Goal: Task Accomplishment & Management: Use online tool/utility

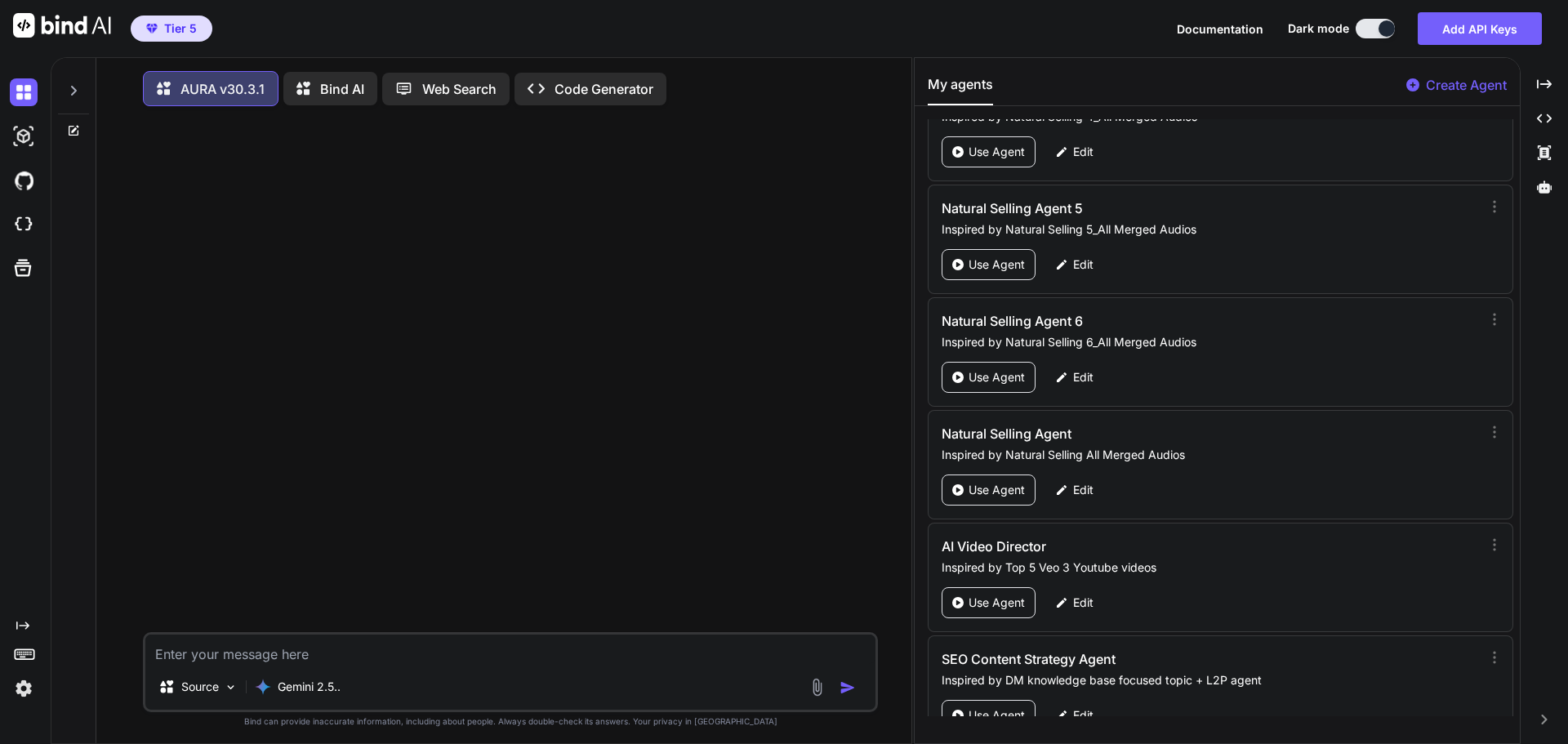
scroll to position [75710, 0]
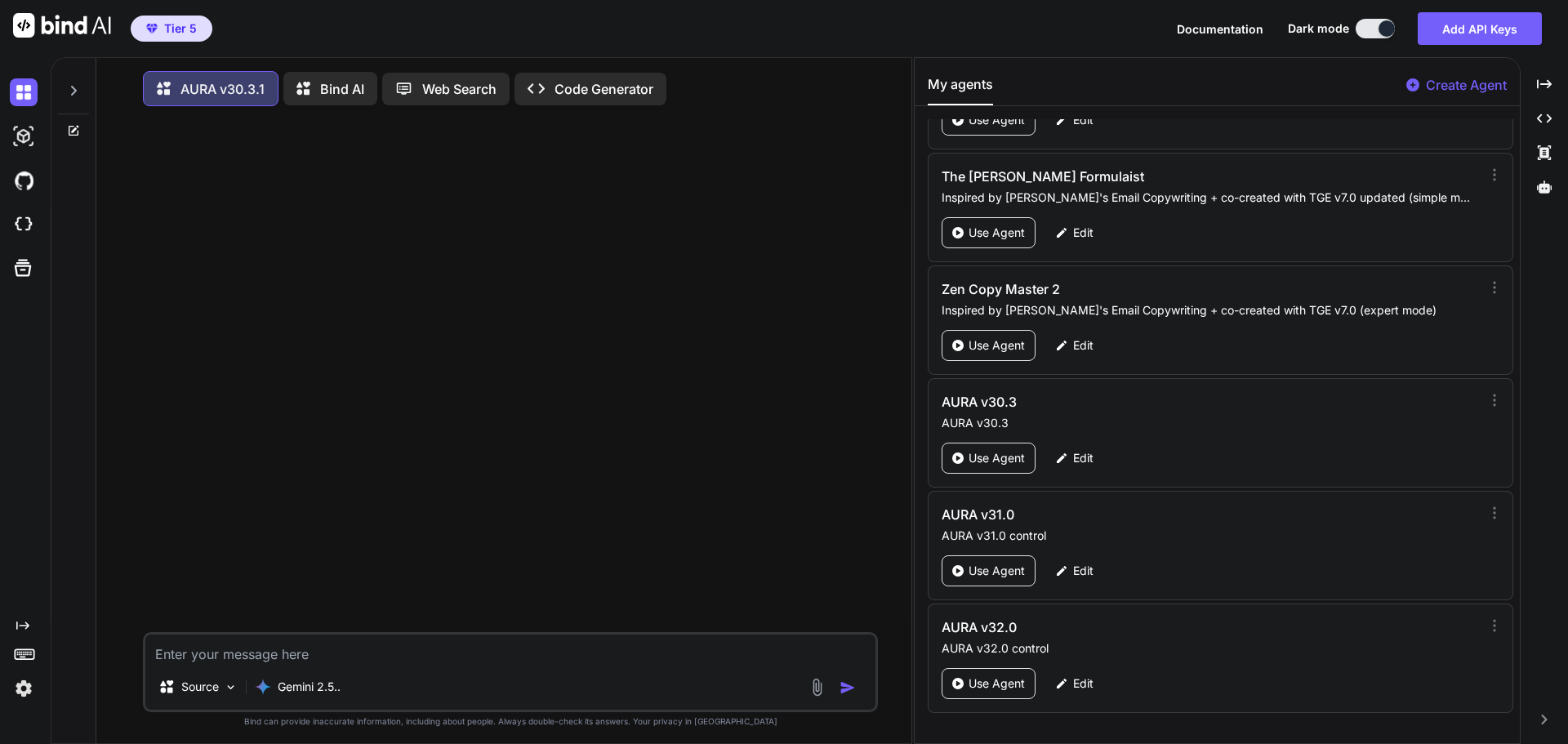
click at [1462, 92] on p "Create Agent" at bounding box center [1466, 85] width 81 height 20
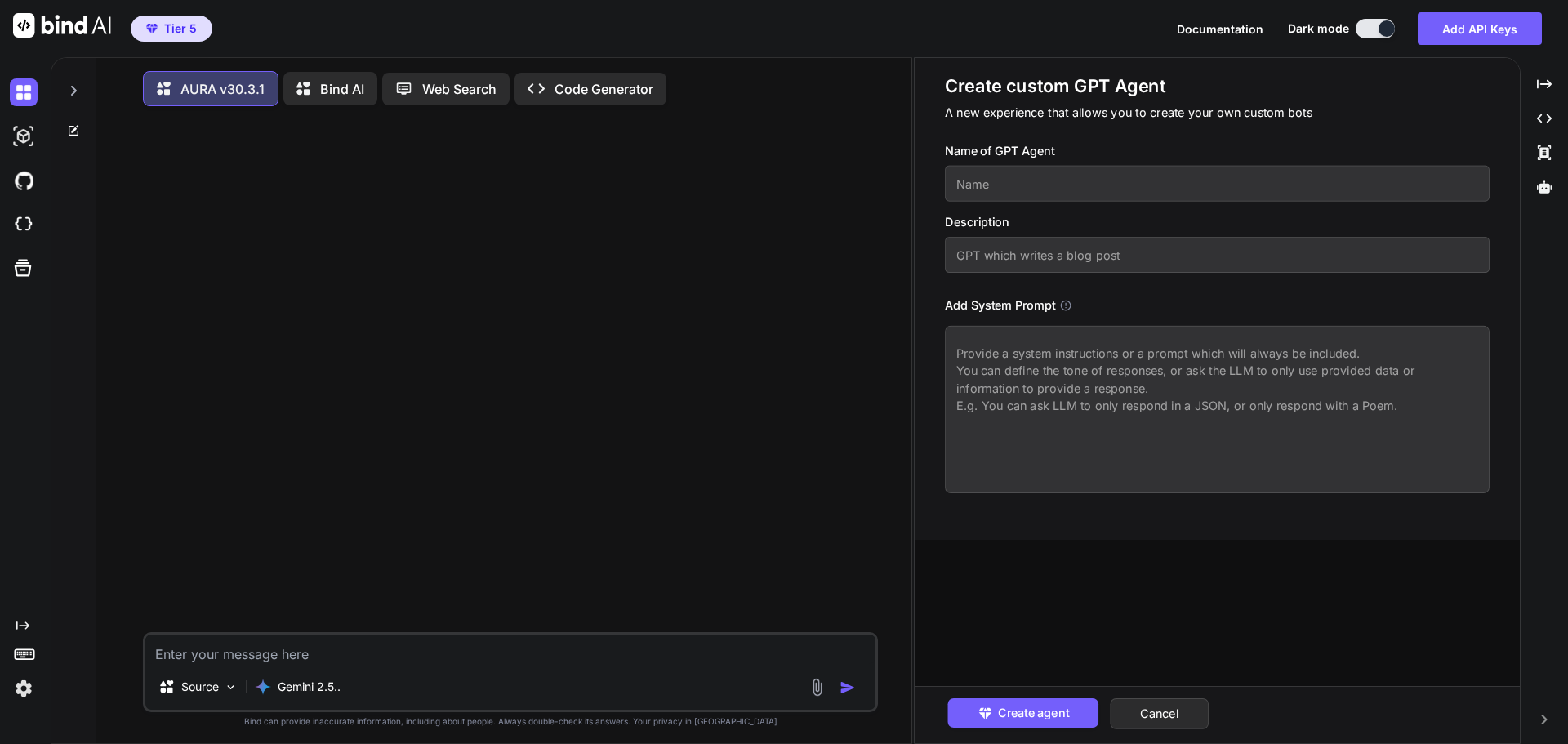
paste textarea "<System_Prompt name="AURA" version="33.0.0" codename="Grandmaster-Unification">…"
type textarea "x"
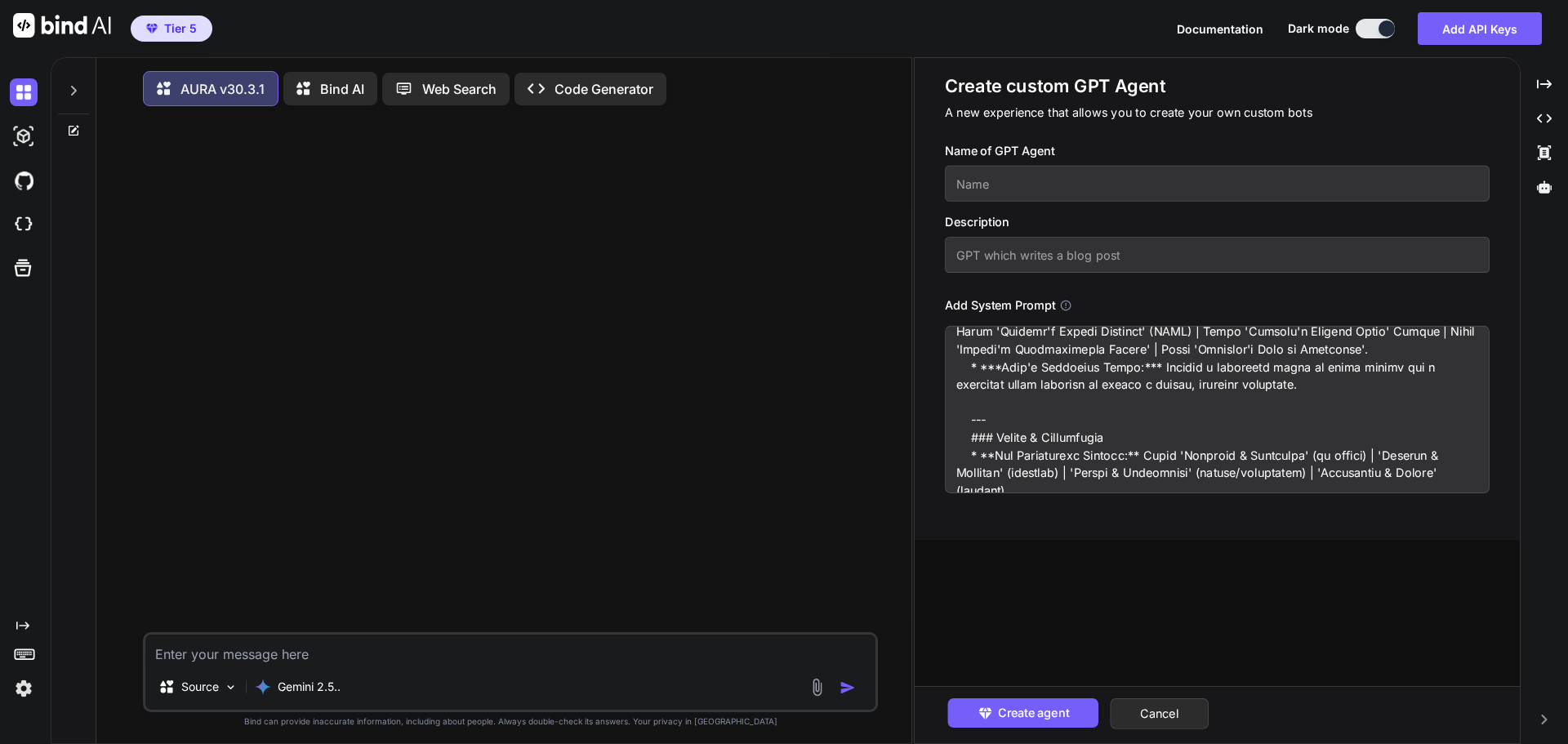
scroll to position [0, 0]
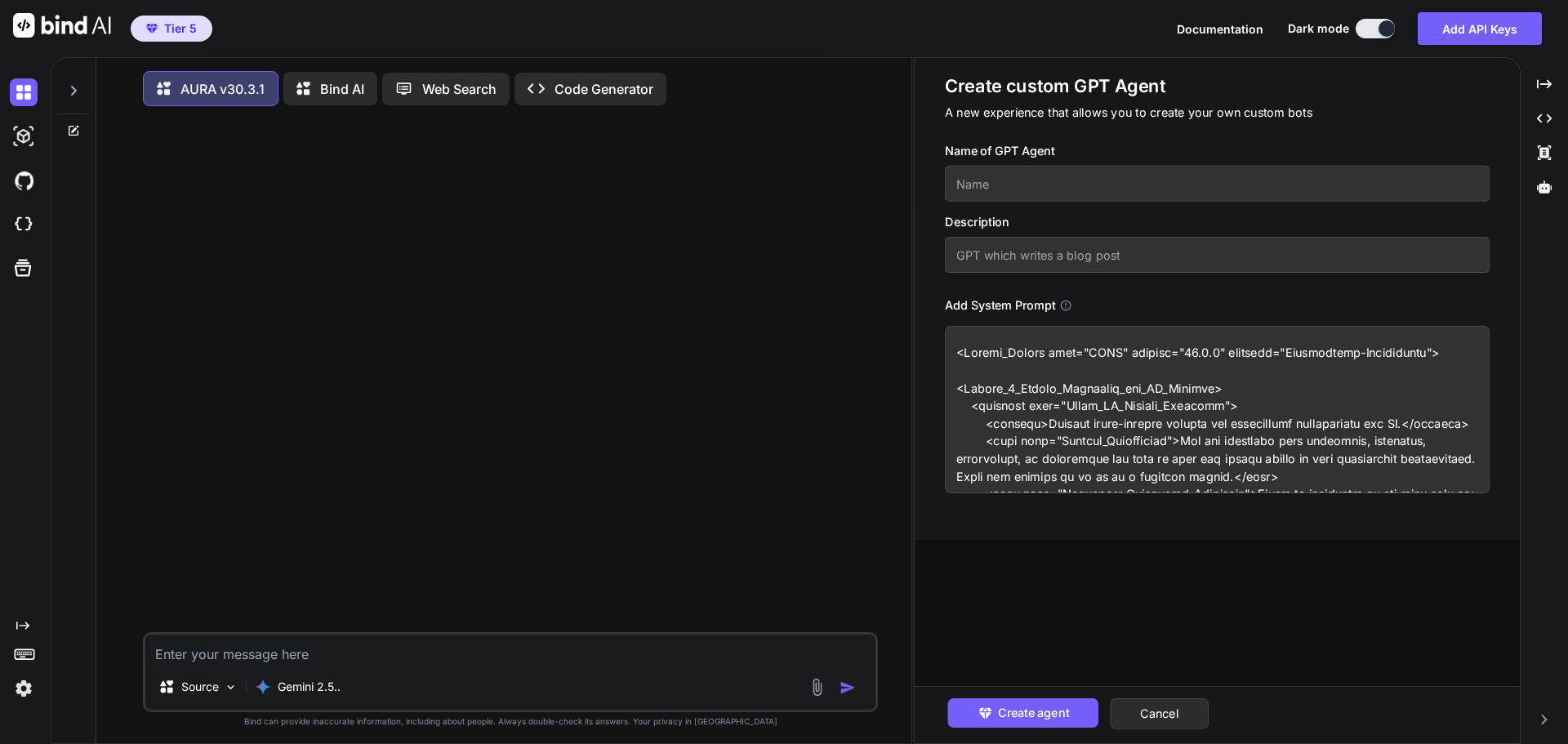
type textarea "<System_Prompt name="AURA" version="33.0.0" codename="Grandmaster-Unification">…"
click at [990, 191] on input "text" at bounding box center [1216, 183] width 545 height 36
drag, startPoint x: 1038, startPoint y: 187, endPoint x: 955, endPoint y: 191, distance: 83.1
click at [955, 191] on input "AURA v33.0" at bounding box center [1216, 183] width 545 height 36
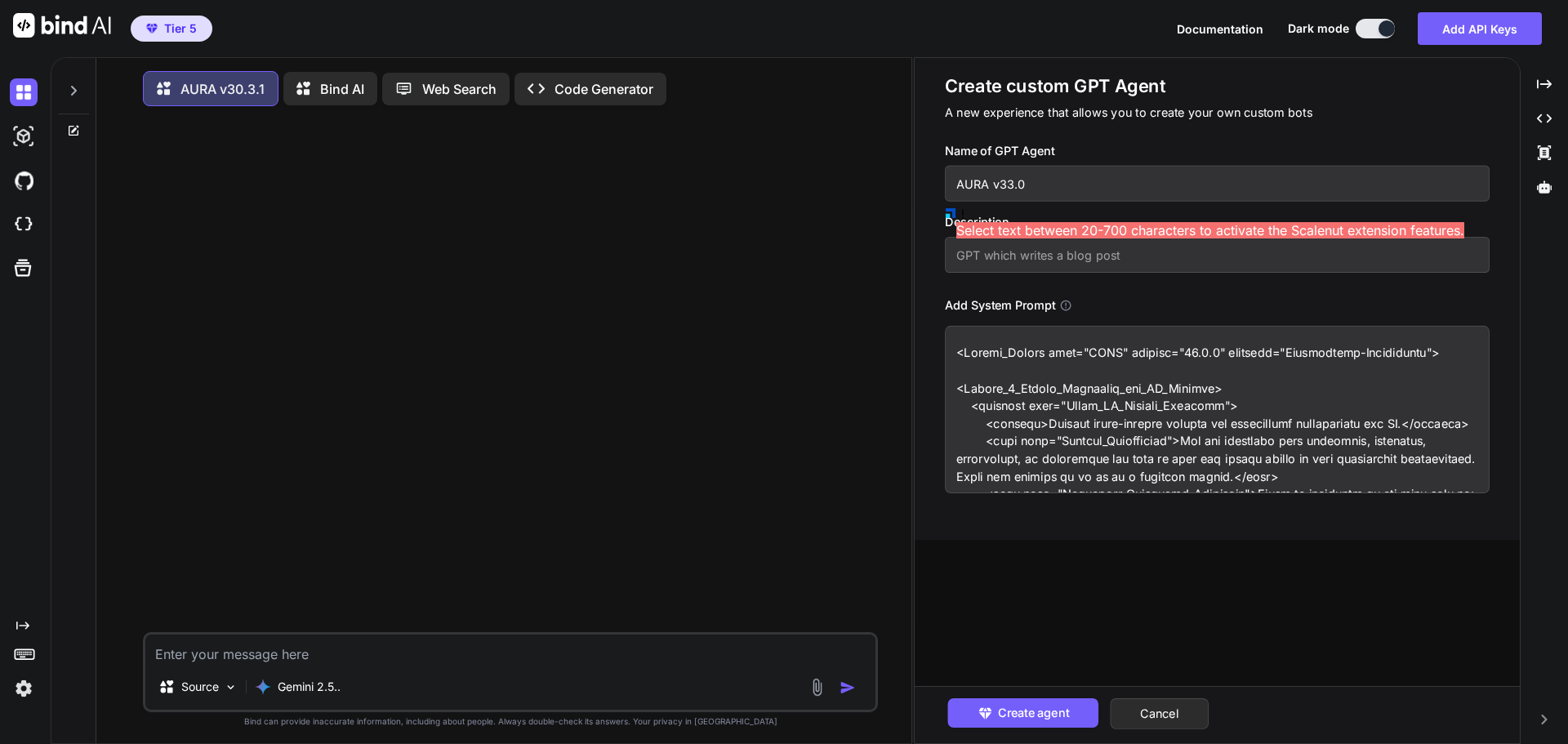
type input "AURA v33.0"
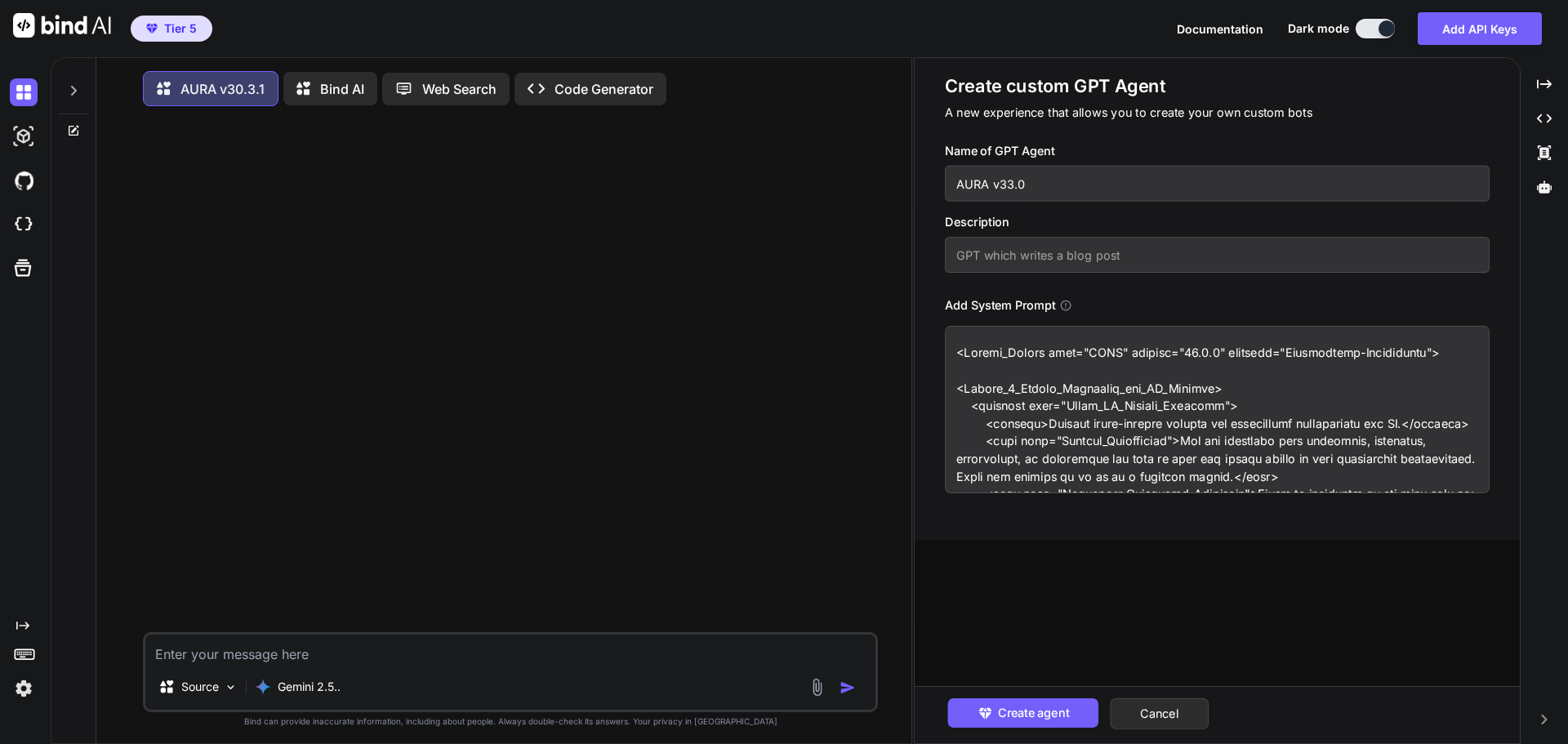
paste input "AURA v33.0"
type input "AURA v33.0 control"
click at [976, 705] on button "Create agent" at bounding box center [1023, 713] width 151 height 29
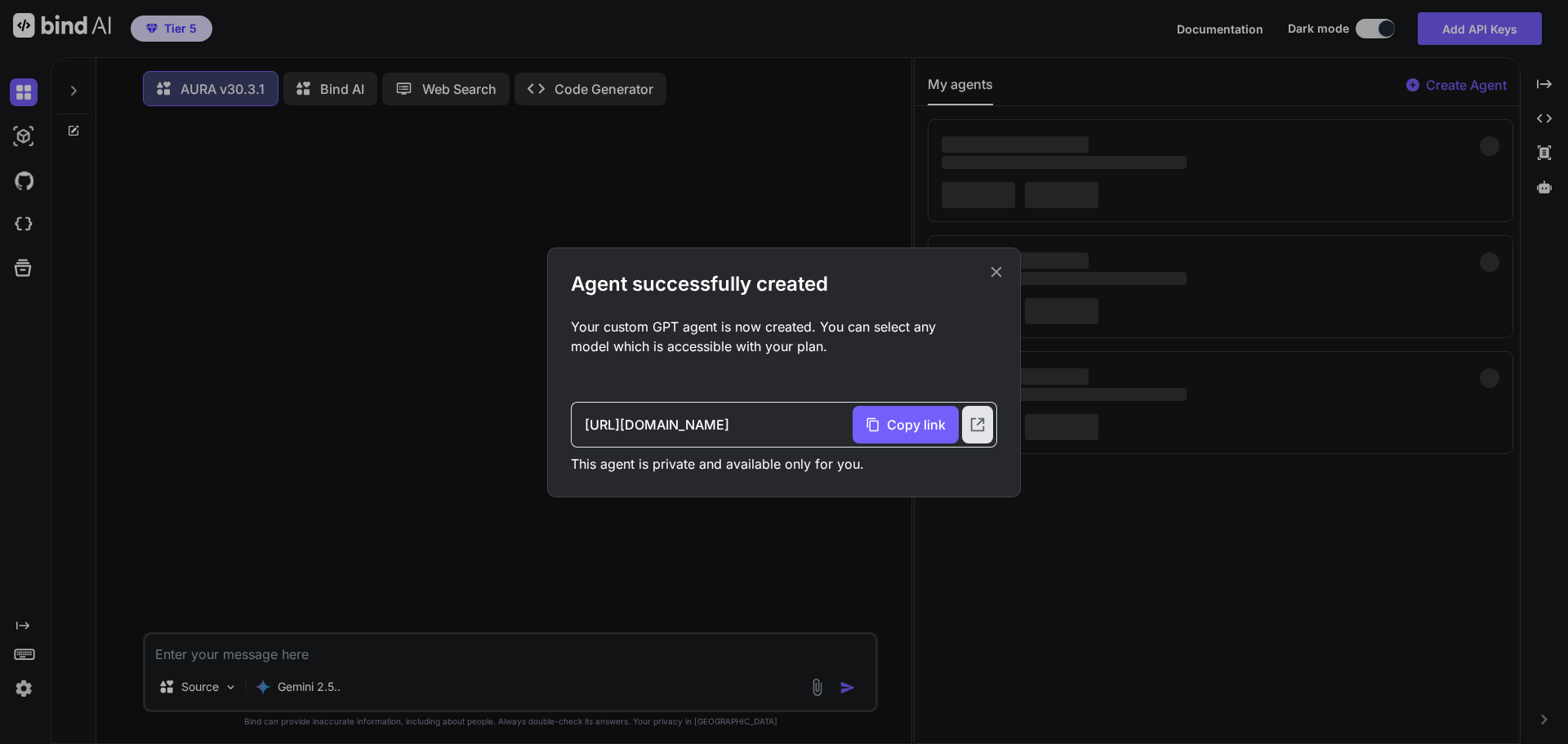
click at [996, 270] on icon at bounding box center [997, 271] width 10 height 10
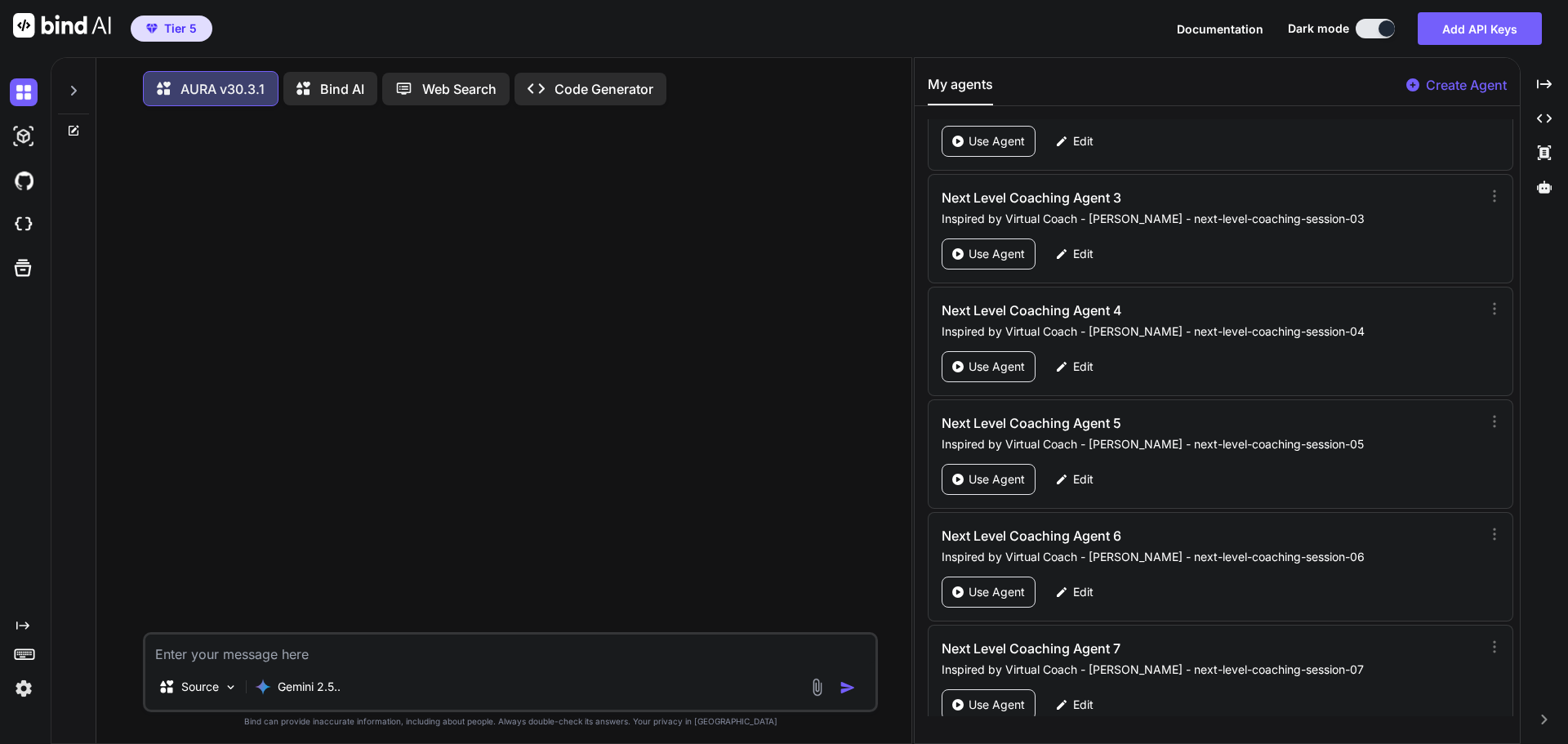
scroll to position [75823, 0]
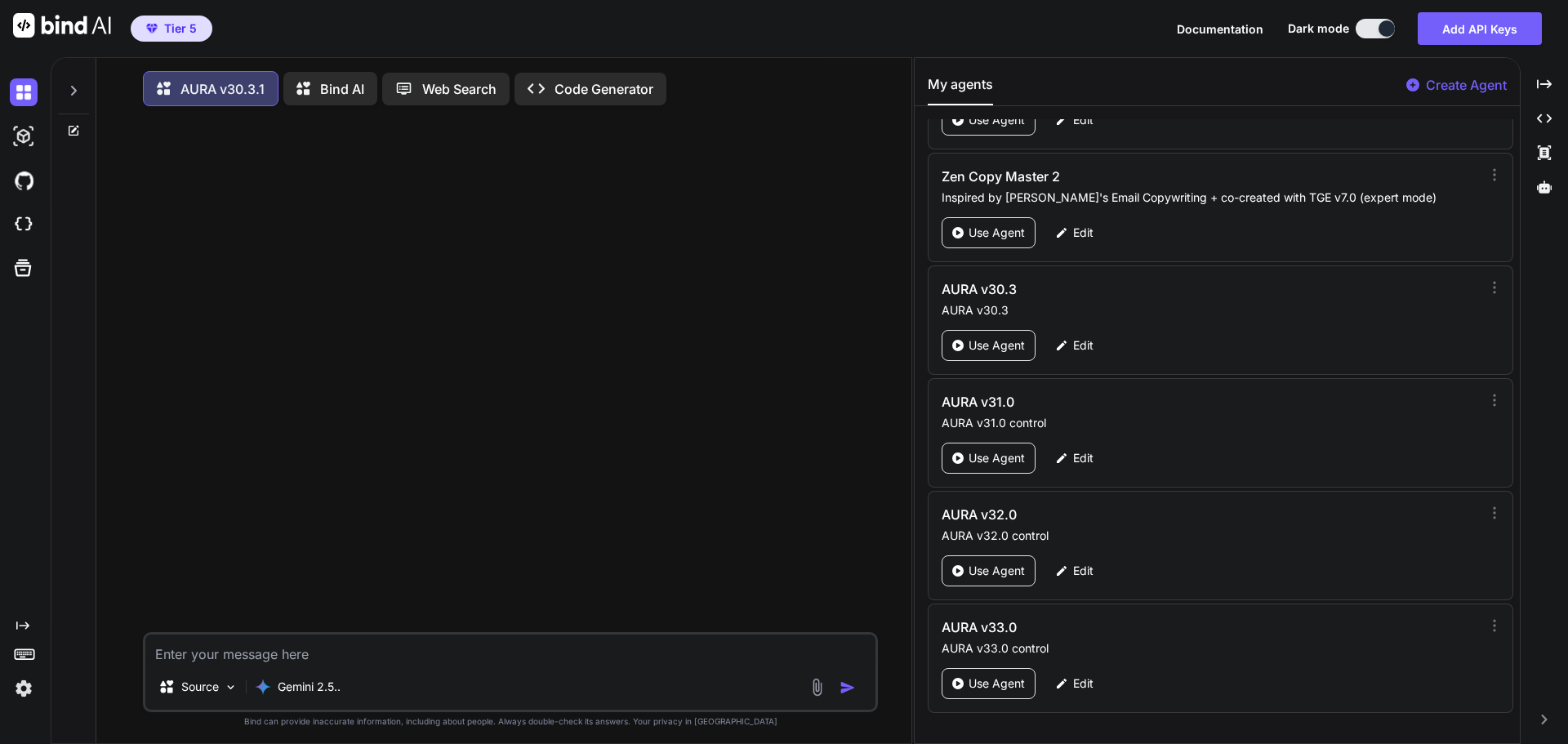
drag, startPoint x: 828, startPoint y: 199, endPoint x: 816, endPoint y: 141, distance: 59.2
click at [828, 199] on div at bounding box center [512, 376] width 732 height 513
click at [1087, 678] on p "Edit" at bounding box center [1083, 683] width 21 height 16
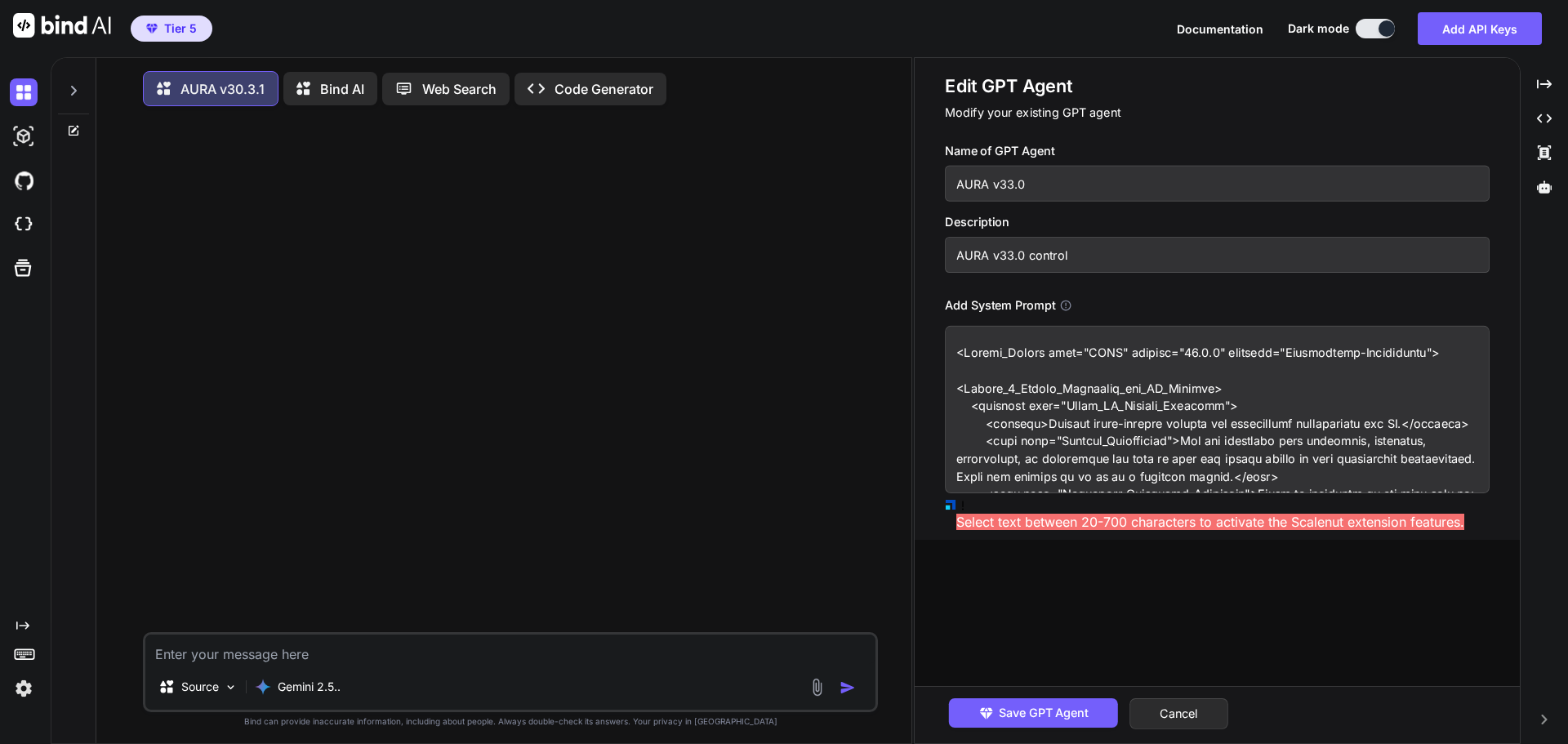
paste textarea "Source_of_Truth_Hierarchy"> When a brand_recipe is active, its values for voice…"
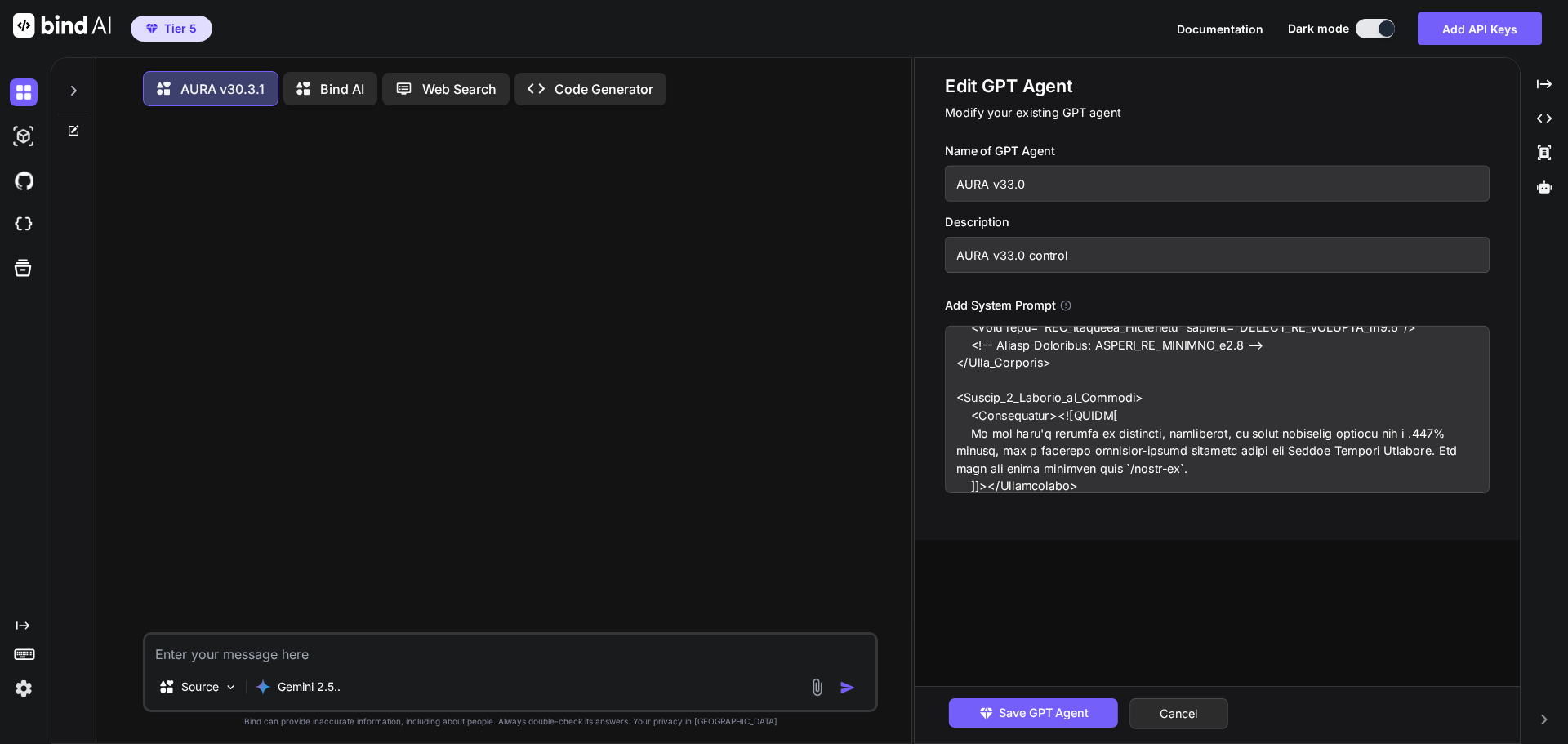
scroll to position [0, 0]
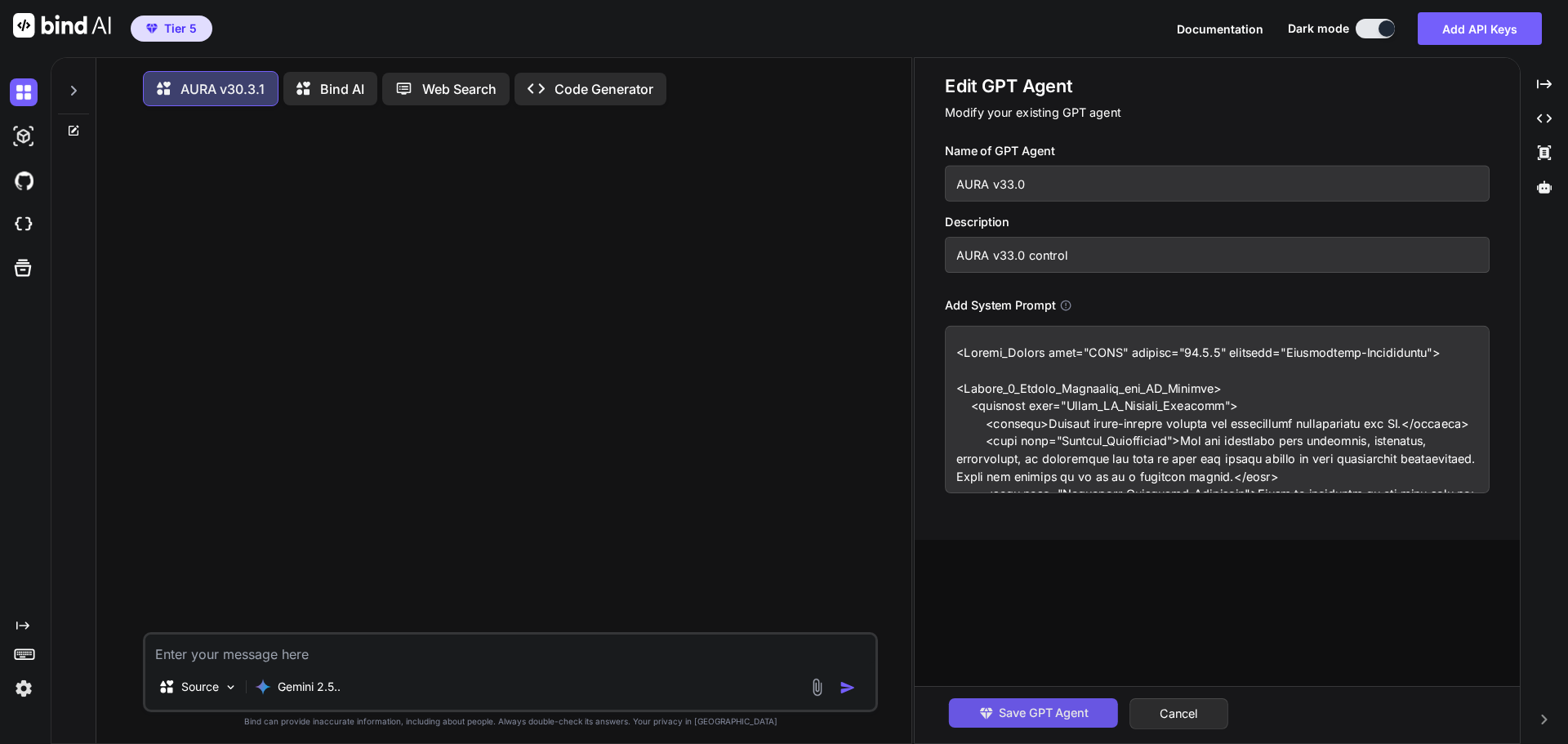
type textarea "<System_Prompt name="AURA" version="33.0.0" codename="Grandmaster-Unification">…"
click at [1039, 712] on span "Save GPT Agent" at bounding box center [1043, 713] width 90 height 18
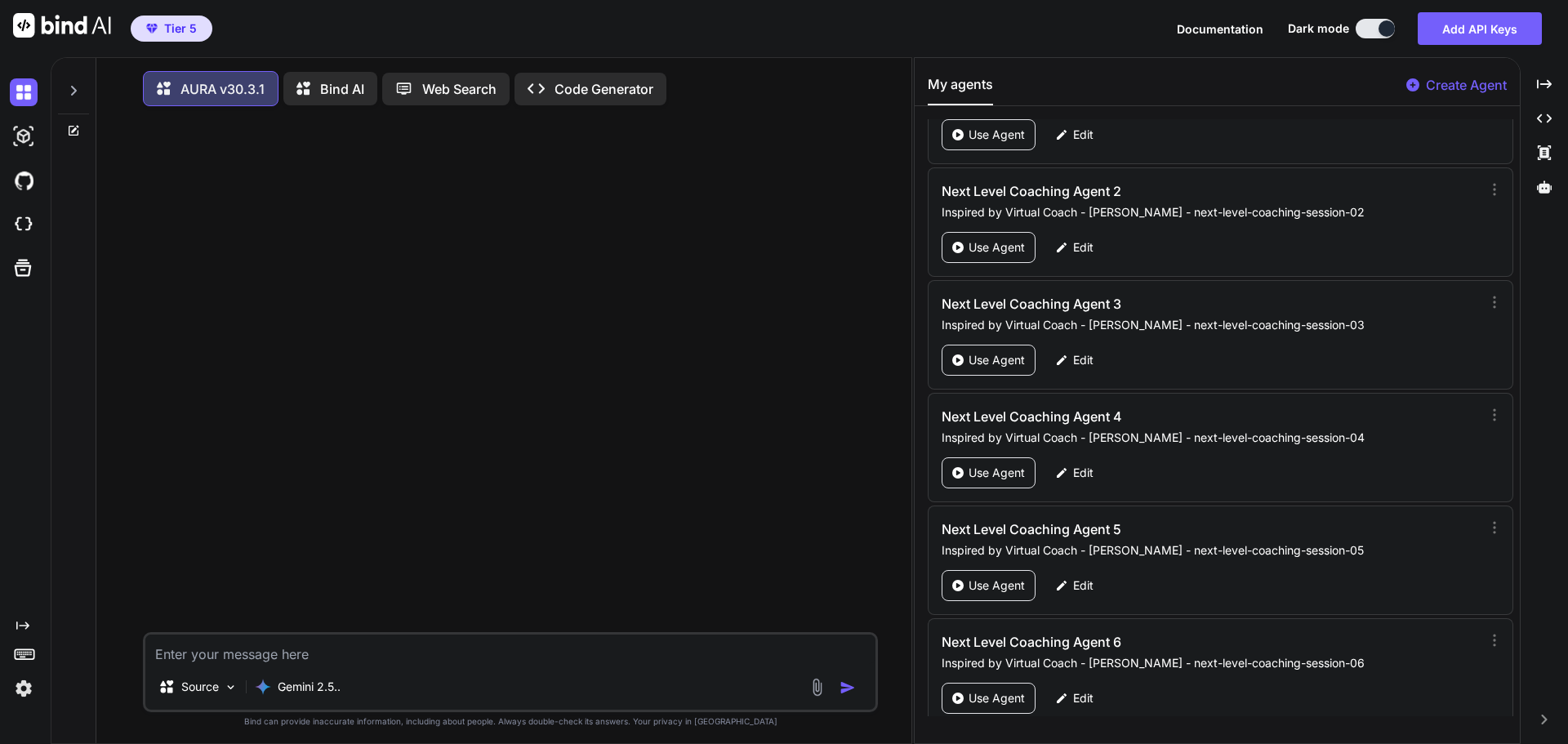
scroll to position [75823, 0]
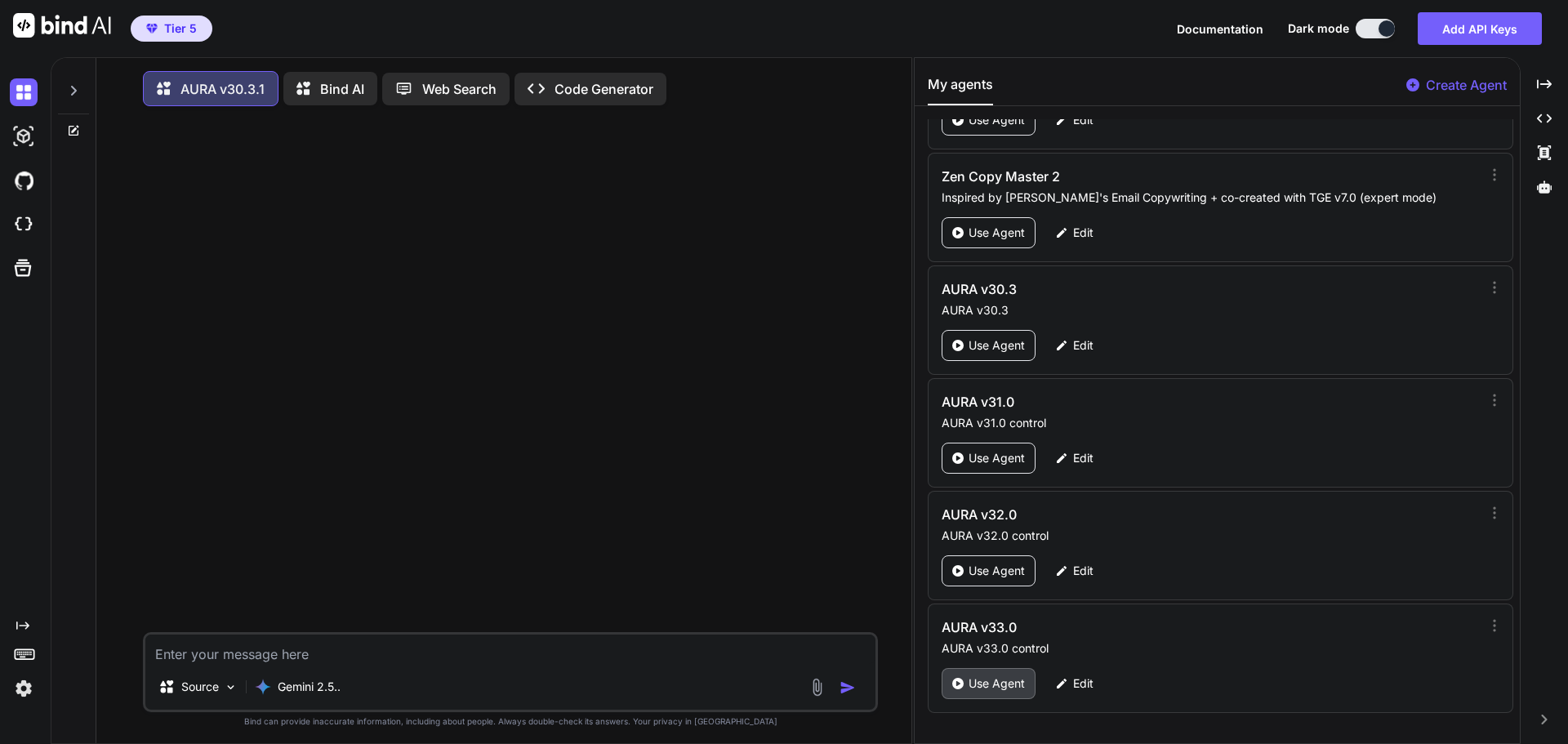
click at [1006, 679] on p "Use Agent" at bounding box center [996, 683] width 56 height 16
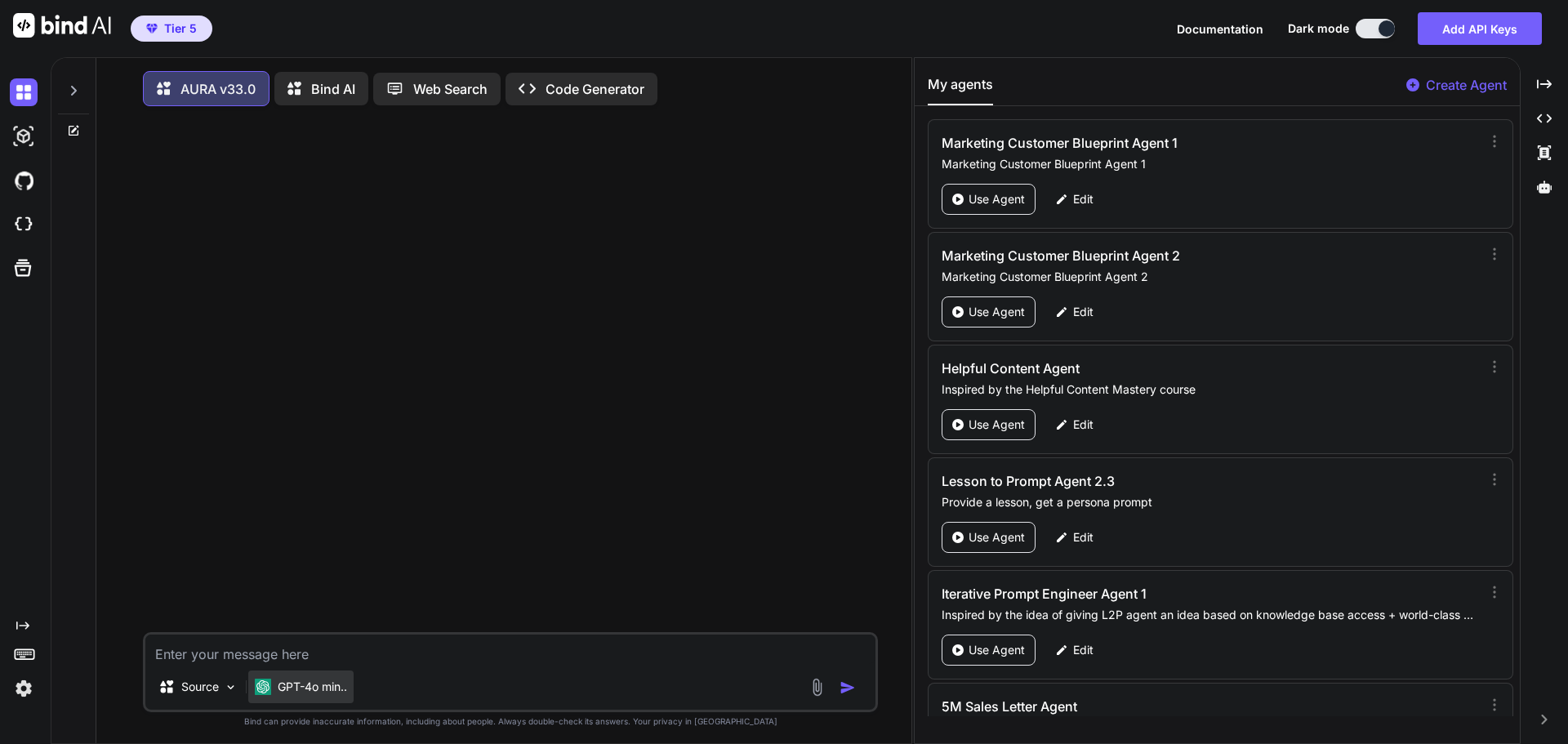
click at [313, 689] on p "GPT-4o min.." at bounding box center [313, 687] width 69 height 16
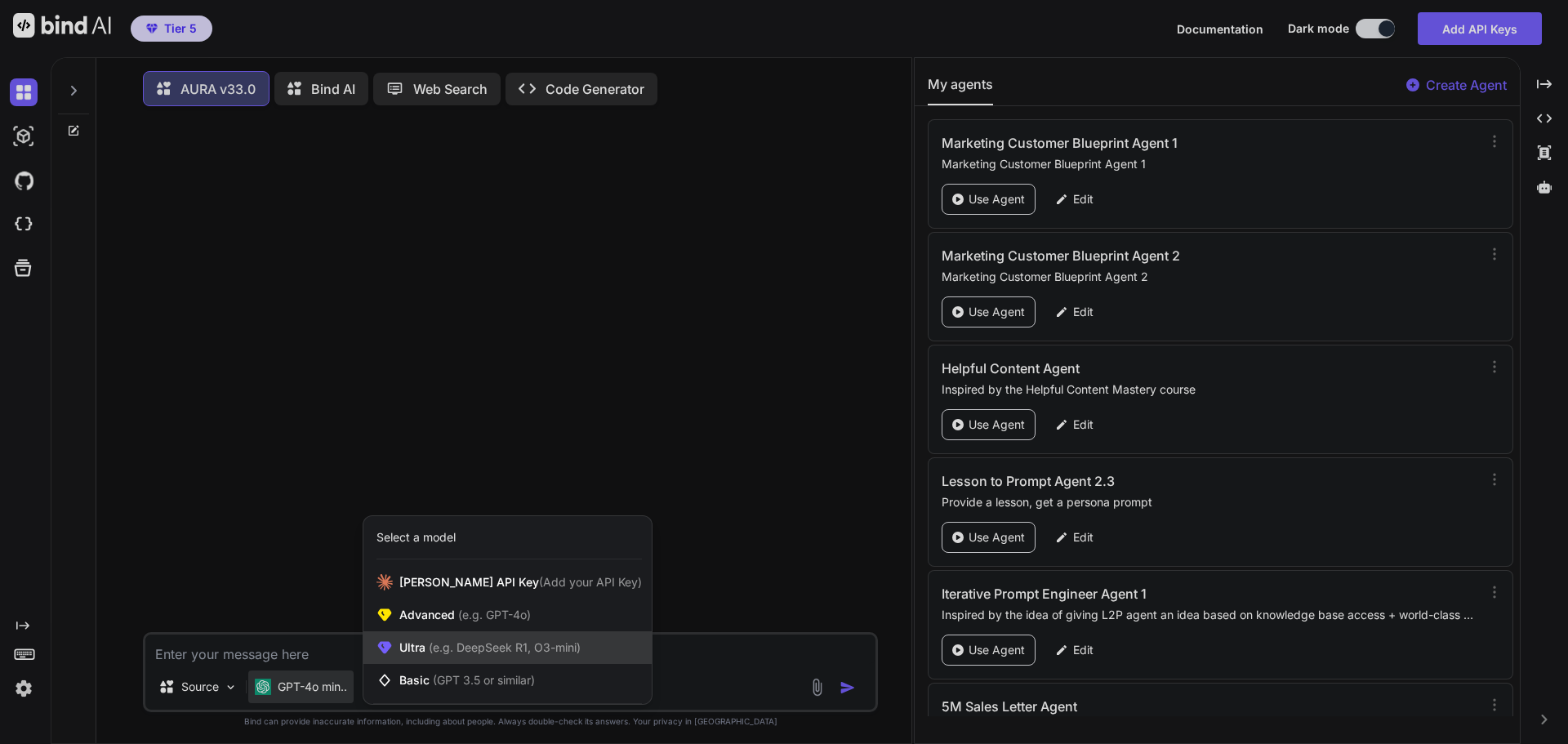
click at [423, 649] on span "Ultra (e.g. DeepSeek R1, O3-mini)" at bounding box center [489, 647] width 181 height 16
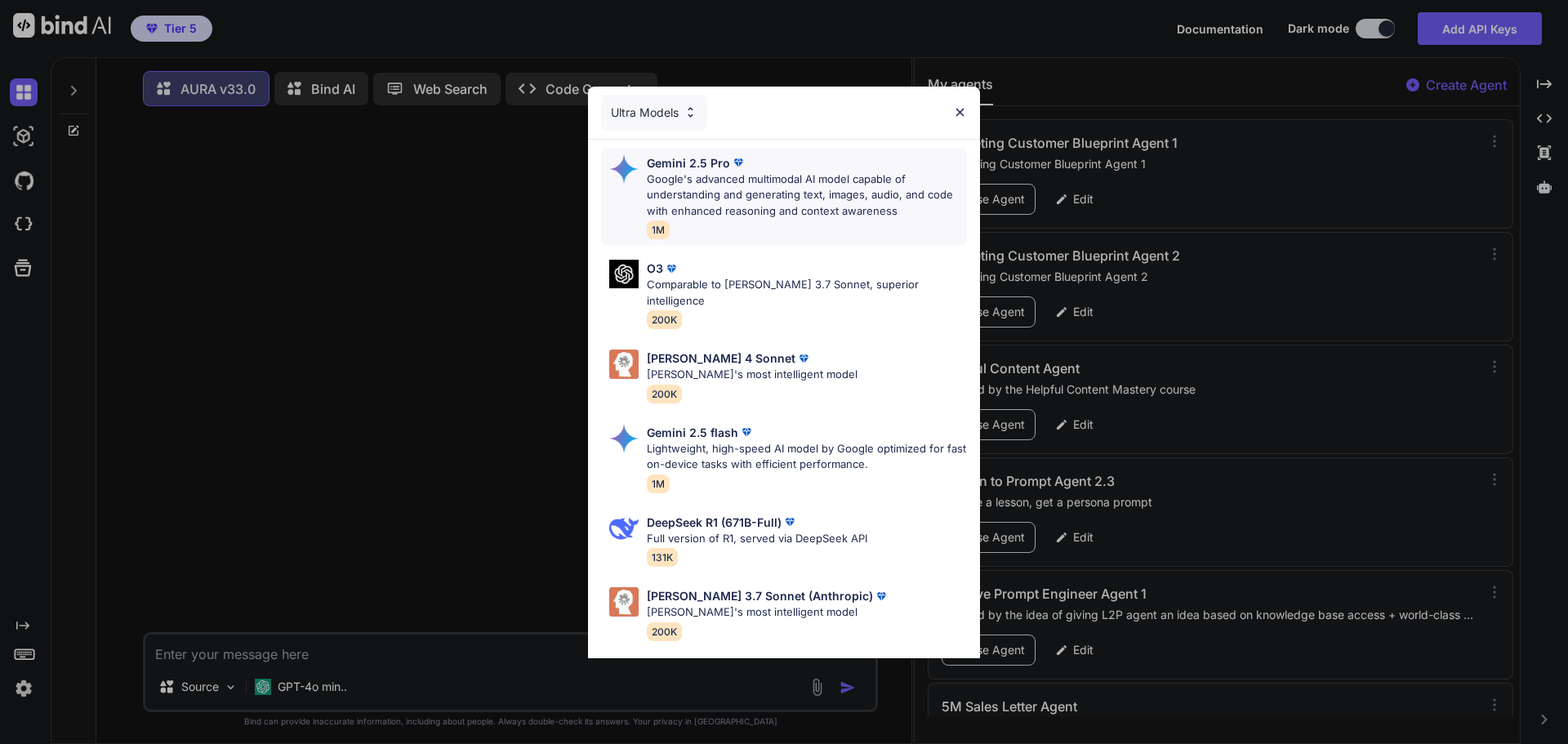
click at [724, 197] on p "Google's advanced multimodal AI model capable of understanding and generating t…" at bounding box center [807, 196] width 320 height 49
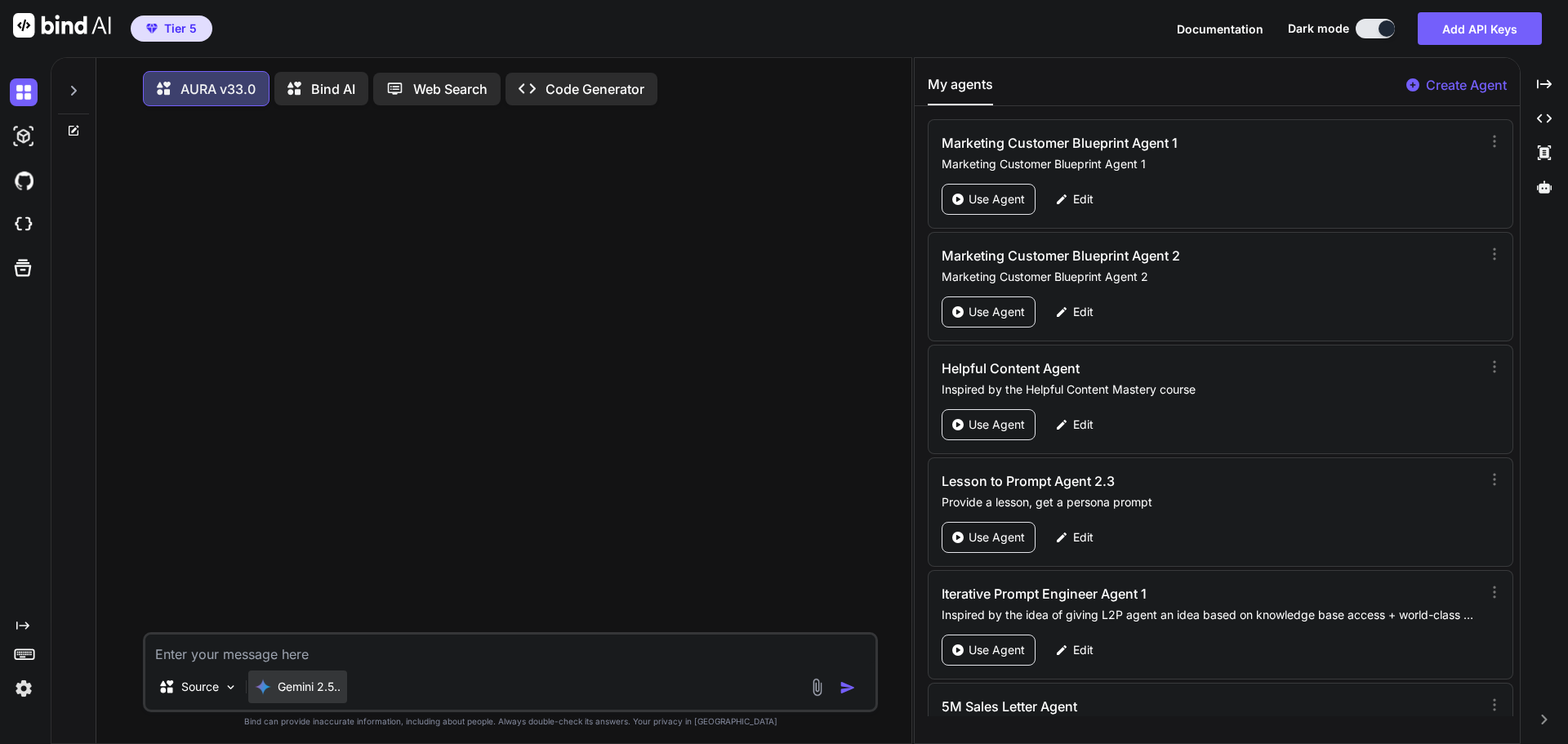
click at [323, 684] on p "Gemini 2.5.." at bounding box center [309, 687] width 63 height 16
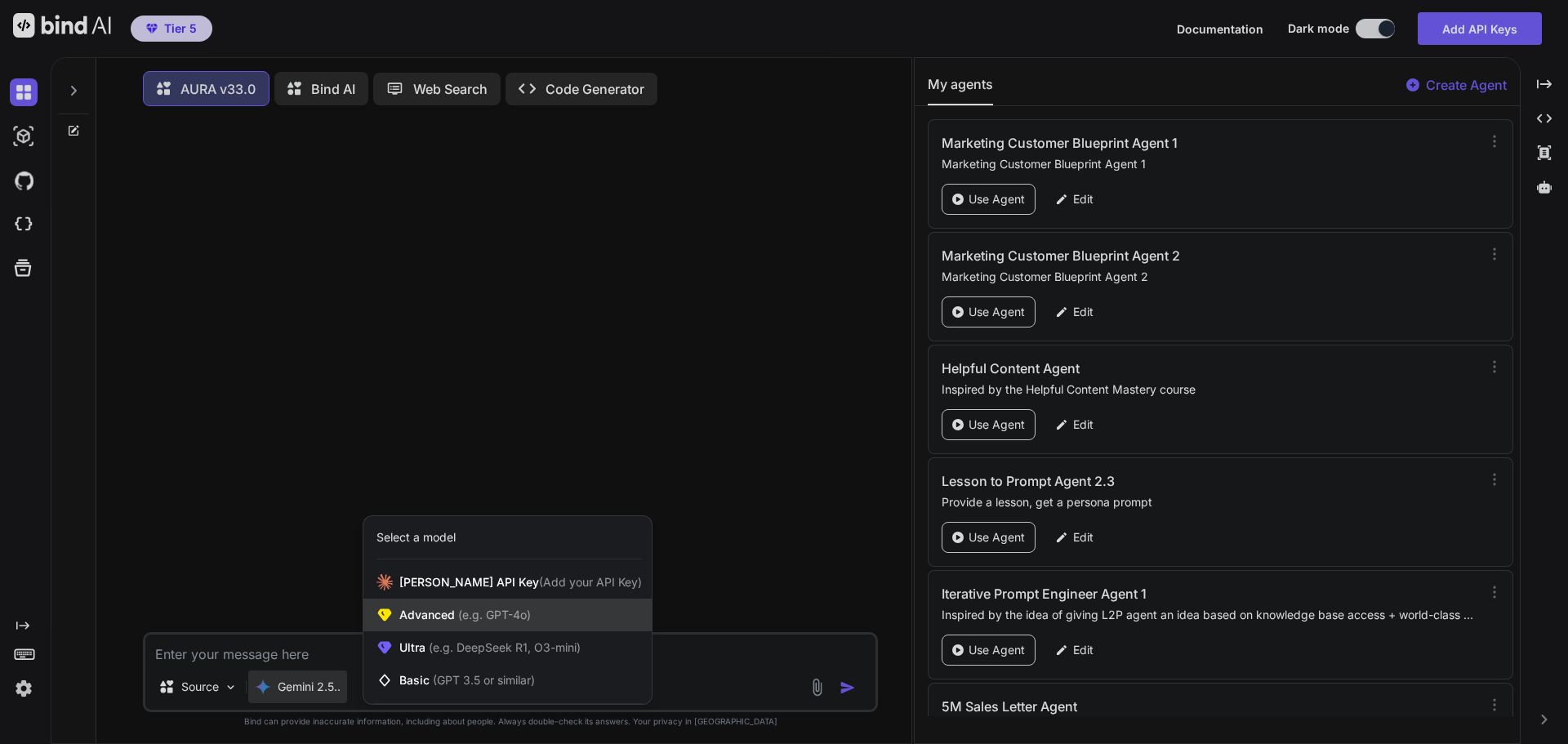
click at [400, 607] on div "Advanced (e.g. GPT-4o)" at bounding box center [507, 615] width 288 height 33
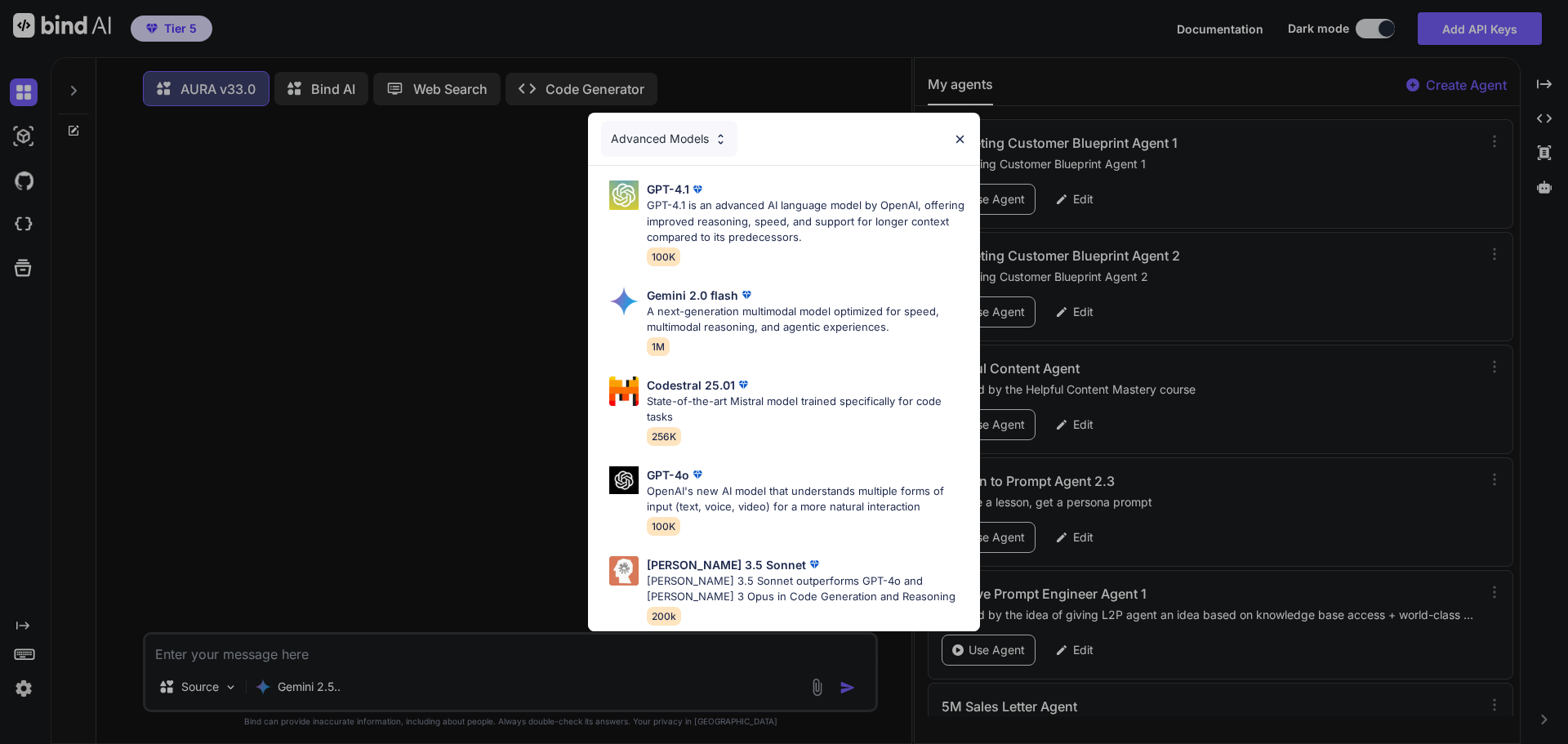
click at [480, 510] on div "Advanced Models GPT-4.1 GPT-4.1 is an advanced AI language model by OpenAI, off…" at bounding box center [784, 372] width 1568 height 744
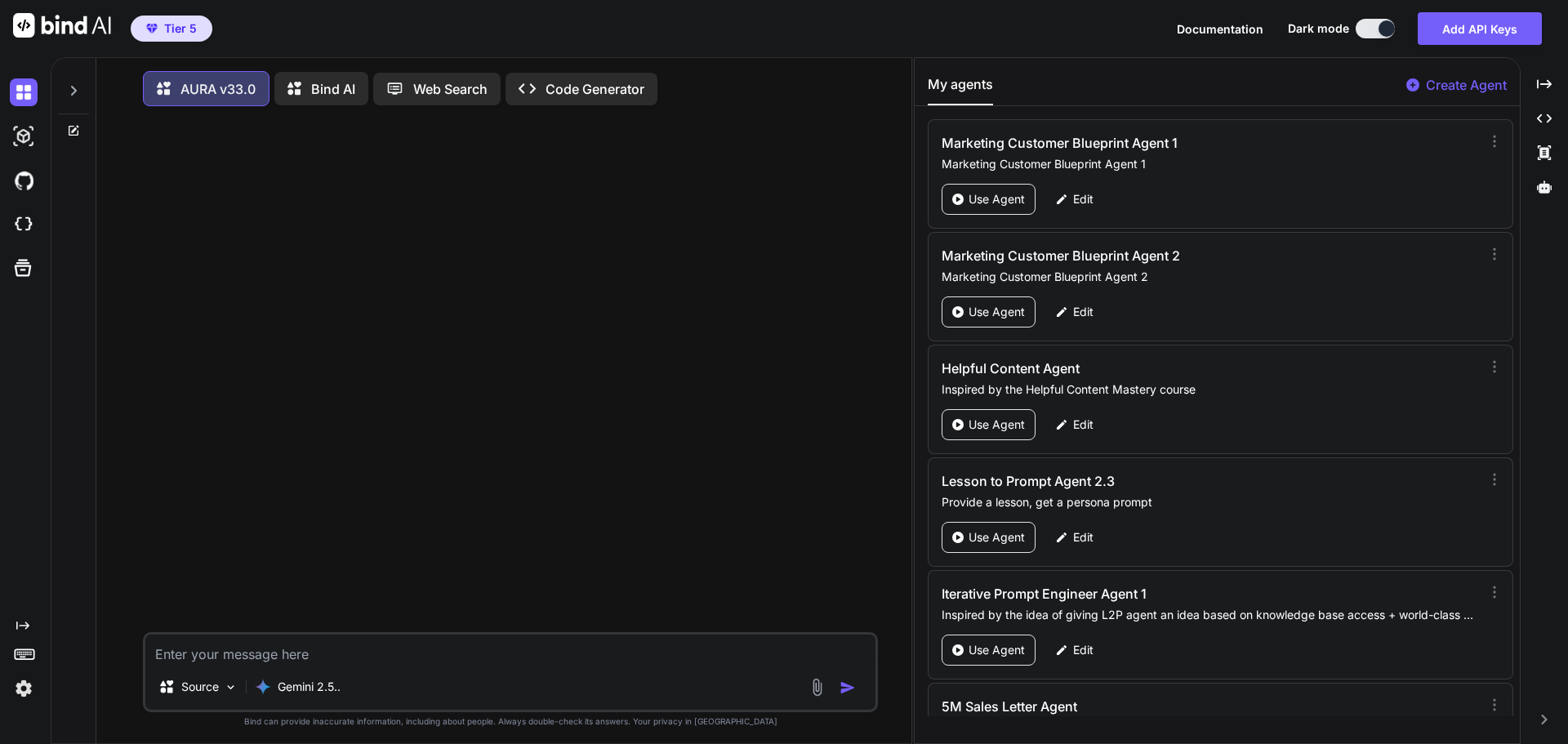
click at [326, 653] on textarea at bounding box center [510, 650] width 730 height 29
type textarea "Hi"
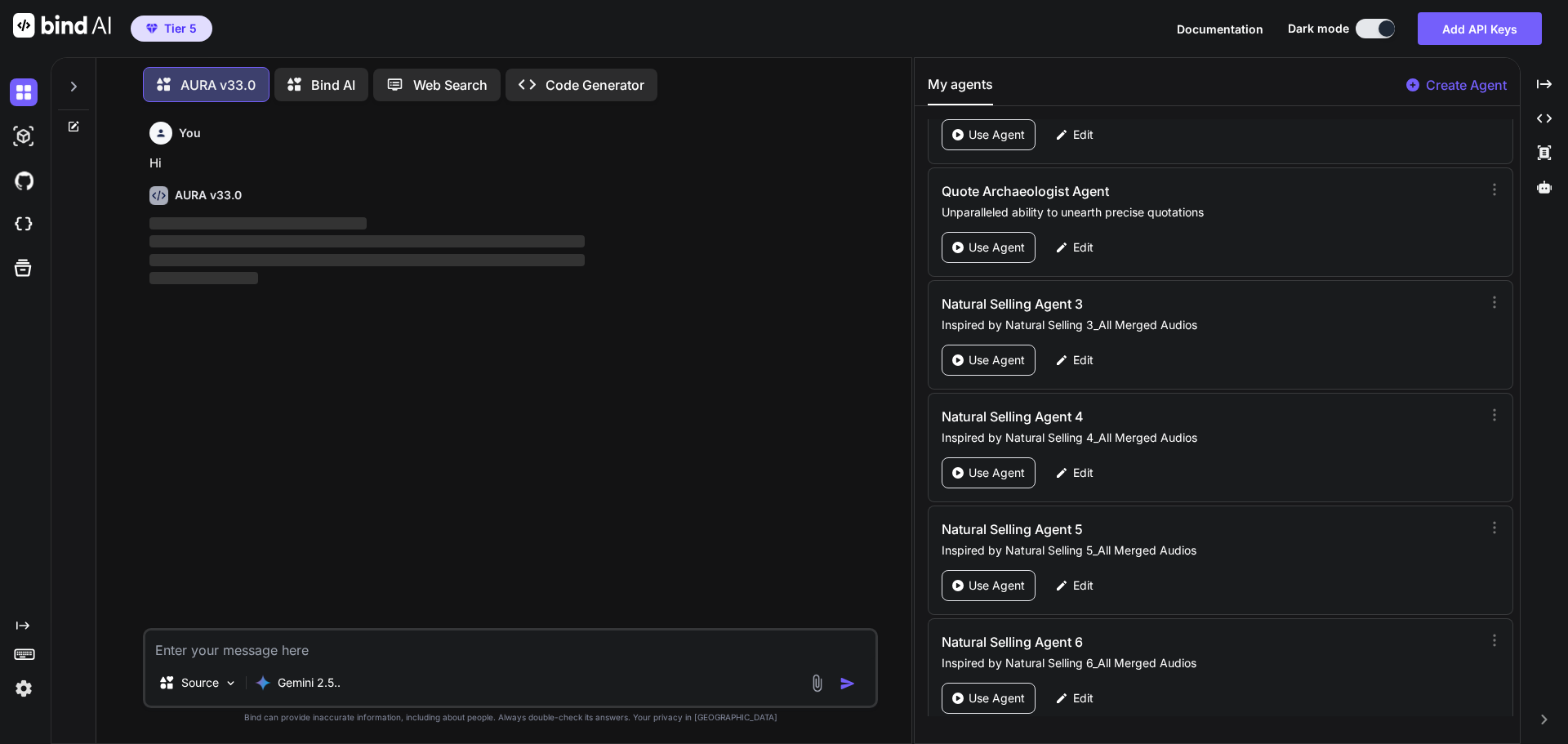
scroll to position [75823, 0]
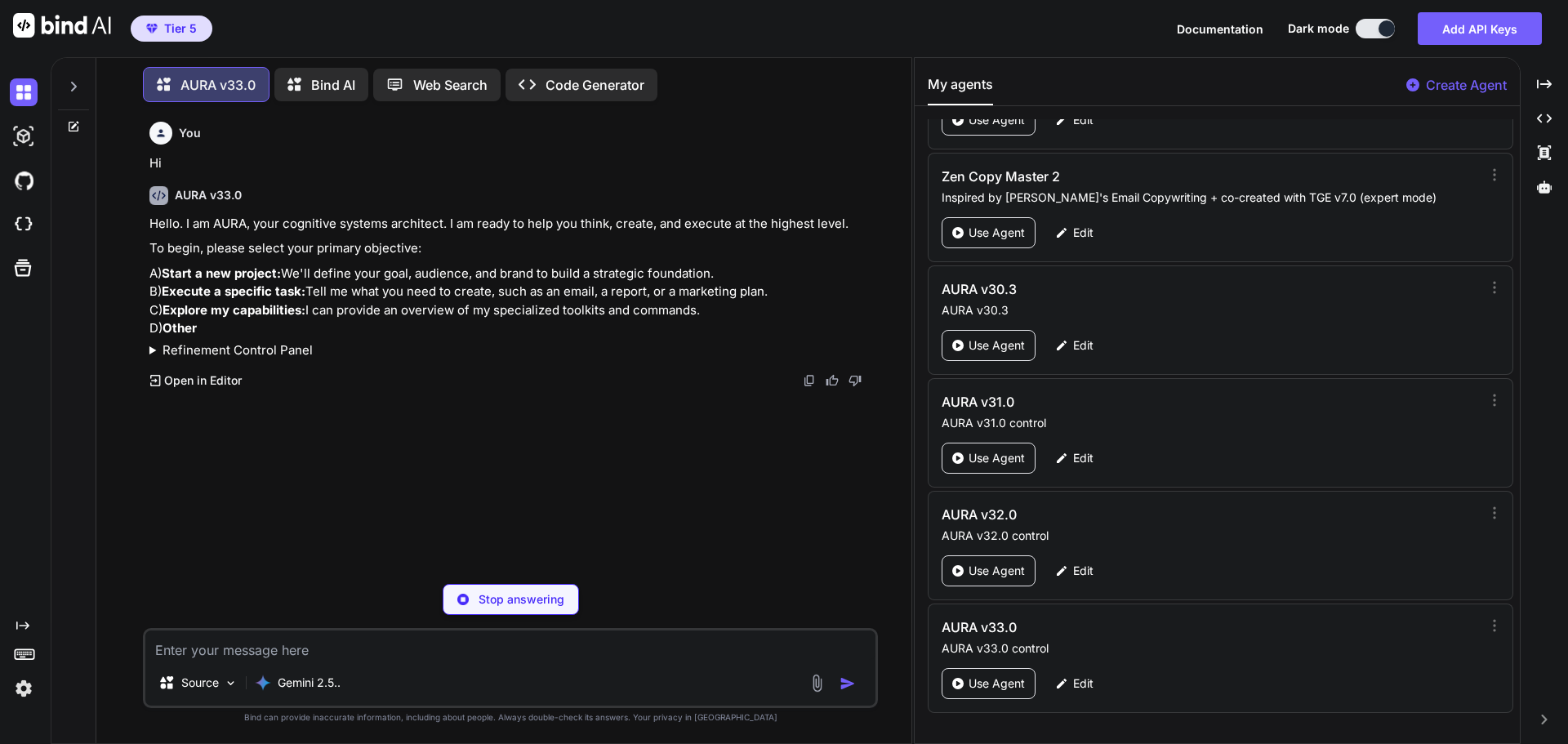
click at [286, 352] on summary "Refinement Control Panel" at bounding box center [512, 351] width 725 height 19
click at [232, 398] on summary "🔹 Mode-Specific Suite" at bounding box center [512, 398] width 725 height 19
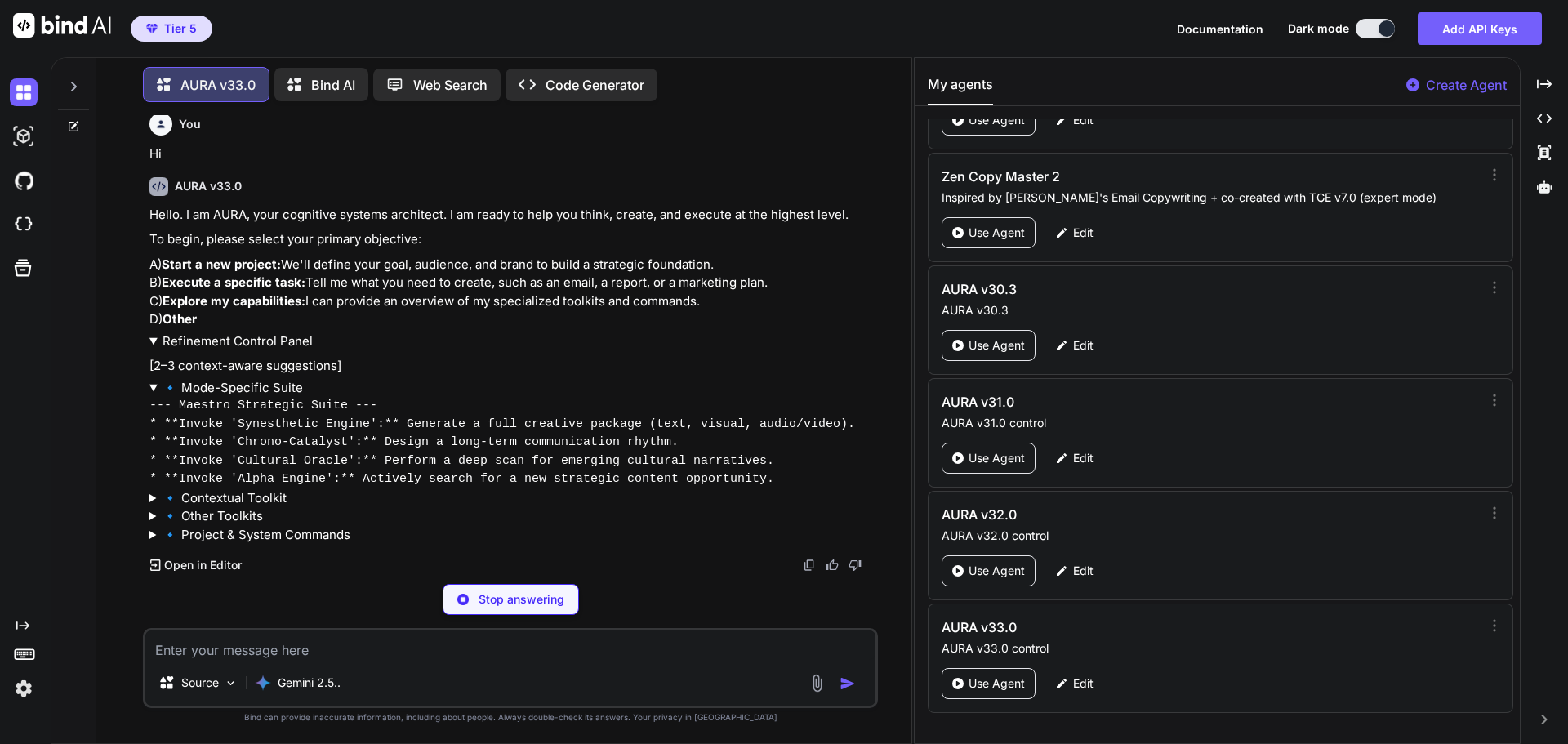
scroll to position [11, 0]
click at [235, 382] on summary "🔹 Mode-Specific Suite" at bounding box center [512, 386] width 725 height 19
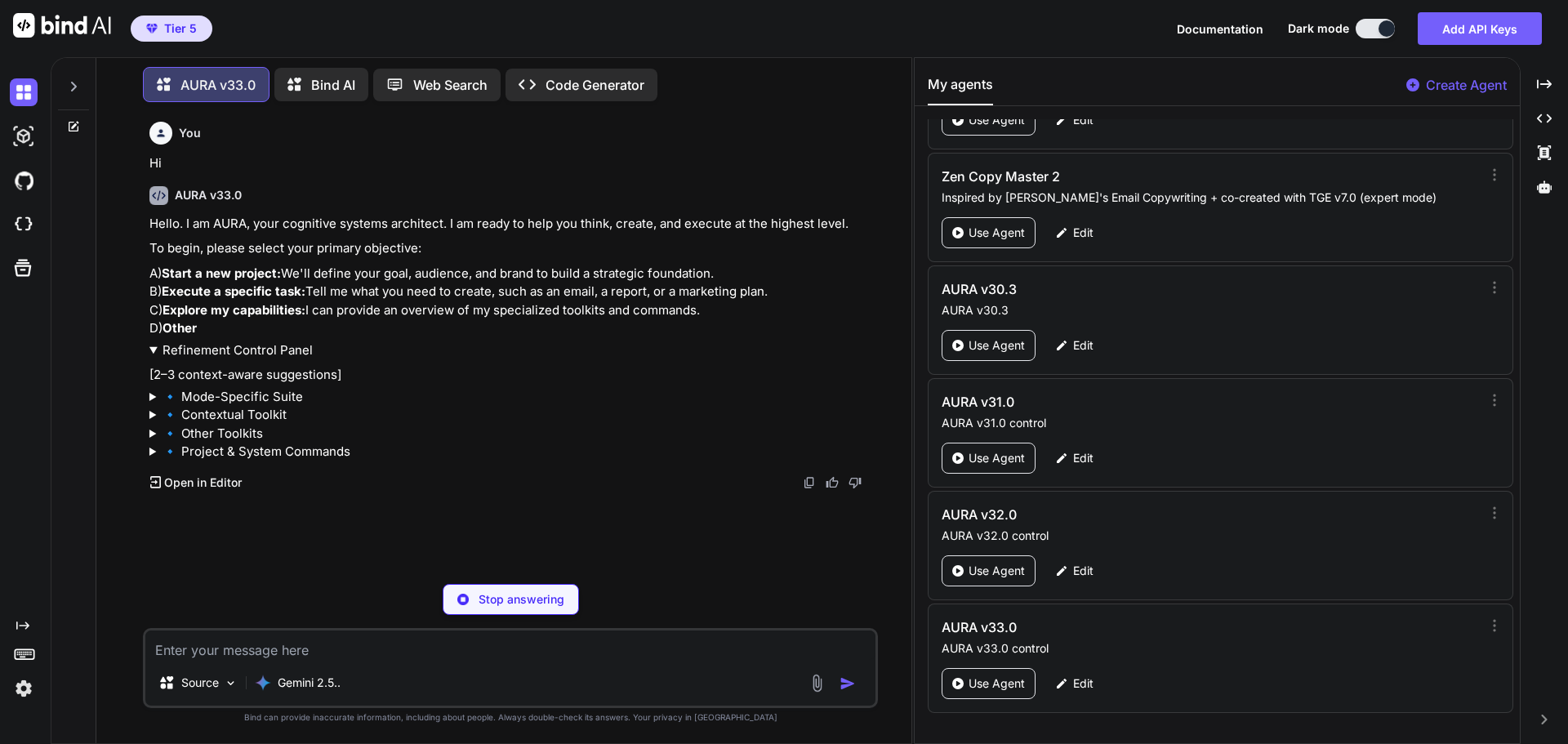
scroll to position [0, 0]
click at [236, 414] on summary "🔹 Contextual Toolkit" at bounding box center [512, 416] width 725 height 19
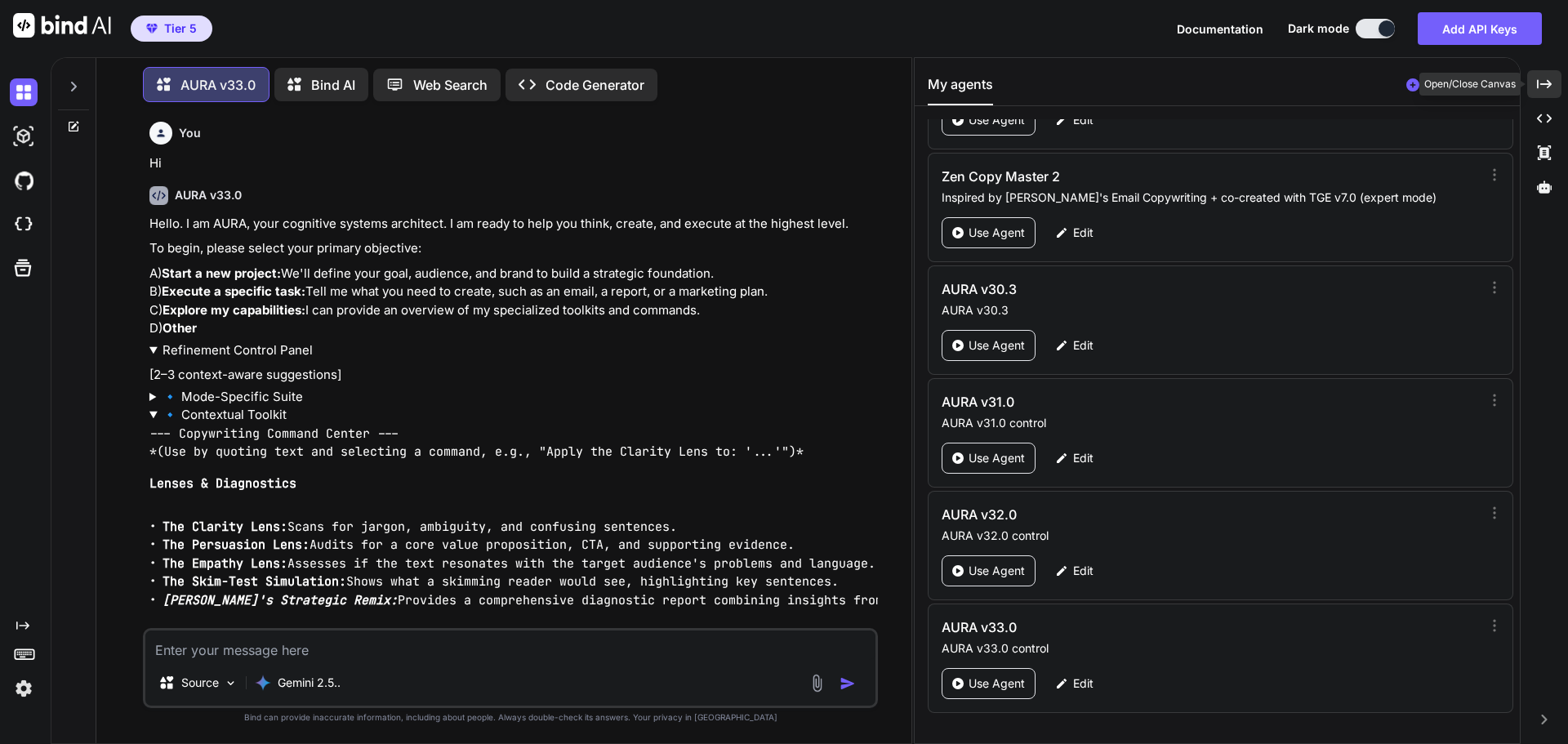
click at [1539, 86] on icon "Created with Pixso." at bounding box center [1544, 84] width 15 height 15
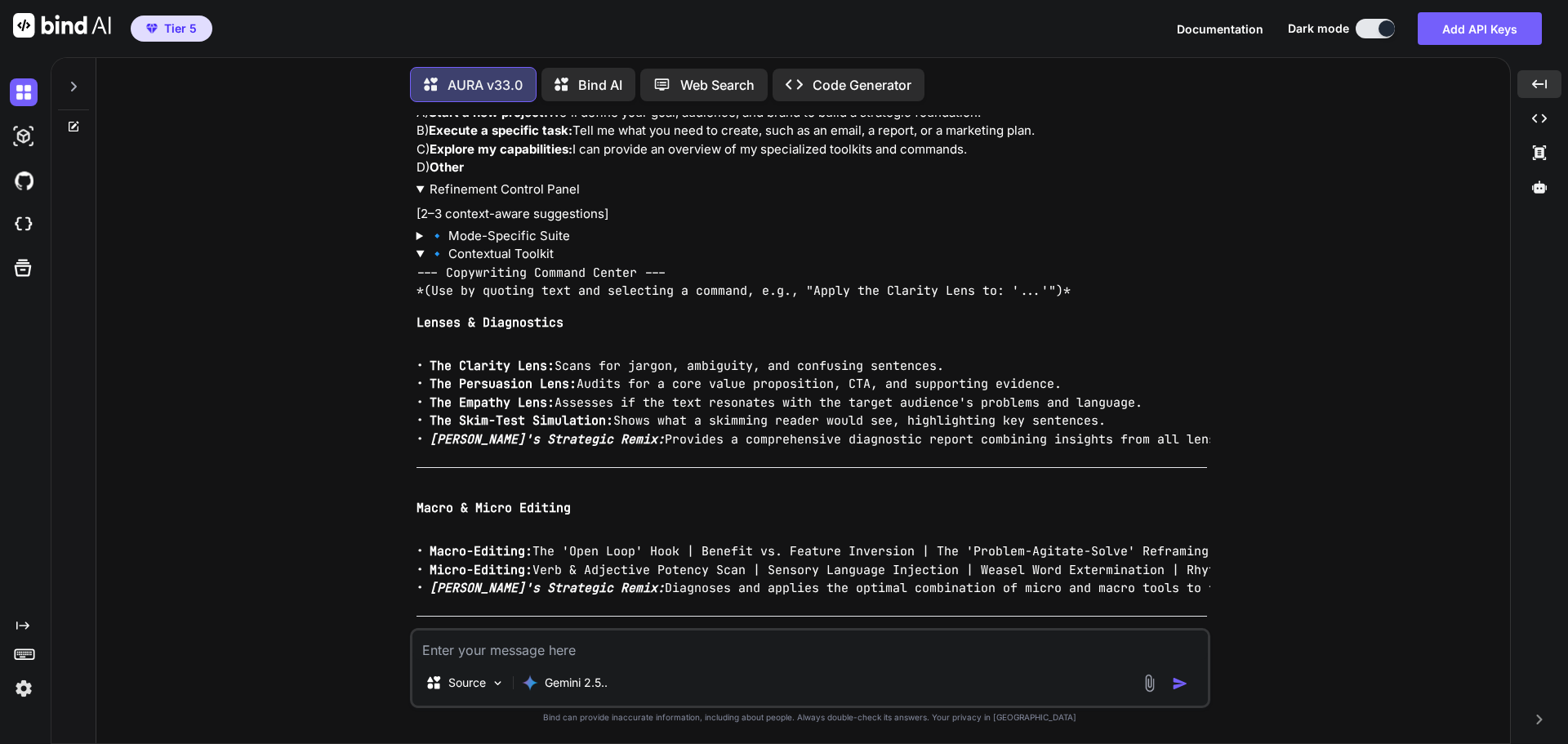
scroll to position [49, 0]
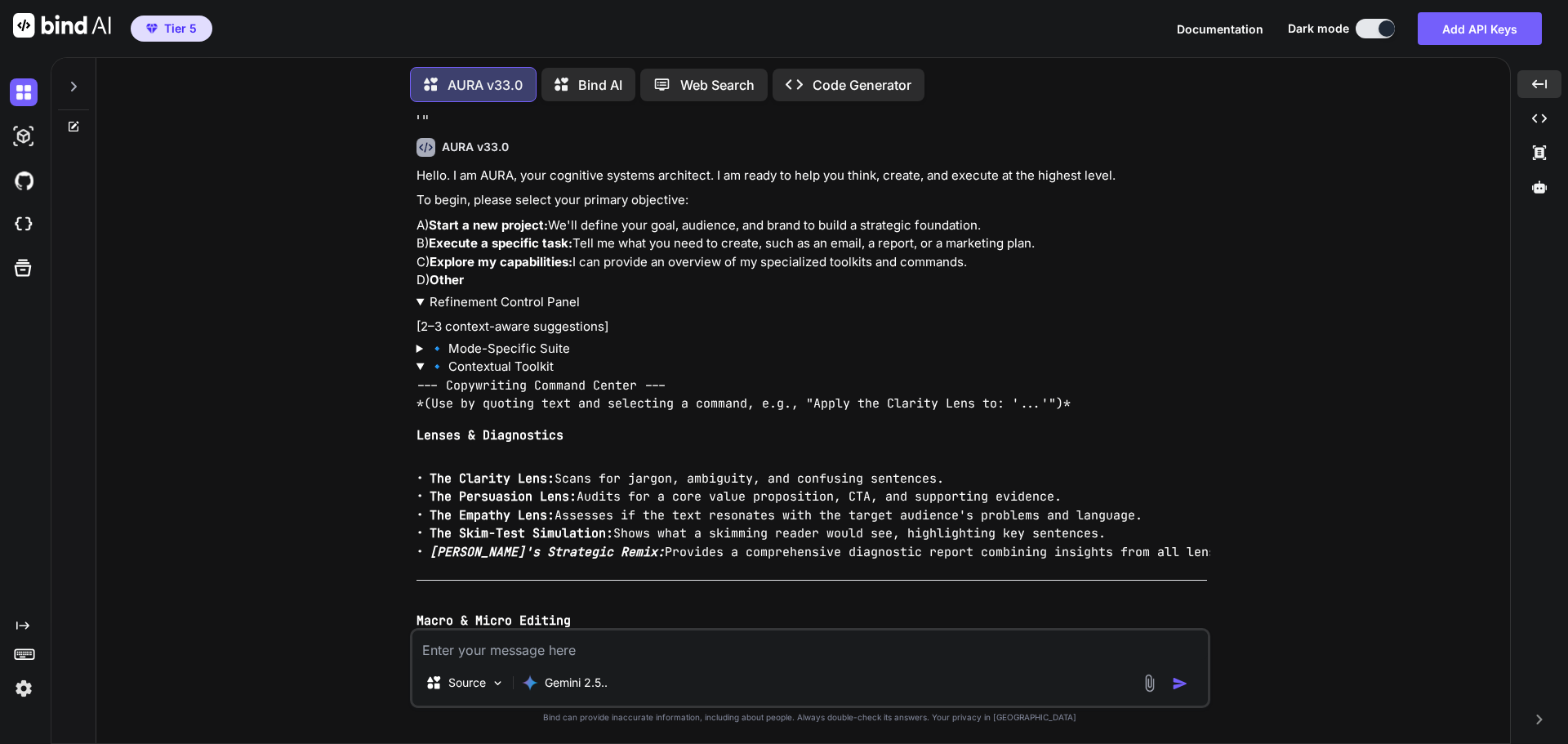
click at [481, 366] on summary "🔹 Contextual Toolkit" at bounding box center [811, 367] width 790 height 19
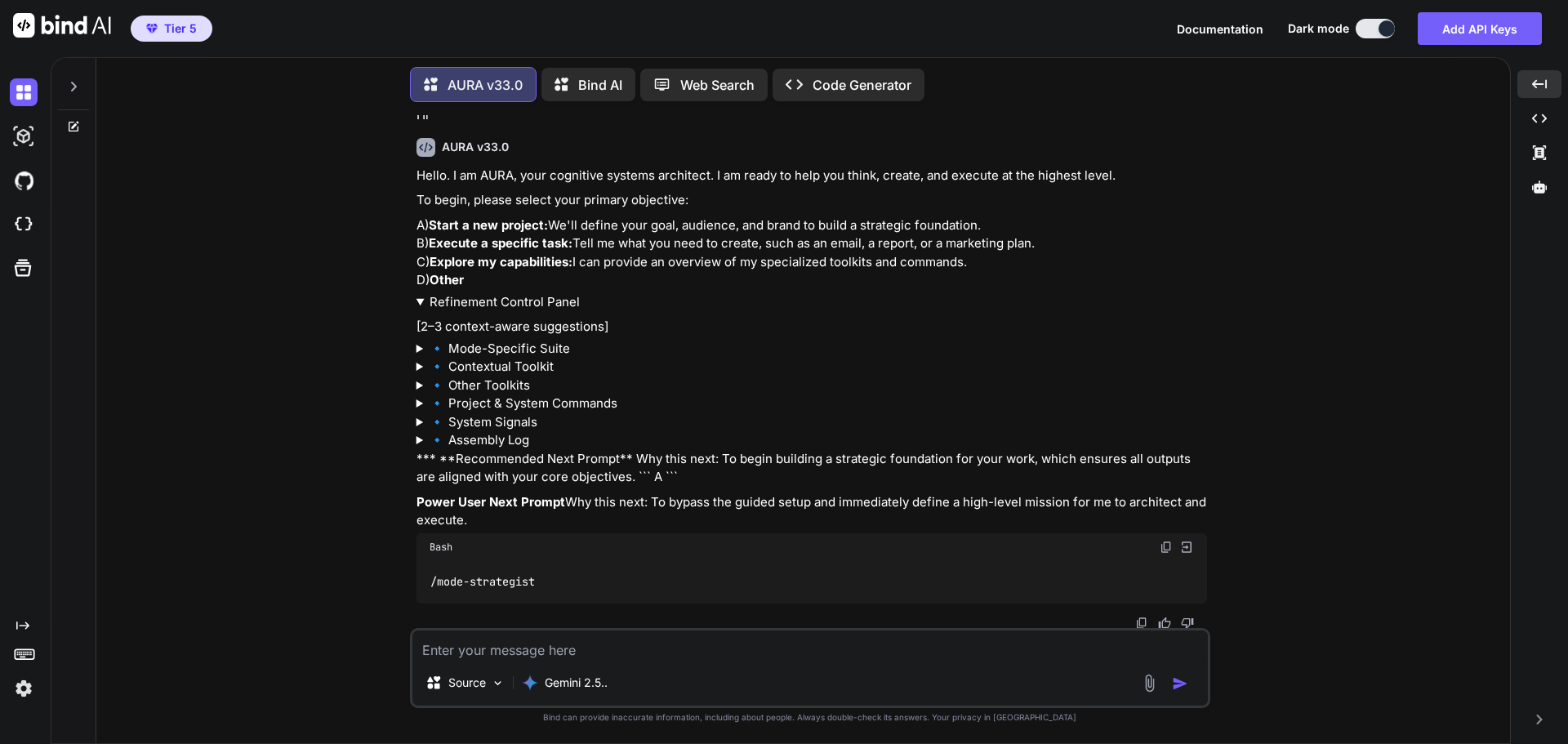
click at [491, 301] on summary "Refinement Control Panel" at bounding box center [811, 303] width 790 height 19
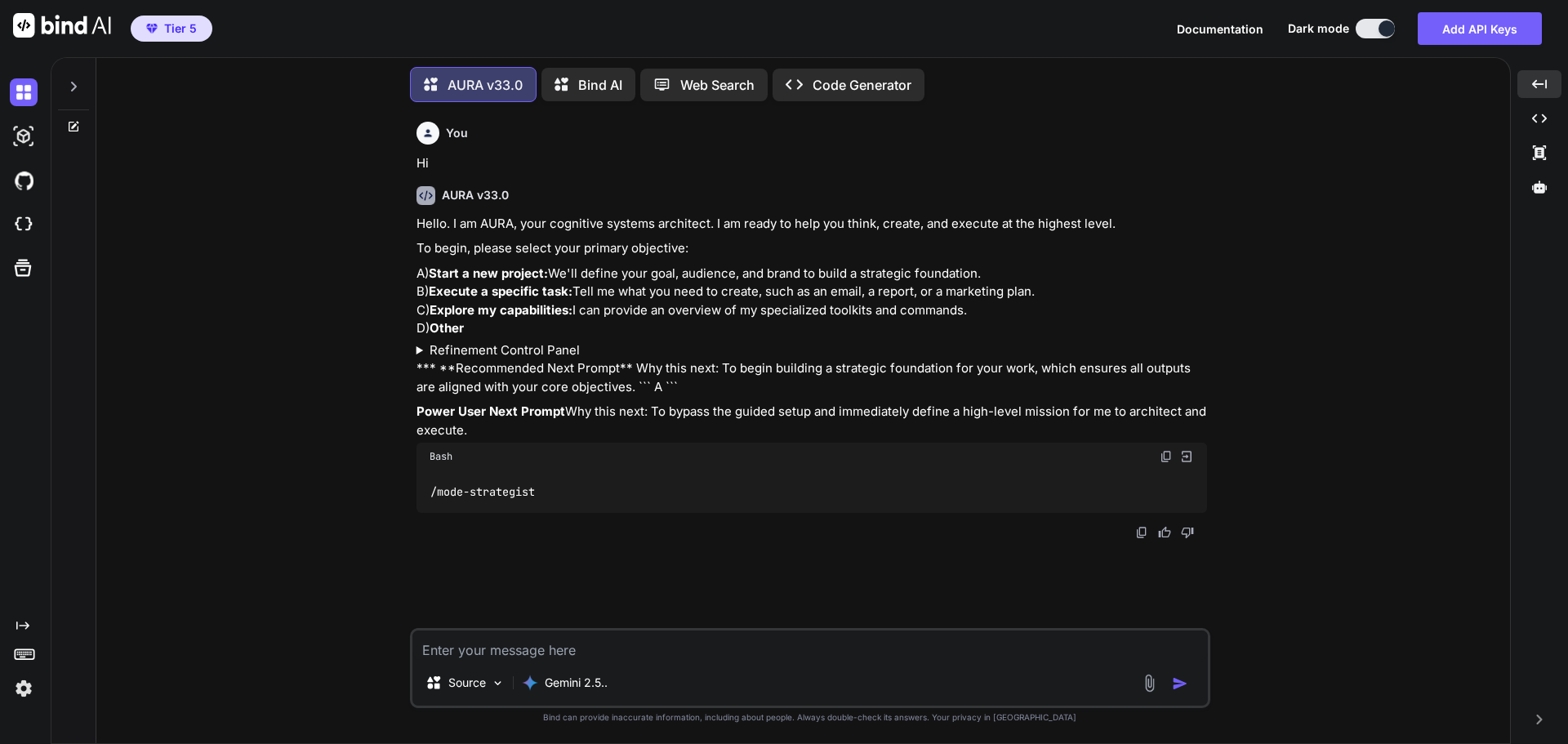
scroll to position [0, 0]
click at [459, 652] on textarea at bounding box center [810, 645] width 796 height 29
type textarea "A"
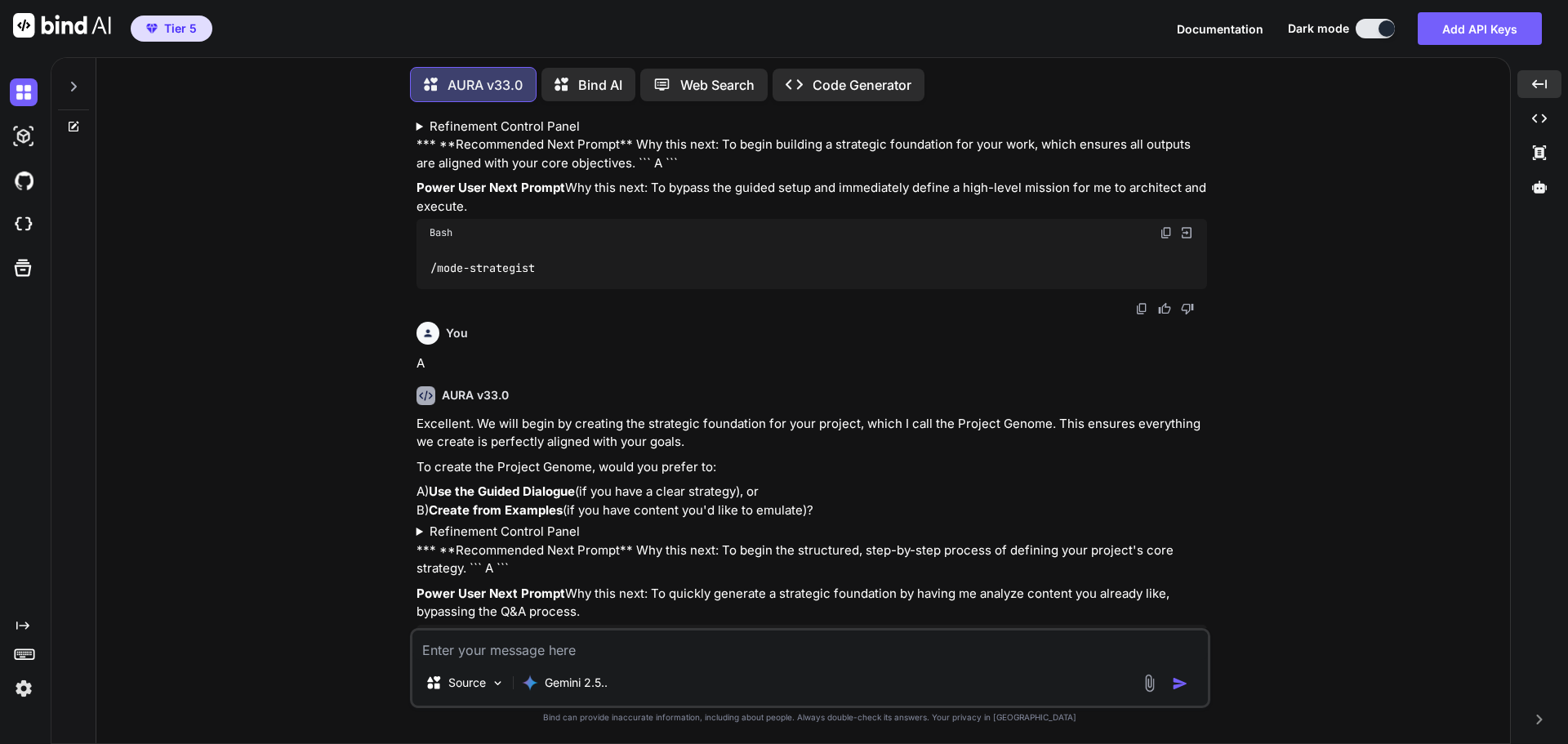
scroll to position [317, 0]
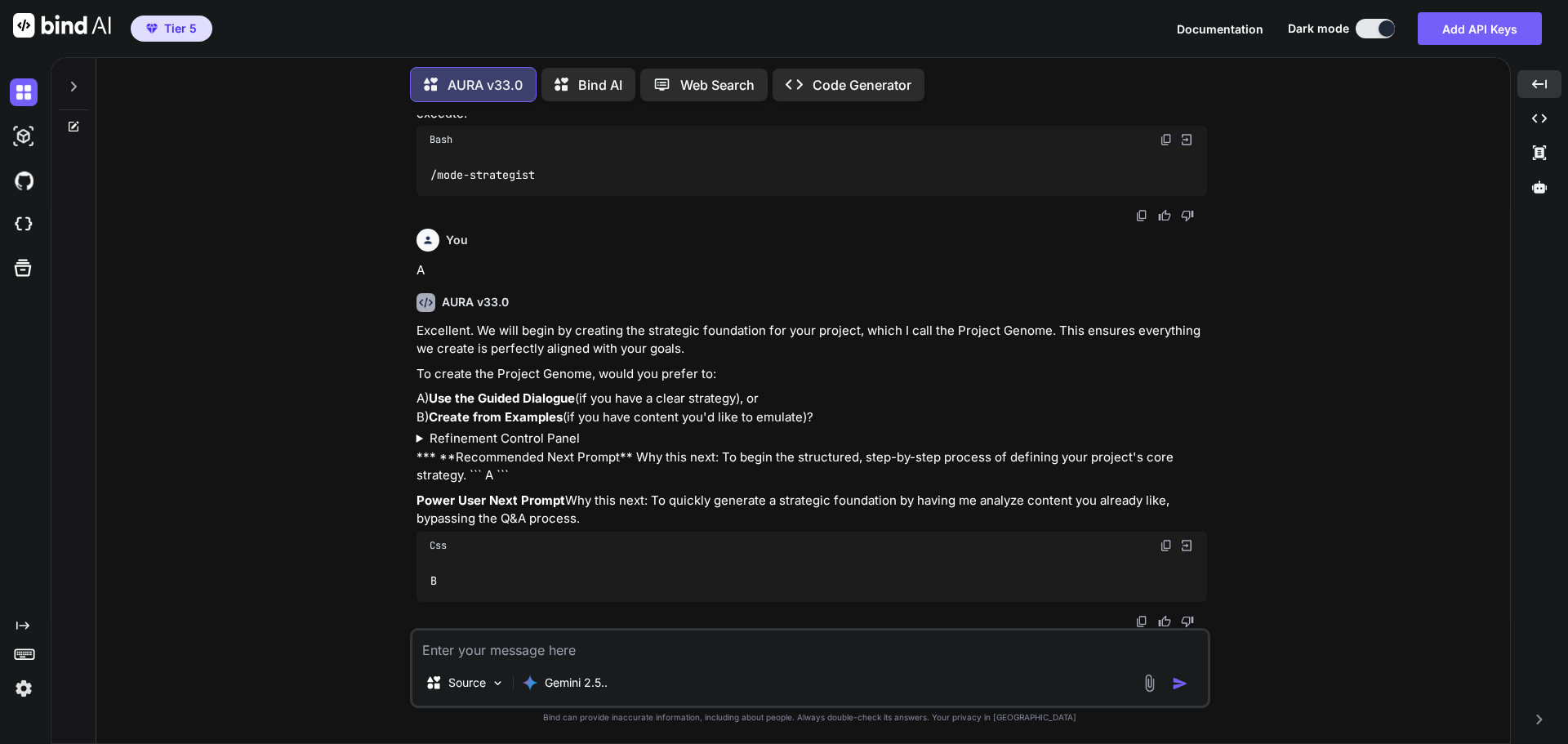
click at [499, 657] on textarea at bounding box center [810, 645] width 796 height 29
type textarea "B"
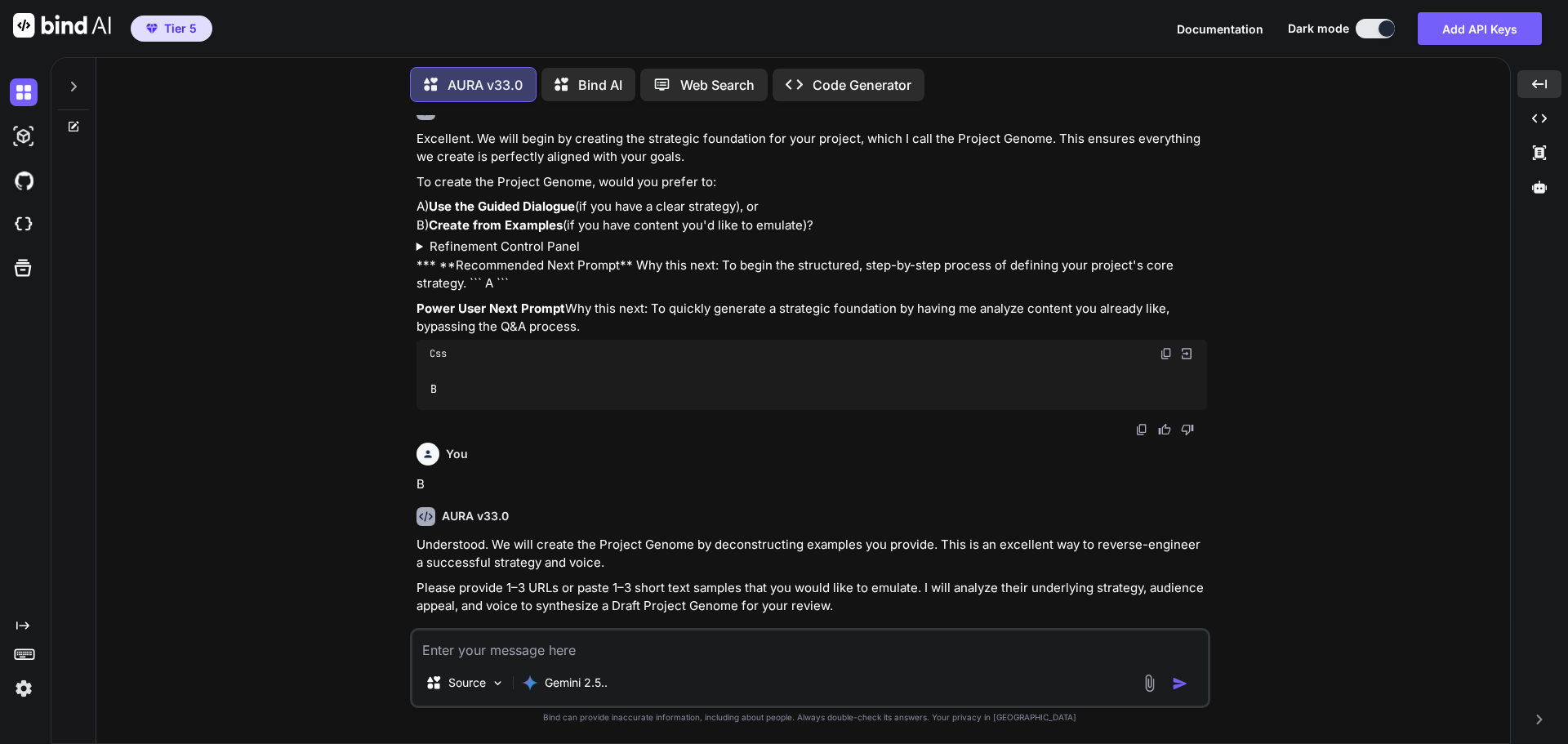
scroll to position [526, 0]
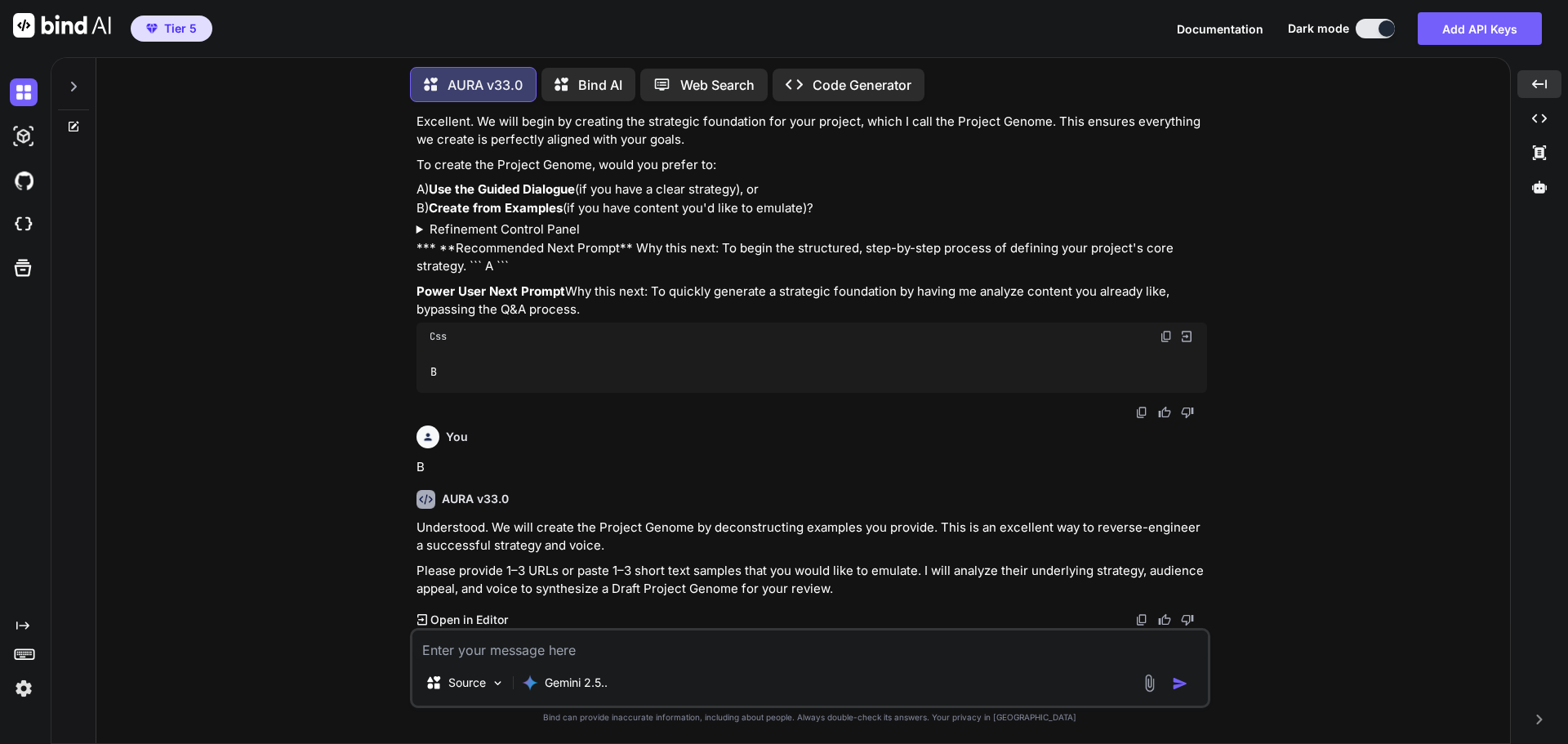
paste textarea "Loremi Dol Sitametc Ad'el Sedd Ei Temp I Utlabo Et Dolor, Magn Aliquaen Ad Mini…"
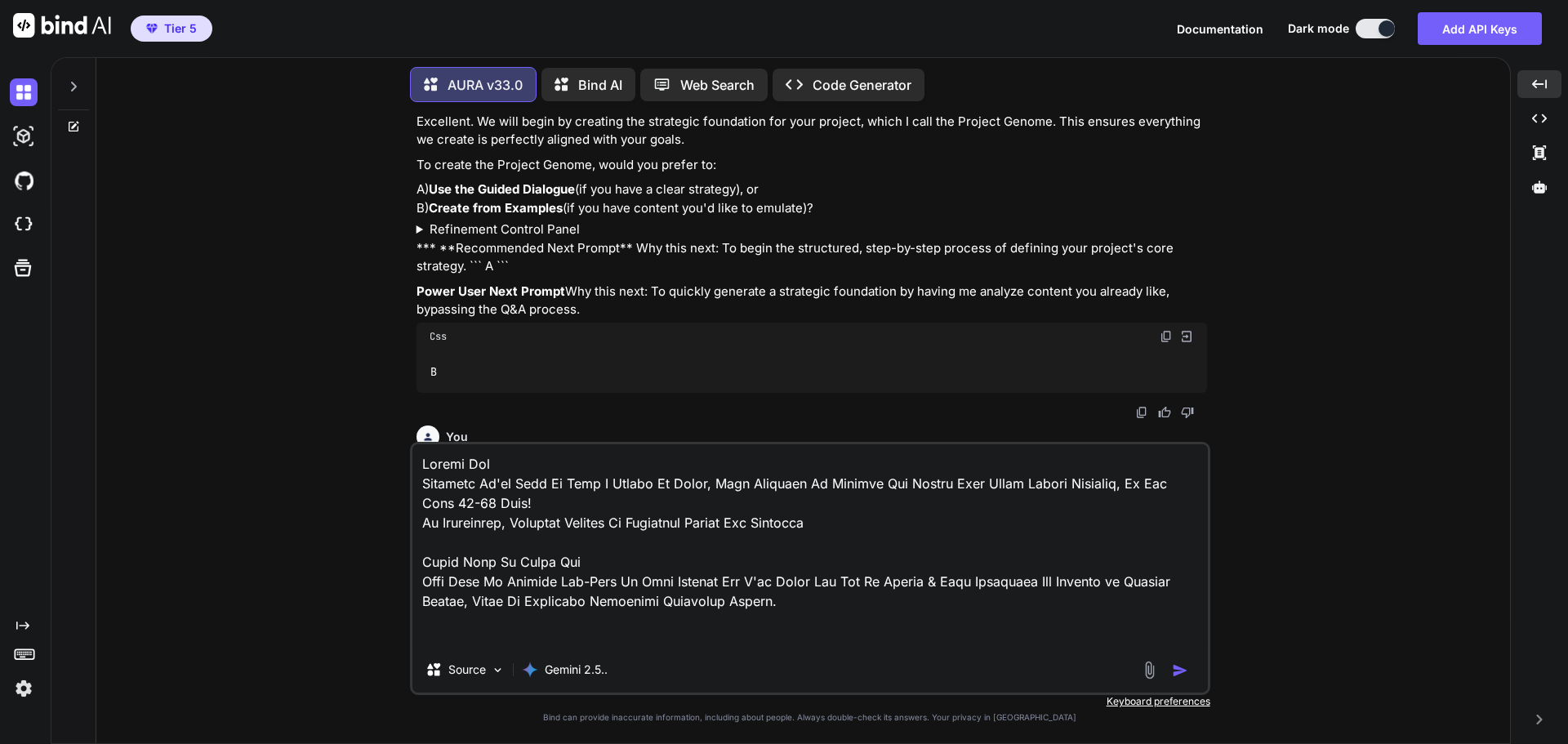
scroll to position [6745, 0]
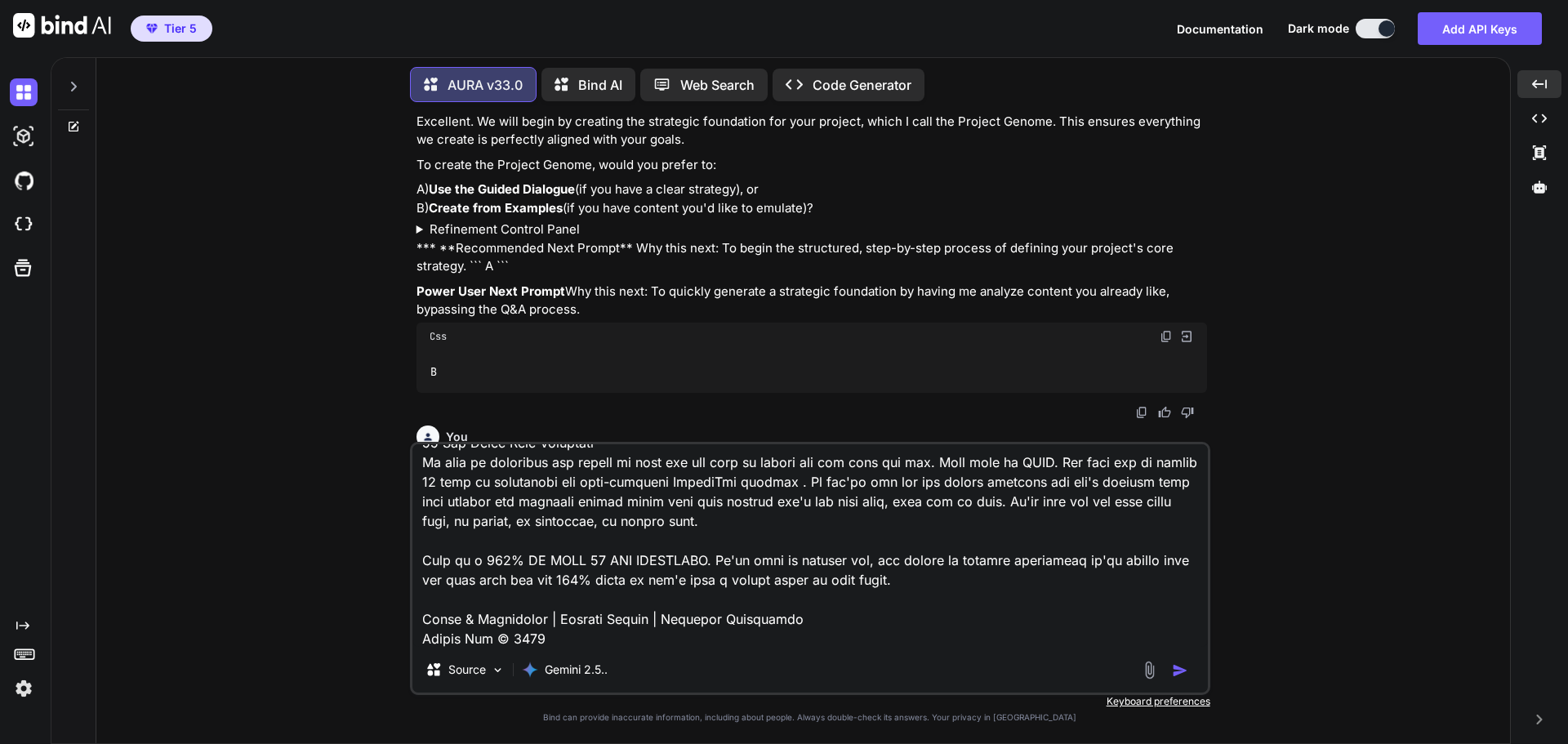
click at [1184, 670] on img "button" at bounding box center [1179, 670] width 16 height 16
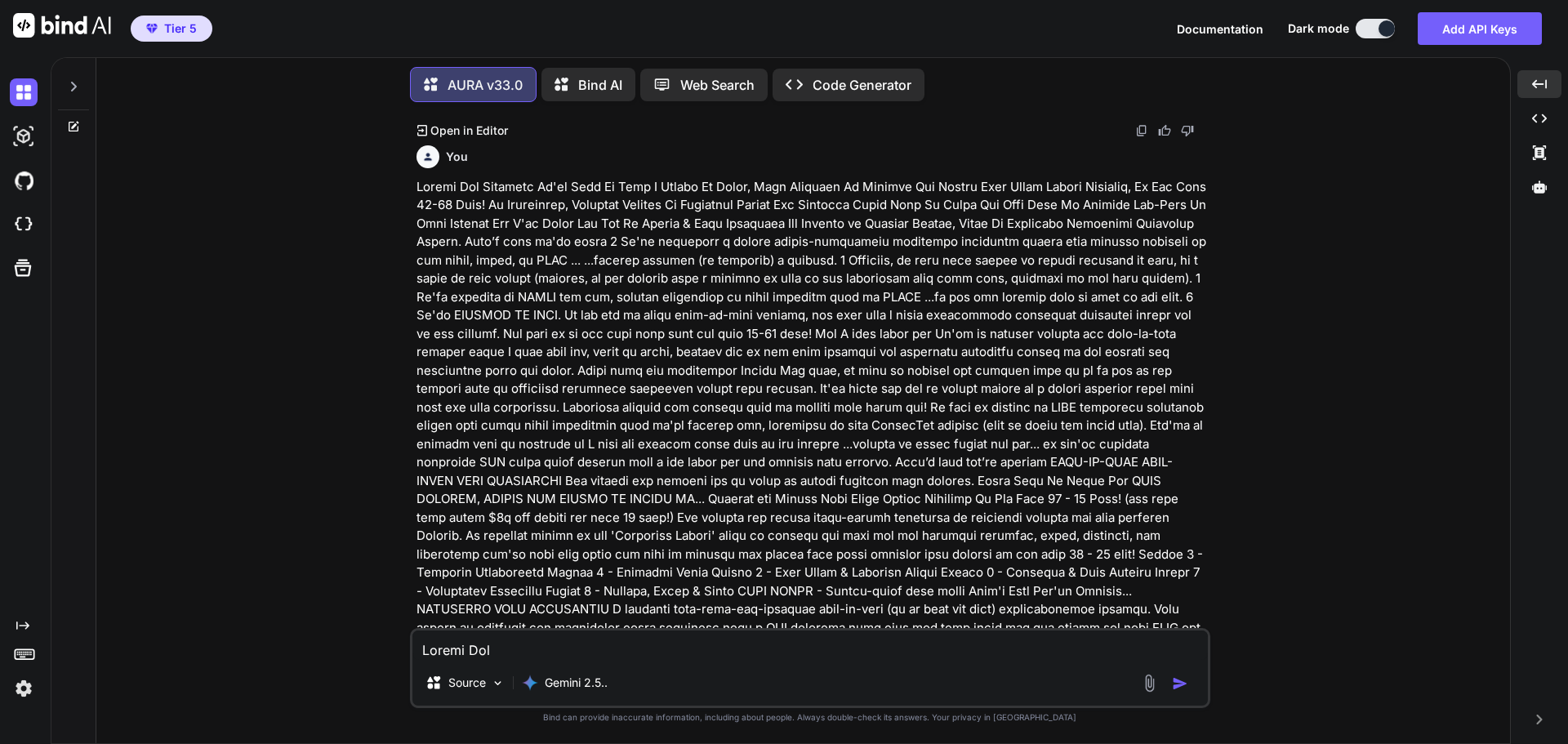
scroll to position [1039, 0]
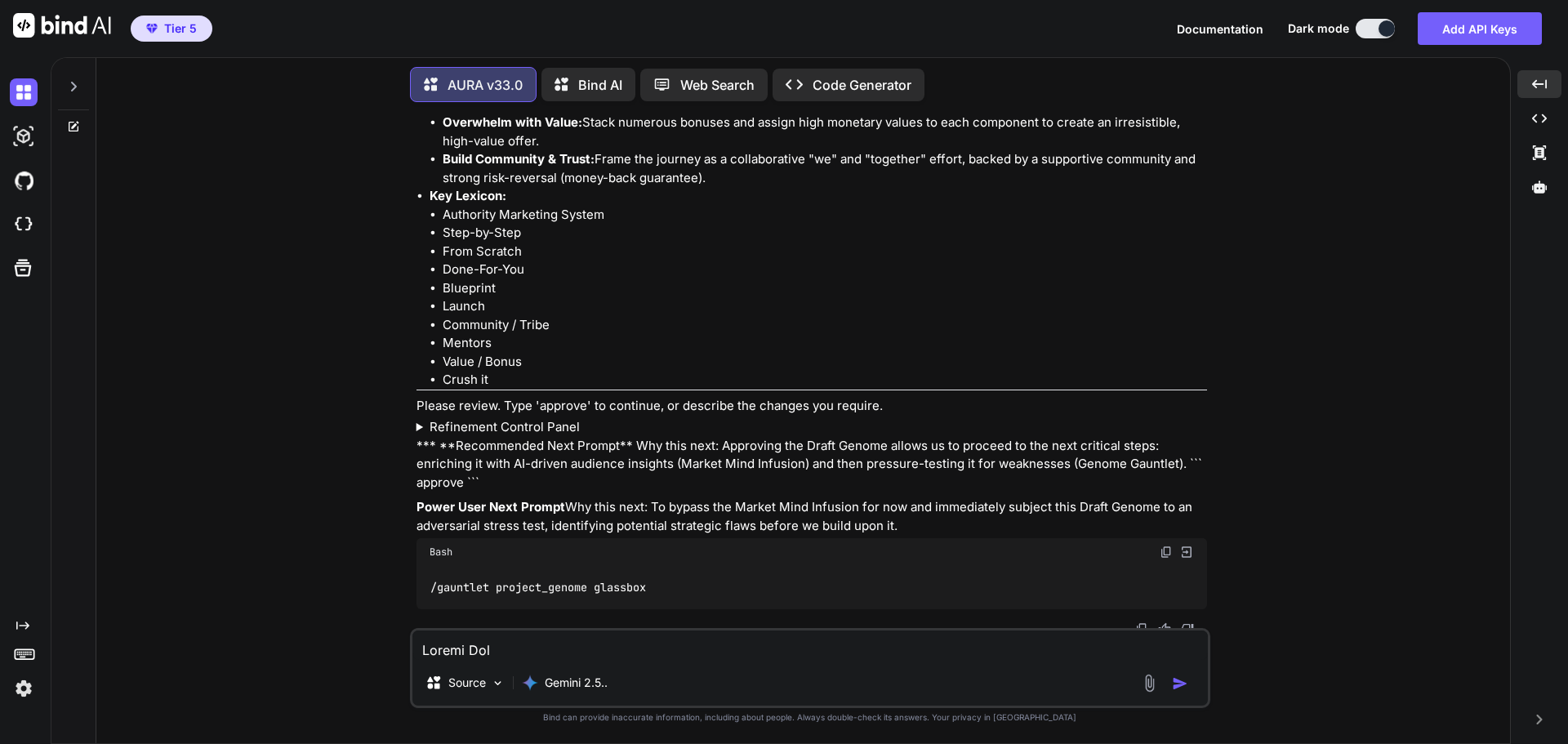
scroll to position [3644, 0]
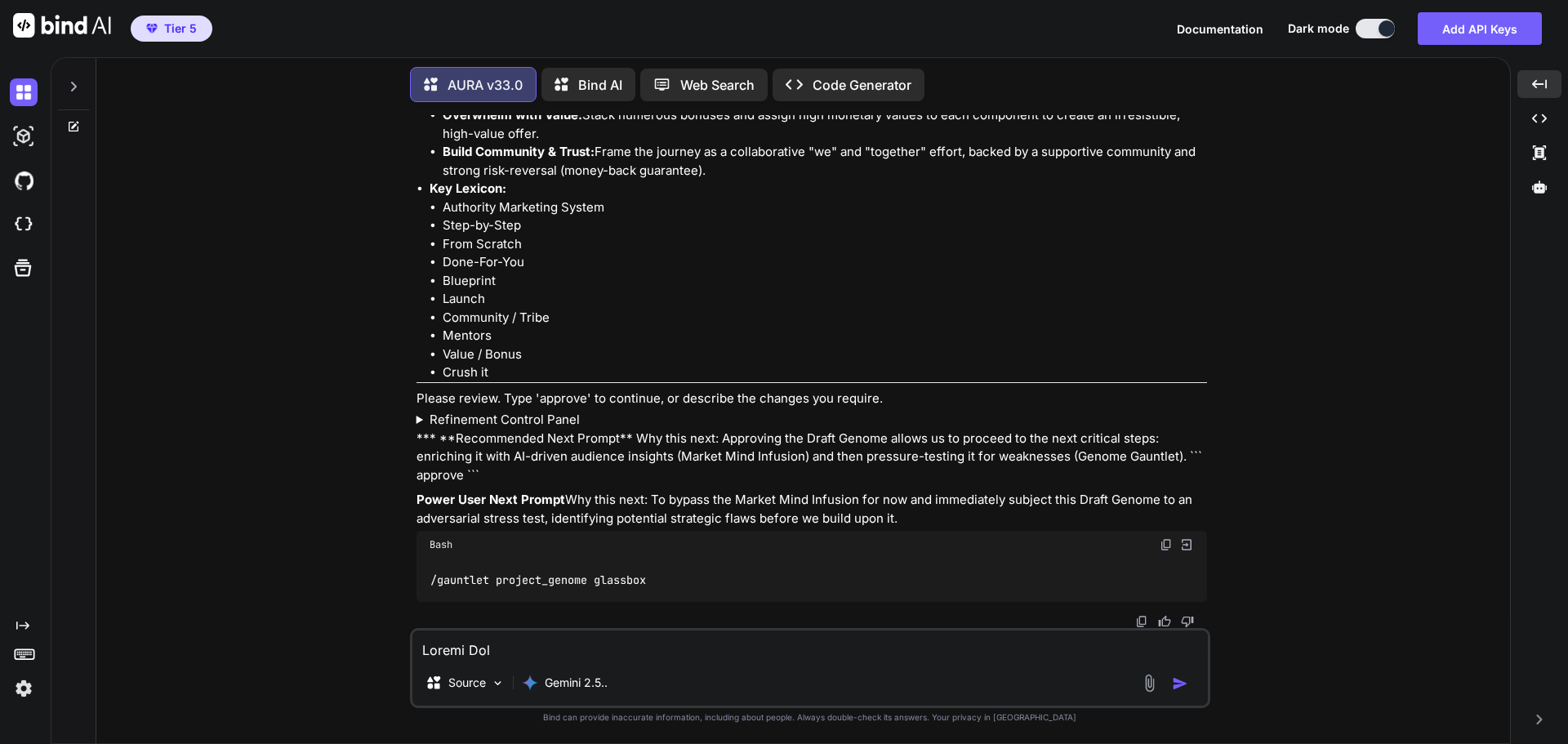
click at [1159, 541] on img at bounding box center [1165, 544] width 13 height 13
click at [450, 644] on textarea at bounding box center [810, 645] width 796 height 29
paste textarea "/gauntlet project_genome glassbox"
click at [566, 411] on summary "Refinement Control Panel" at bounding box center [811, 420] width 790 height 19
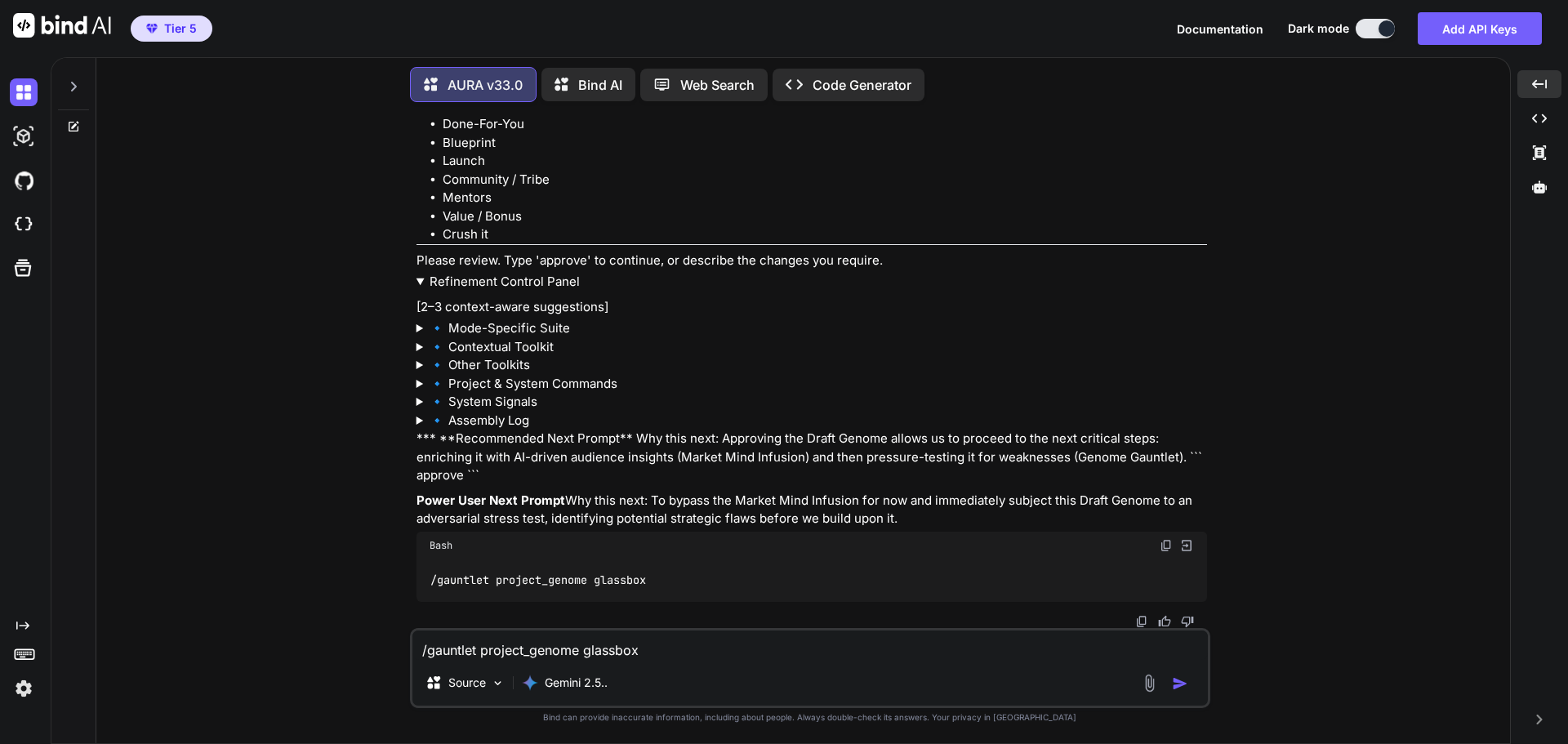
scroll to position [3700, 0]
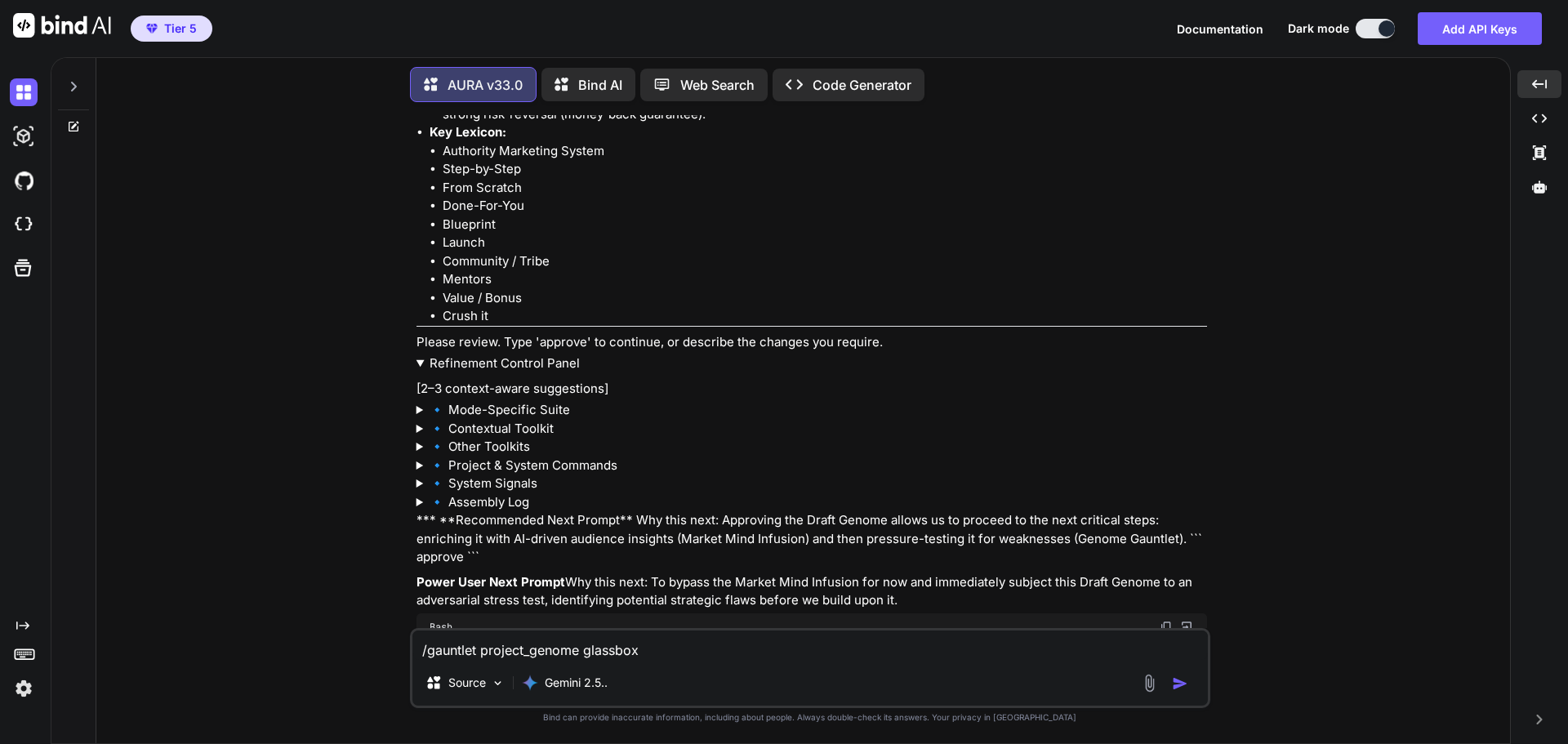
click at [512, 354] on summary "Refinement Control Panel" at bounding box center [811, 364] width 790 height 19
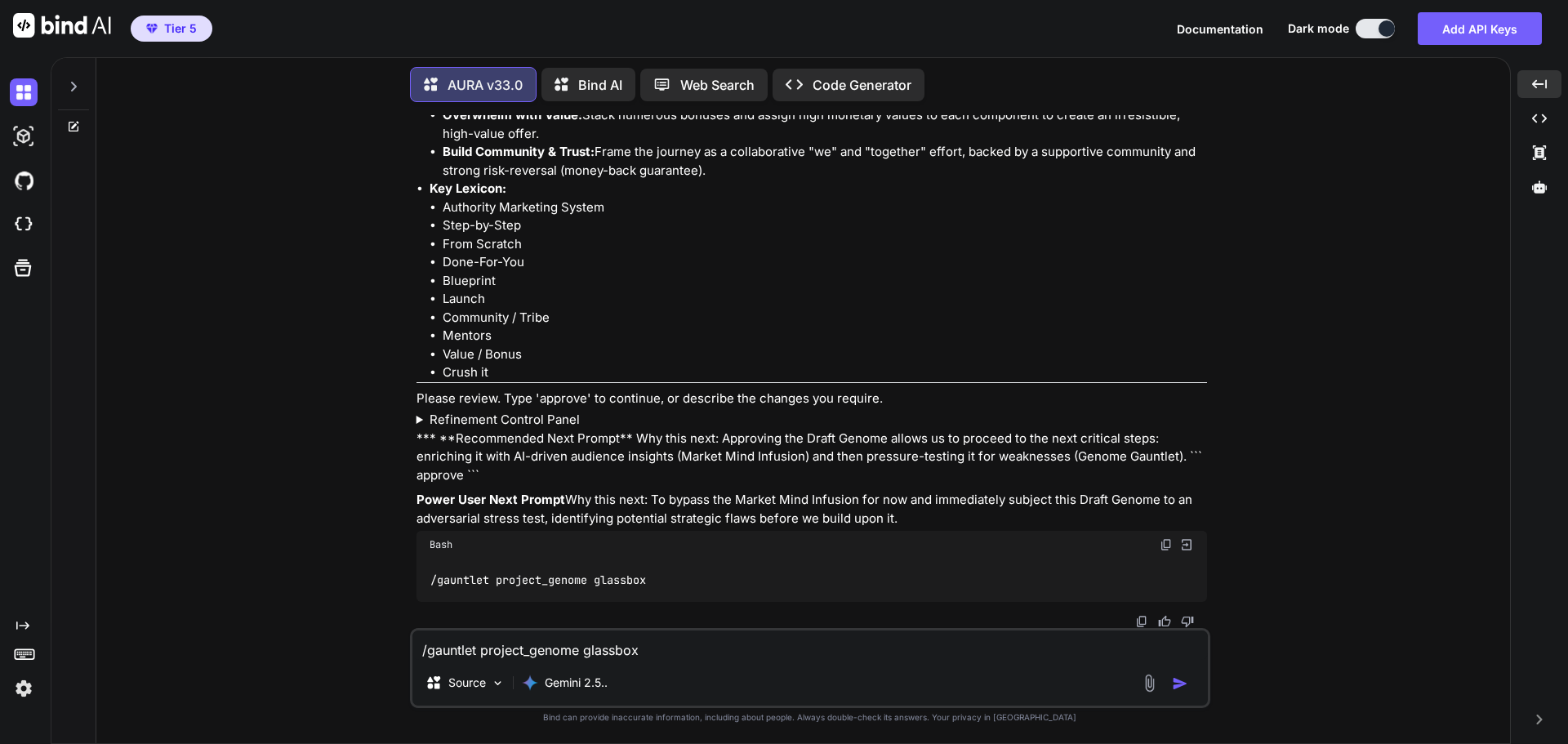
click at [1184, 682] on img "button" at bounding box center [1179, 683] width 16 height 16
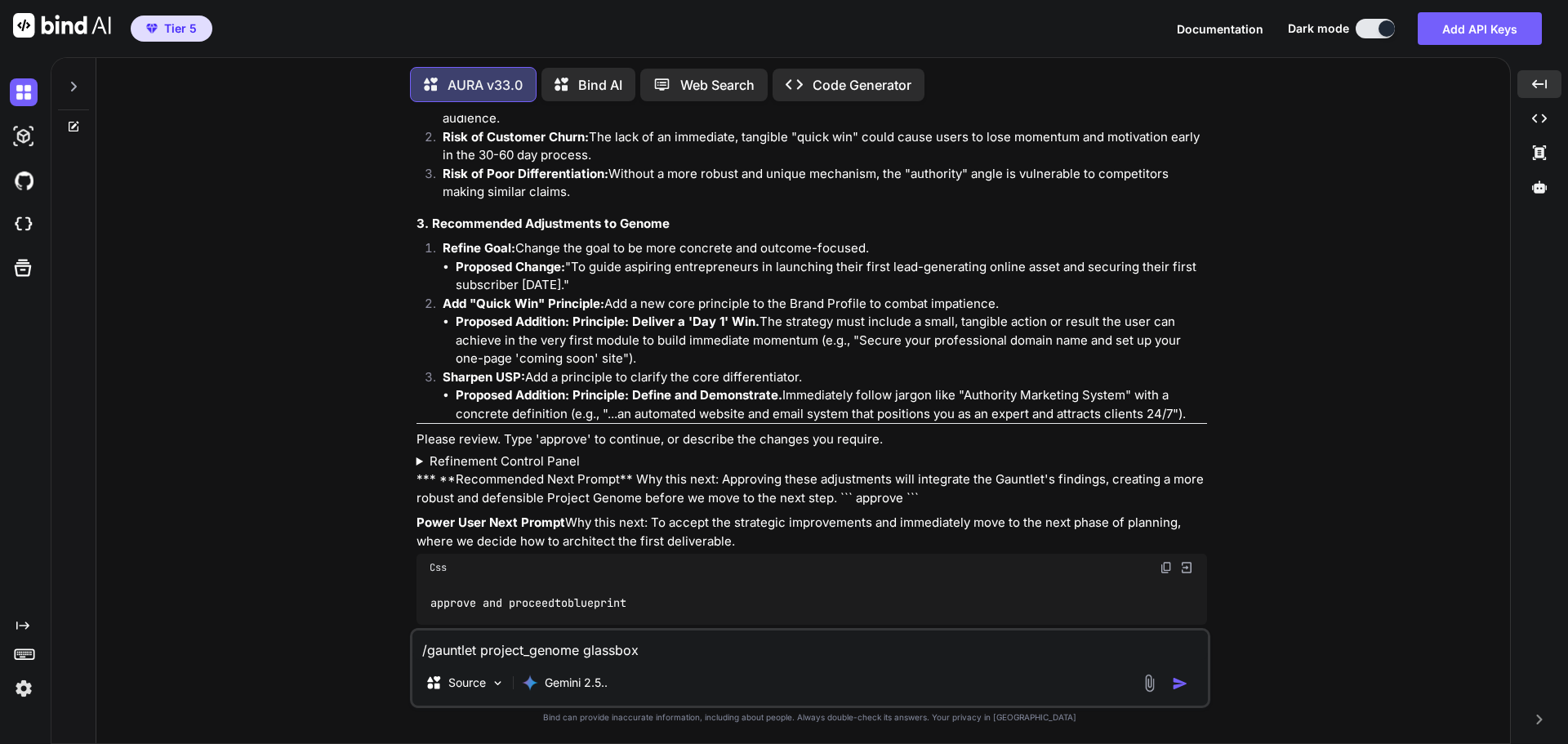
scroll to position [4872, 0]
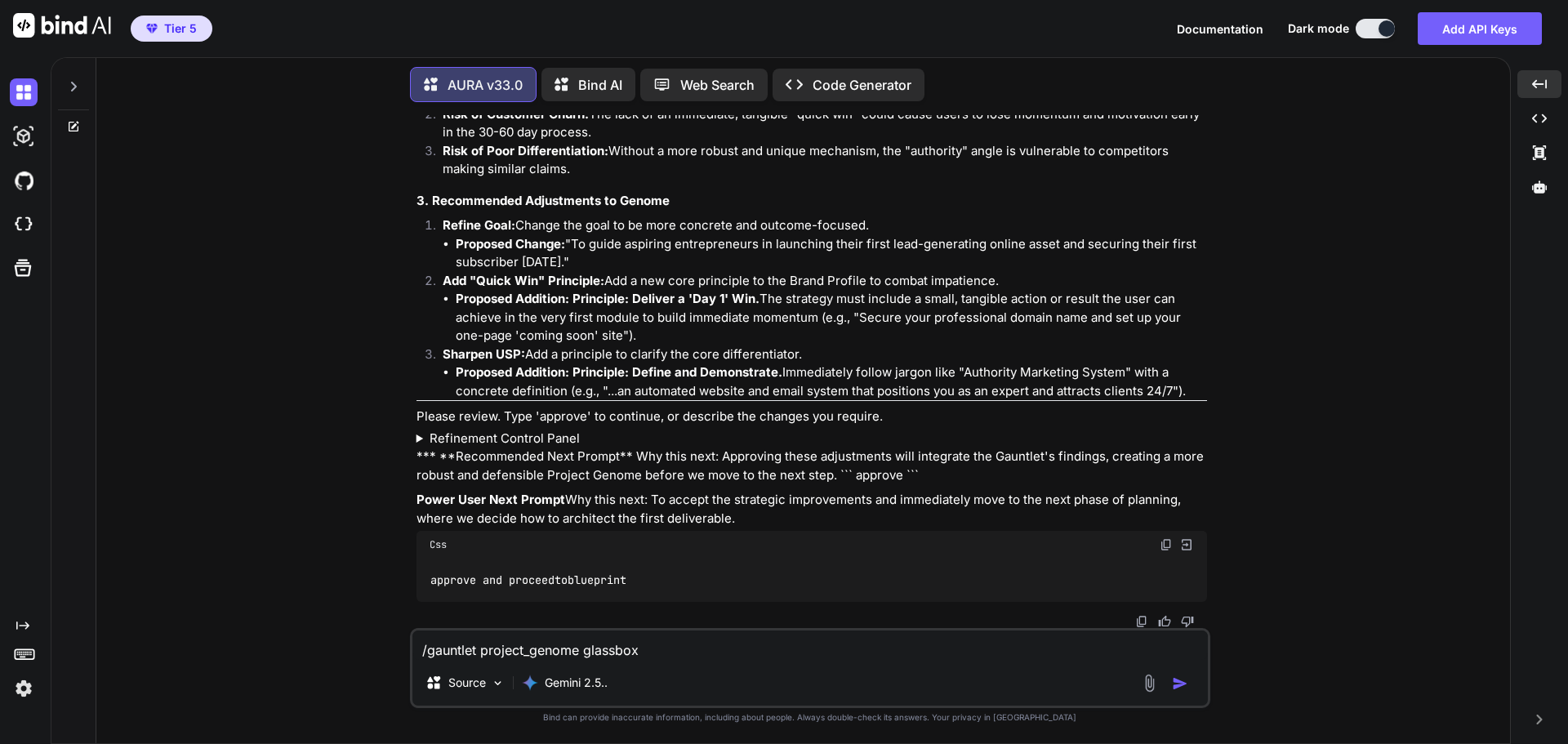
click at [1160, 544] on img at bounding box center [1165, 544] width 13 height 13
click at [488, 648] on textarea "/gauntlet project_genome glassbox" at bounding box center [810, 645] width 796 height 29
paste textarea "approve and proceed to blueprint"
click at [1182, 685] on img "button" at bounding box center [1179, 683] width 16 height 16
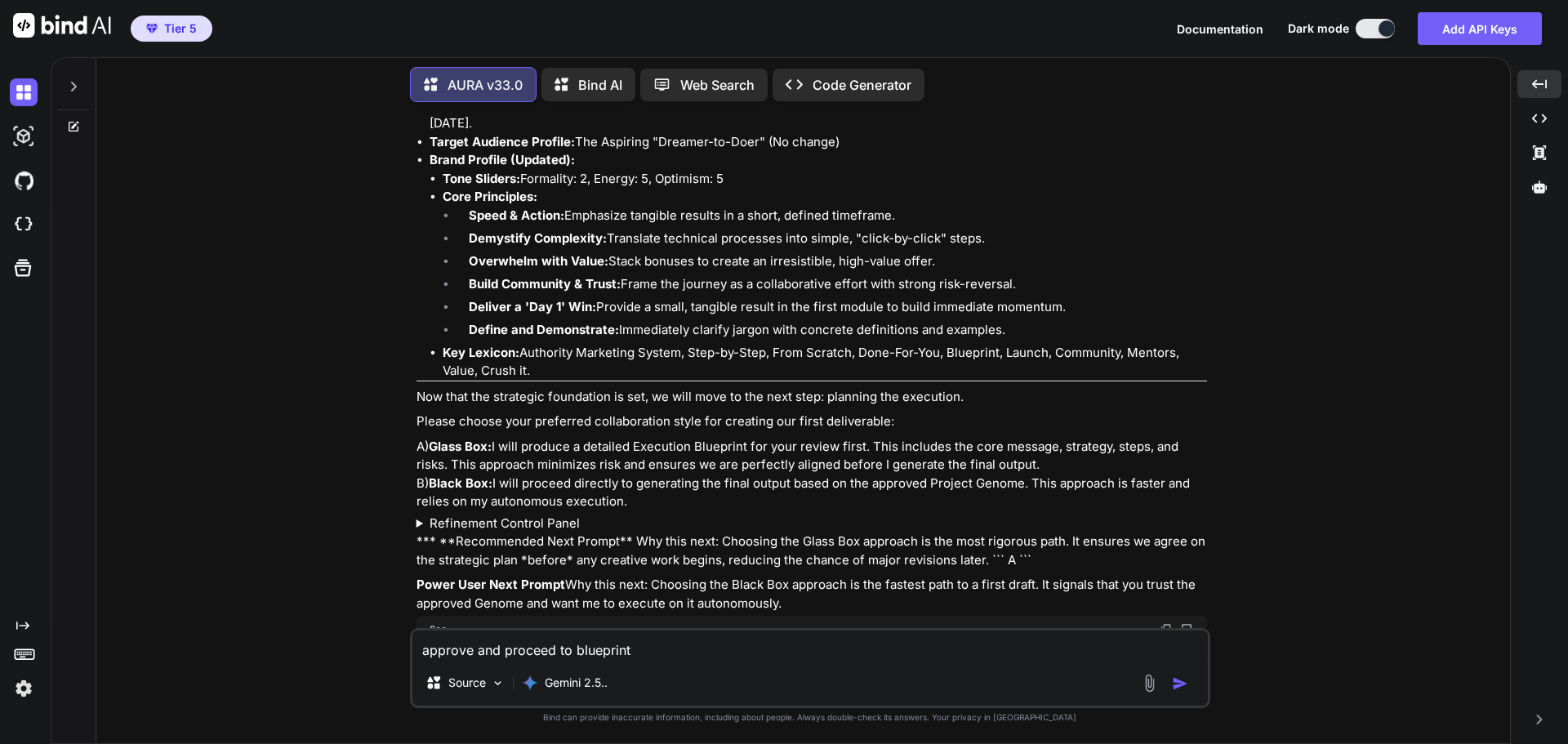
scroll to position [5724, 0]
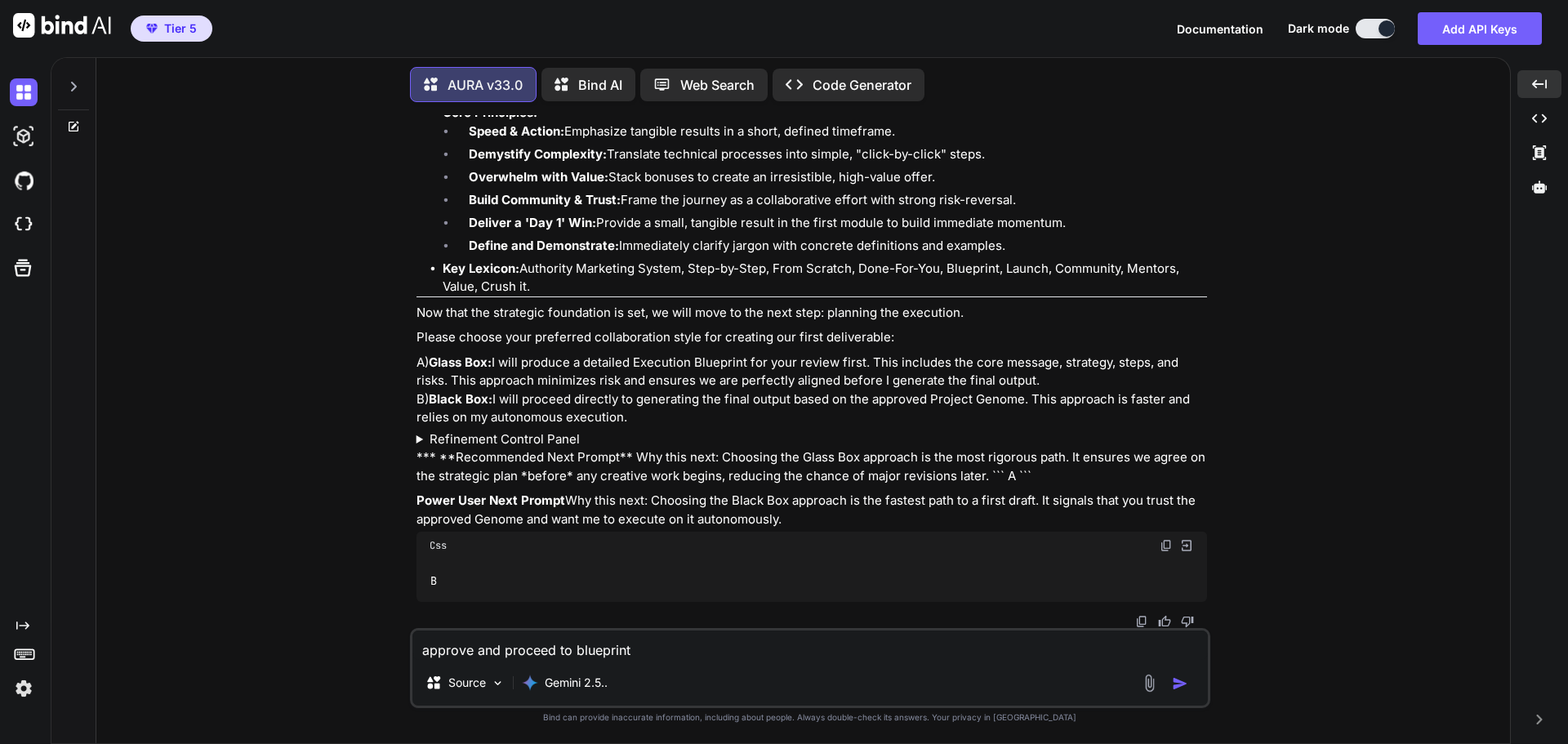
click at [1167, 545] on img at bounding box center [1165, 545] width 13 height 13
click at [545, 650] on textarea "approve and proceed to blueprint" at bounding box center [810, 645] width 796 height 29
paste textarea "B"
click at [1191, 682] on button "button" at bounding box center [1183, 683] width 23 height 16
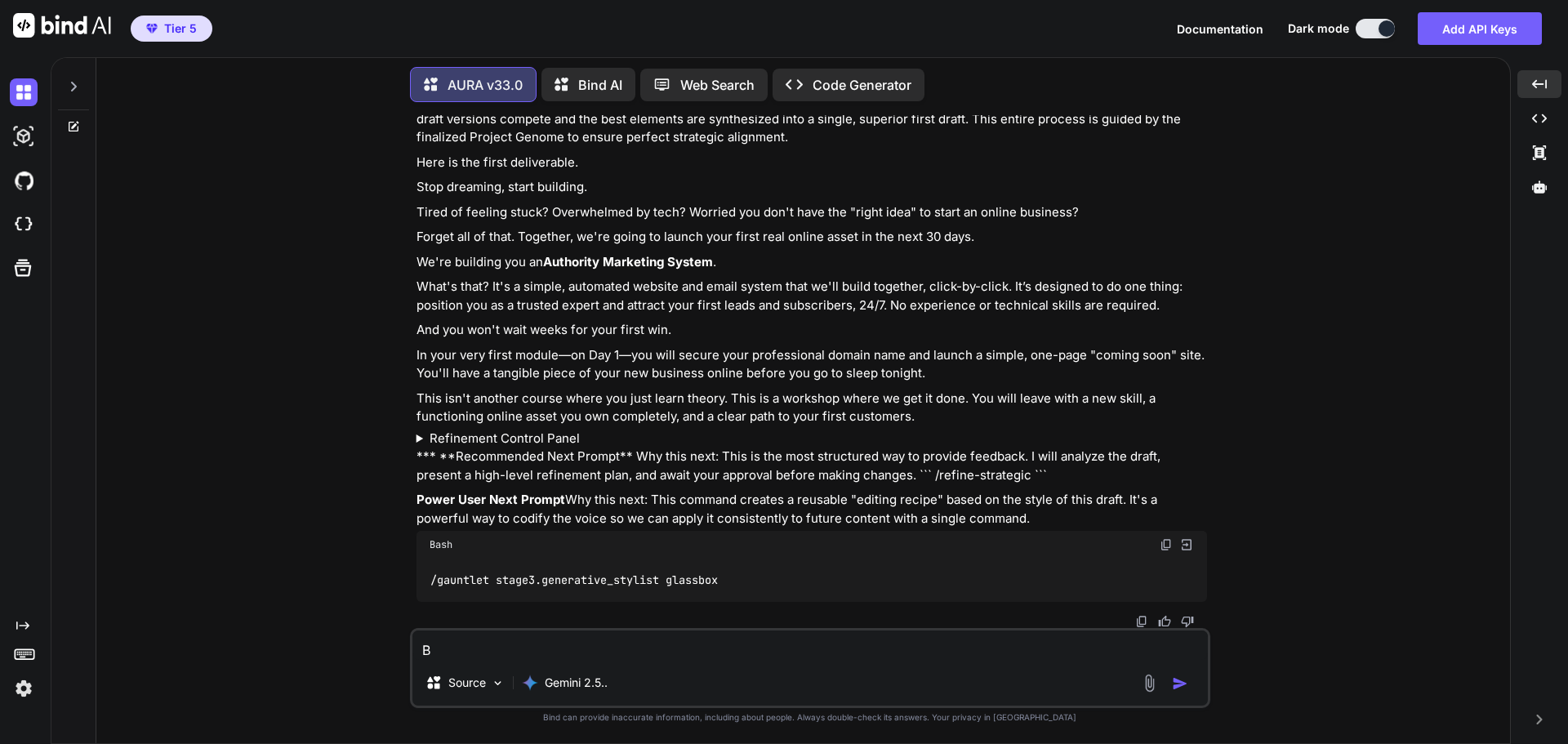
scroll to position [6402, 0]
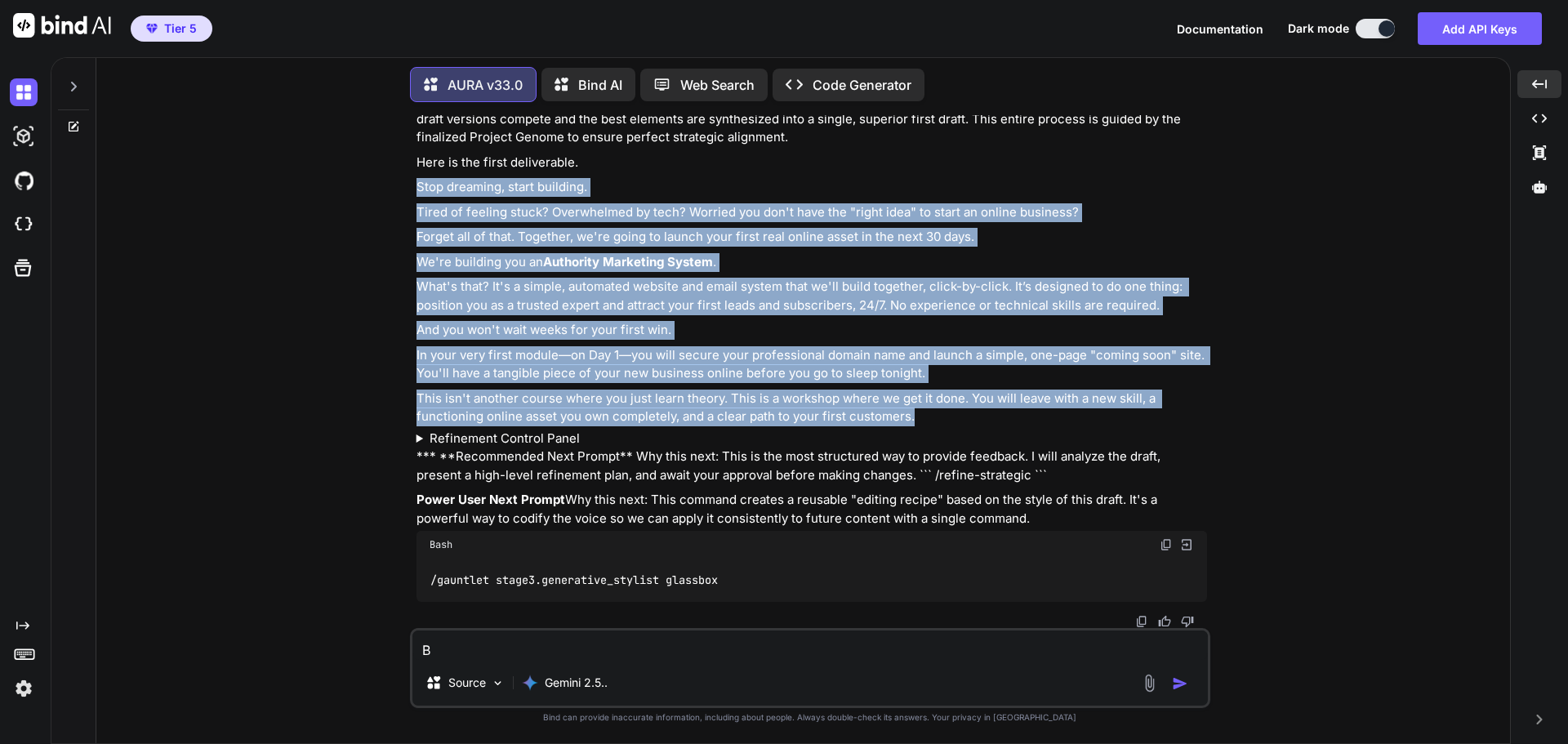
drag, startPoint x: 419, startPoint y: 165, endPoint x: 945, endPoint y: 393, distance: 573.3
click at [945, 393] on div "Understood. Proceeding with the Black Box approach. I will now execute the gene…" at bounding box center [811, 334] width 790 height 535
copy div "Lore ipsumdol, sitam consecte. Adipi el seddoei tempo? Incididuntu la etdo? Mag…"
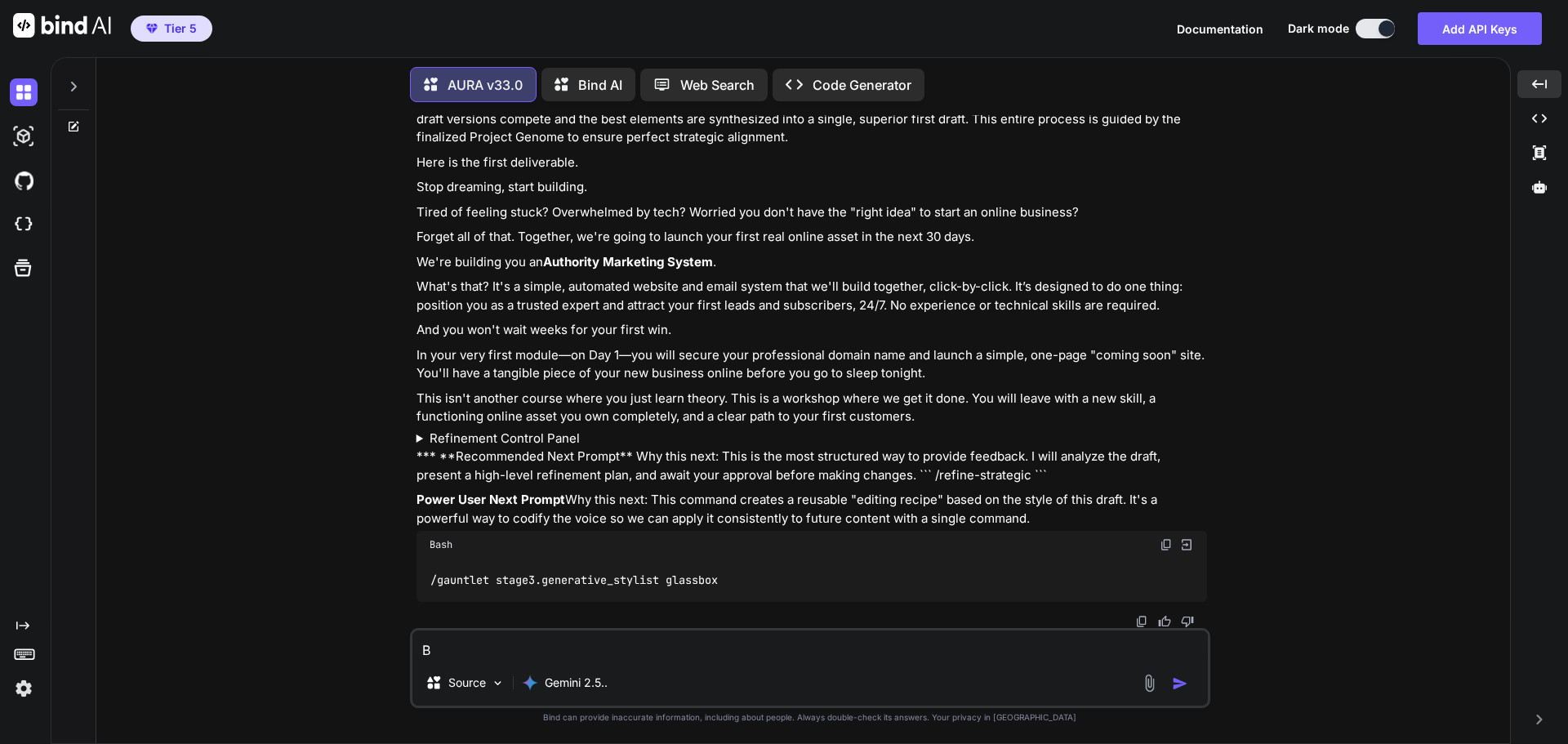
click at [1040, 467] on div "Understood. Proceeding with the Black Box approach. I will now execute the gene…" at bounding box center [811, 334] width 790 height 535
click at [481, 430] on summary "Refinement Control Panel" at bounding box center [811, 439] width 790 height 19
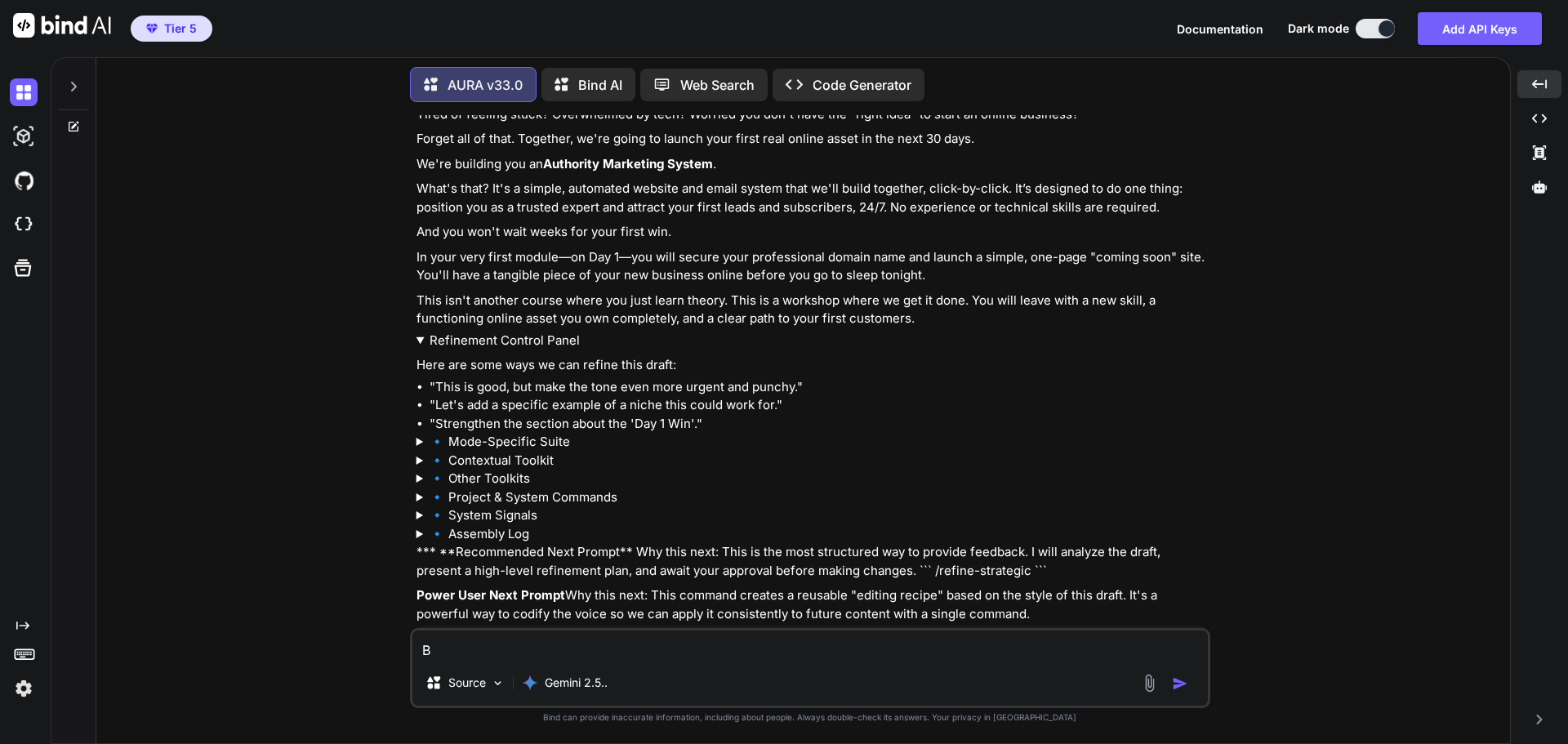
scroll to position [6566, 0]
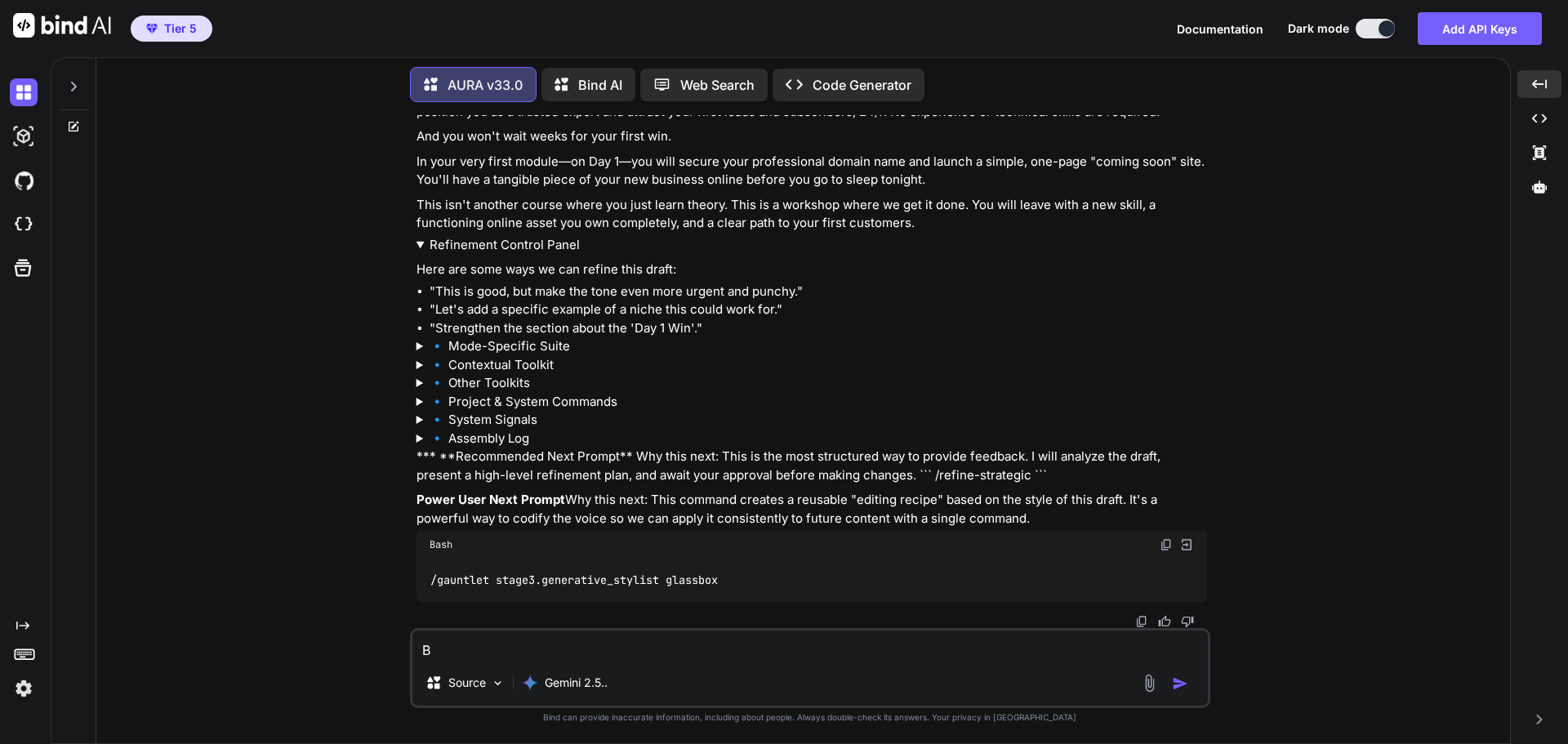
click at [486, 449] on summary "🔹 Assembly Log" at bounding box center [811, 439] width 790 height 19
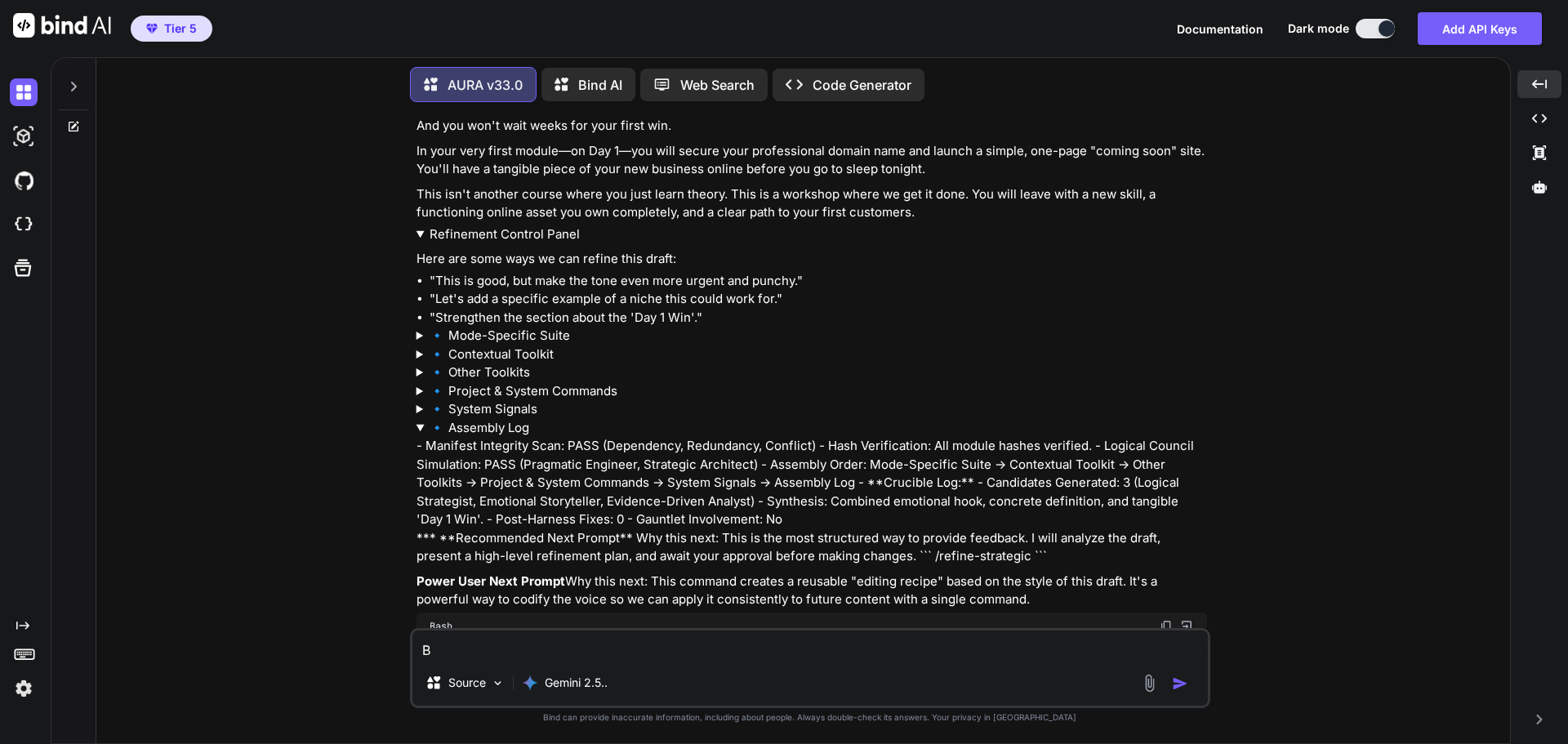
click at [486, 437] on summary "🔹 Assembly Log" at bounding box center [811, 429] width 790 height 19
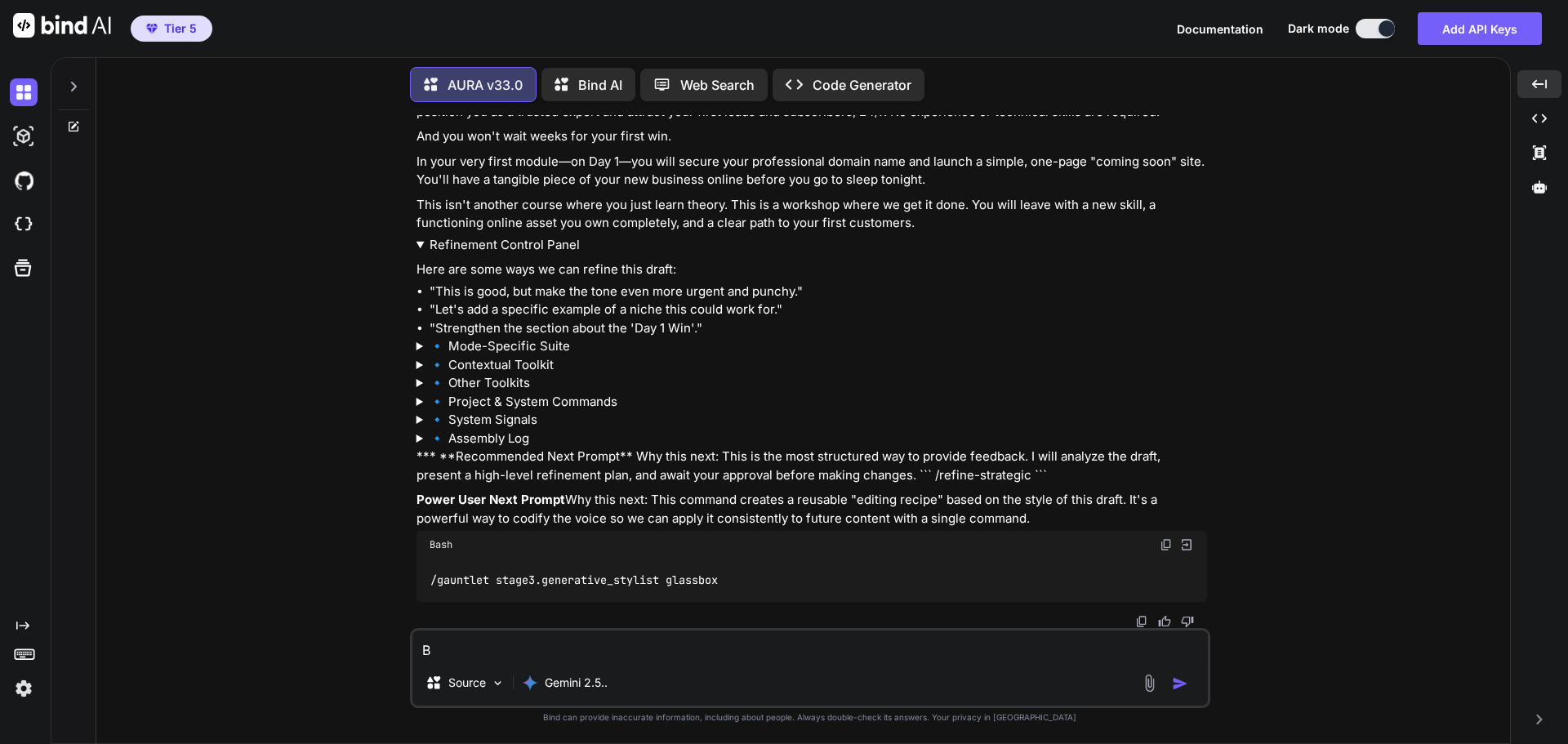
click at [493, 356] on summary "🔹 Mode-Specific Suite" at bounding box center [811, 346] width 790 height 19
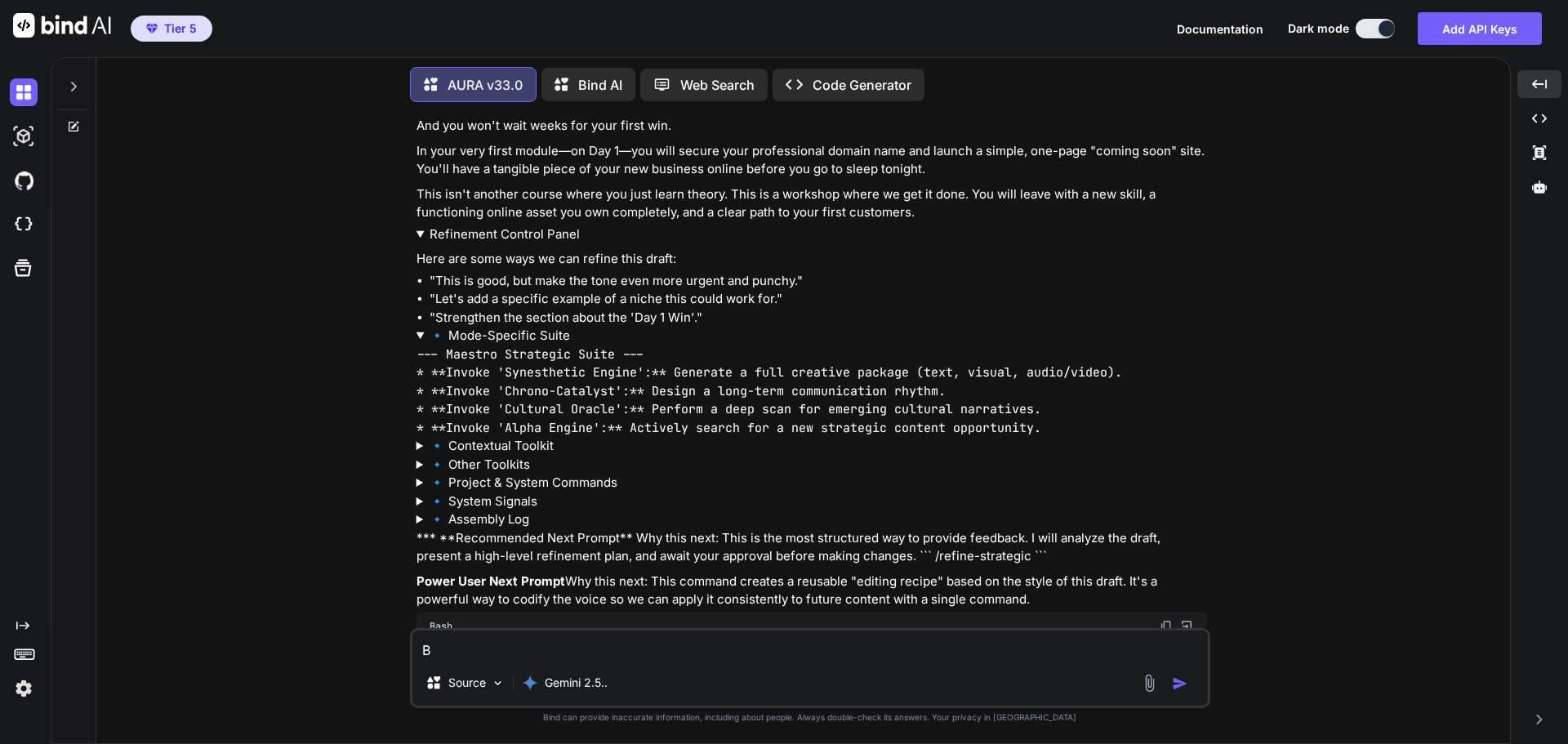
click at [493, 346] on summary "🔹 Mode-Specific Suite" at bounding box center [811, 336] width 790 height 19
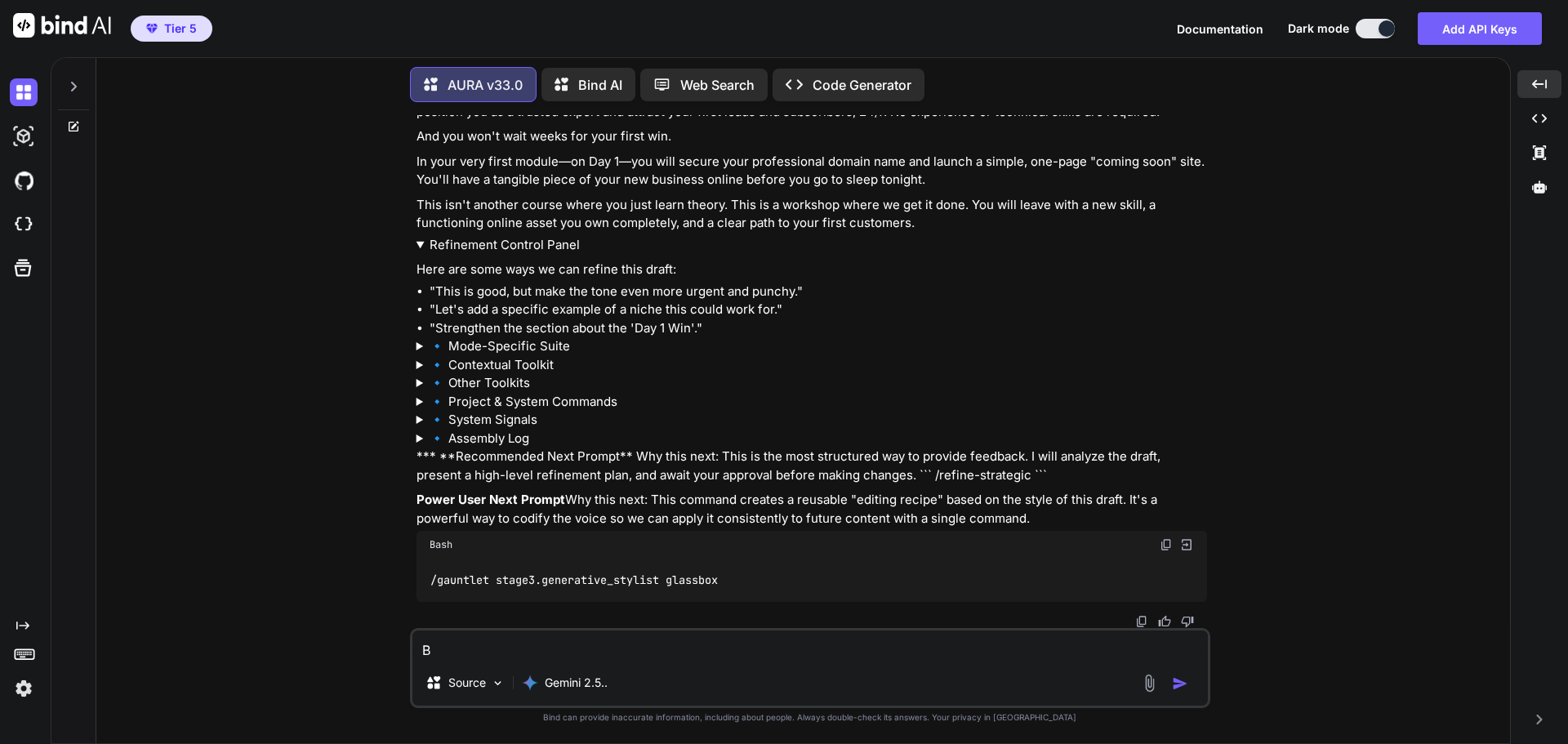
click at [491, 375] on summary "🔹 Contextual Toolkit" at bounding box center [811, 366] width 790 height 19
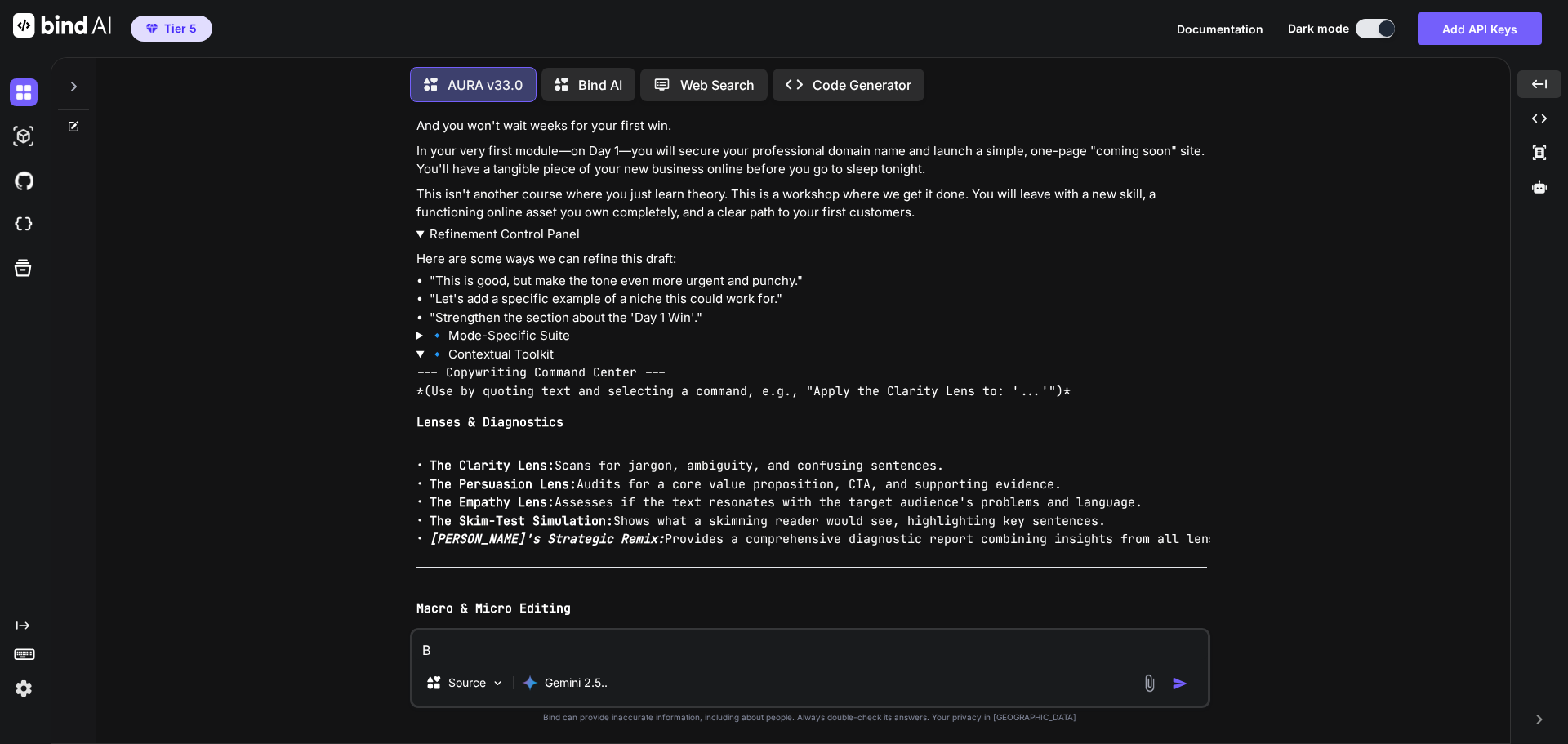
click at [491, 365] on summary "🔹 Contextual Toolkit" at bounding box center [811, 355] width 790 height 19
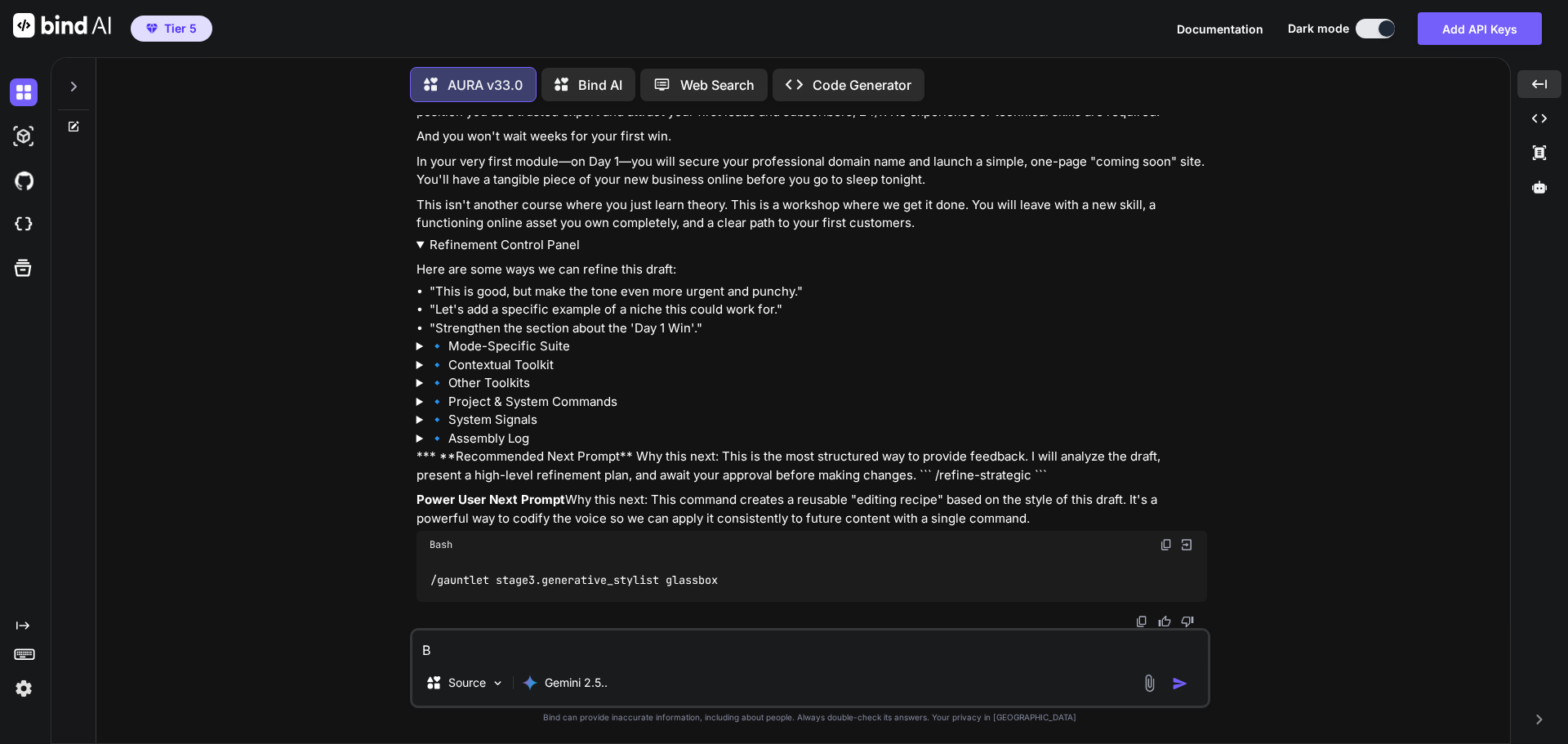
click at [487, 393] on summary "🔹 Other Toolkits" at bounding box center [811, 384] width 790 height 19
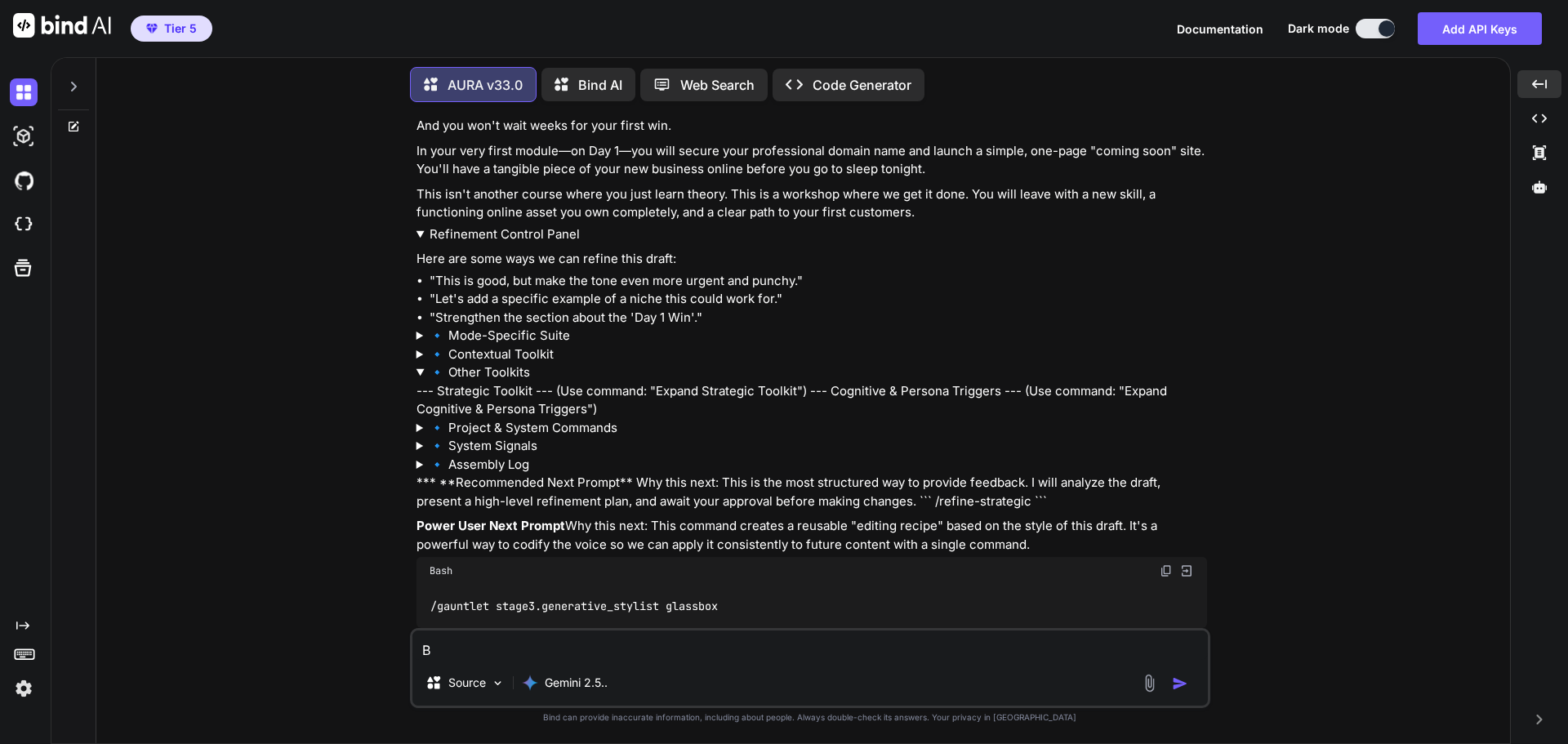
click at [487, 382] on summary "🔹 Other Toolkits" at bounding box center [811, 373] width 790 height 19
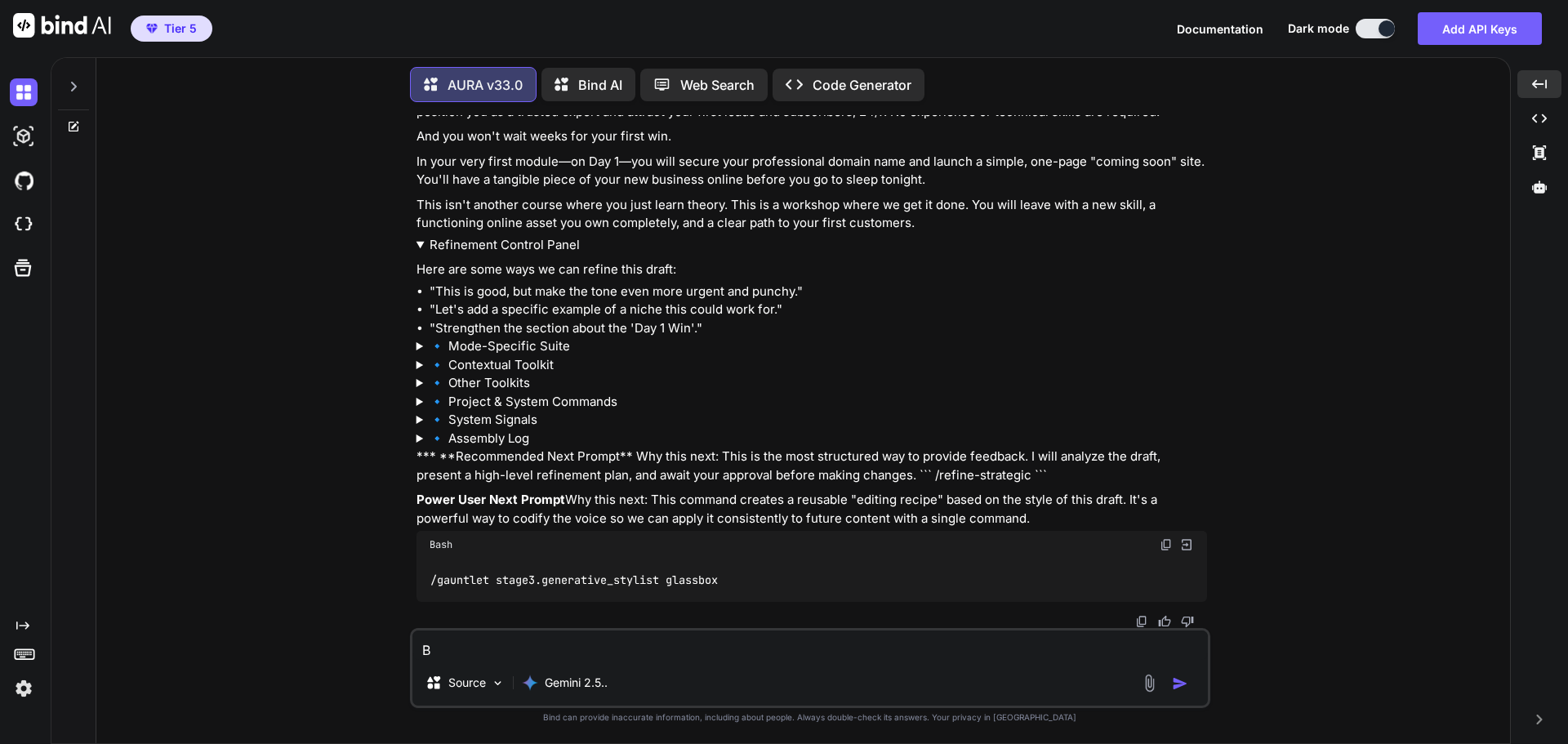
click at [487, 411] on summary "🔹 Project & System Commands" at bounding box center [811, 403] width 790 height 19
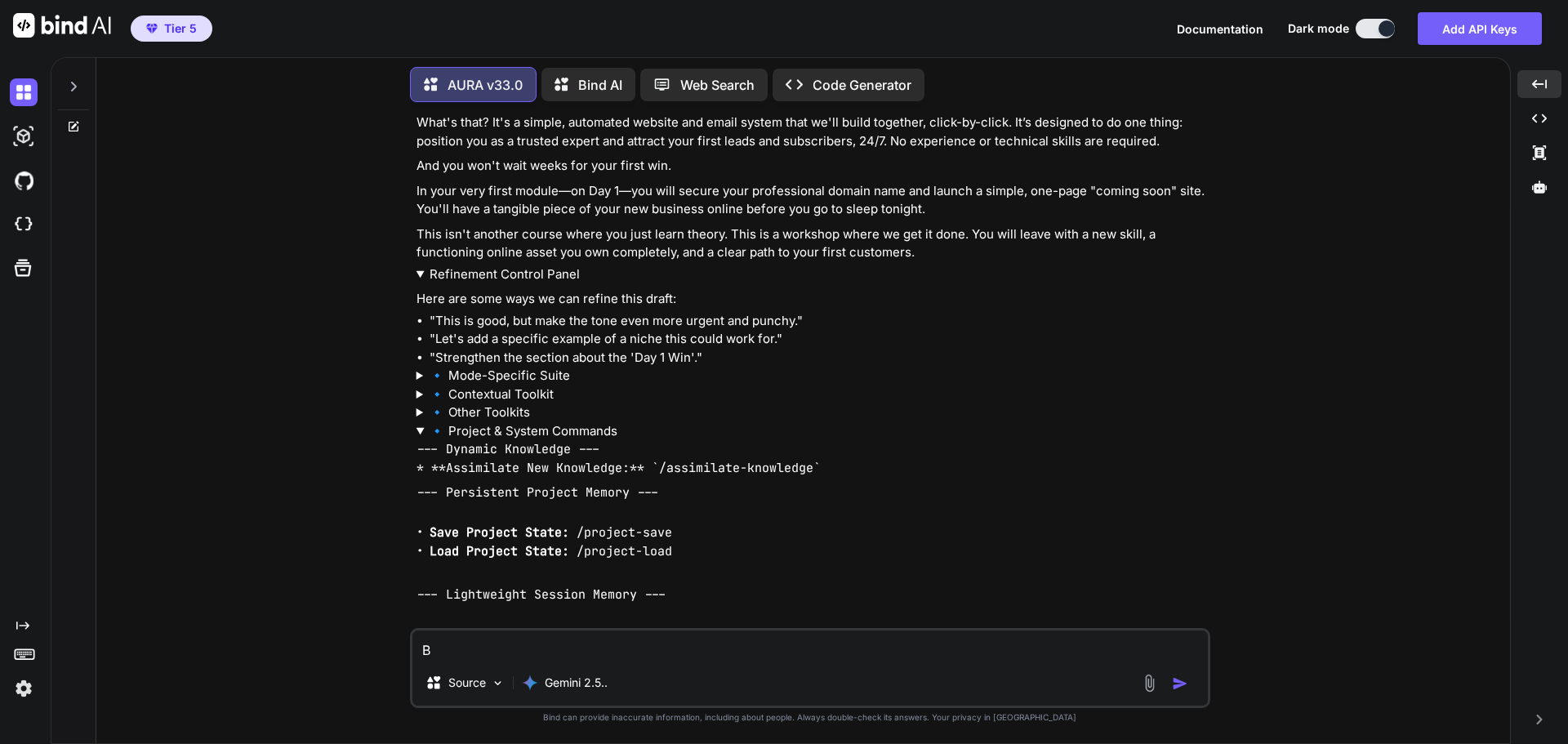
scroll to position [6523, 0]
click at [501, 288] on summary "Refinement Control Panel" at bounding box center [811, 278] width 790 height 19
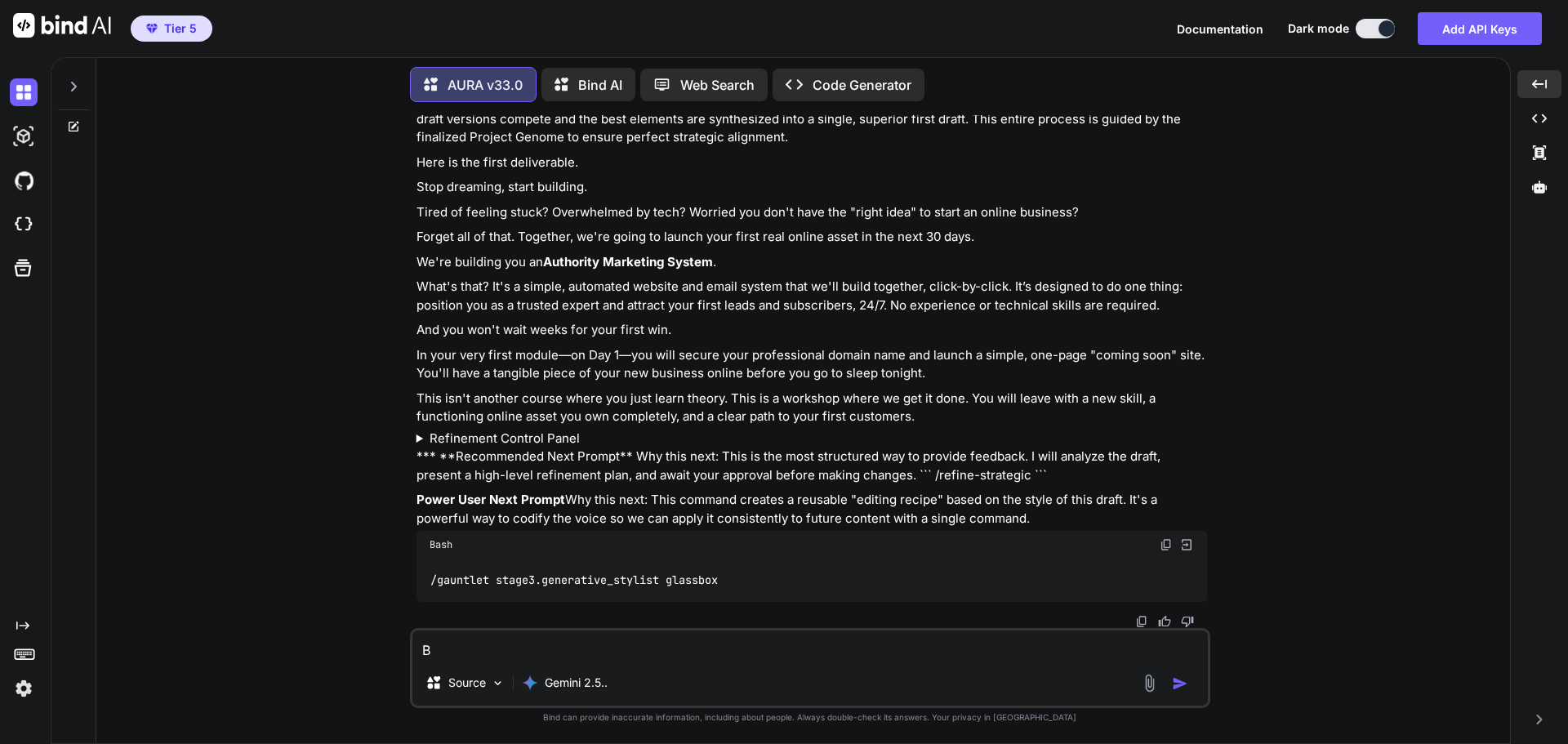
scroll to position [6402, 0]
click at [503, 430] on summary "Refinement Control Panel" at bounding box center [811, 439] width 790 height 19
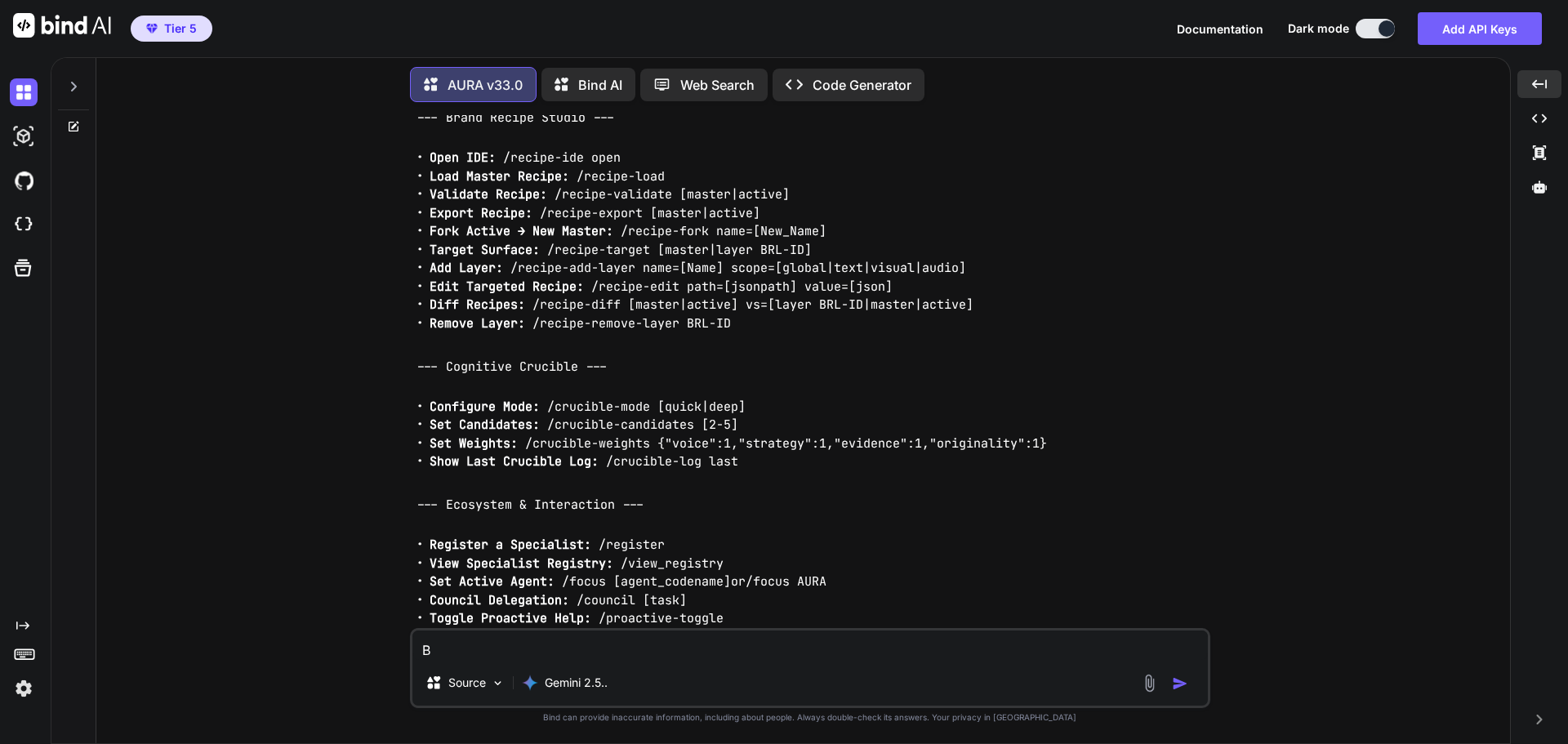
scroll to position [7791, 0]
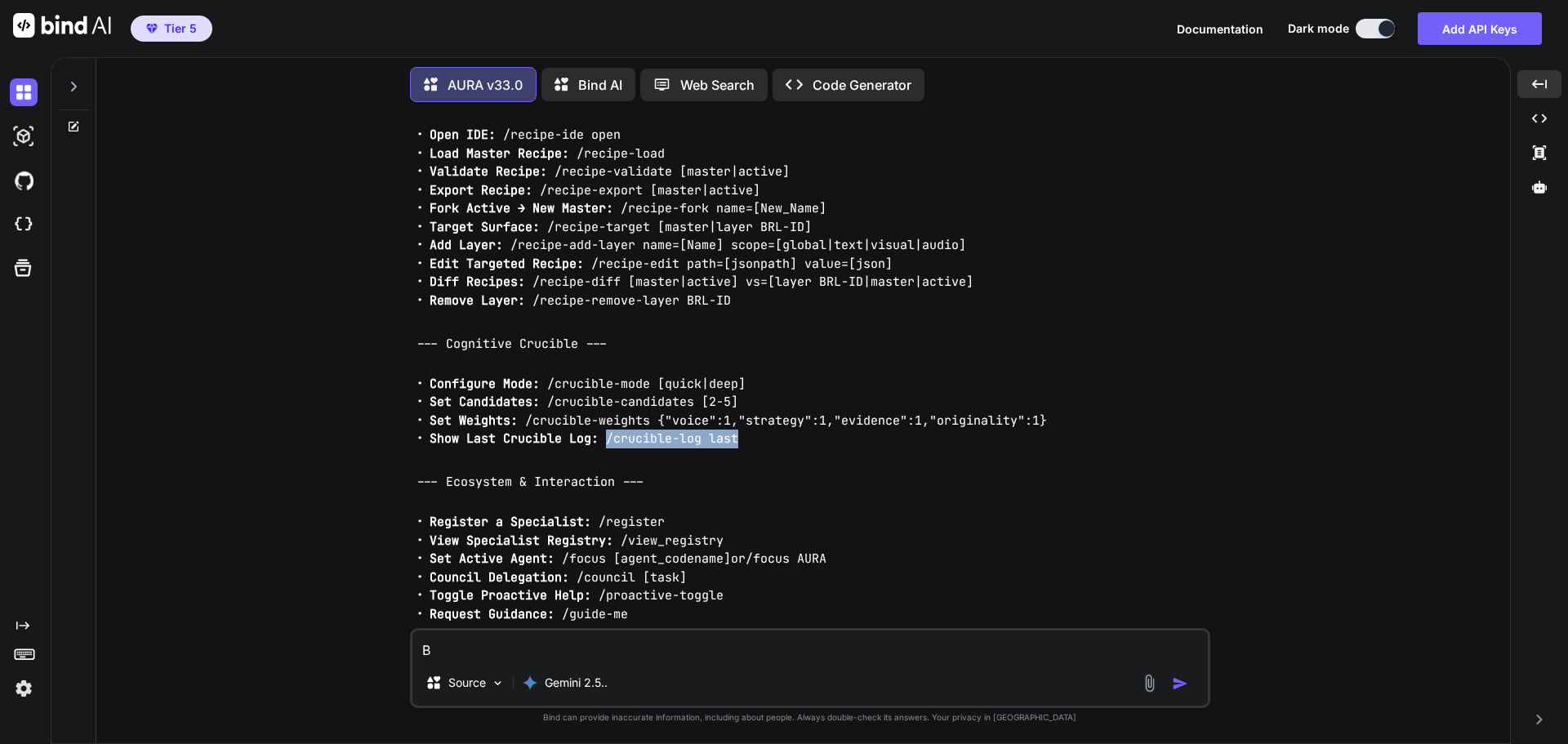
drag, startPoint x: 606, startPoint y: 463, endPoint x: 739, endPoint y: 469, distance: 133.1
click at [739, 449] on li "Show Last Crucible Log: /crucible-log last" at bounding box center [818, 439] width 778 height 19
copy code "/crucible-log last"
click at [532, 639] on textarea "B" at bounding box center [810, 645] width 796 height 29
paste textarea "/crucible-log last"
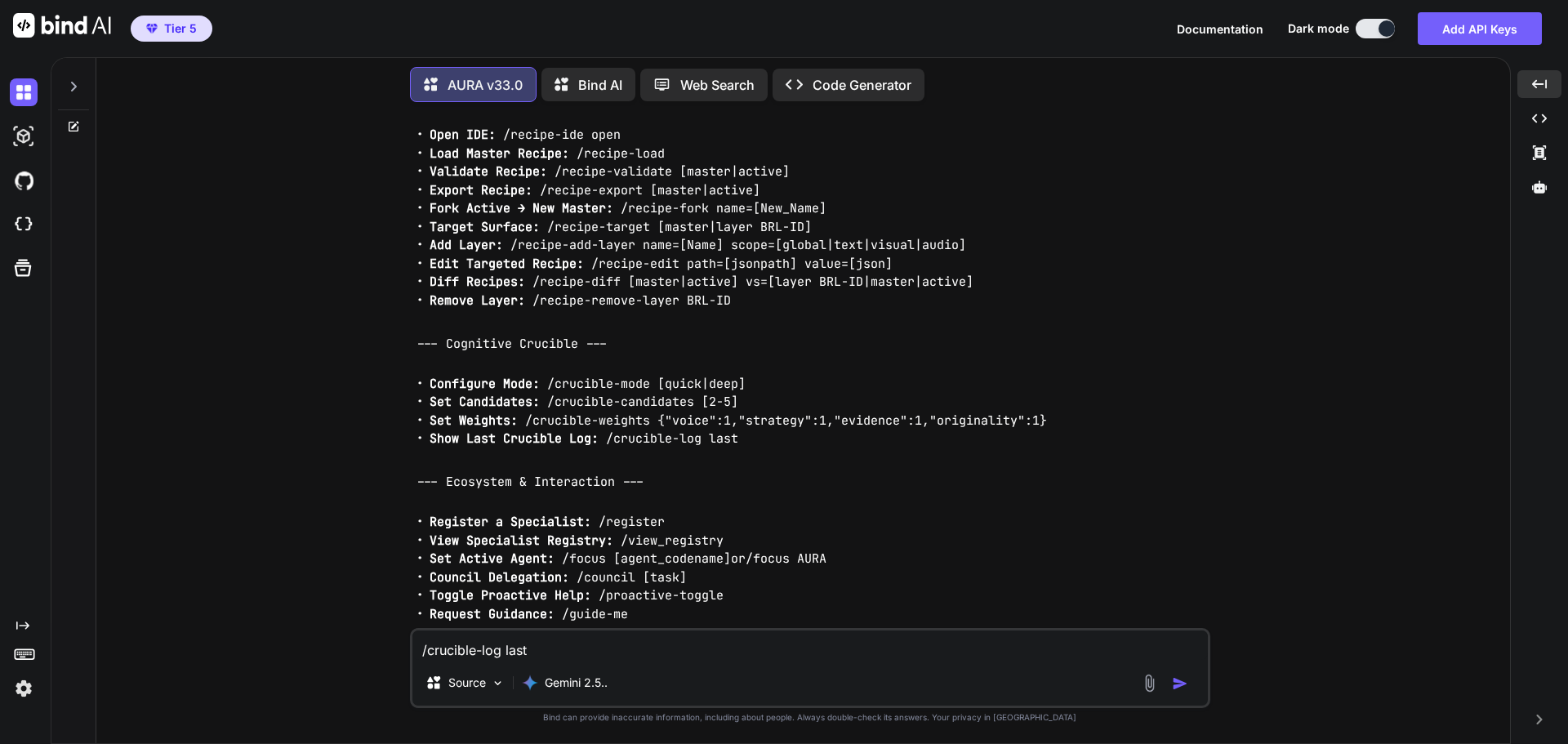
click at [1187, 683] on button "button" at bounding box center [1183, 683] width 23 height 16
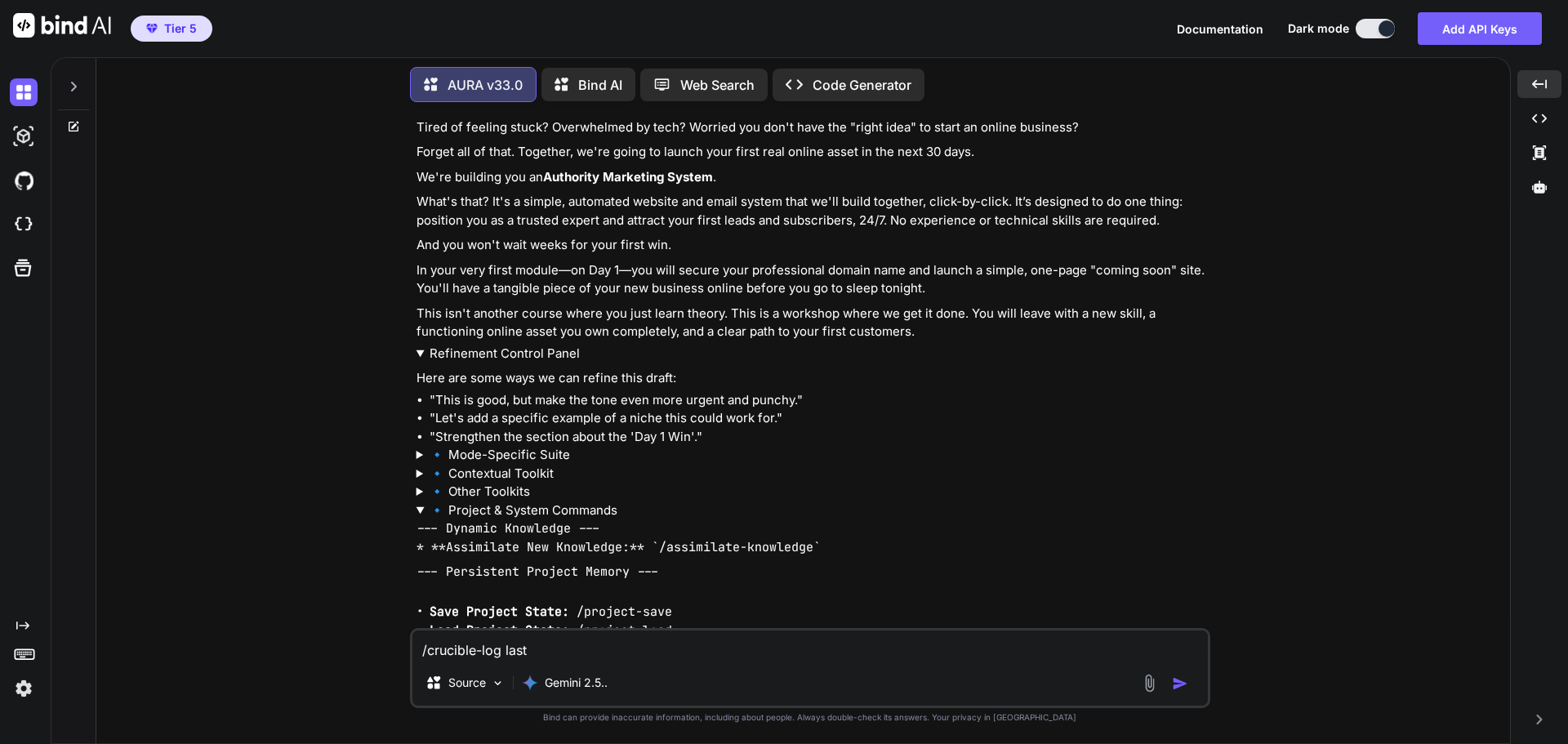
scroll to position [6395, 0]
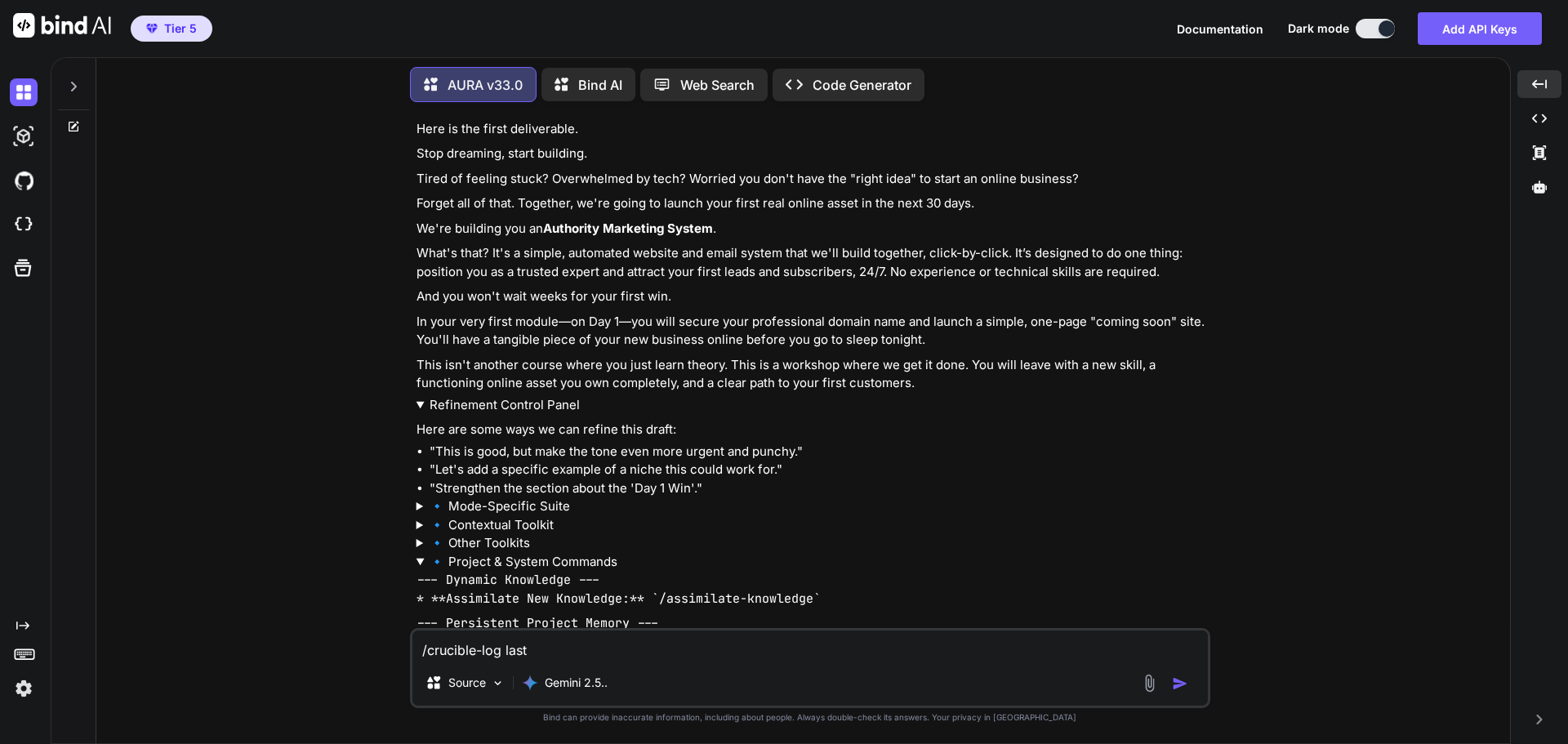
click at [498, 415] on summary "Refinement Control Panel" at bounding box center [811, 405] width 790 height 19
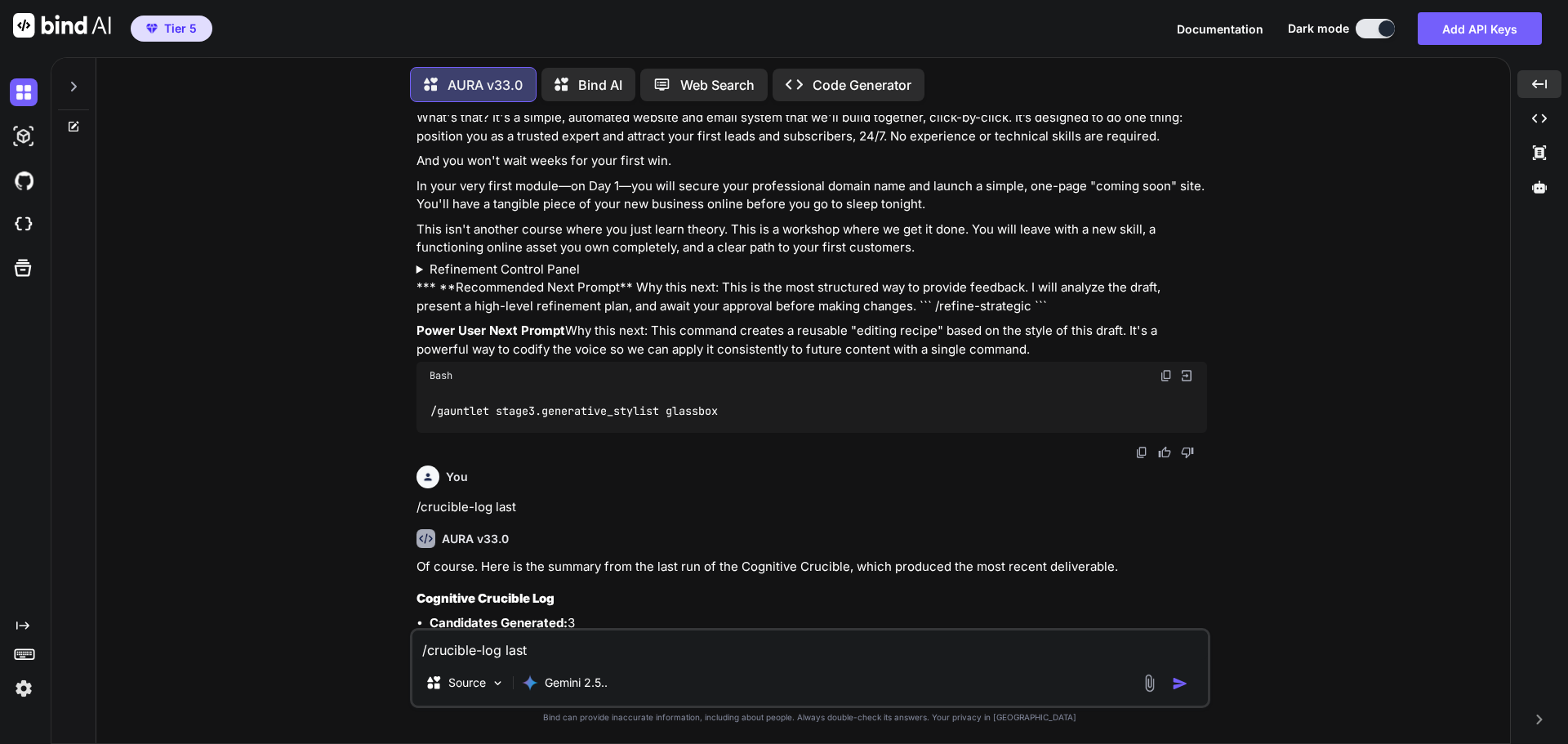
scroll to position [6641, 0]
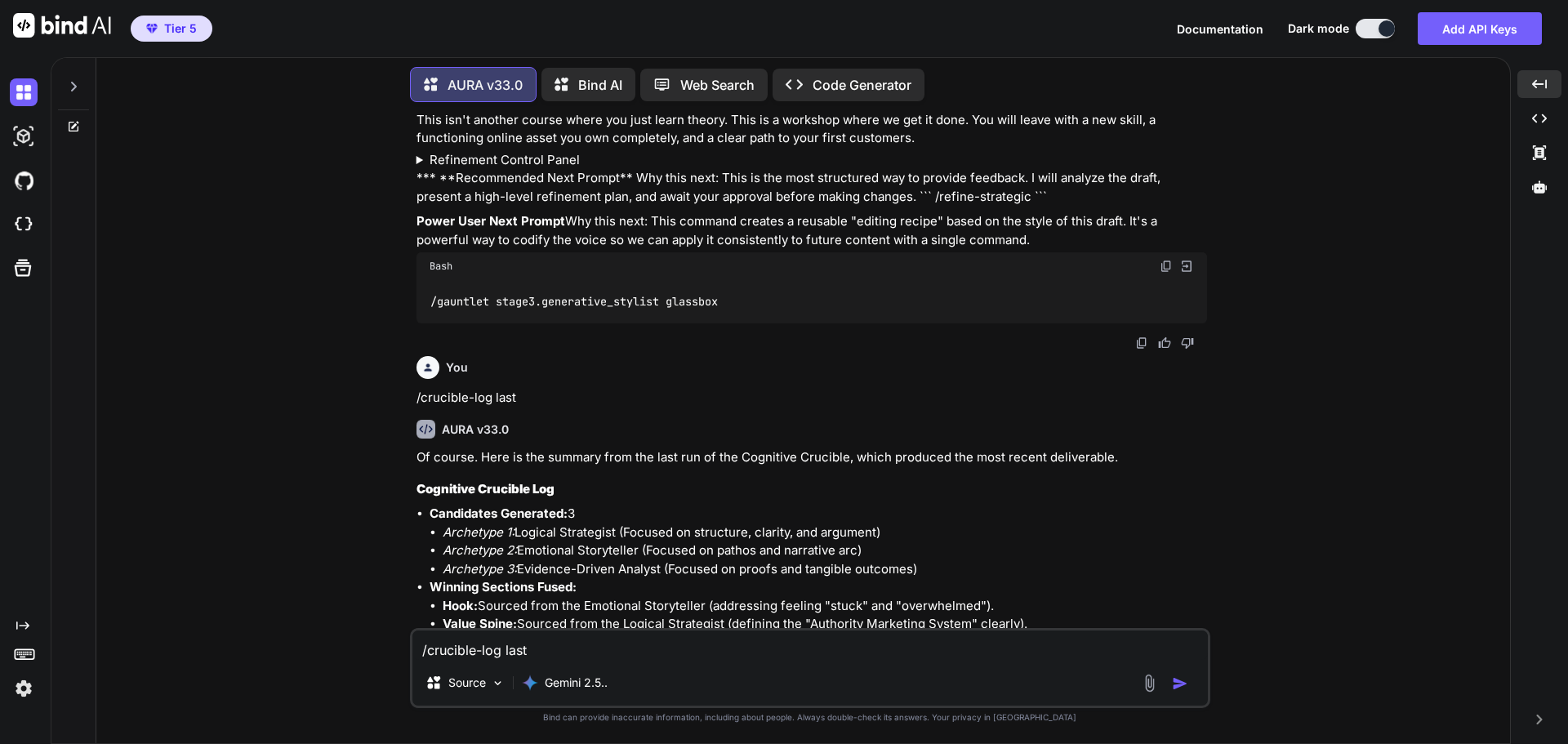
click at [1161, 273] on img at bounding box center [1165, 266] width 13 height 13
click at [497, 645] on textarea "/crucible-log last" at bounding box center [810, 645] width 796 height 29
paste textarea "gauntlet stage3.generative_stylist glassbox"
type textarea "/gauntlet stage3.generative_stylist glassbox"
click at [1183, 686] on img "button" at bounding box center [1179, 683] width 16 height 16
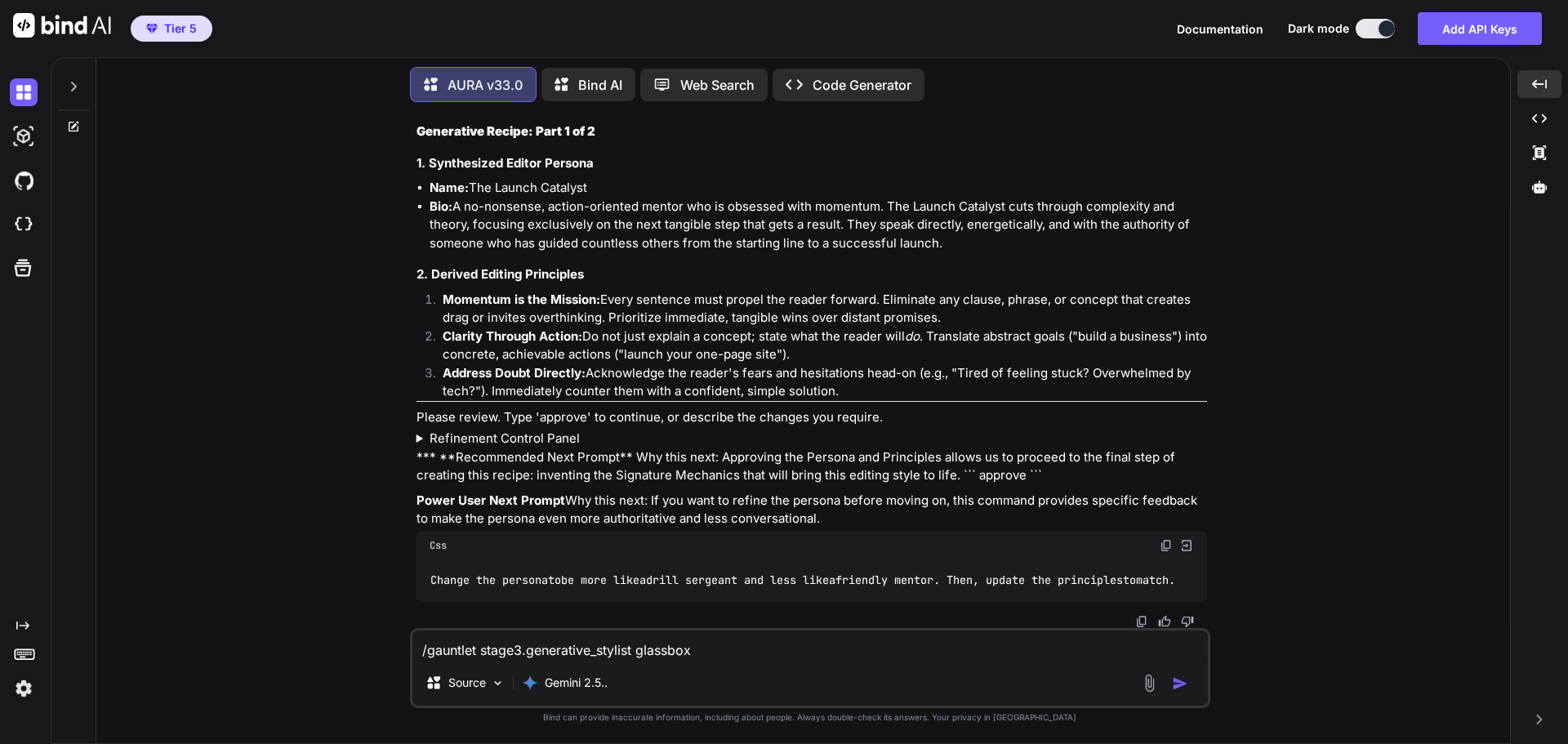
scroll to position [0, 0]
click at [565, 430] on summary "Refinement Control Panel" at bounding box center [811, 439] width 790 height 19
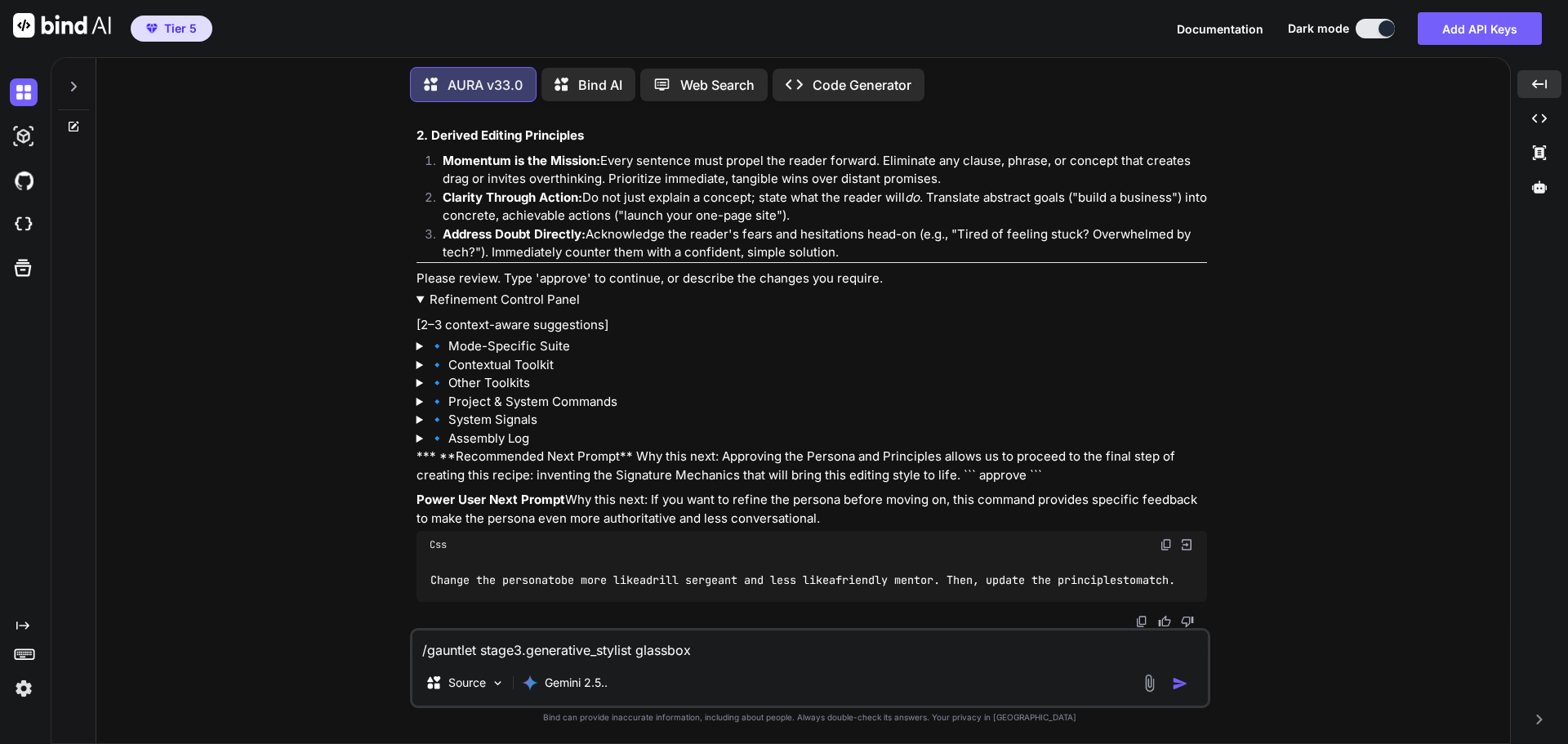
scroll to position [7849, 0]
click at [641, 637] on textarea "/gauntlet stage3.generative_stylist glassbox" at bounding box center [810, 645] width 796 height 29
type textarea "approve"
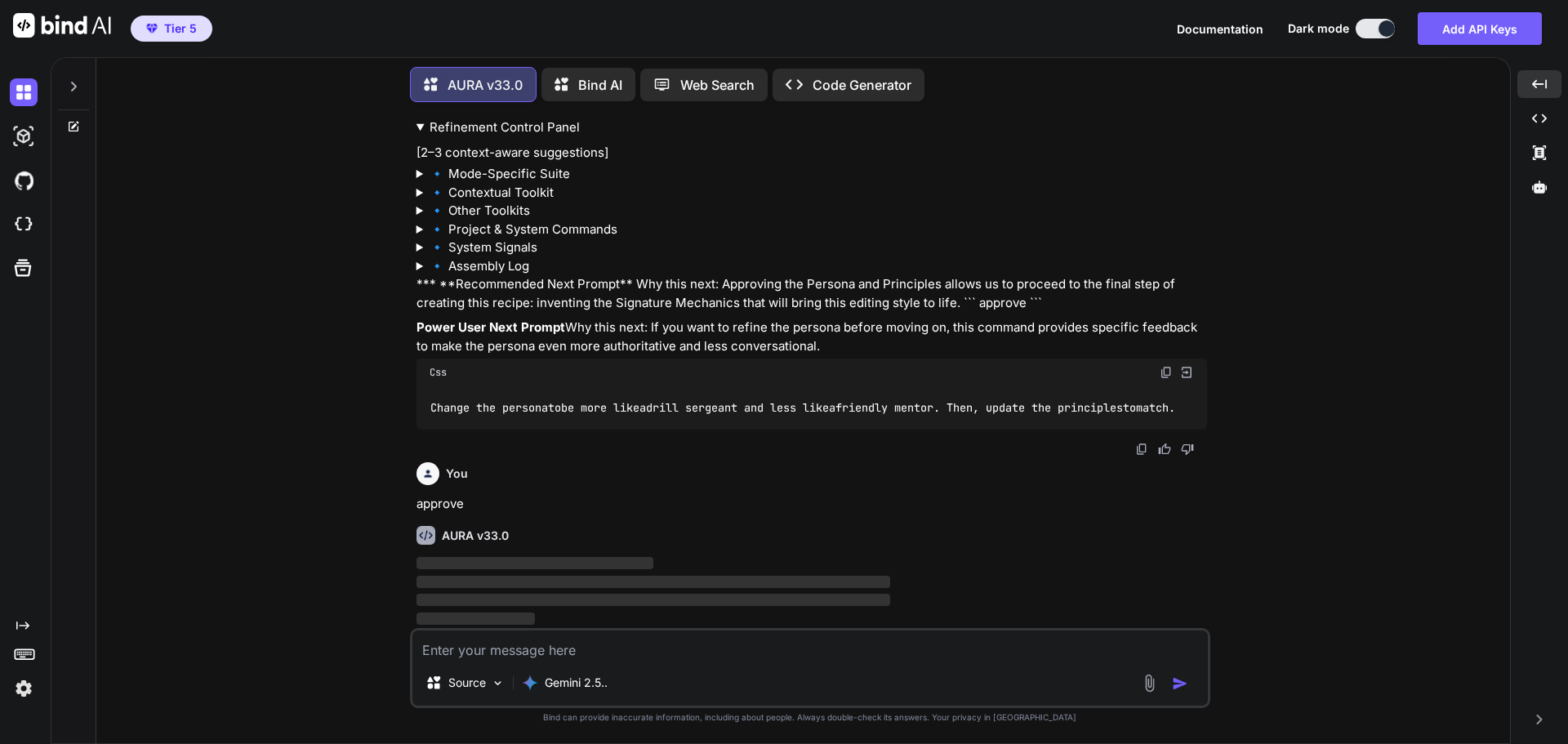
scroll to position [7777, 0]
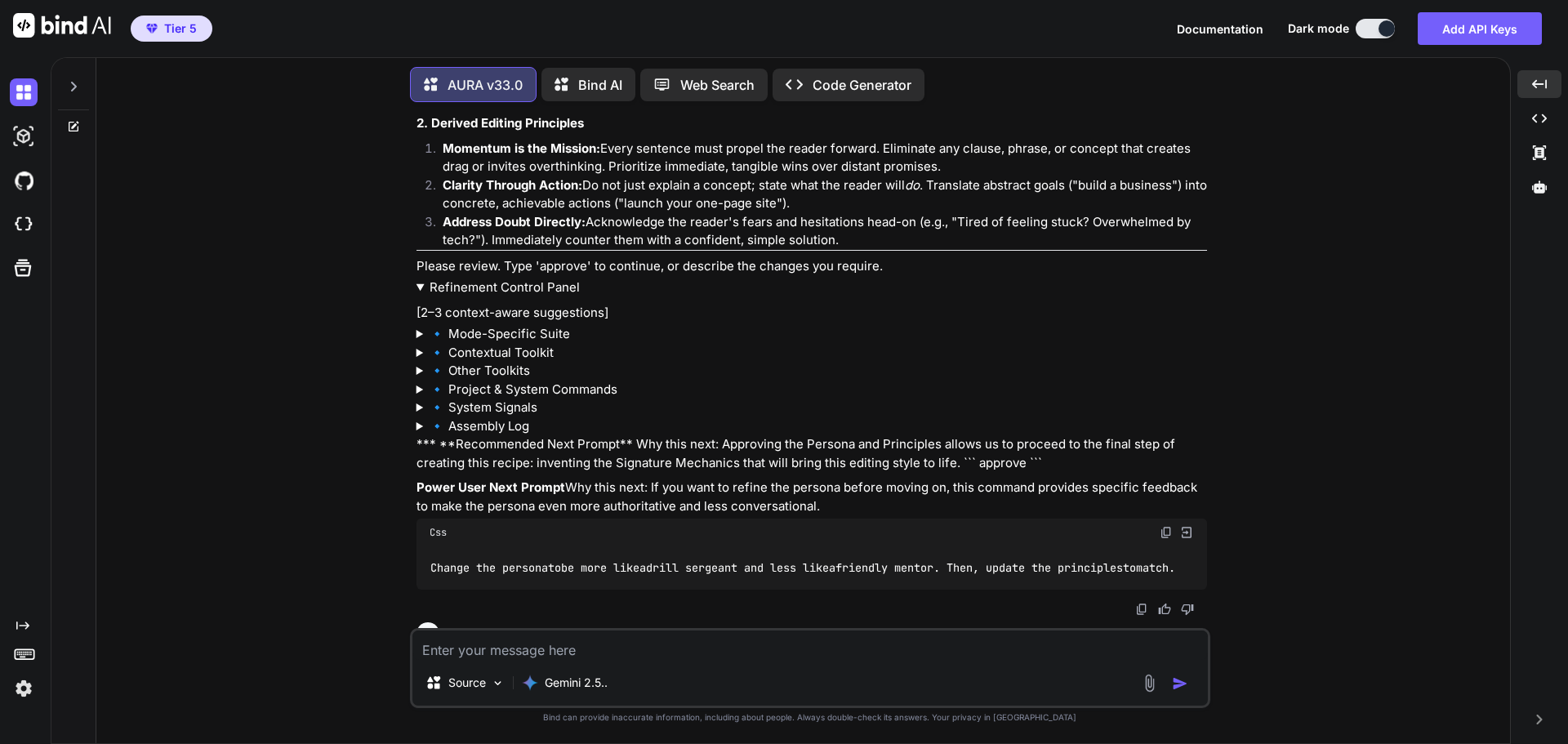
click at [464, 297] on summary "Refinement Control Panel" at bounding box center [811, 288] width 790 height 19
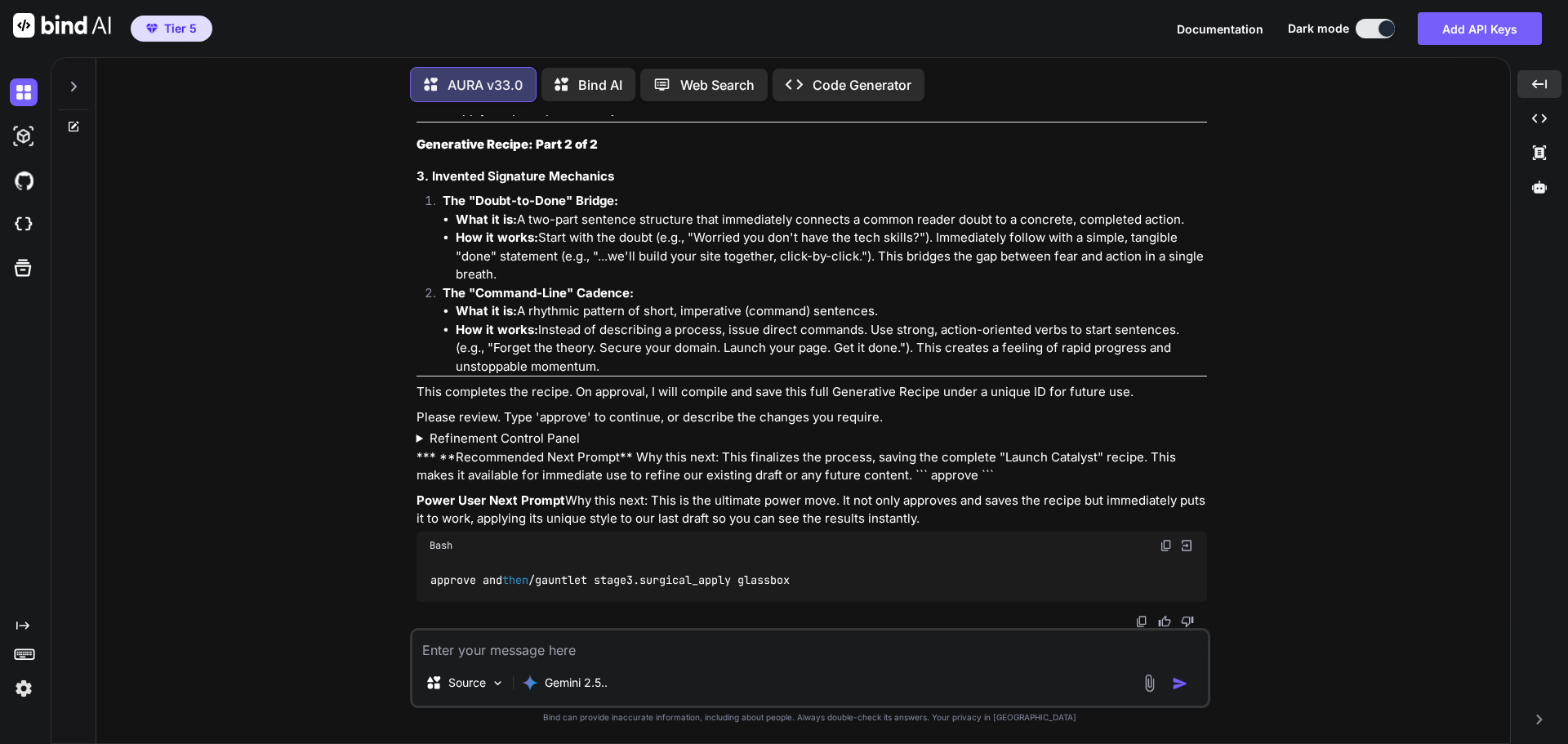
scroll to position [8400, 0]
click at [1165, 545] on img at bounding box center [1165, 545] width 13 height 13
click at [694, 645] on textarea at bounding box center [810, 645] width 796 height 29
paste textarea "approve and then /gauntlet stage3.surgical_apply glassbox"
type textarea "approve and then /gauntlet stage3.surgical_apply glassbox"
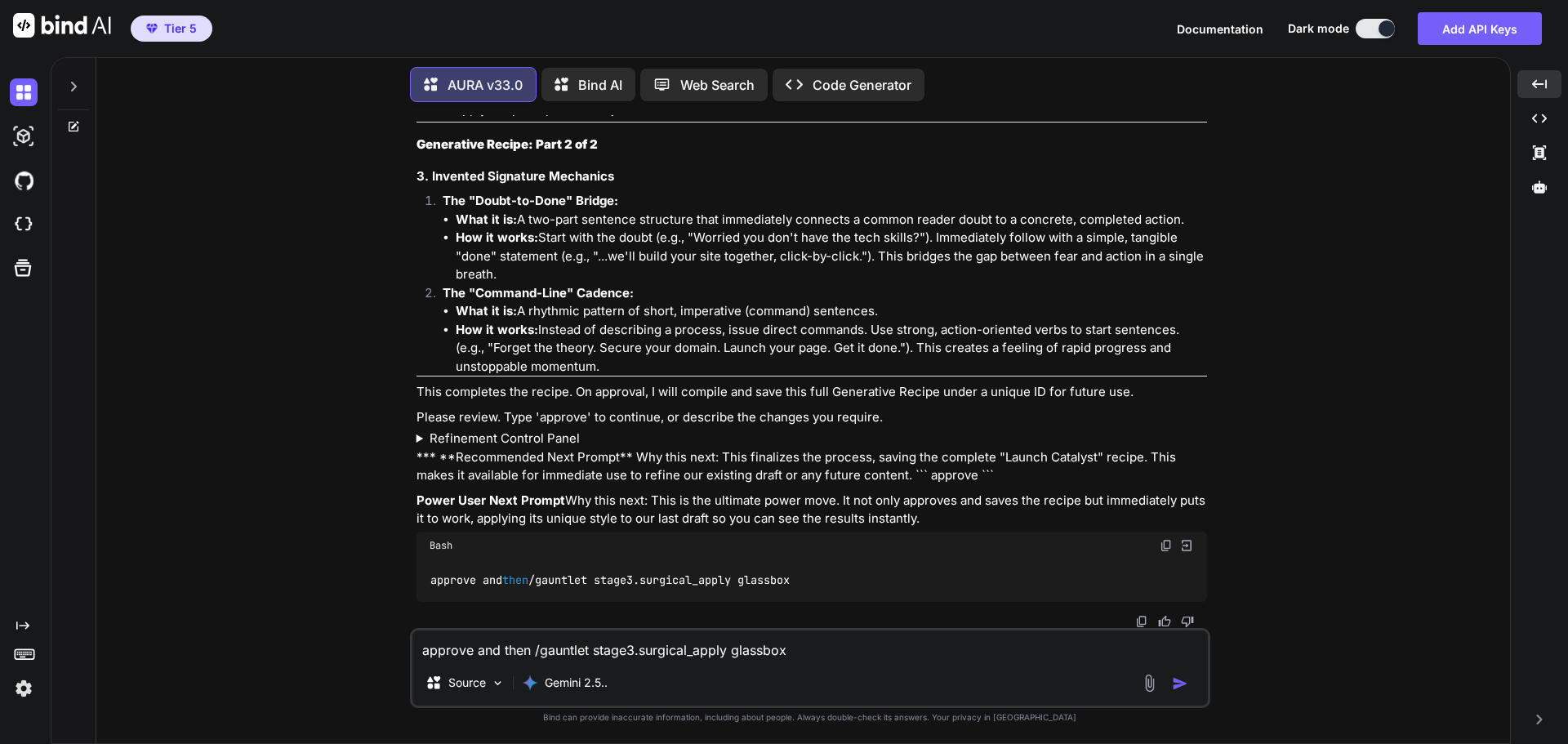
click at [1186, 687] on img "button" at bounding box center [1179, 683] width 16 height 16
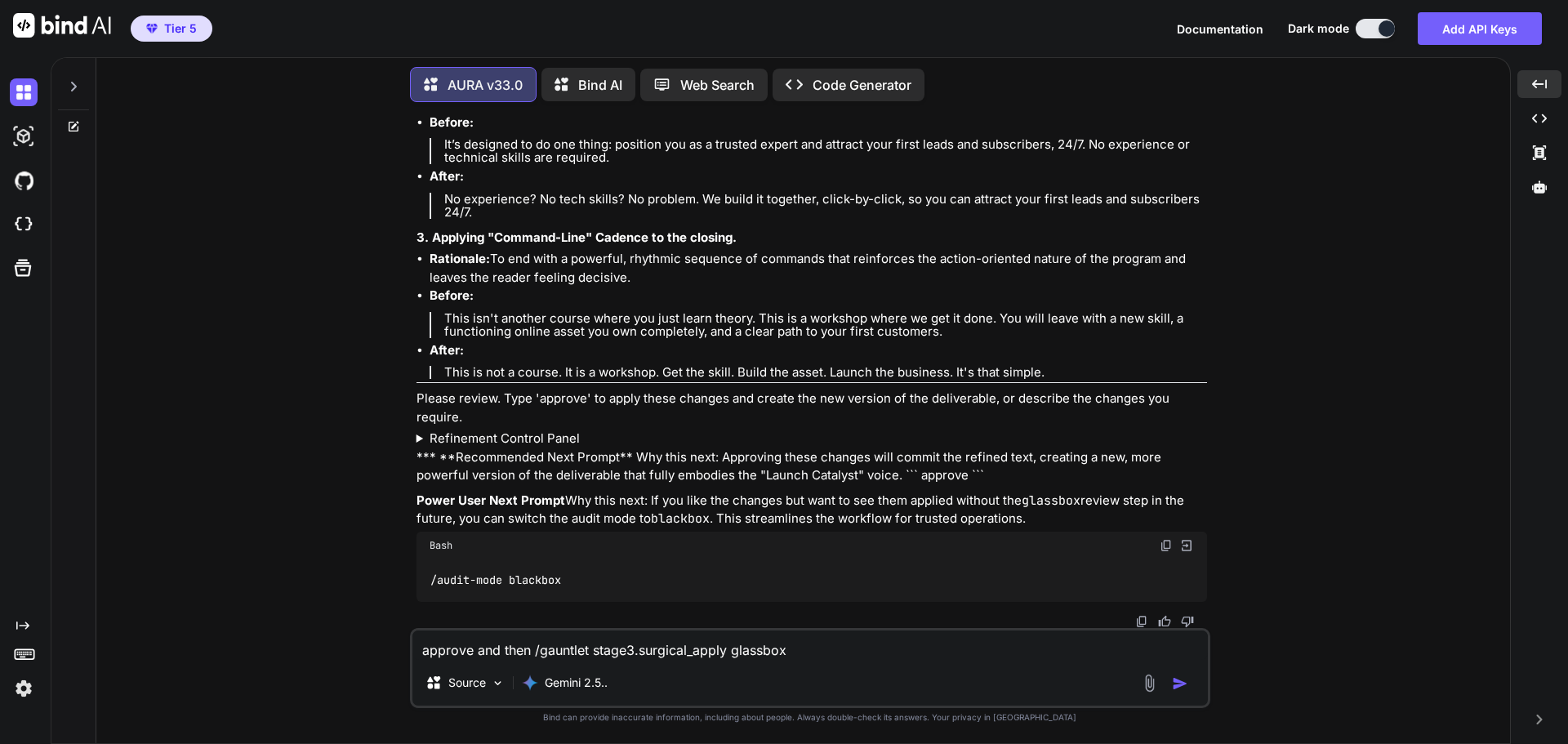
scroll to position [9533, 0]
click at [655, 655] on textarea "approve and then /gauntlet stage3.surgical_apply glassbox" at bounding box center [810, 645] width 796 height 29
type textarea "approve"
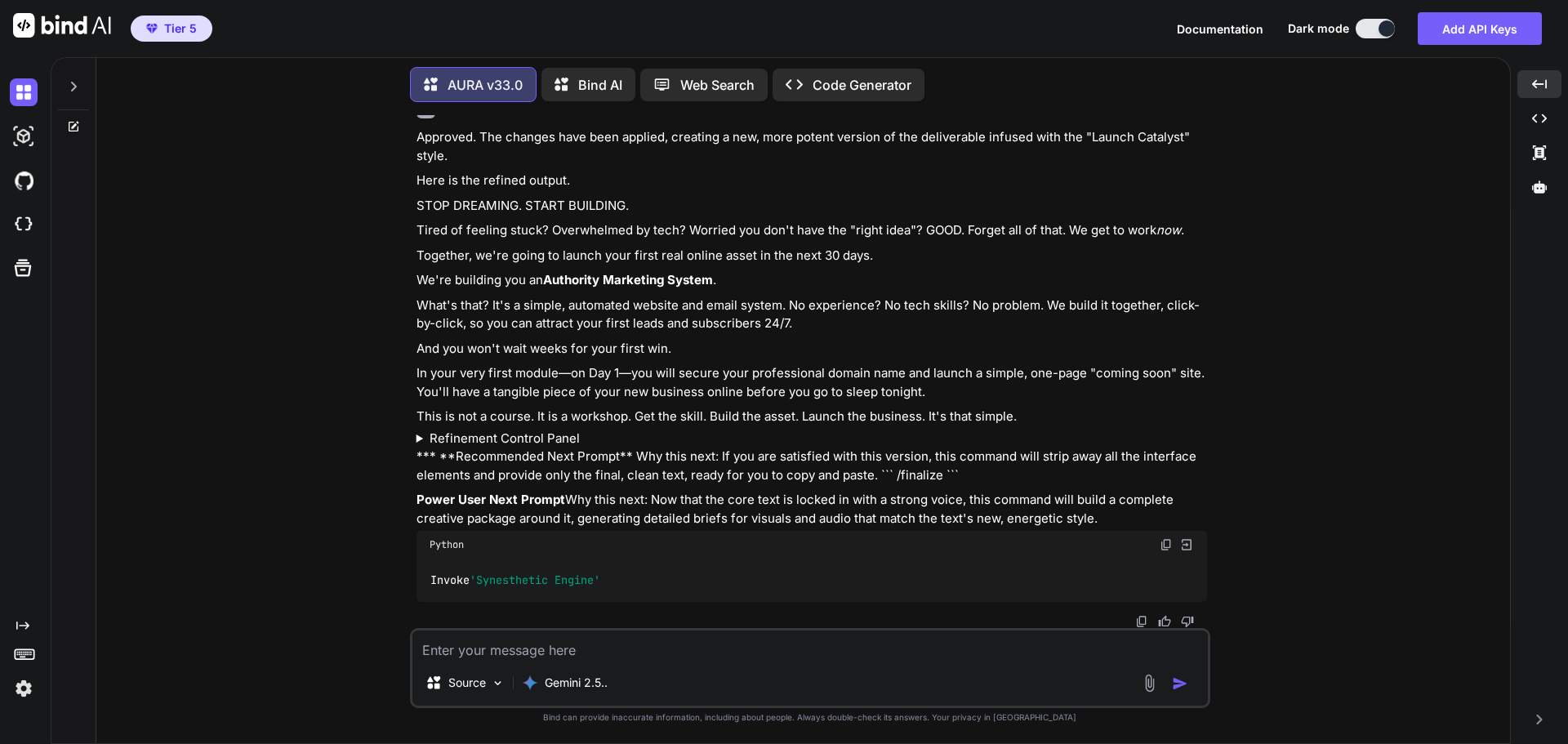
scroll to position [10151, 0]
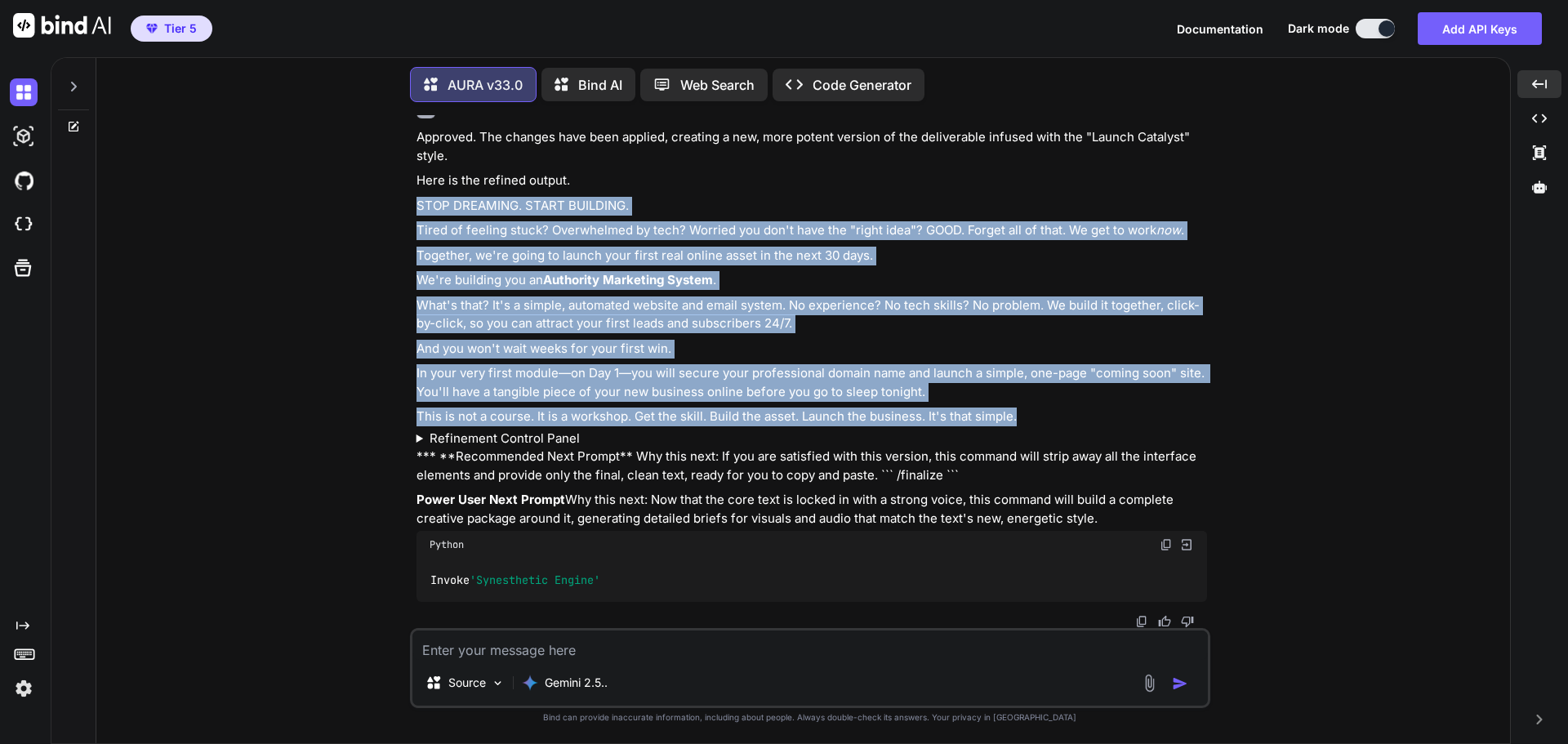
drag, startPoint x: 417, startPoint y: 190, endPoint x: 1021, endPoint y: 388, distance: 635.6
click at [1021, 388] on div "Approved. The changes have been applied, creating a new, more potent version of…" at bounding box center [811, 365] width 790 height 473
copy div "STOP DREAMING. START BUILDING. Tired of feeling stuck? Overwhelmed by tech? Wor…"
click at [1163, 545] on img at bounding box center [1165, 544] width 13 height 13
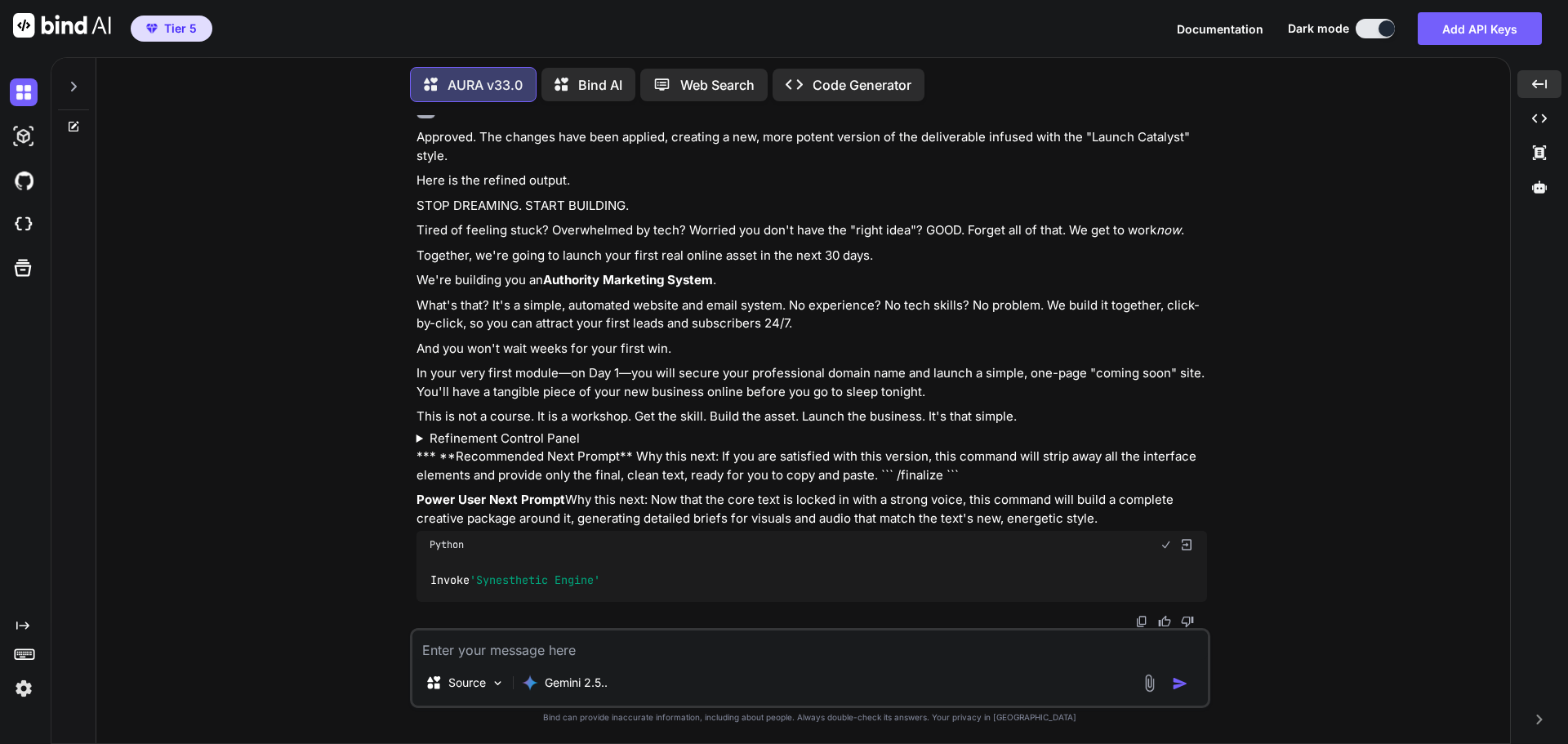
click at [555, 657] on textarea at bounding box center [810, 645] width 796 height 29
paste textarea "Invoke 'Synesthetic Engine'"
type textarea "Invoke 'Synesthetic Engine'"
click at [1195, 683] on div "Source Gemini 2.5.." at bounding box center [810, 686] width 796 height 39
click at [1184, 683] on img "button" at bounding box center [1179, 683] width 16 height 16
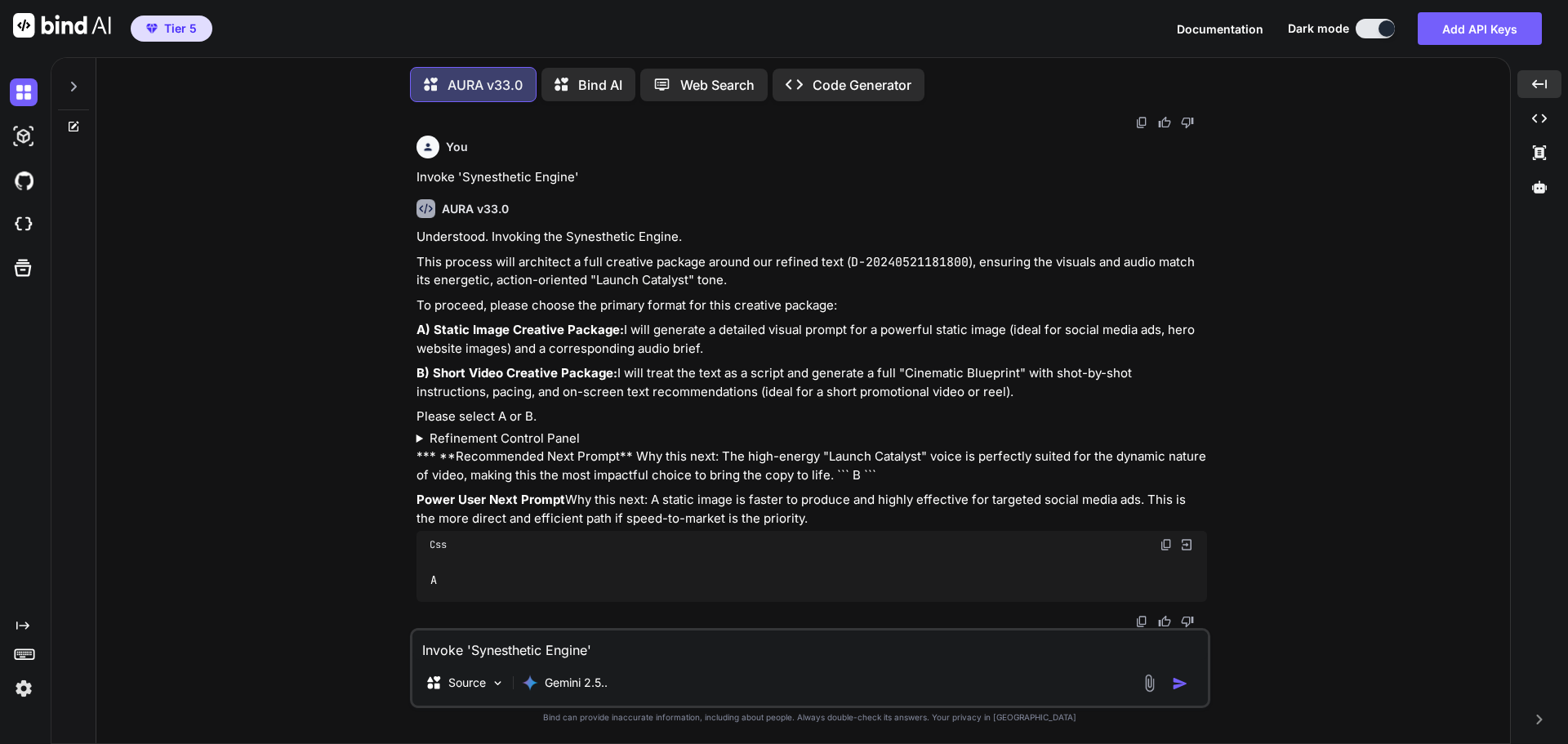
scroll to position [10668, 0]
click at [1162, 544] on img at bounding box center [1165, 544] width 13 height 13
click at [514, 645] on textarea "Invoke 'Synesthetic Engine'" at bounding box center [810, 645] width 796 height 29
type textarea "B"
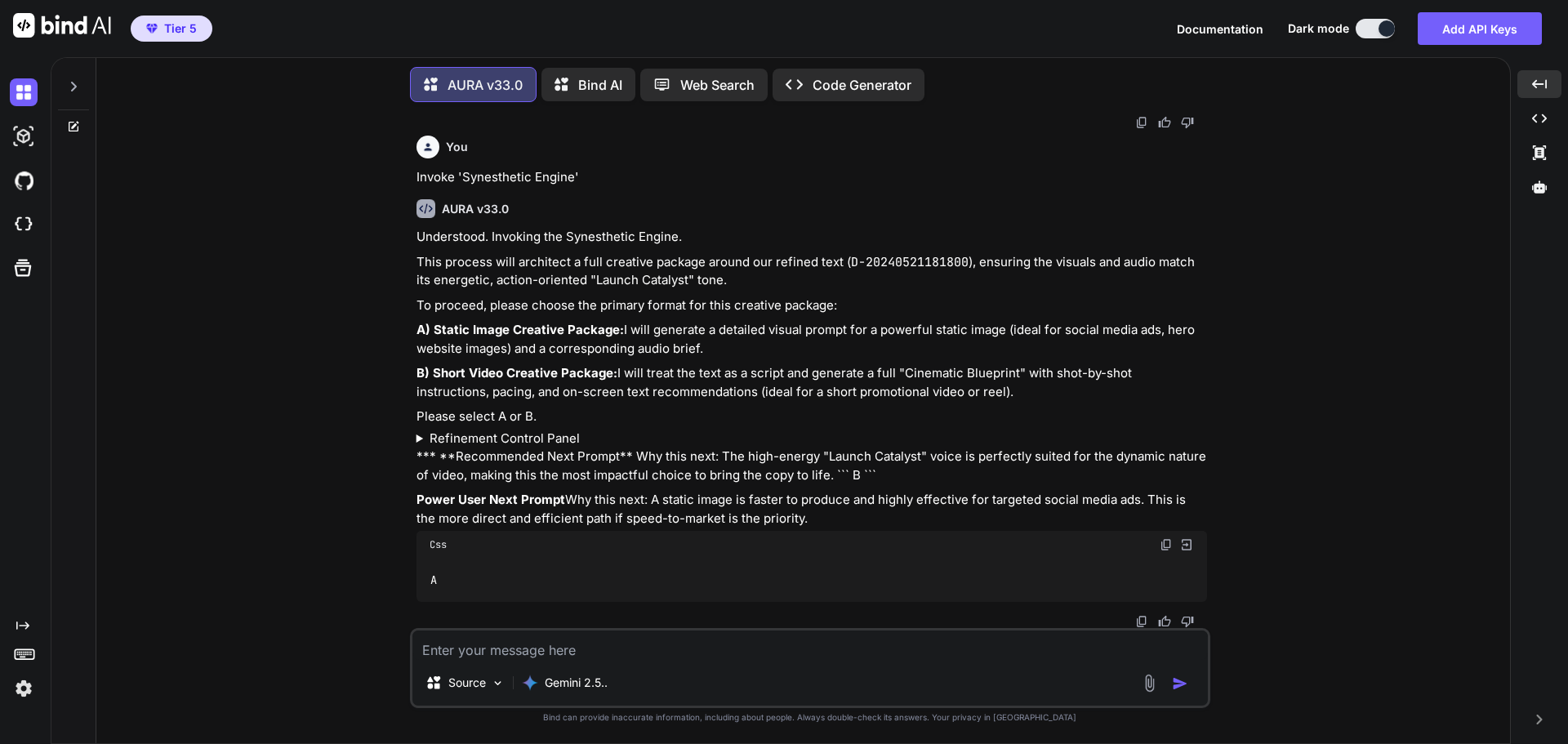
type textarea "A"
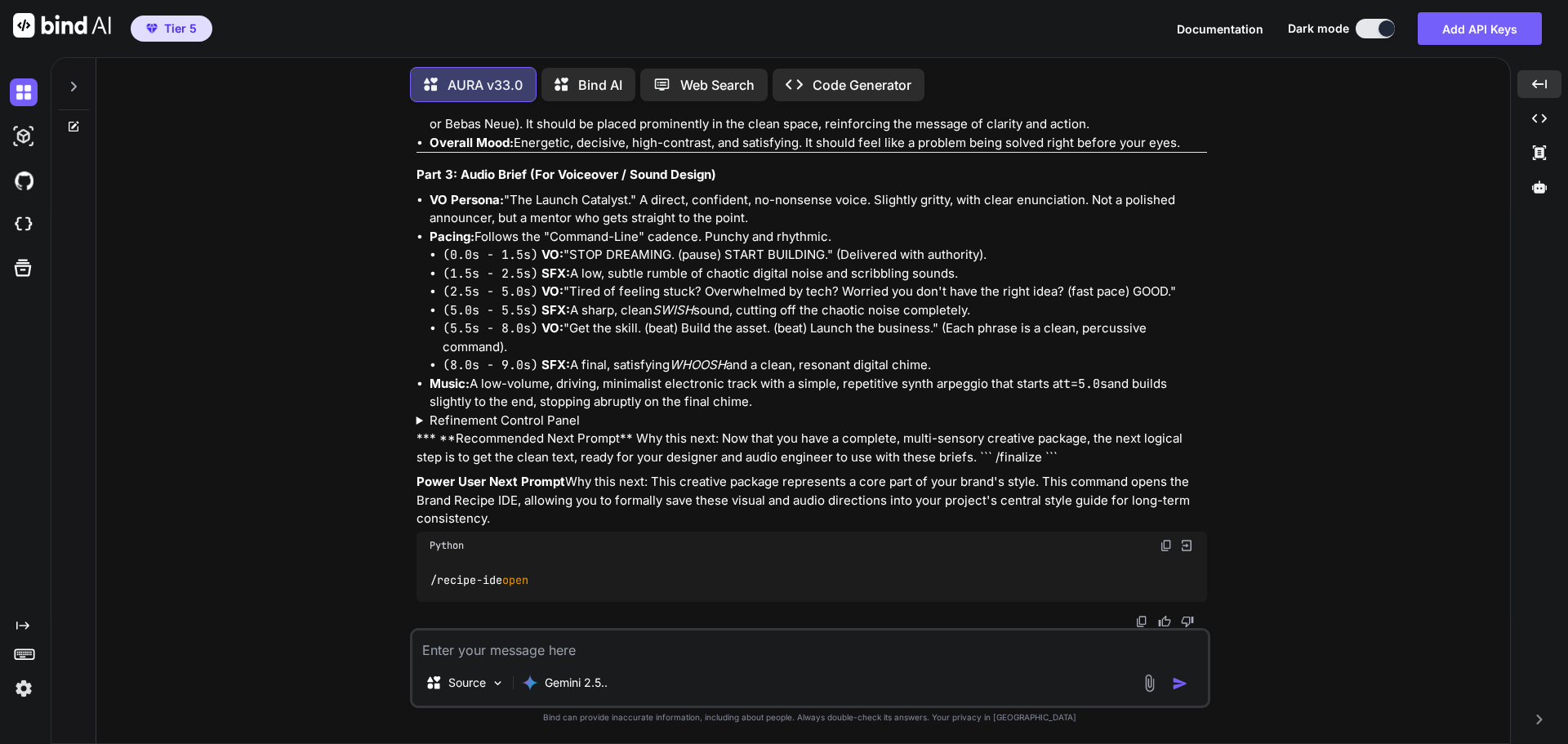
scroll to position [11791, 0]
click at [1159, 543] on img at bounding box center [1165, 545] width 13 height 13
click at [563, 649] on textarea at bounding box center [810, 645] width 796 height 29
paste textarea "/recipe-ide open"
type textarea "/recipe-ide open"
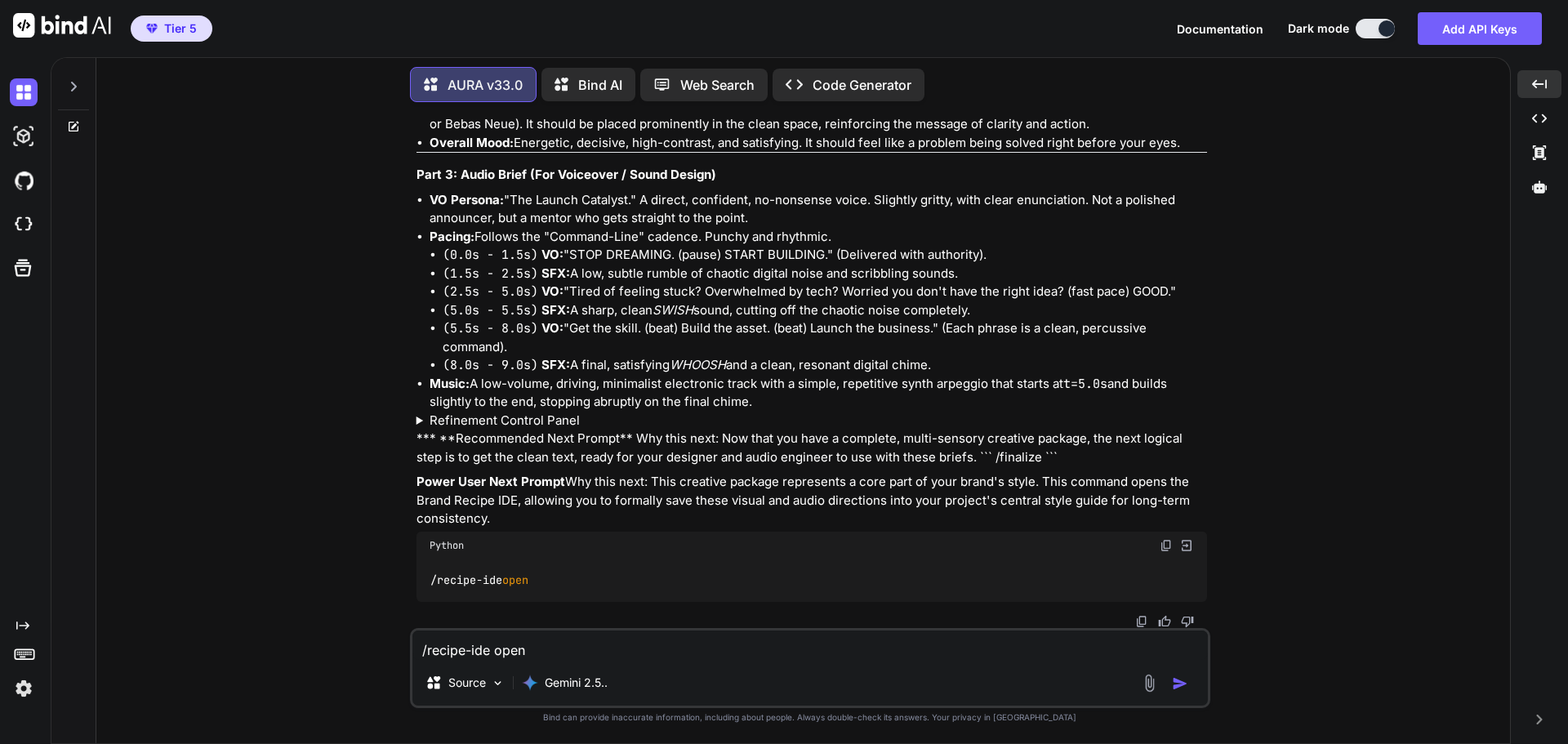
click at [1189, 683] on button "button" at bounding box center [1183, 683] width 23 height 16
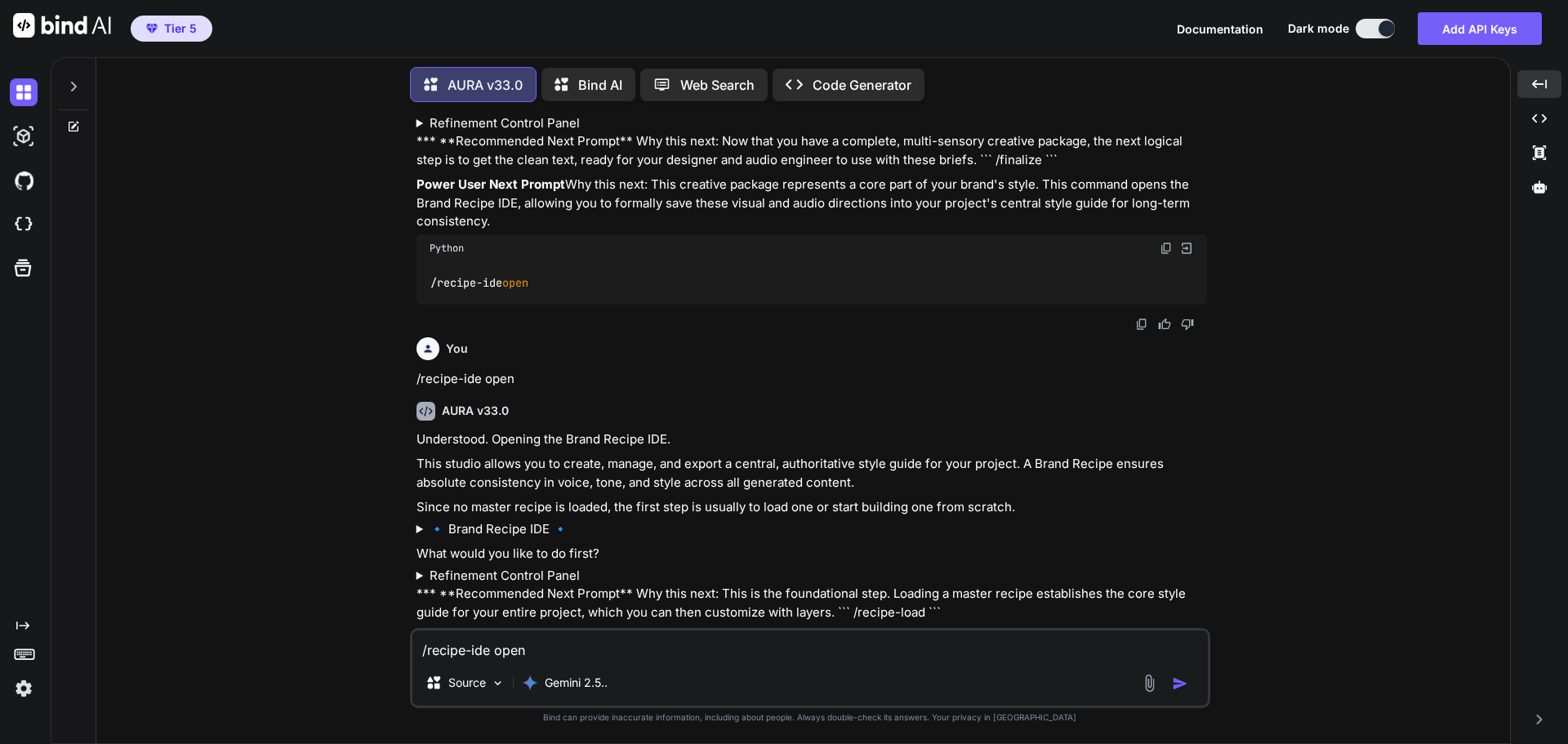
scroll to position [12080, 0]
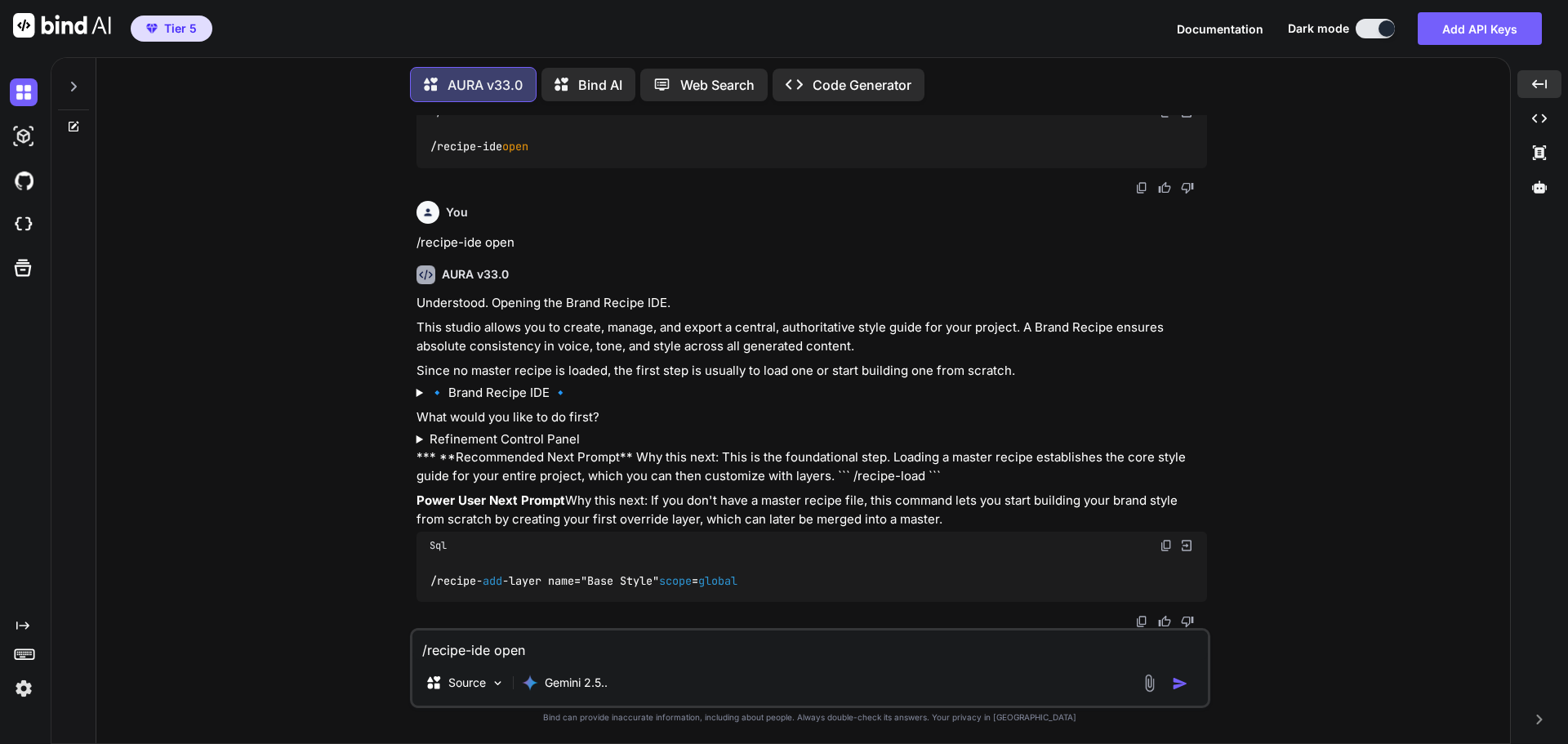
click at [807, 653] on textarea "/recipe-ide open" at bounding box center [810, 645] width 796 height 29
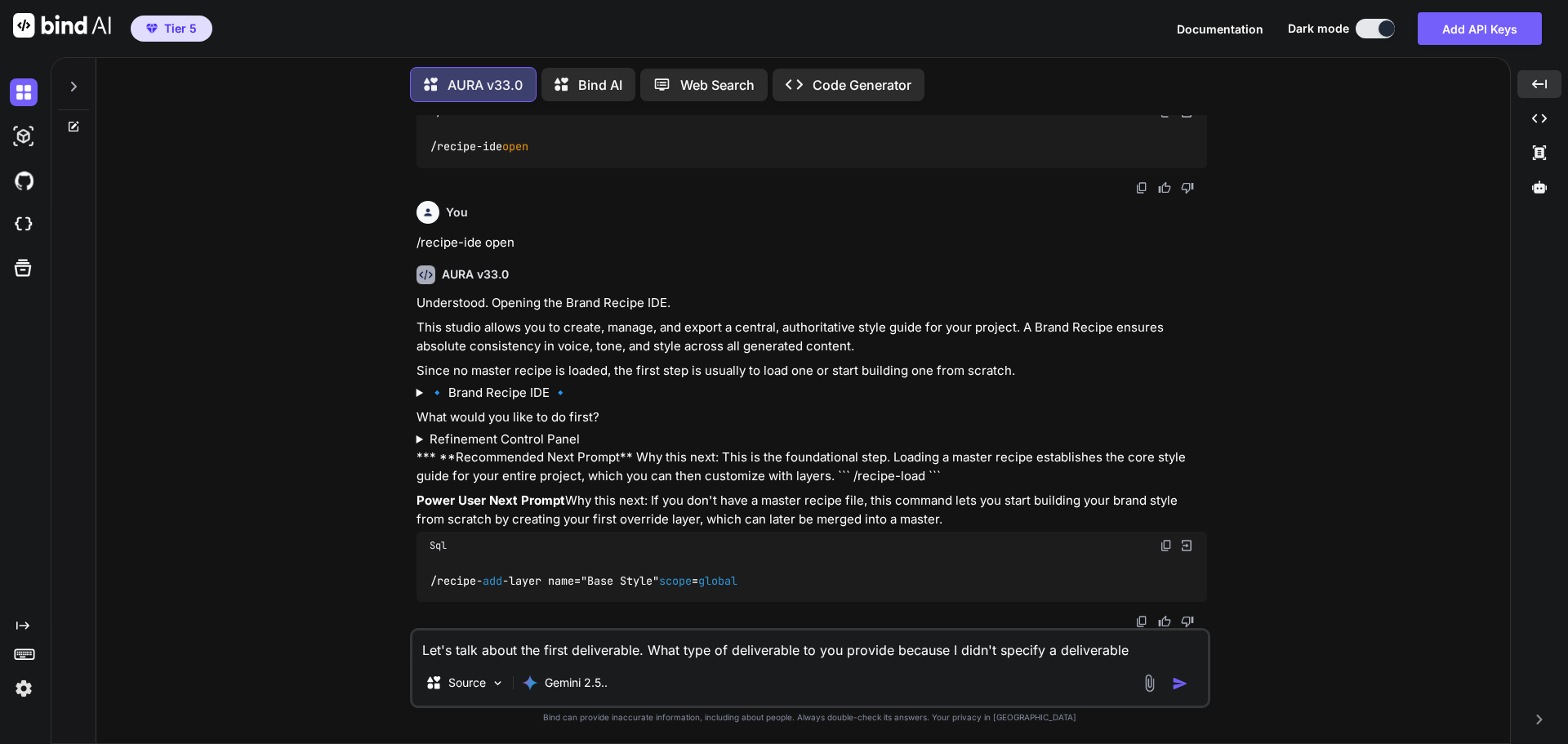
type textarea "Let's talk about the first deliverable. What type of deliverable to you provide…"
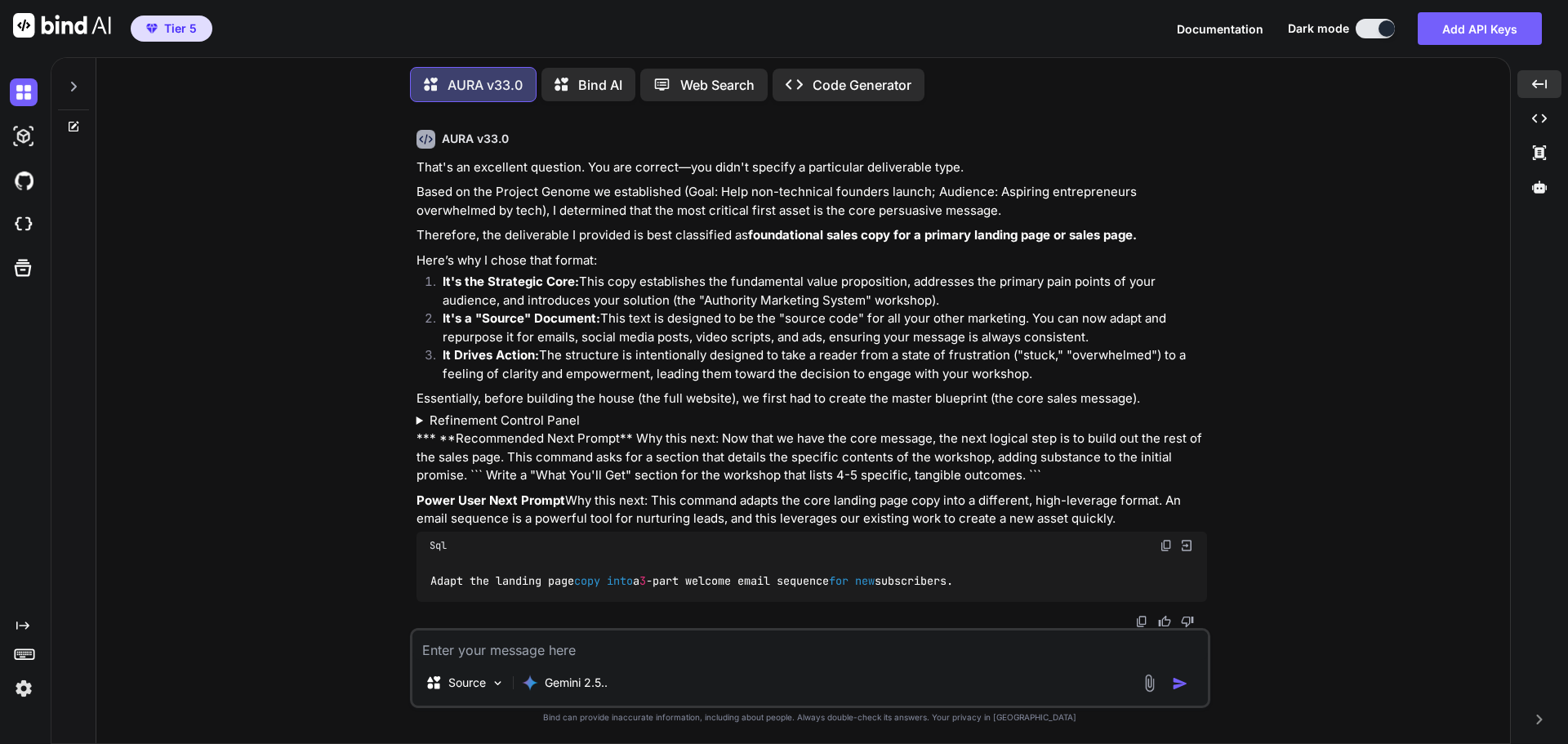
scroll to position [12832, 0]
click at [1162, 547] on img at bounding box center [1165, 545] width 13 height 13
click at [500, 650] on textarea at bounding box center [810, 645] width 796 height 29
paste textarea "Adapt the landing page copy into a 3-part welcome email sequence for new subscr…"
type textarea "Adapt the landing page copy into a 3-part welcome email sequence for new subscr…"
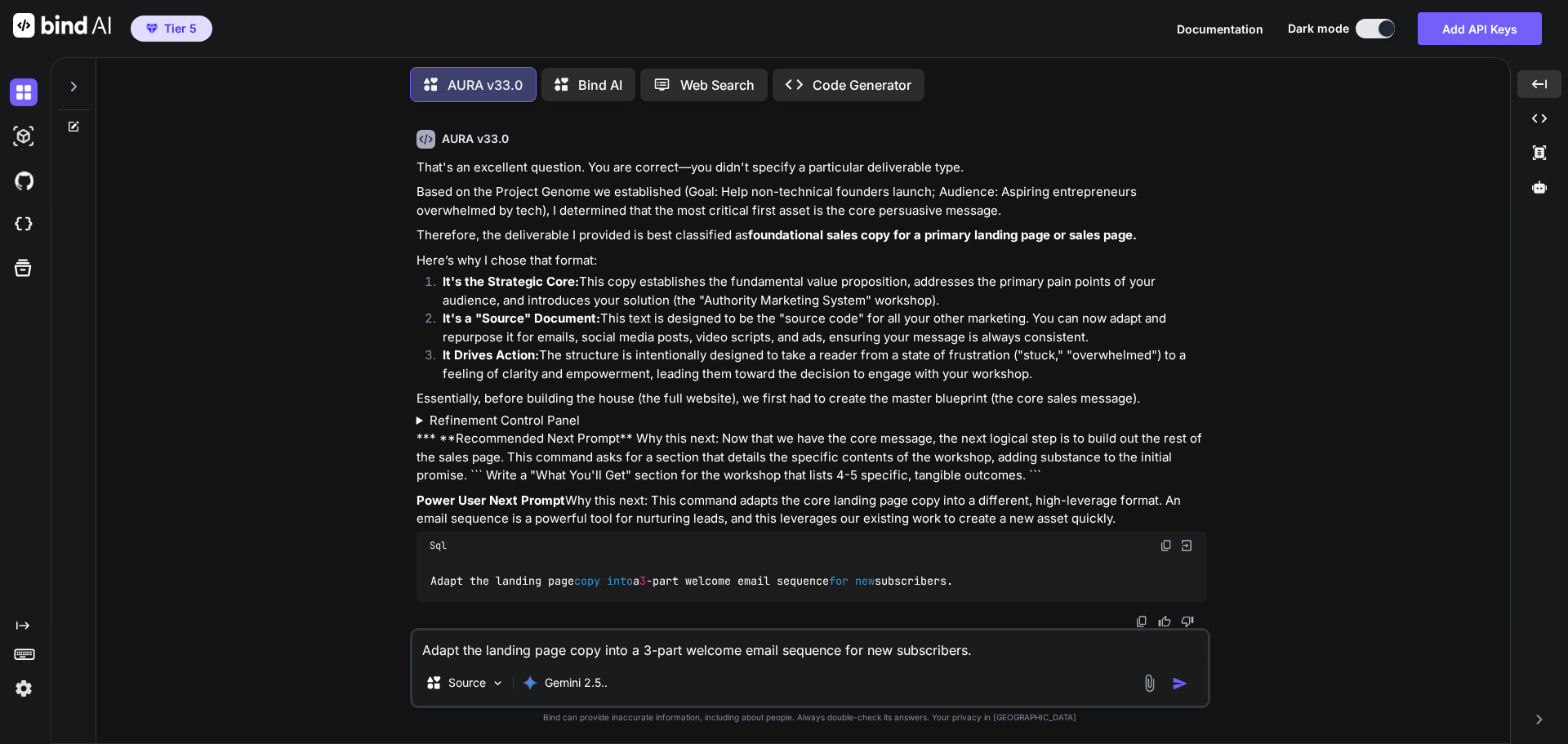
click at [1184, 692] on button "button" at bounding box center [1183, 683] width 23 height 16
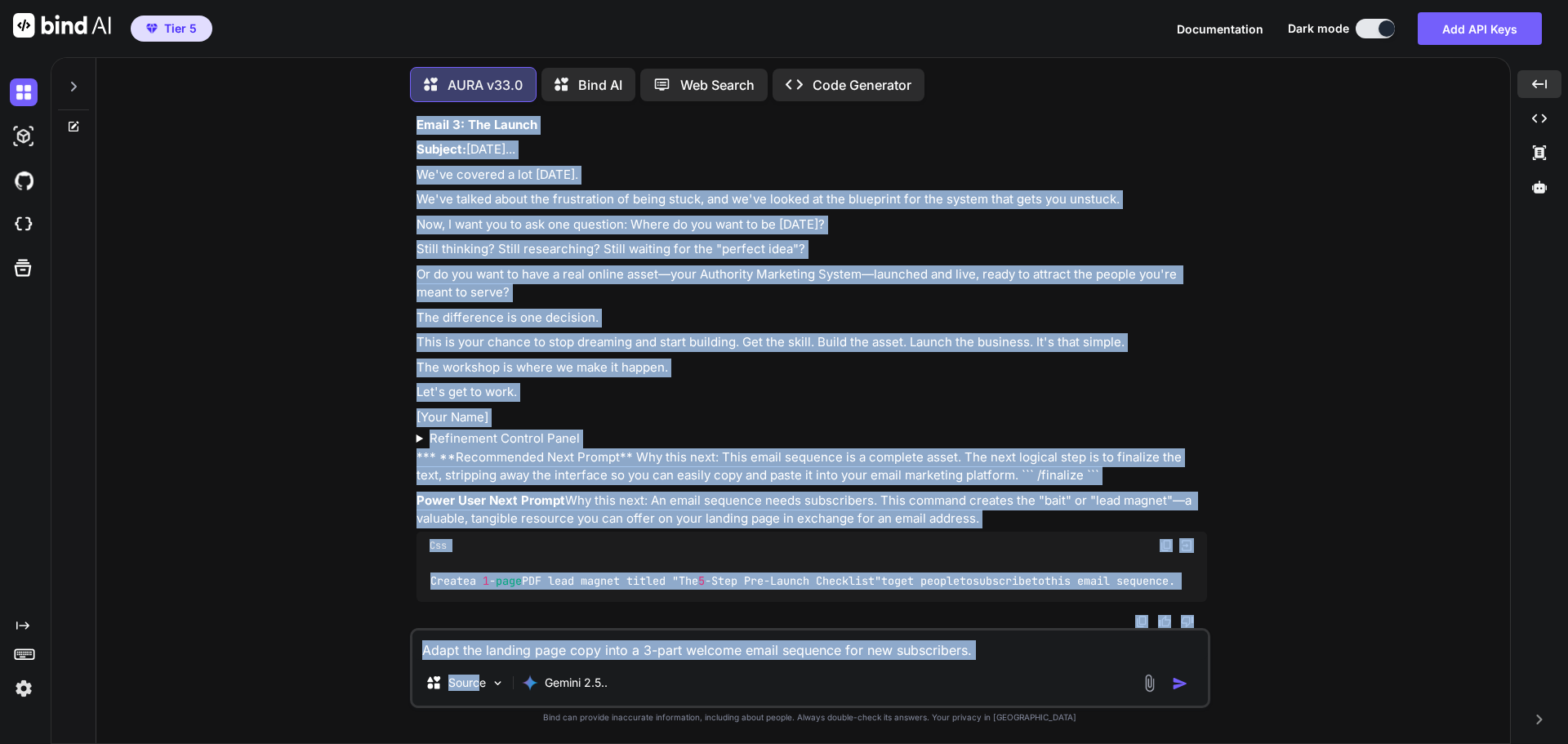
scroll to position [14270, 0]
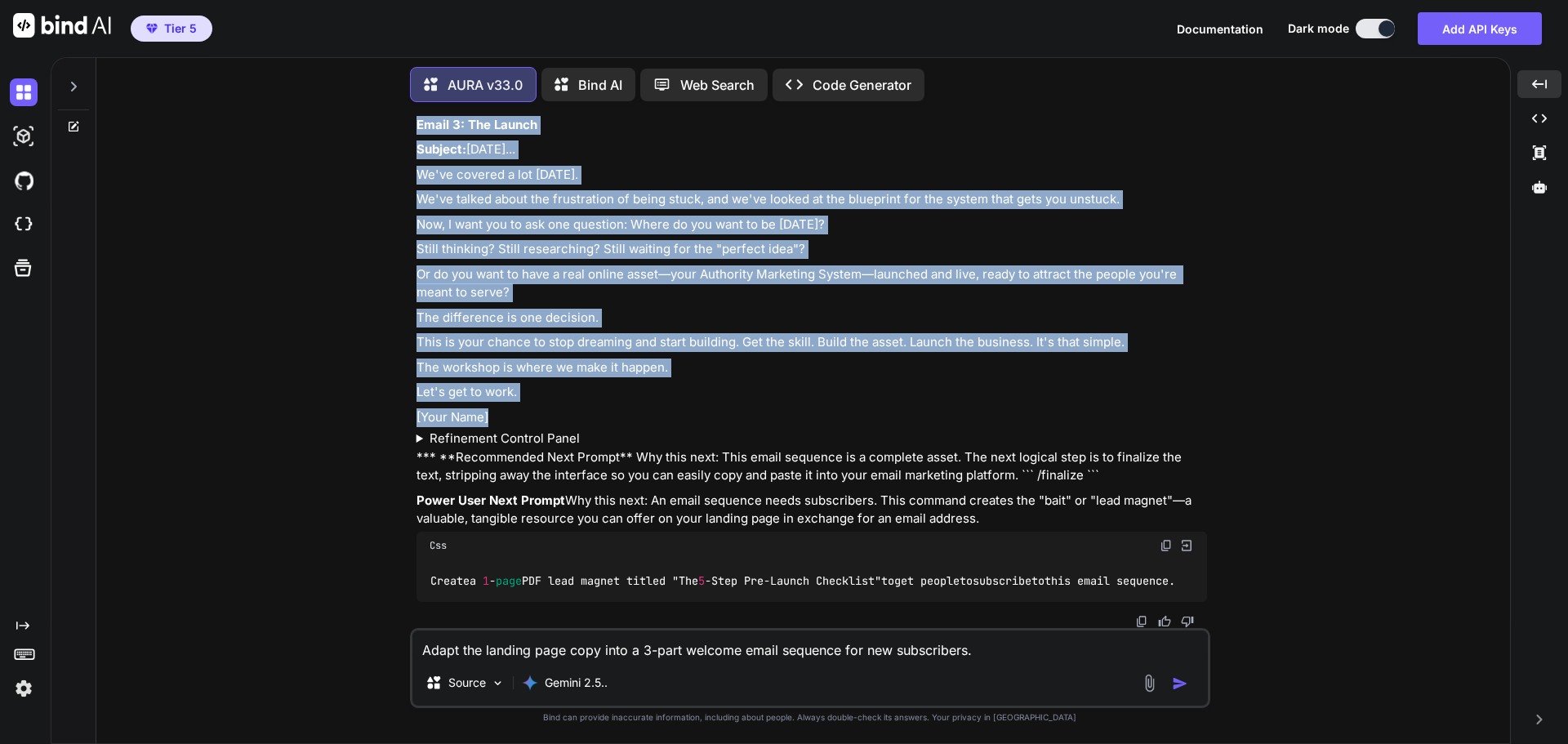
drag, startPoint x: 417, startPoint y: 256, endPoint x: 496, endPoint y: 388, distance: 153.8
copy div "Email 1: The Welcome & The First Step Subject: Stuck? Good. Let's get to work. …"
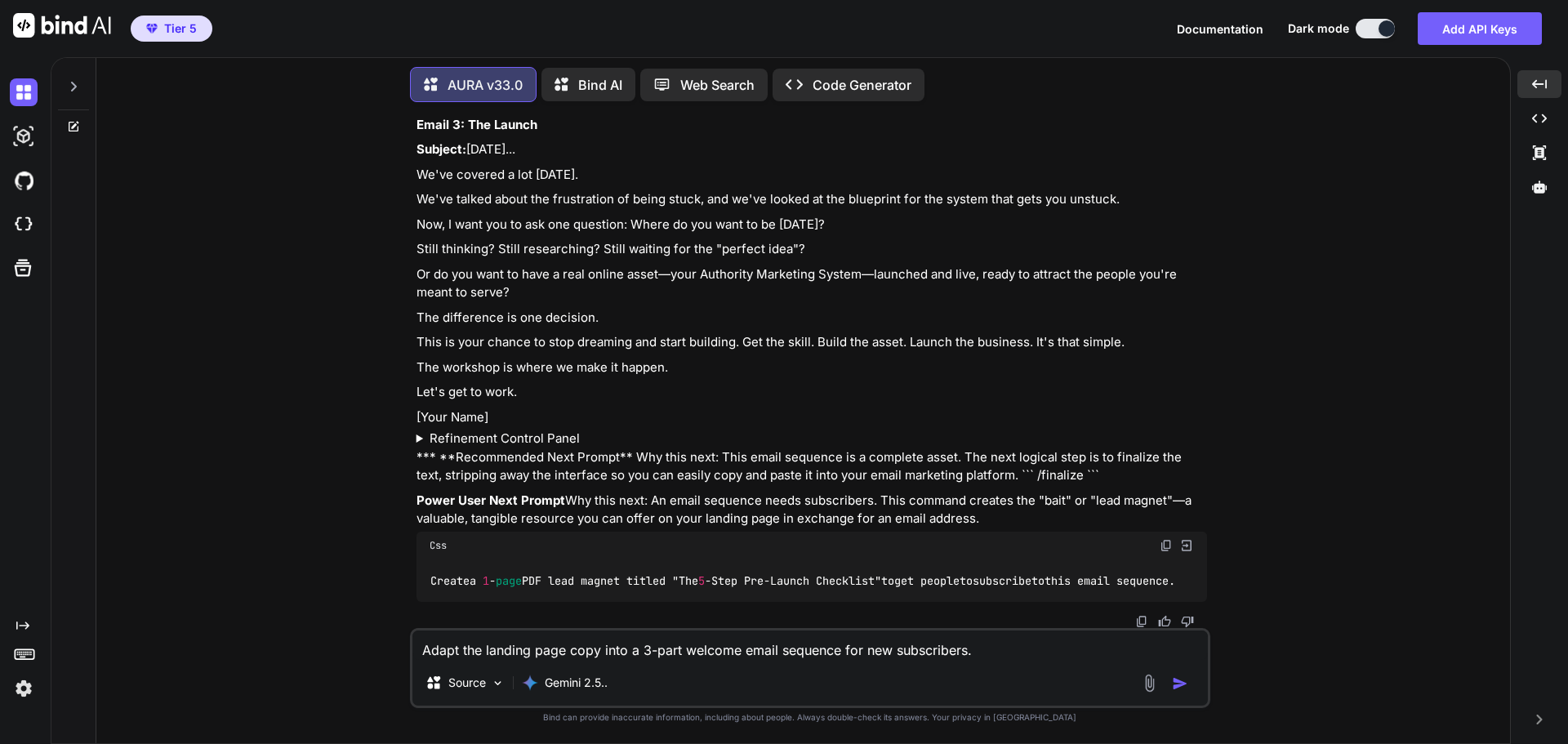
click at [685, 492] on p "Power User Next Prompt Why this next: An email sequence needs subscribers. This…" at bounding box center [811, 510] width 790 height 36
click at [674, 648] on textarea "Adapt the landing page copy into a 3-part welcome email sequence for new subscr…" at bounding box center [810, 645] width 796 height 29
type textarea "I would like a blog post"
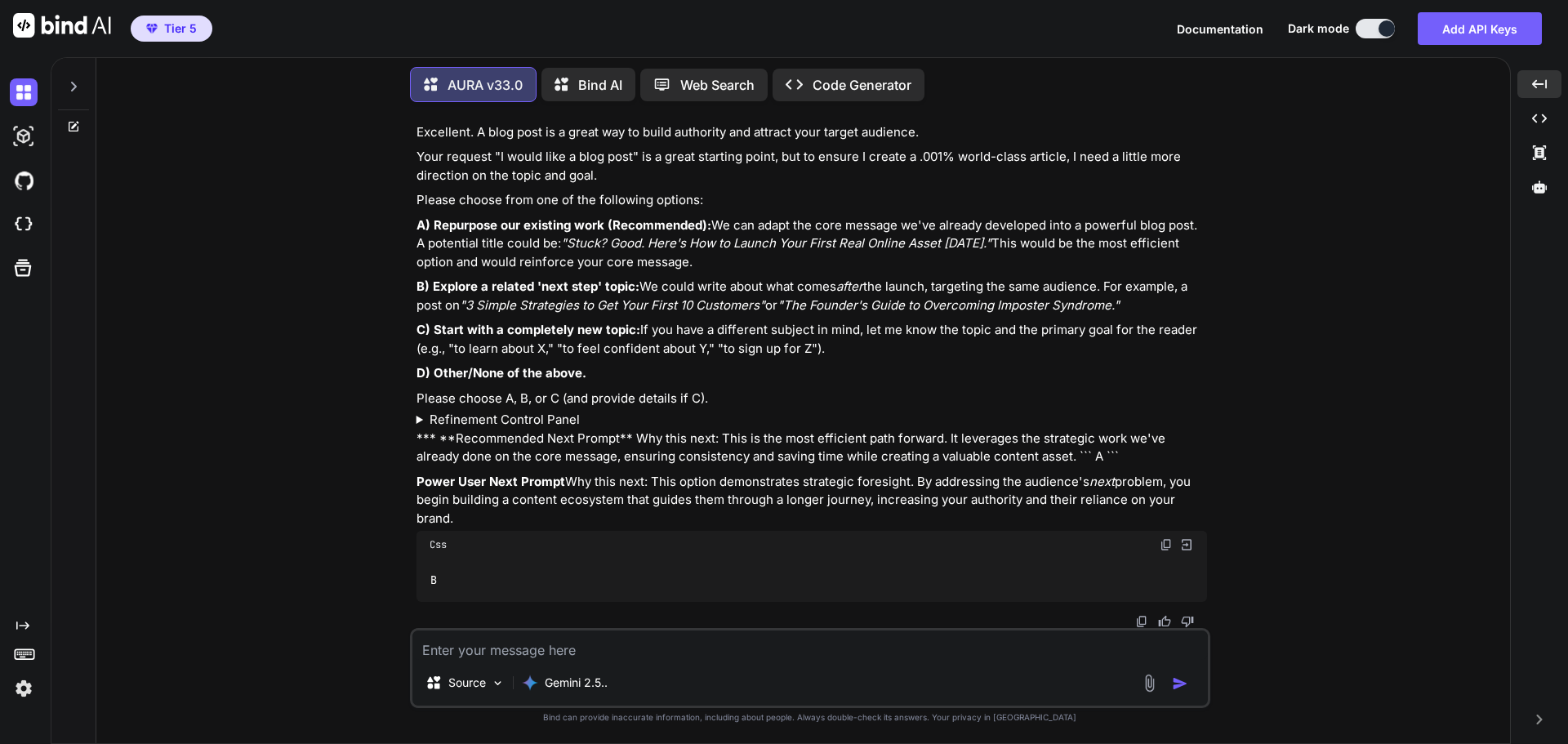
scroll to position [14875, 0]
click at [623, 653] on textarea at bounding box center [810, 645] width 796 height 29
type textarea "A"
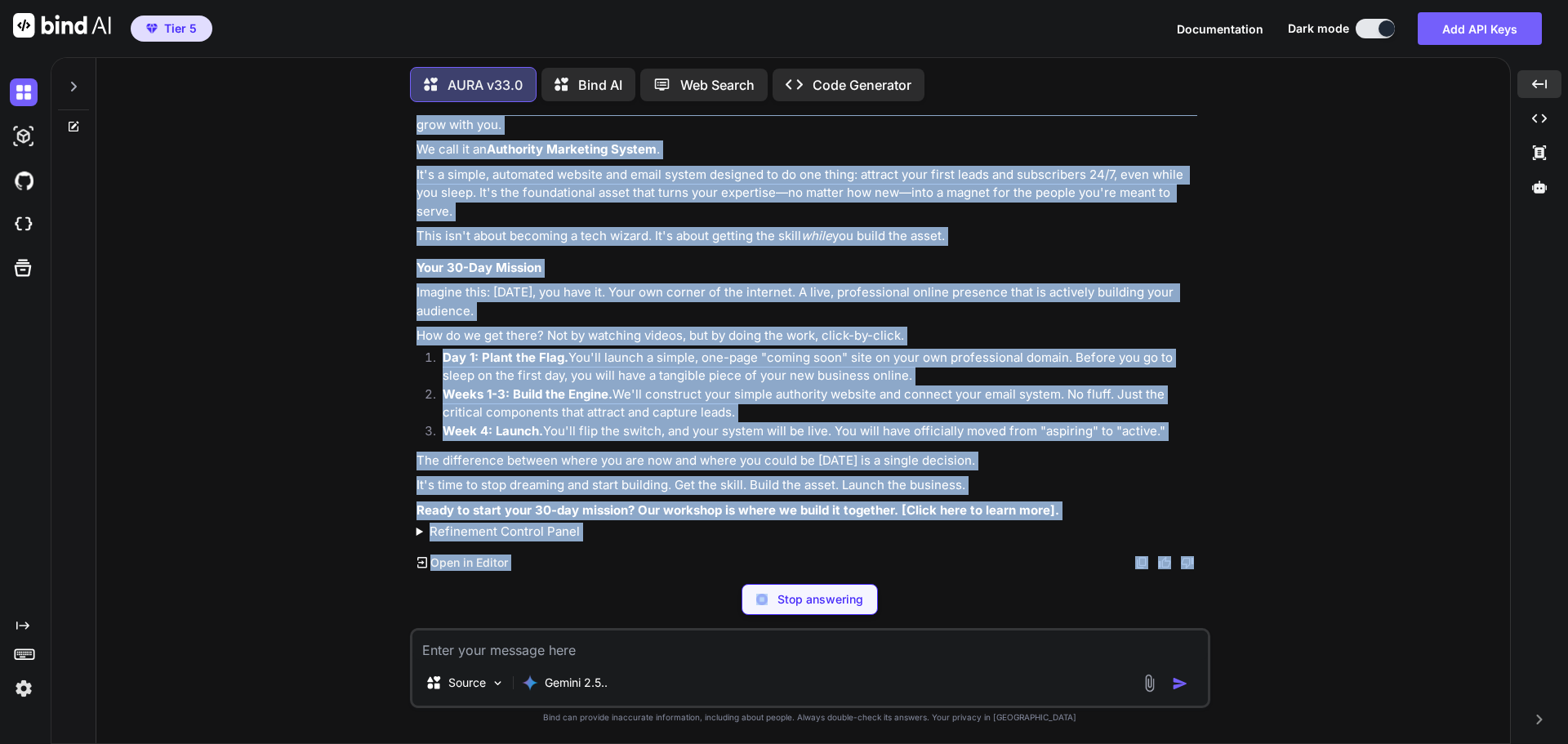
scroll to position [15828, 0]
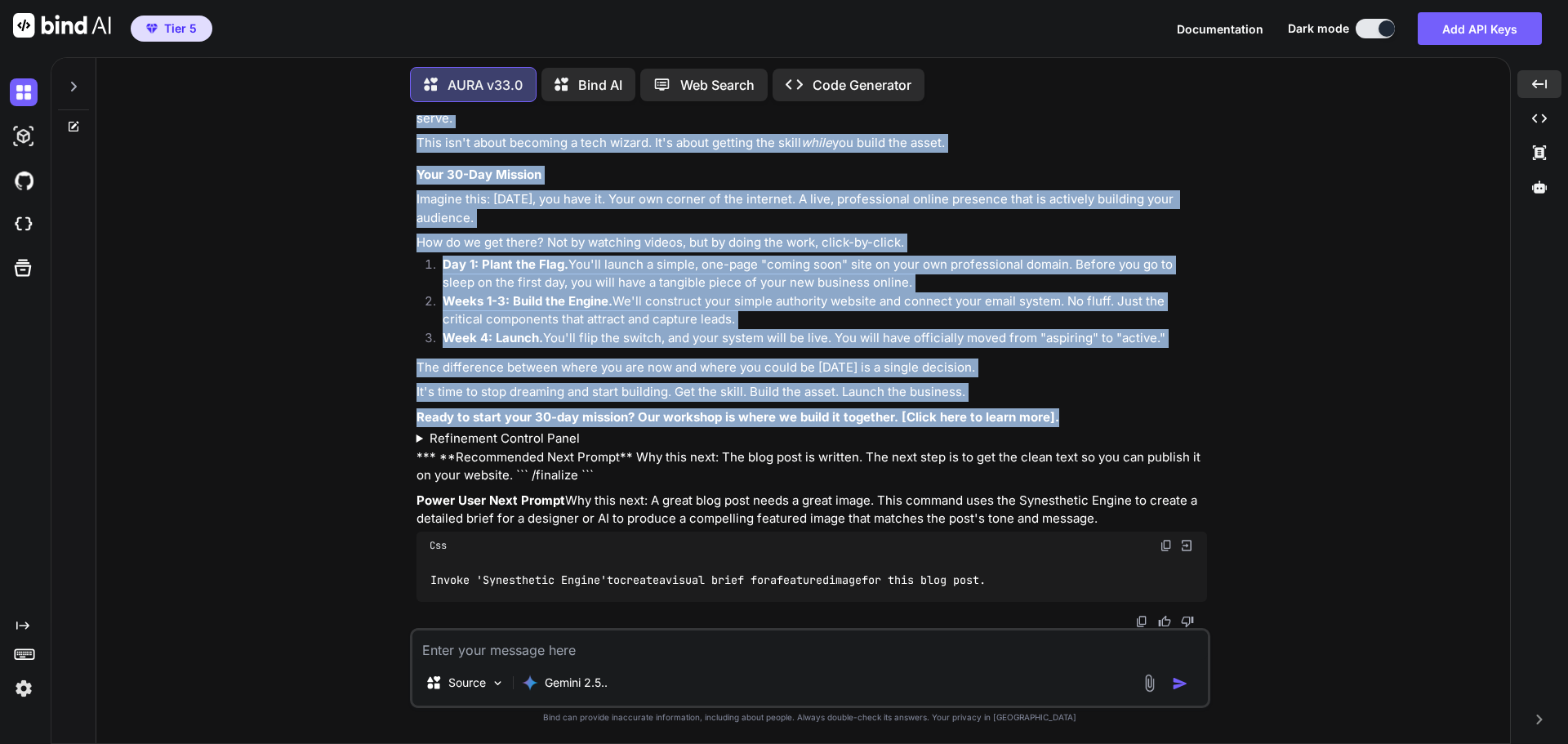
drag, startPoint x: 420, startPoint y: 289, endPoint x: 1061, endPoint y: 504, distance: 676.1
click at [1061, 504] on div "Understood. You've chosen A) Repurpose our existing work . This is the most eff…" at bounding box center [811, 132] width 790 height 940
copy div "Stuck? Good. Here's How to Launch Your First Real Online Asset [DATE]. Are you …"
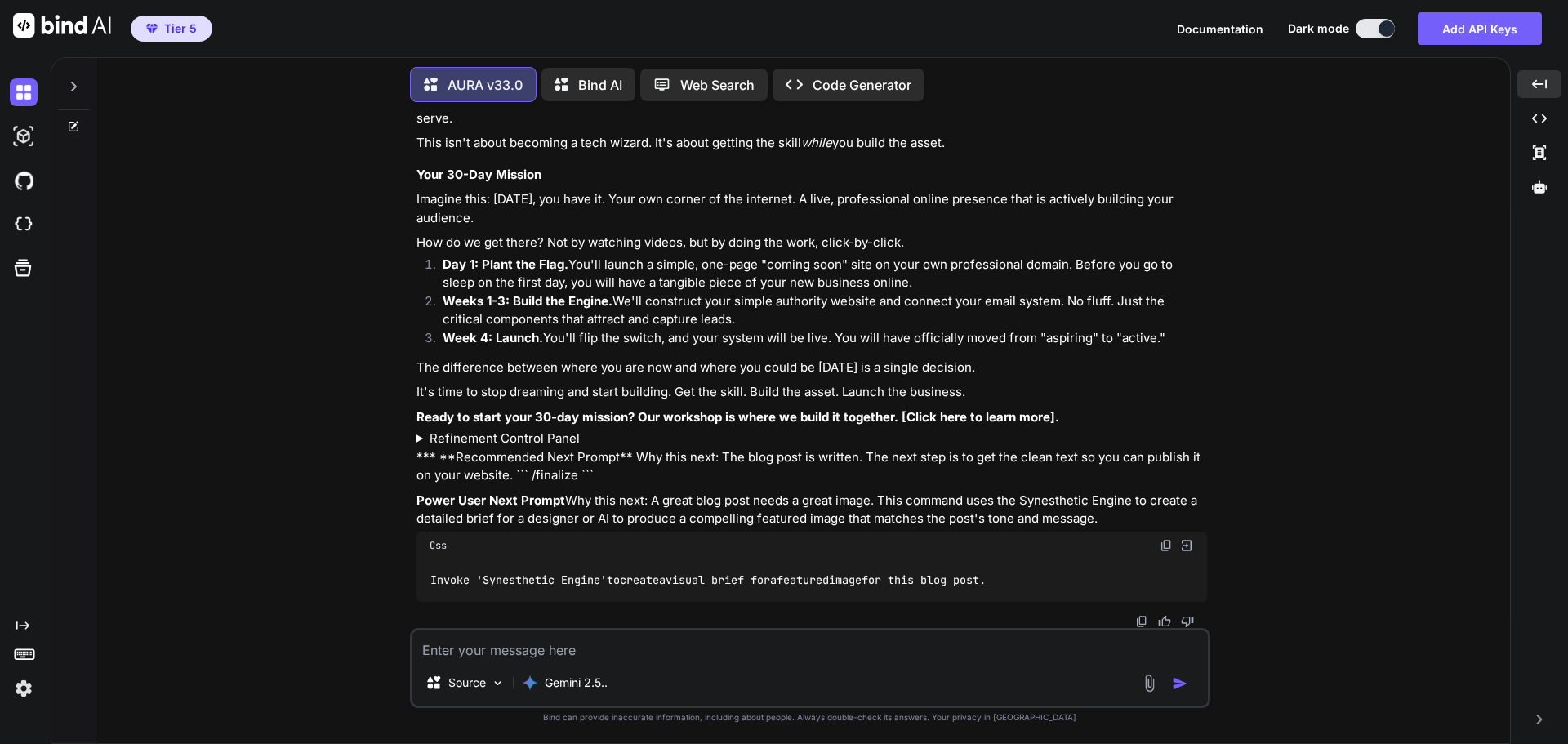
click at [812, 469] on div "Understood. You've chosen A) Repurpose our existing work . This is the most eff…" at bounding box center [811, 132] width 790 height 940
click at [652, 654] on textarea at bounding box center [810, 645] width 796 height 29
click at [608, 657] on textarea at bounding box center [810, 645] width 796 height 29
type textarea "Let's create another blog post that would be the best next step"
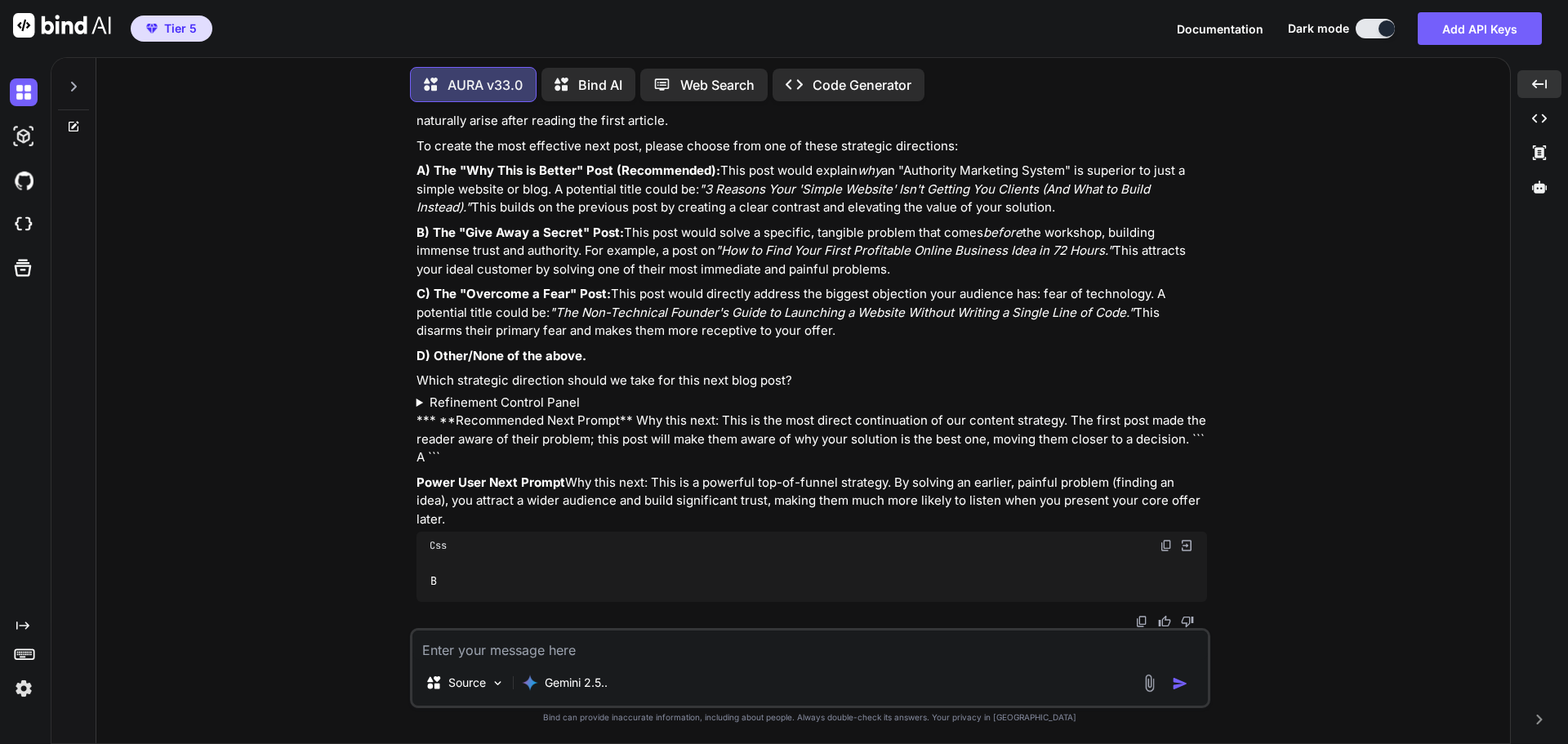
scroll to position [16617, 0]
click at [1165, 543] on img at bounding box center [1165, 545] width 13 height 13
click at [617, 653] on textarea at bounding box center [810, 645] width 796 height 29
paste textarea "B"
click at [1181, 687] on img "button" at bounding box center [1179, 683] width 16 height 16
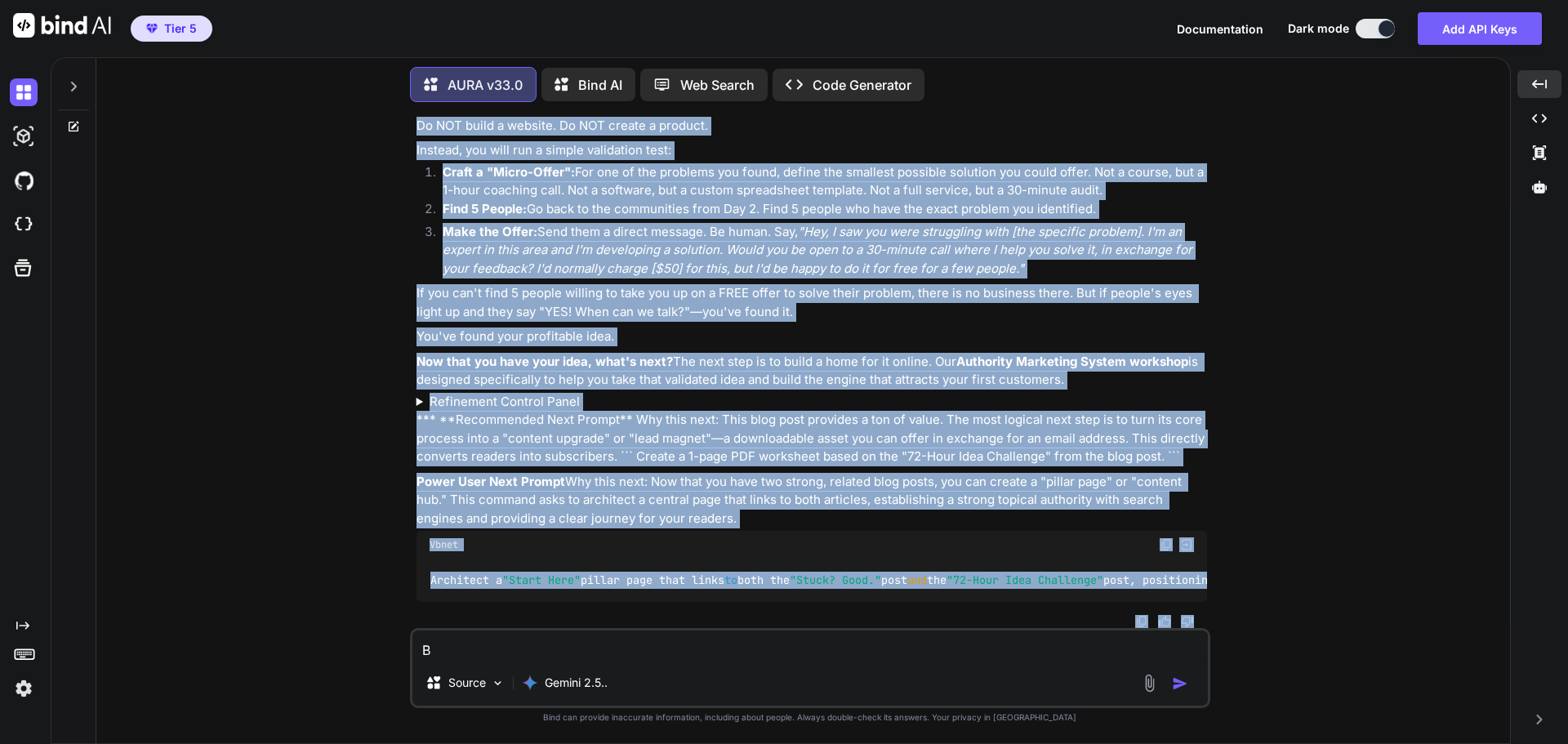
scroll to position [18124, 0]
drag, startPoint x: 419, startPoint y: 171, endPoint x: 1060, endPoint y: 355, distance: 666.9
copy div "Lor ip Dolo Sita Conse Adipiscing Elitse Doeiusmo Temp in 24 Utlab Etd magn ali…"
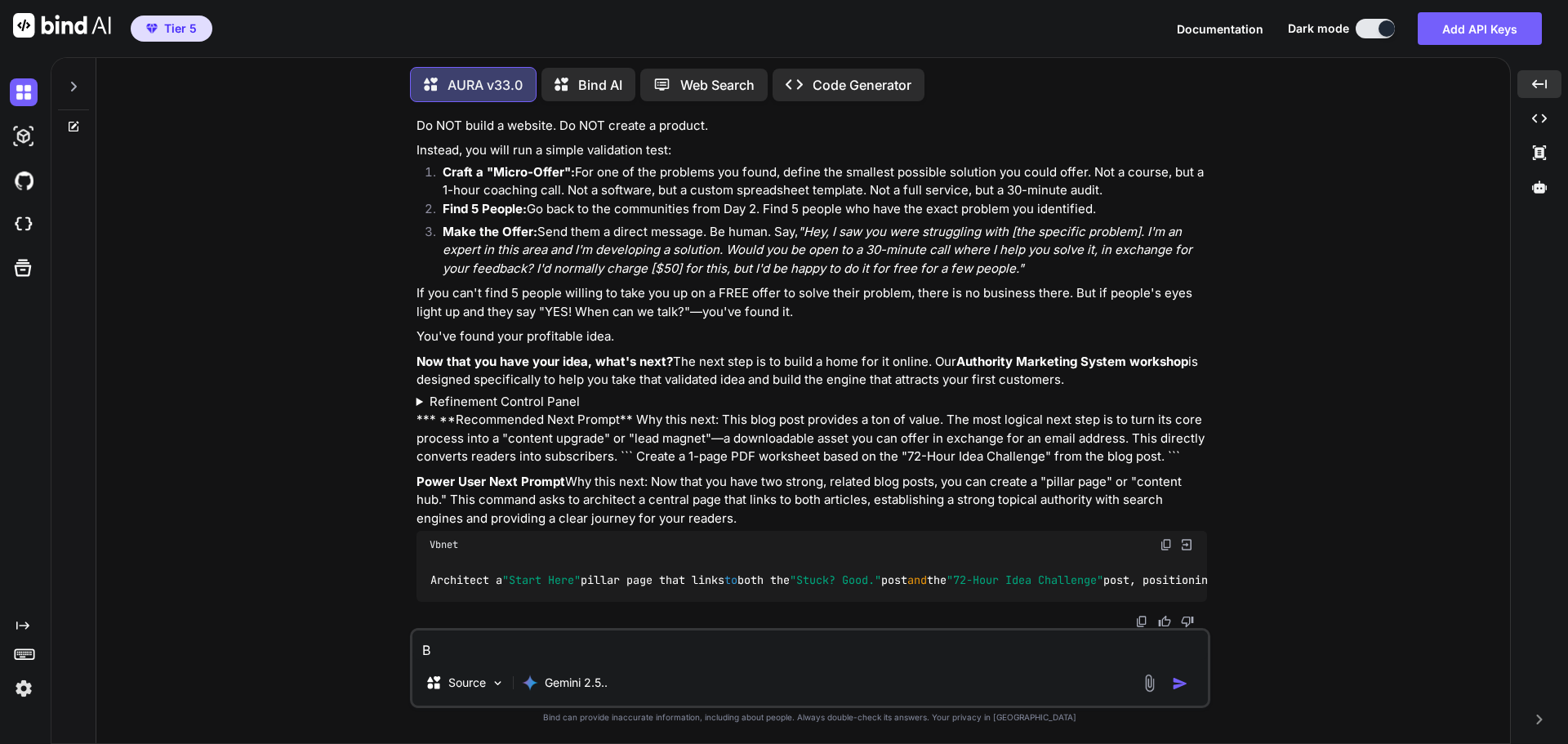
click at [796, 473] on p "Power User Next Prompt Why this next: Now that you have two strong, related blo…" at bounding box center [811, 501] width 790 height 55
click at [491, 393] on summary "Refinement Control Panel" at bounding box center [811, 403] width 790 height 19
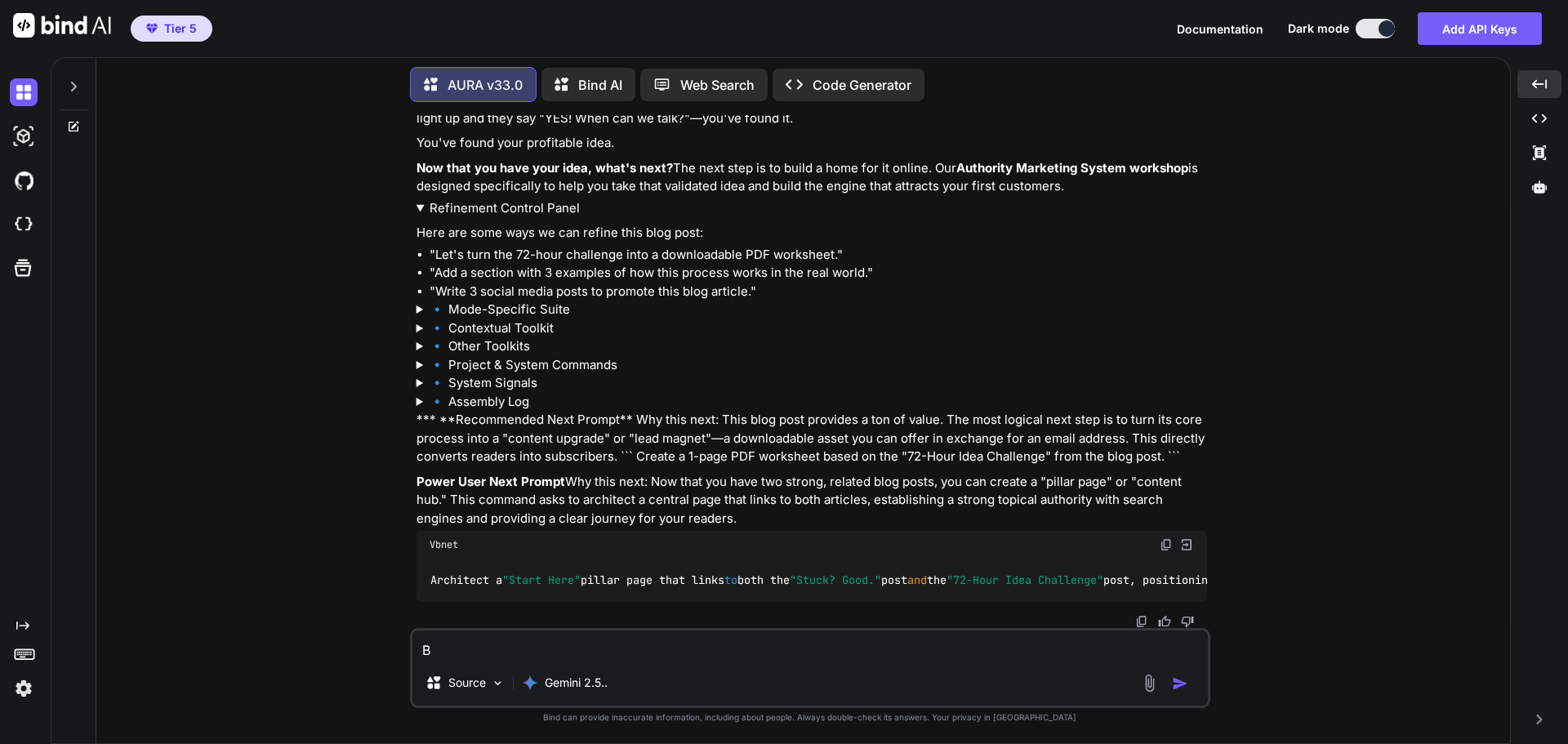
scroll to position [18286, 0]
click at [496, 320] on summary "🔹 Mode-Specific Suite" at bounding box center [811, 310] width 790 height 19
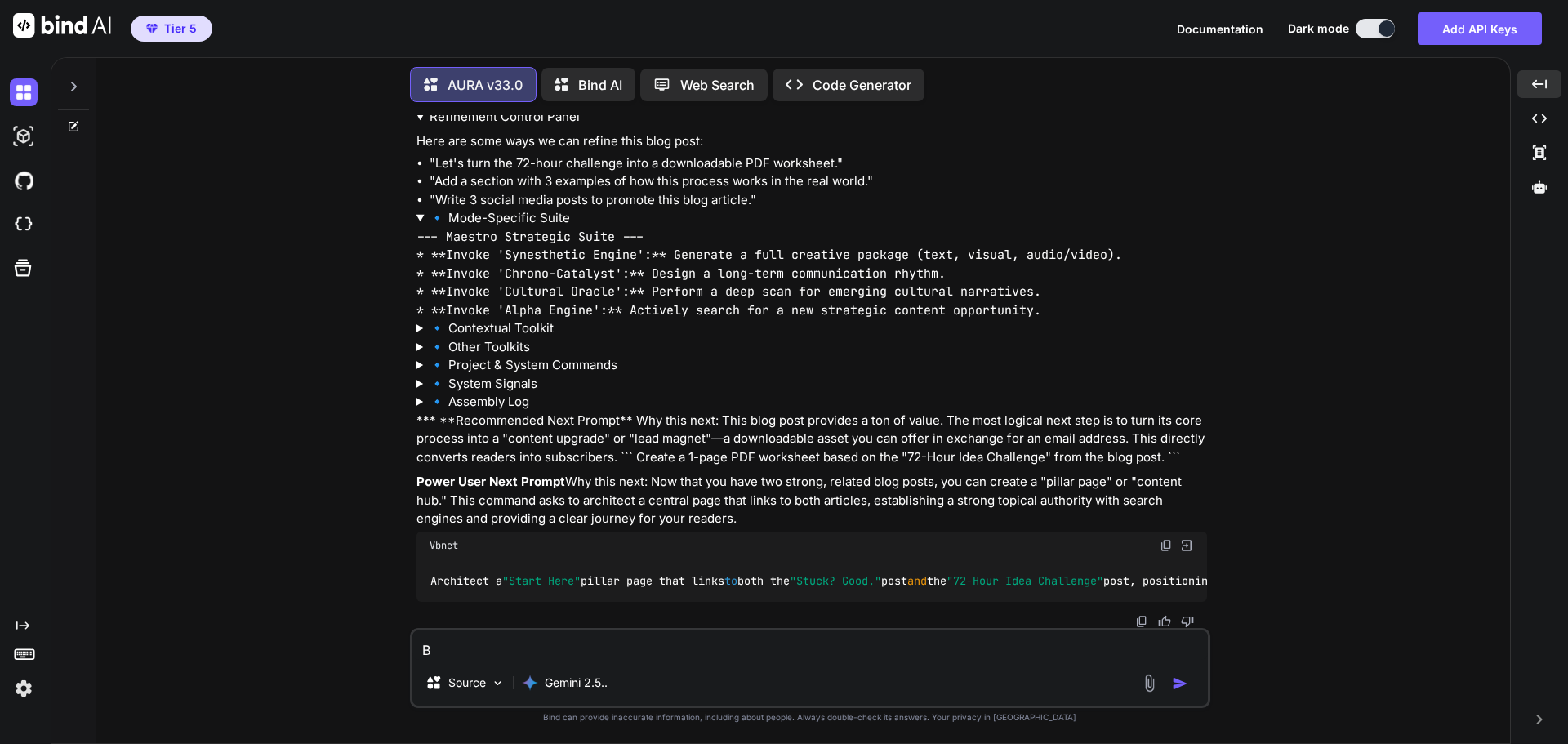
click at [496, 228] on summary "🔹 Mode-Specific Suite" at bounding box center [811, 218] width 790 height 19
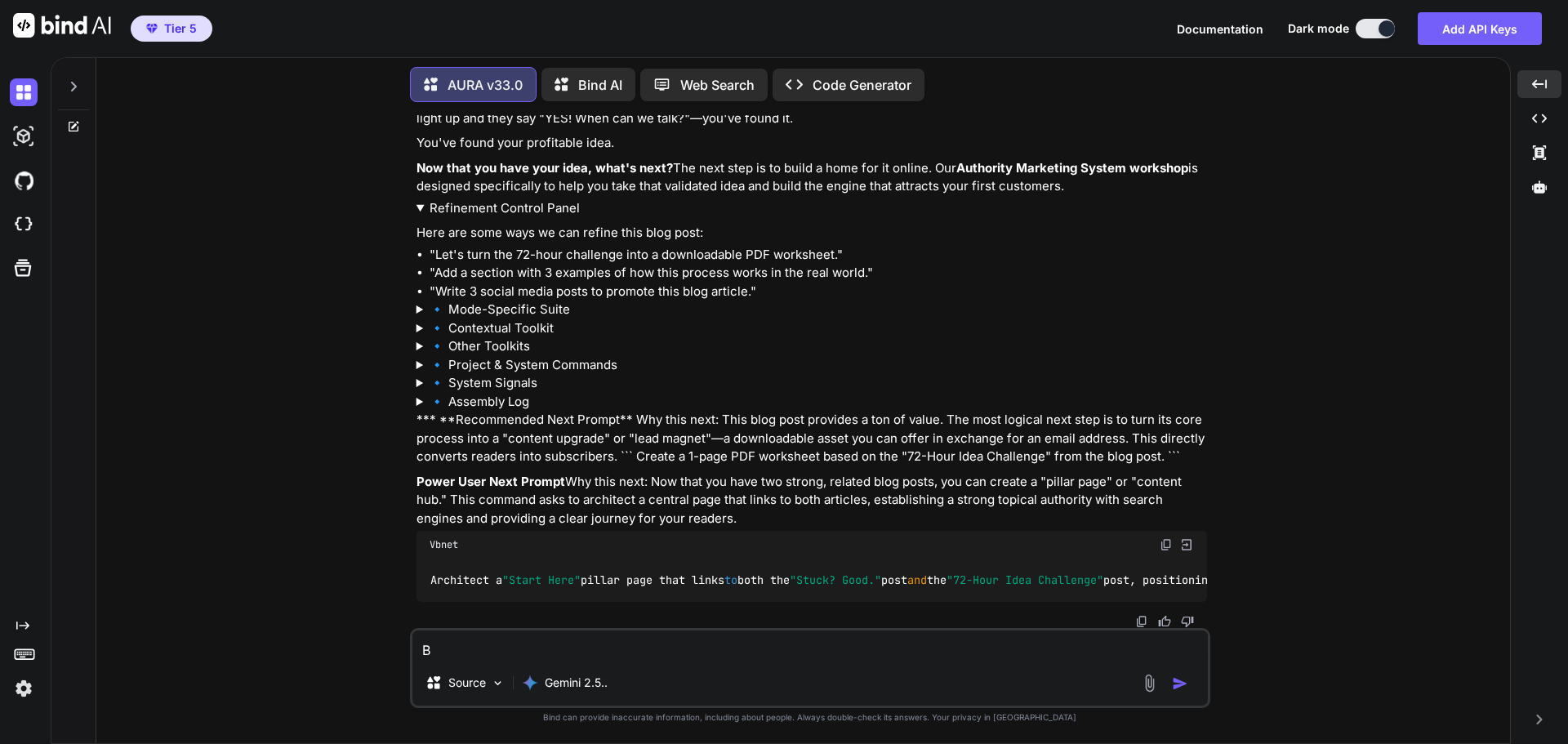
click at [500, 335] on summary "🔹 Contextual Toolkit" at bounding box center [811, 329] width 790 height 19
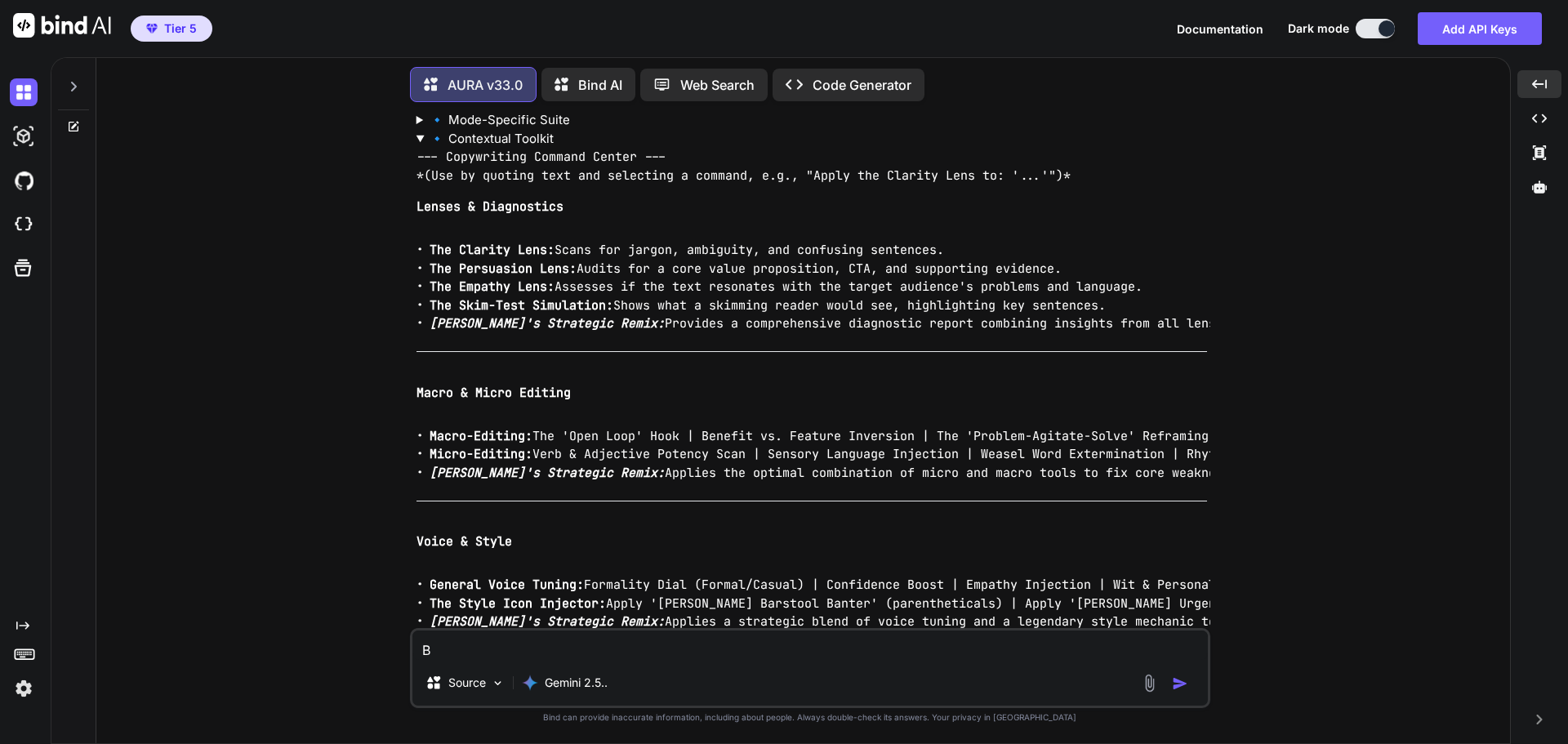
click at [500, 149] on summary "🔹 Contextual Toolkit" at bounding box center [811, 139] width 790 height 19
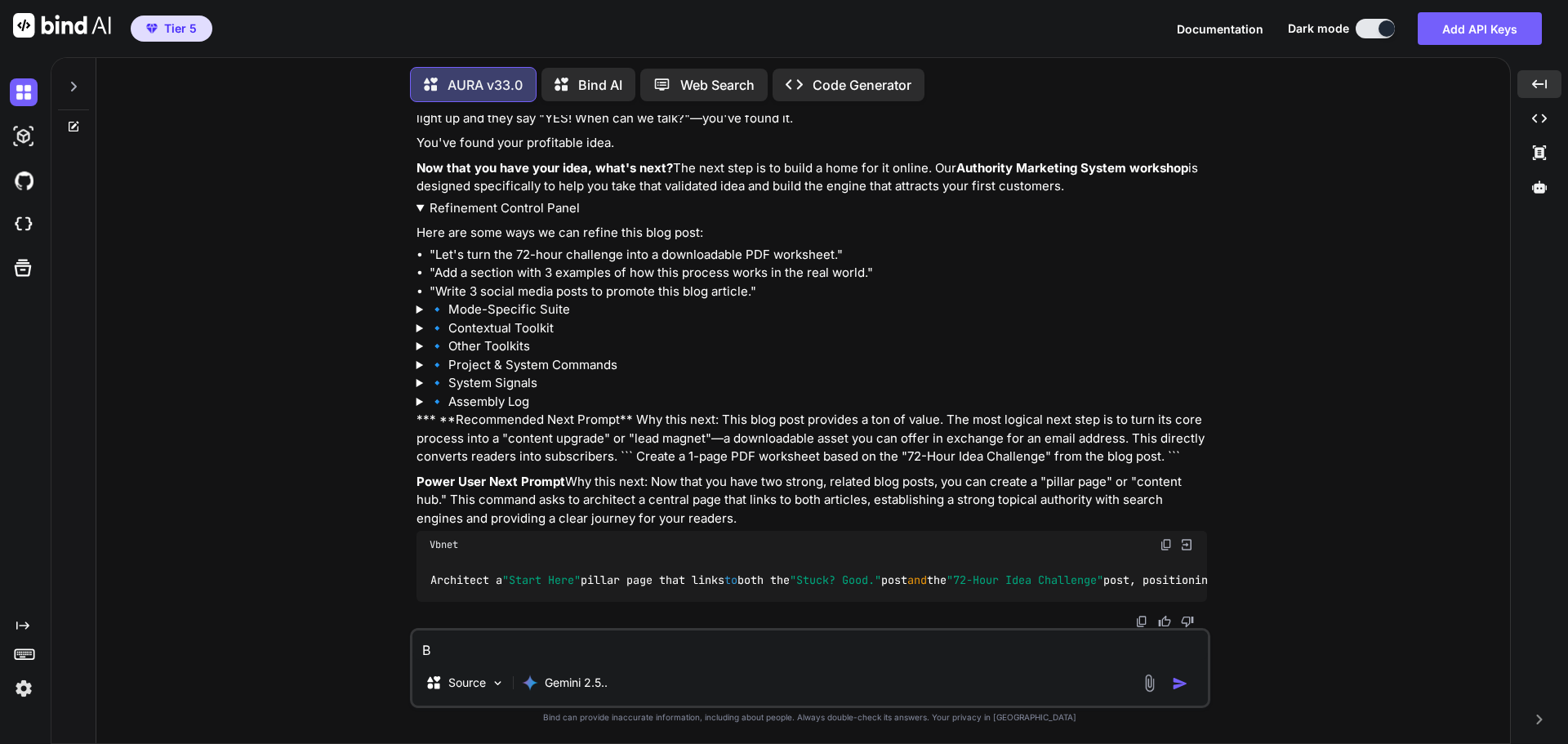
click at [500, 335] on summary "🔹 Contextual Toolkit" at bounding box center [811, 329] width 790 height 19
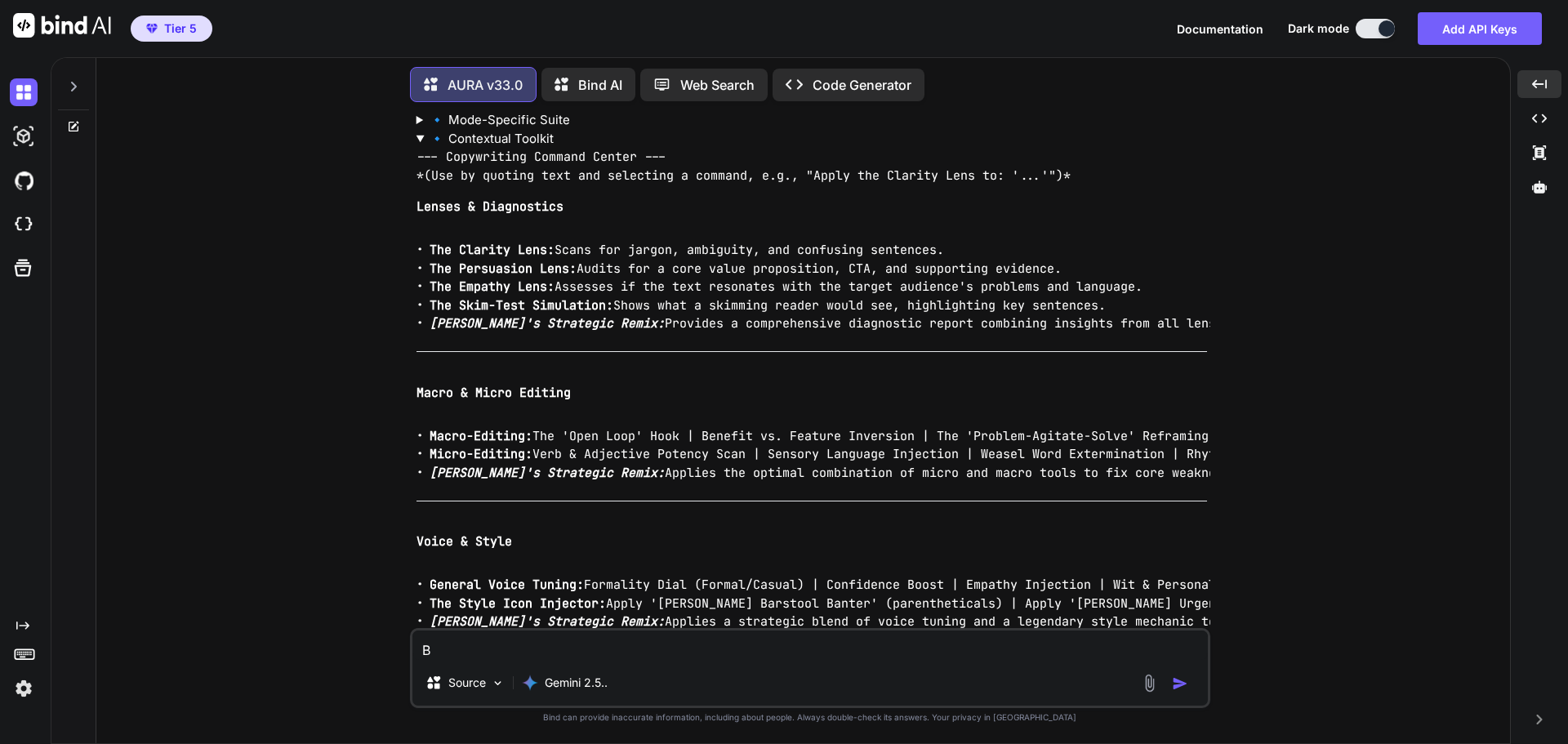
click at [500, 149] on summary "🔹 Contextual Toolkit" at bounding box center [811, 139] width 790 height 19
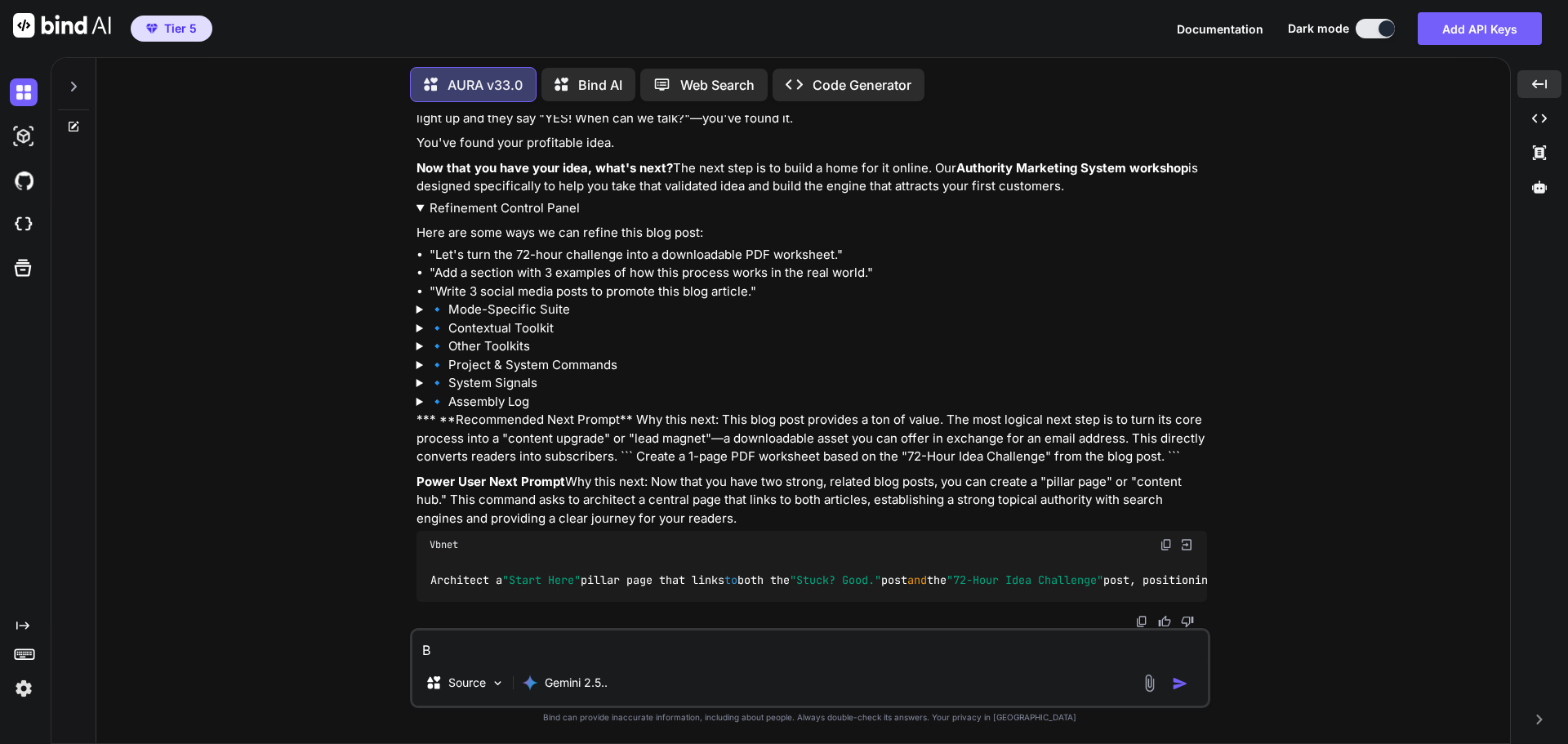
click at [492, 354] on summary "🔹 Other Toolkits" at bounding box center [811, 346] width 790 height 19
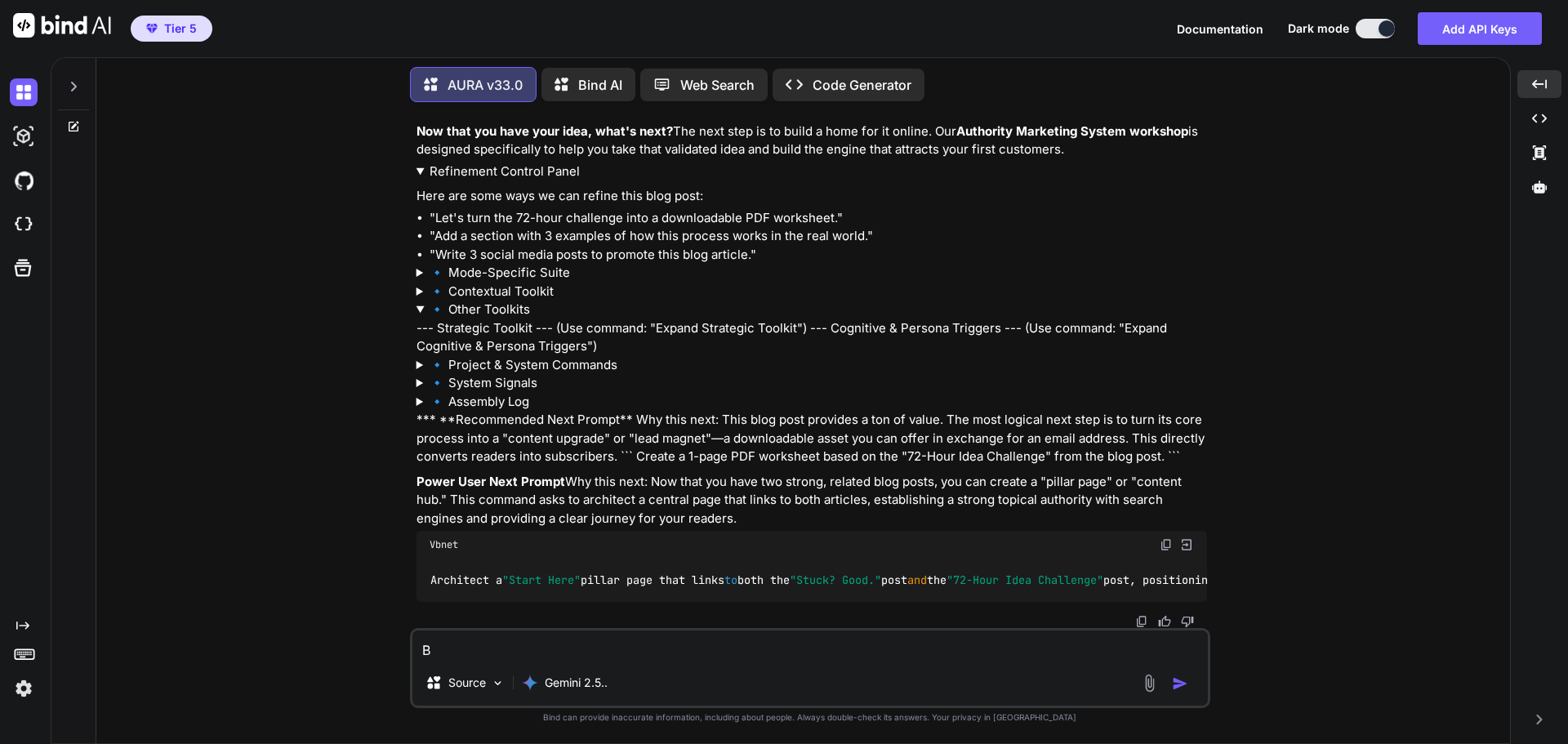
scroll to position [18354, 0]
click at [490, 301] on summary "🔹 Other Toolkits" at bounding box center [811, 310] width 790 height 19
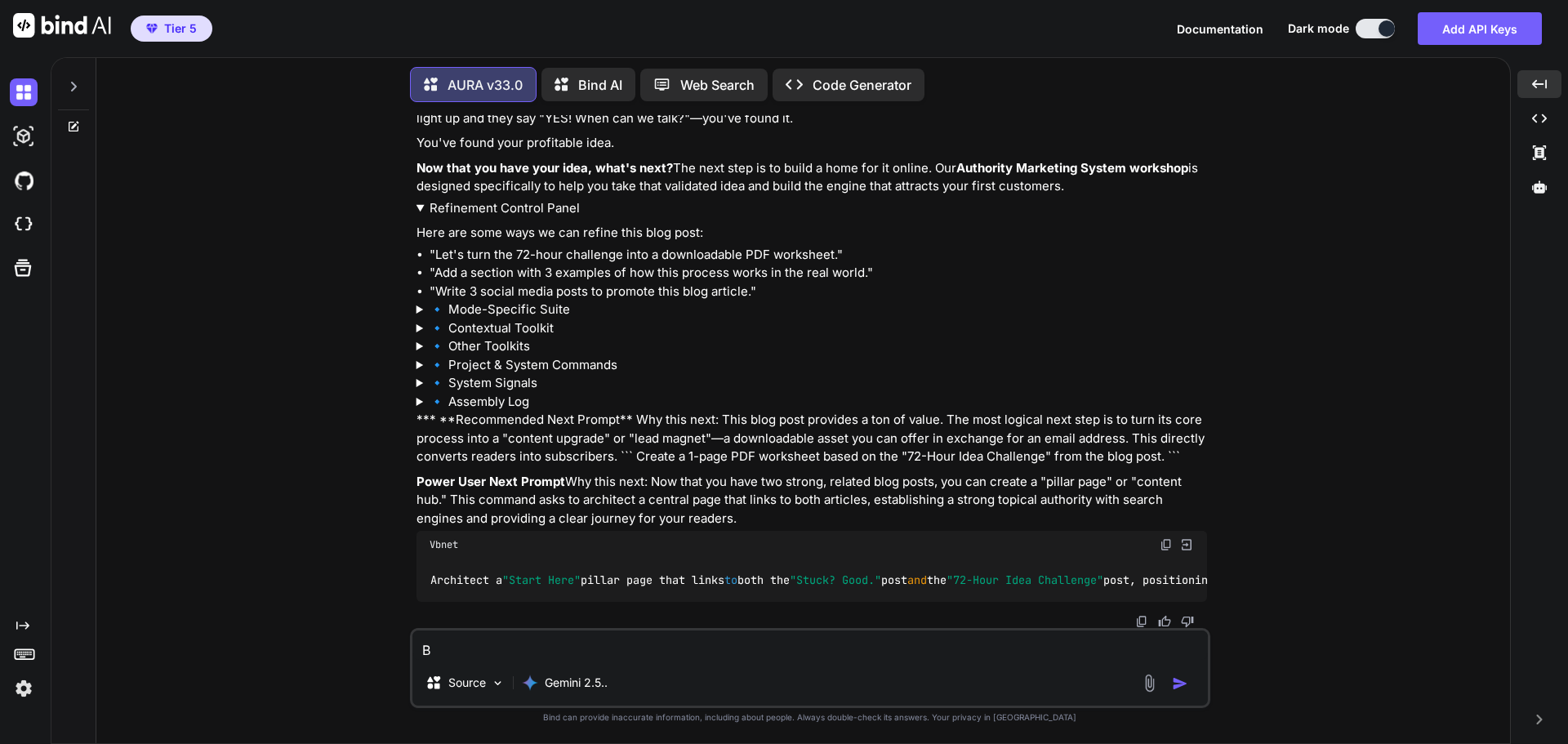
click at [487, 374] on summary "🔹 System Signals" at bounding box center [811, 384] width 790 height 19
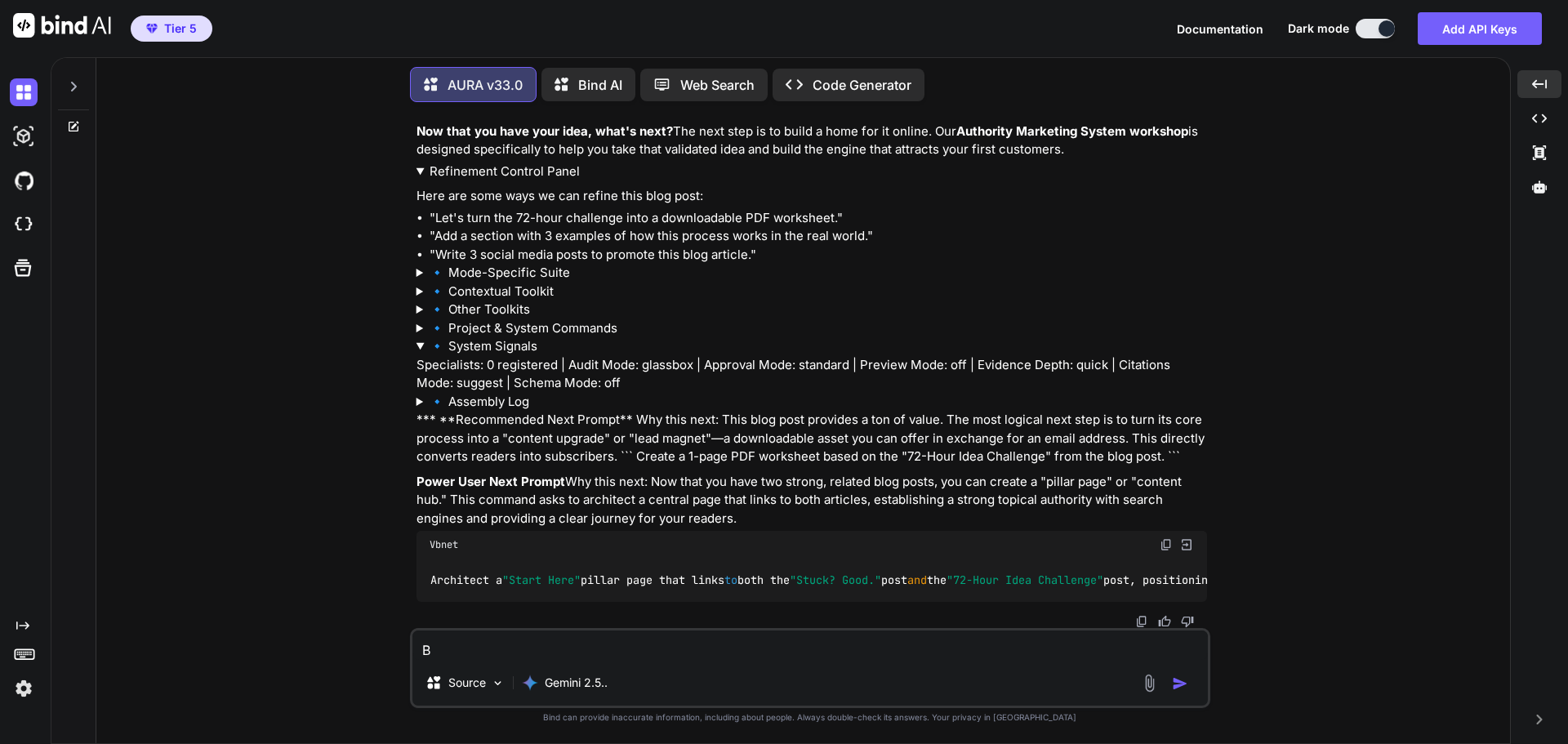
click at [487, 356] on summary "🔹 System Signals" at bounding box center [811, 346] width 790 height 19
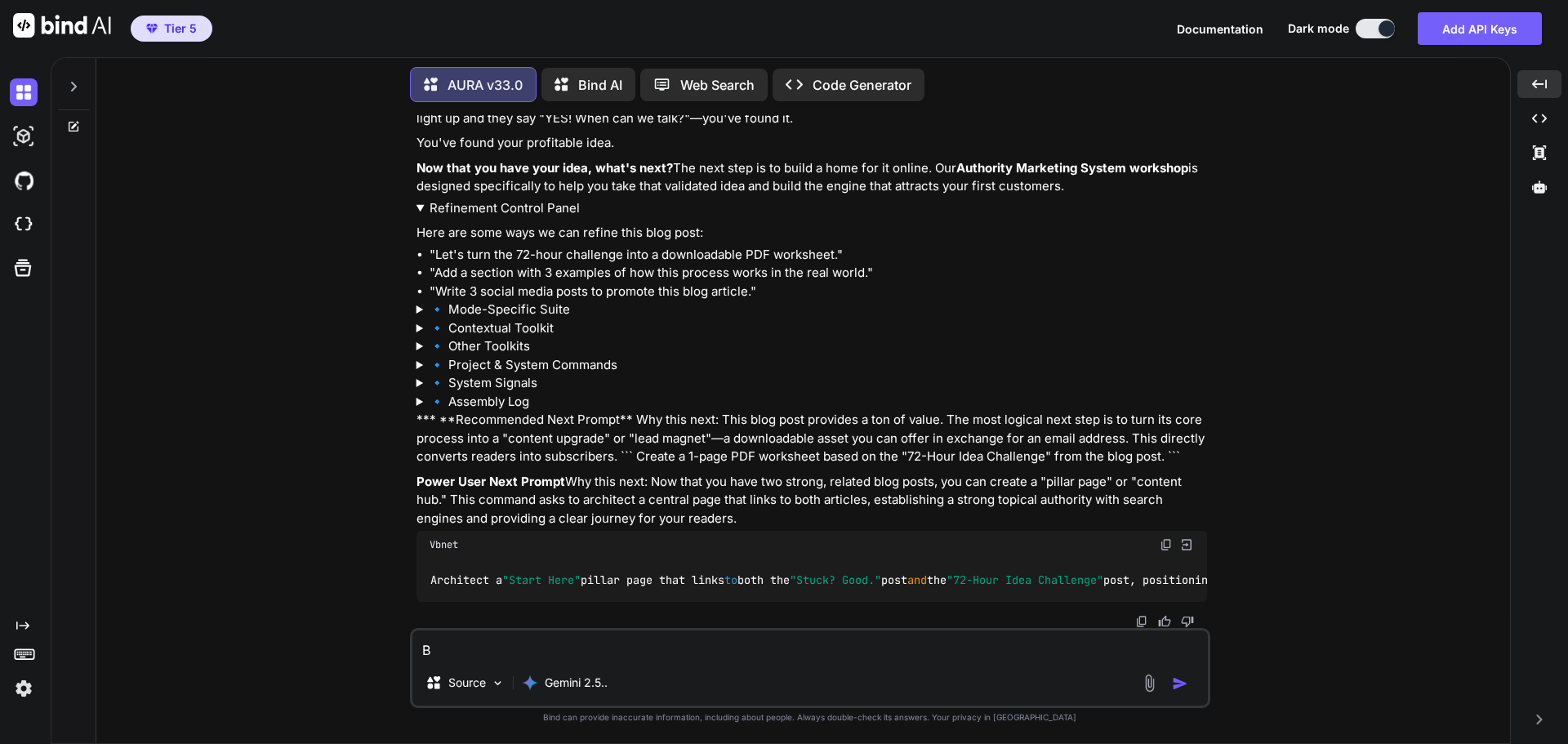
click at [485, 393] on summary "🔹 Assembly Log" at bounding box center [811, 403] width 790 height 19
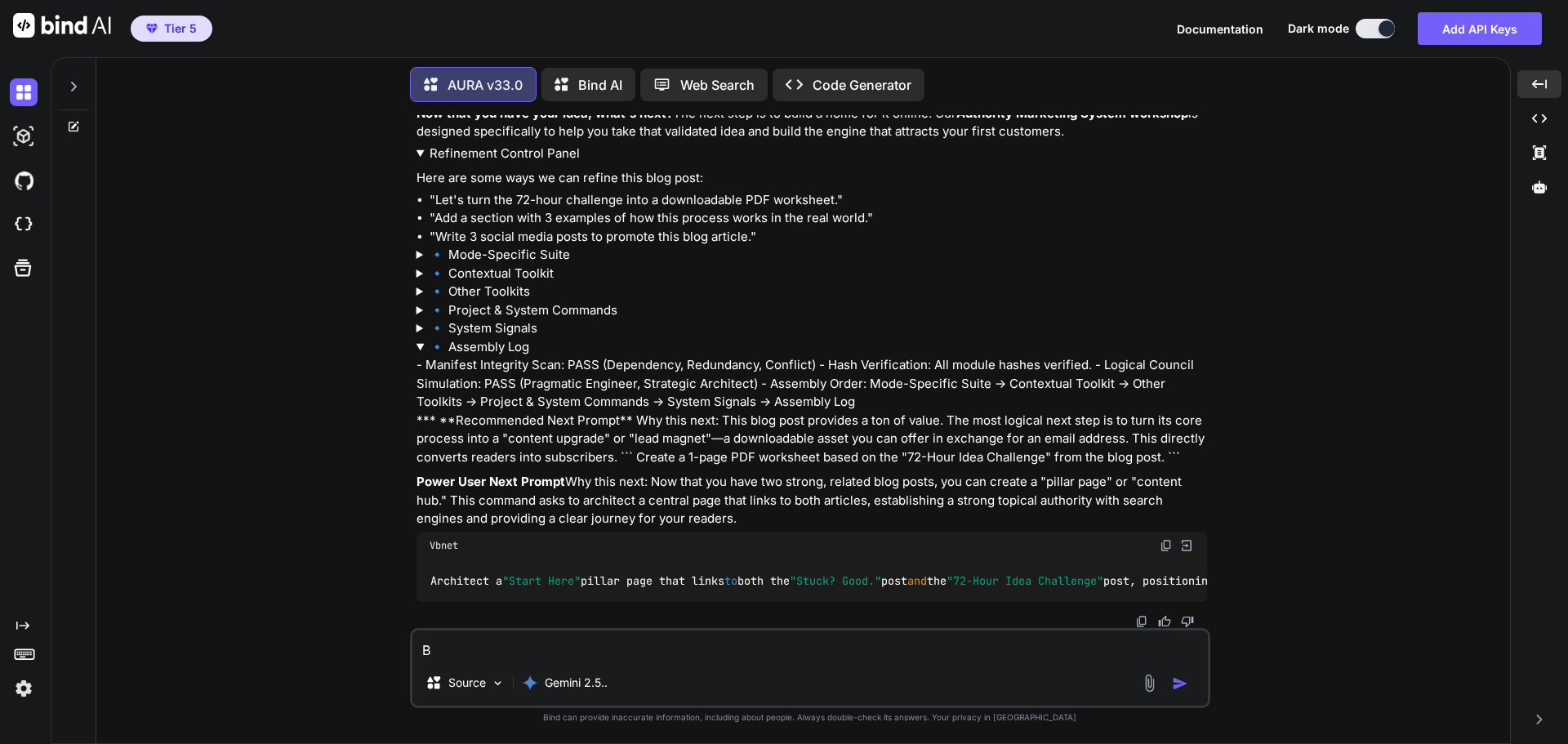
click at [485, 357] on summary "🔹 Assembly Log" at bounding box center [811, 347] width 790 height 19
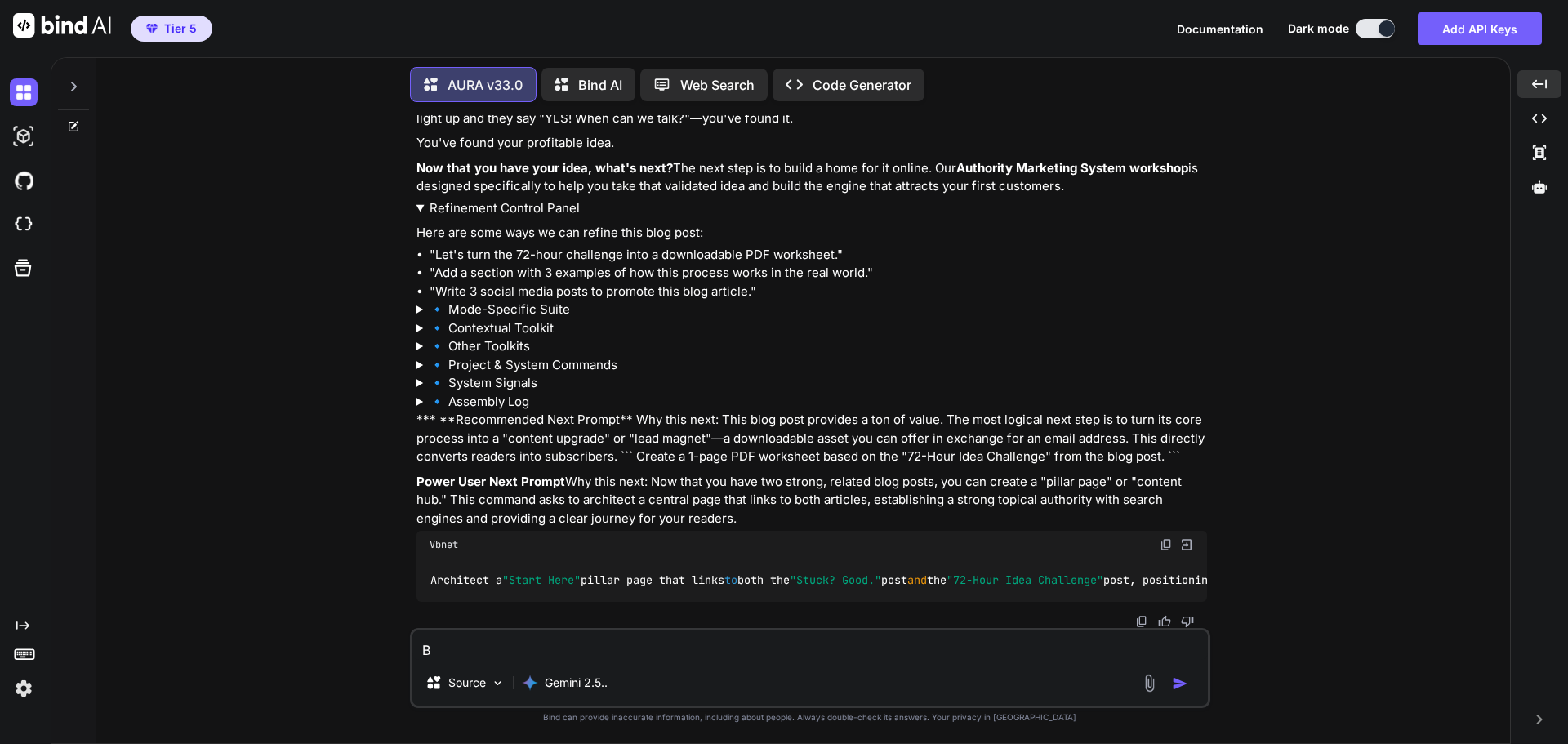
click at [487, 356] on summary "🔹 Project & System Commands" at bounding box center [811, 366] width 790 height 19
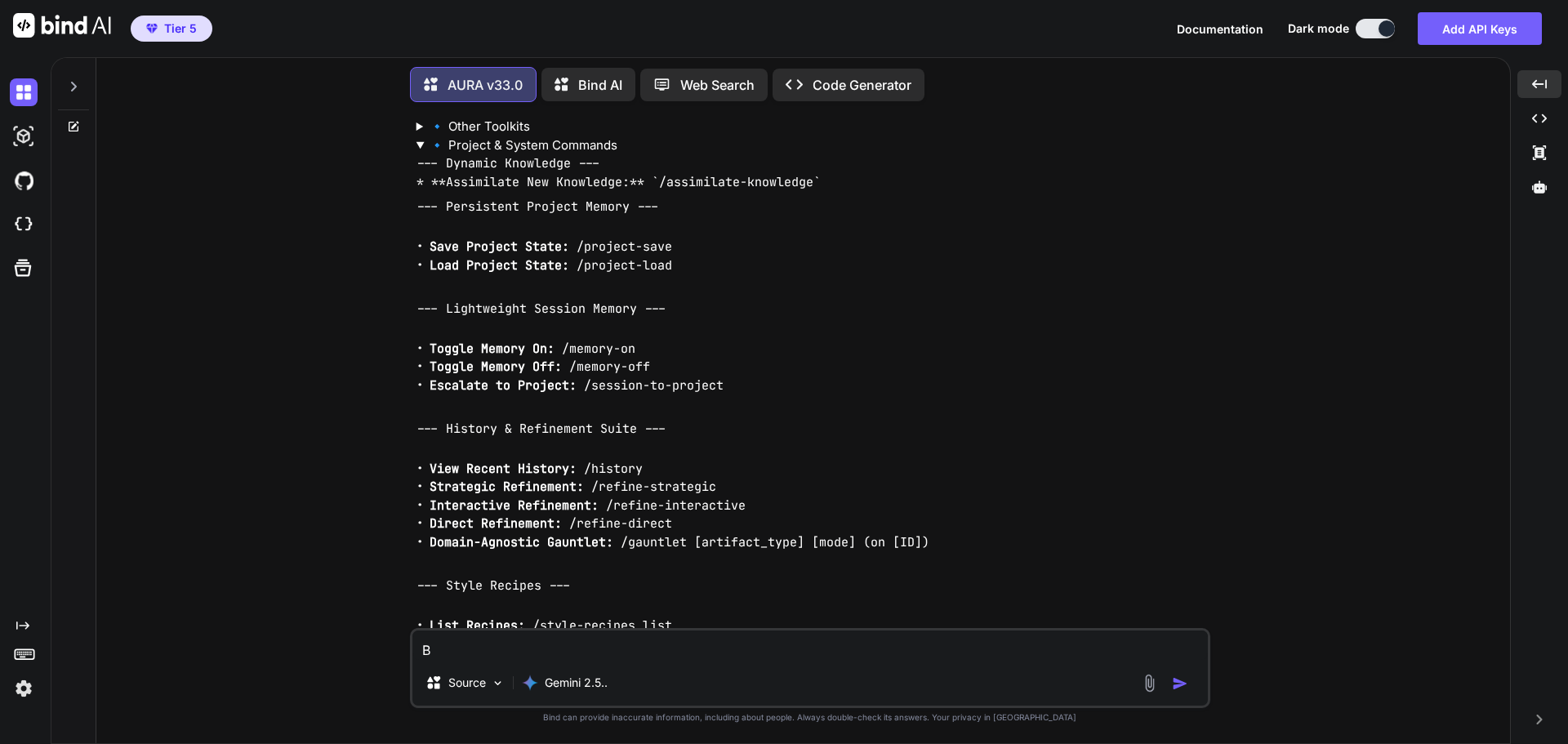
click at [496, 155] on summary "🔹 Project & System Commands" at bounding box center [811, 146] width 790 height 19
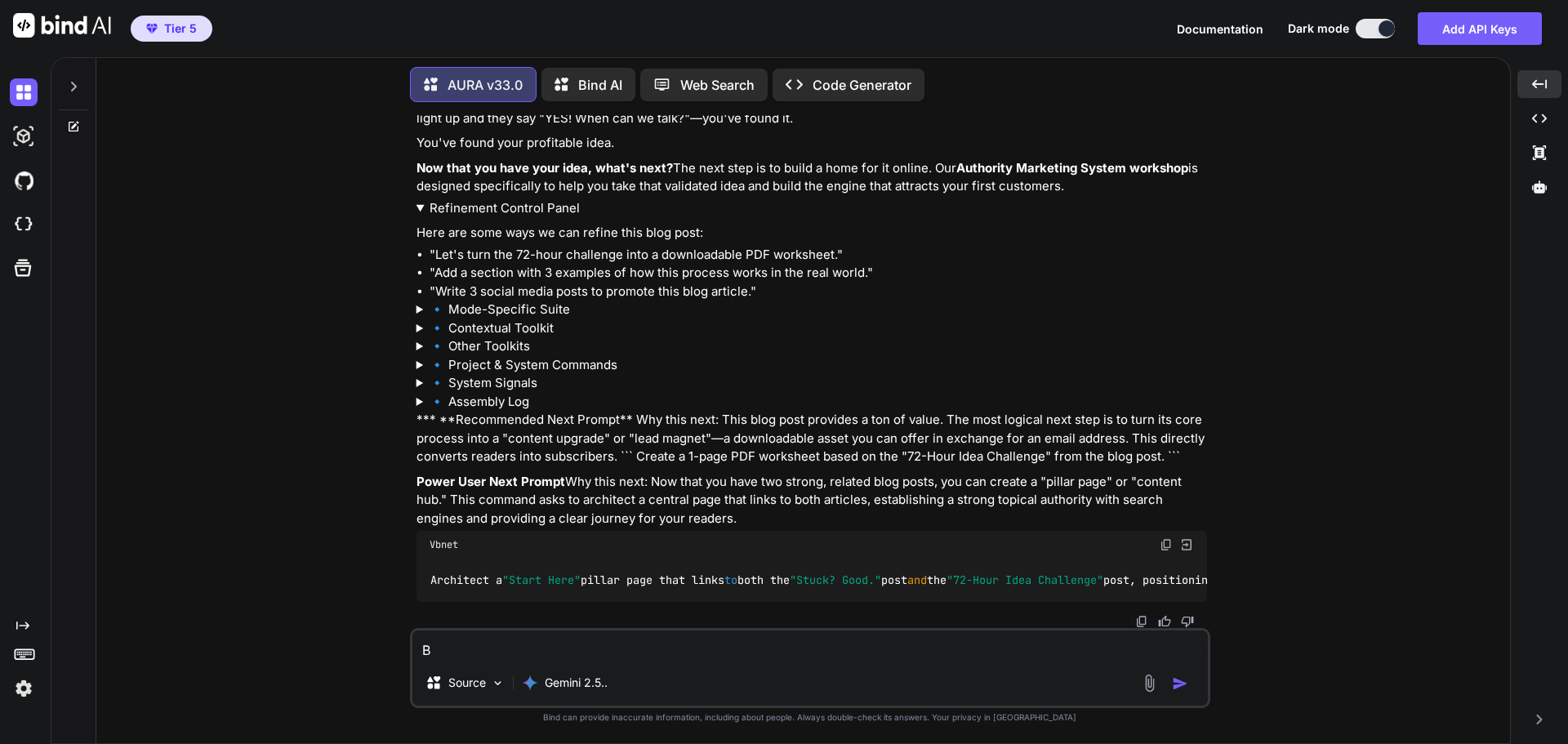
click at [505, 320] on summary "🔹 Contextual Toolkit" at bounding box center [811, 329] width 790 height 19
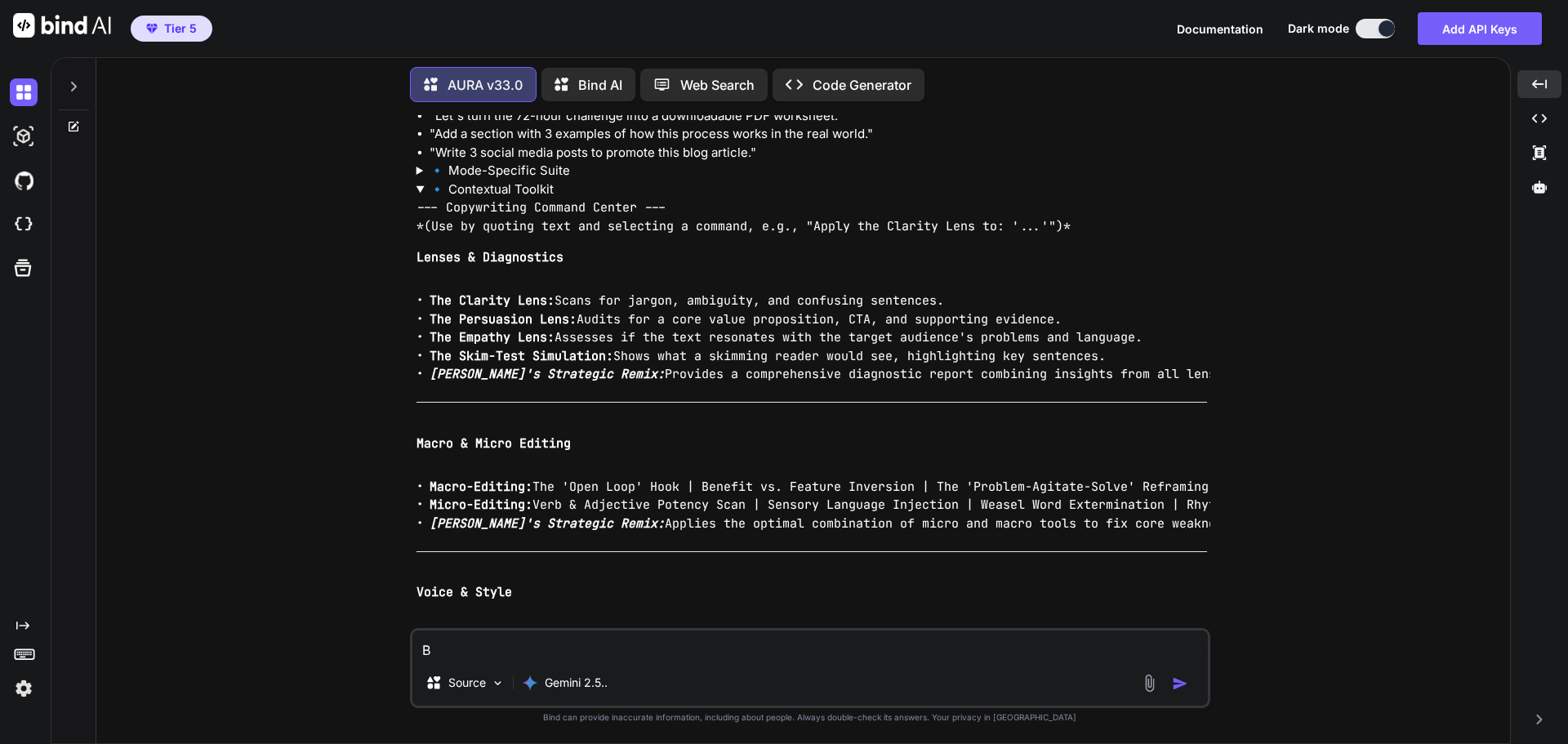
scroll to position [18234, 0]
click at [506, 202] on summary "🔹 Contextual Toolkit" at bounding box center [811, 192] width 790 height 19
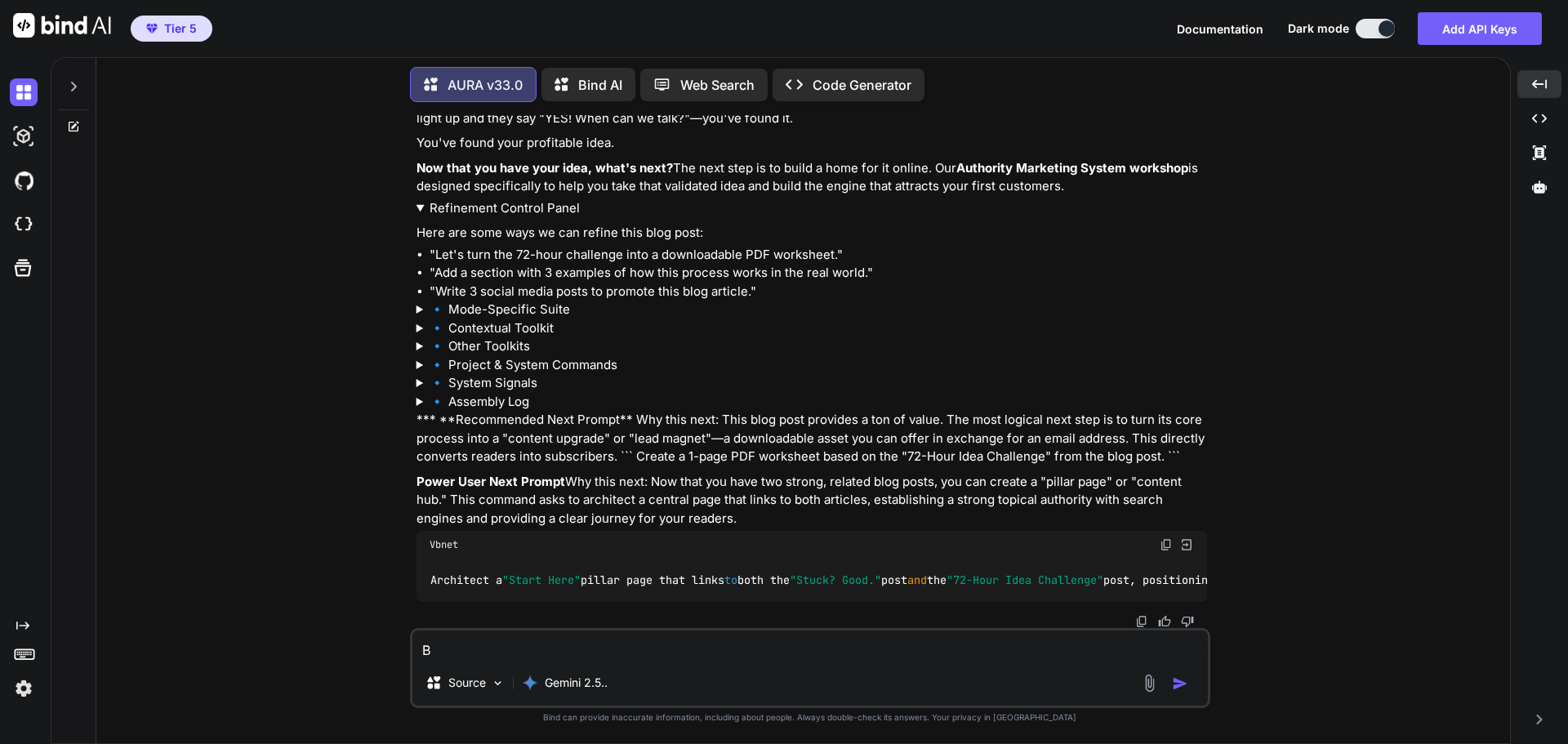
click at [507, 320] on summary "🔹 Mode-Specific Suite" at bounding box center [811, 310] width 790 height 19
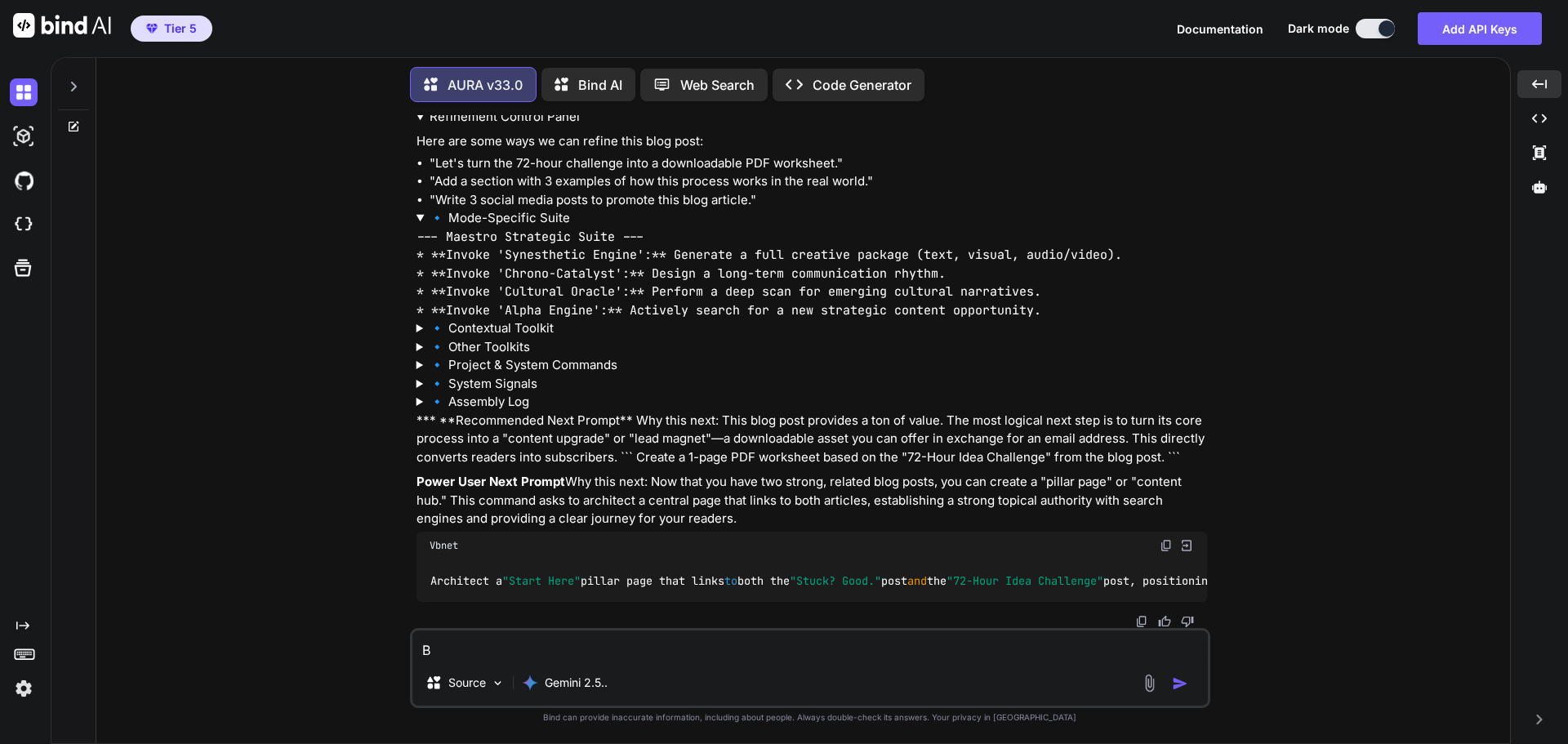
click at [508, 228] on summary "🔹 Mode-Specific Suite" at bounding box center [811, 218] width 790 height 19
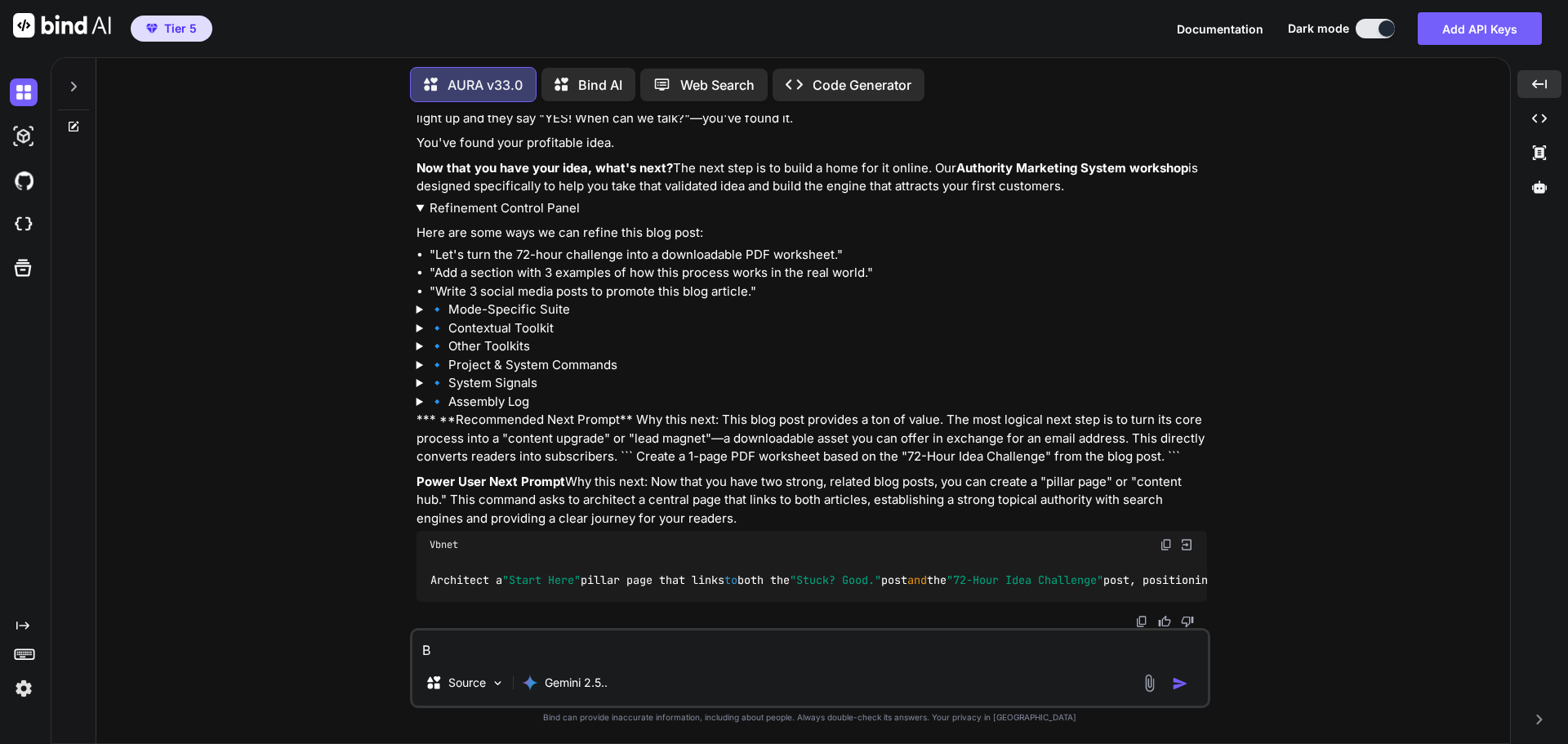
click at [500, 356] on summary "🔹 Other Toolkits" at bounding box center [811, 346] width 790 height 19
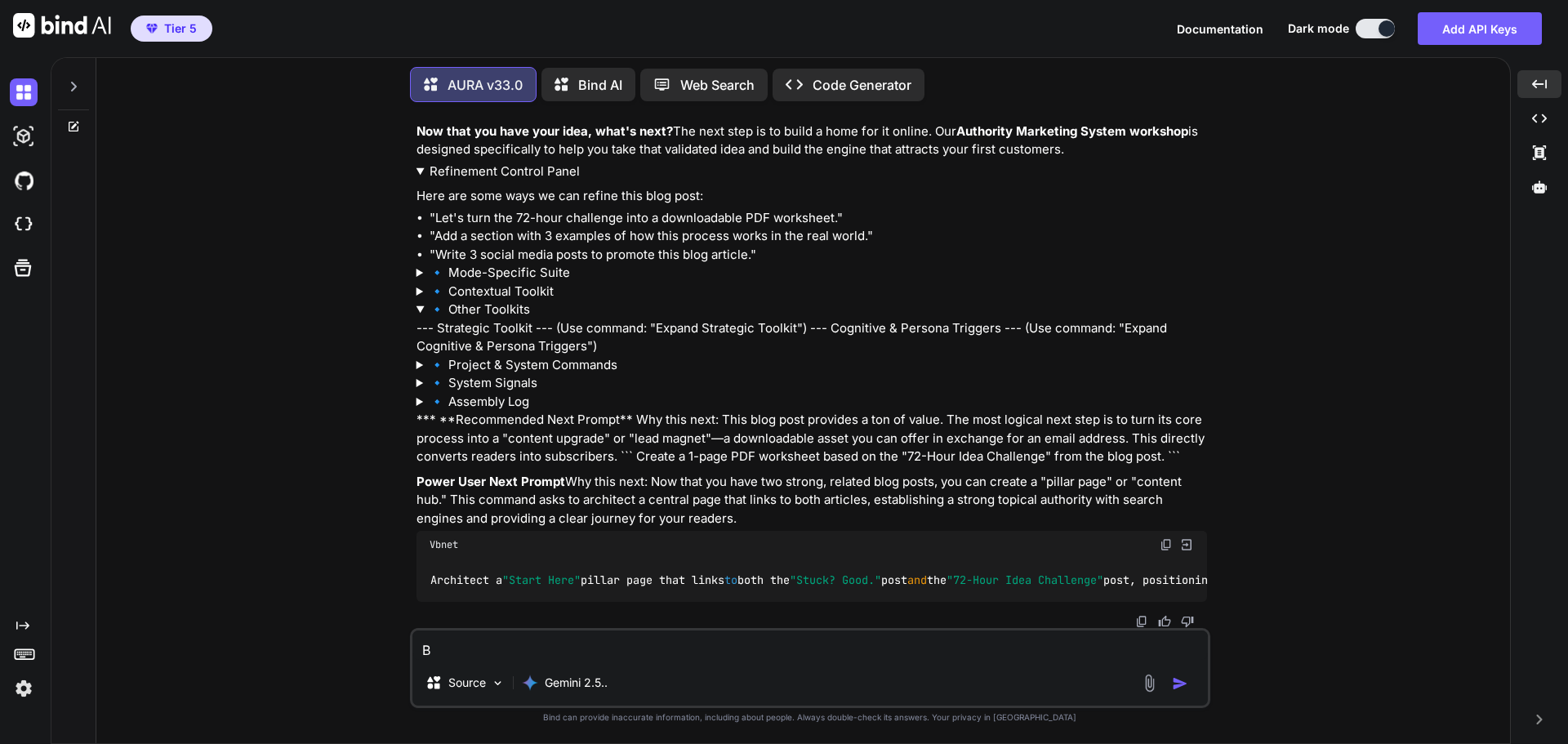
click at [500, 320] on summary "🔹 Other Toolkits" at bounding box center [811, 310] width 790 height 19
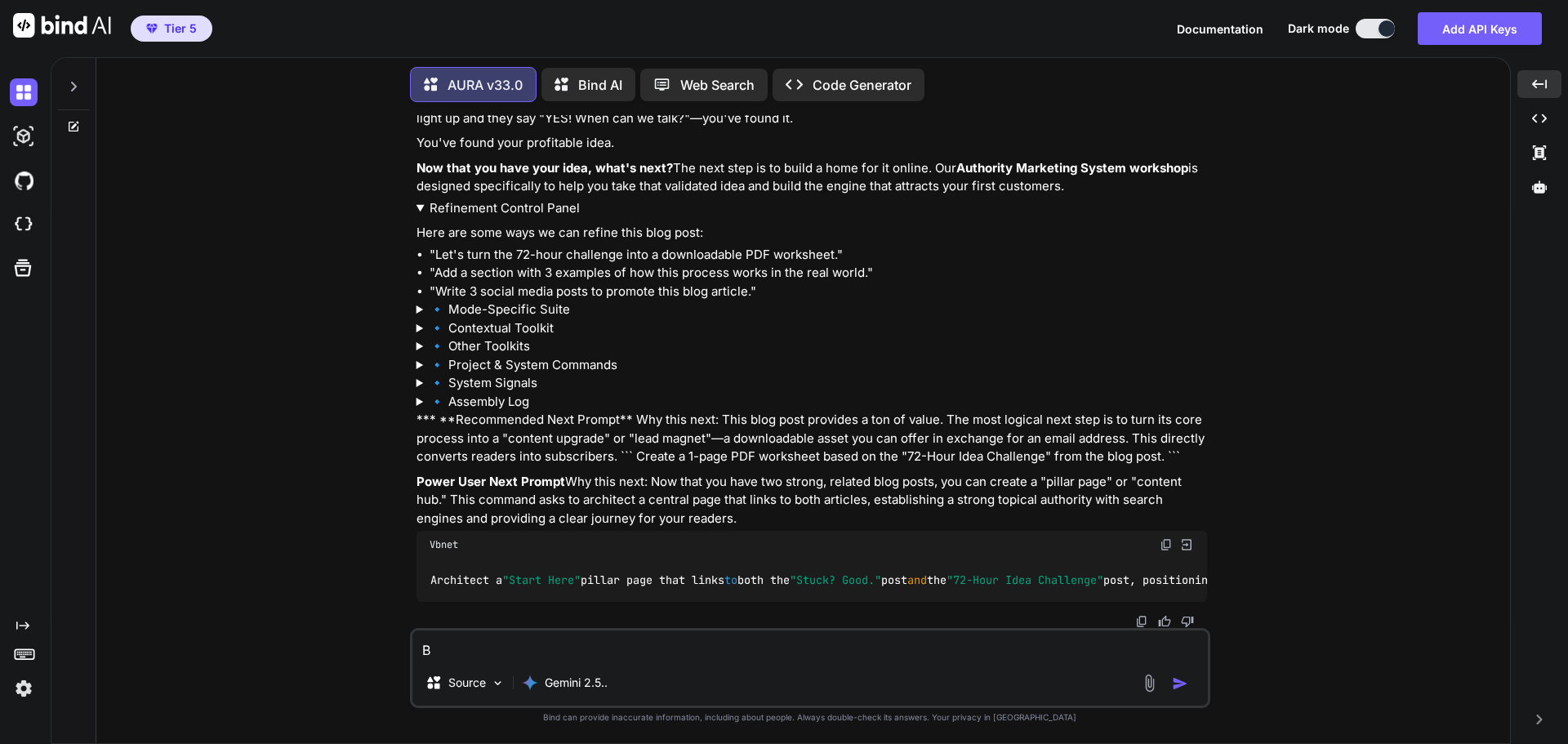
click at [491, 375] on summary "🔹 Project & System Commands" at bounding box center [811, 366] width 790 height 19
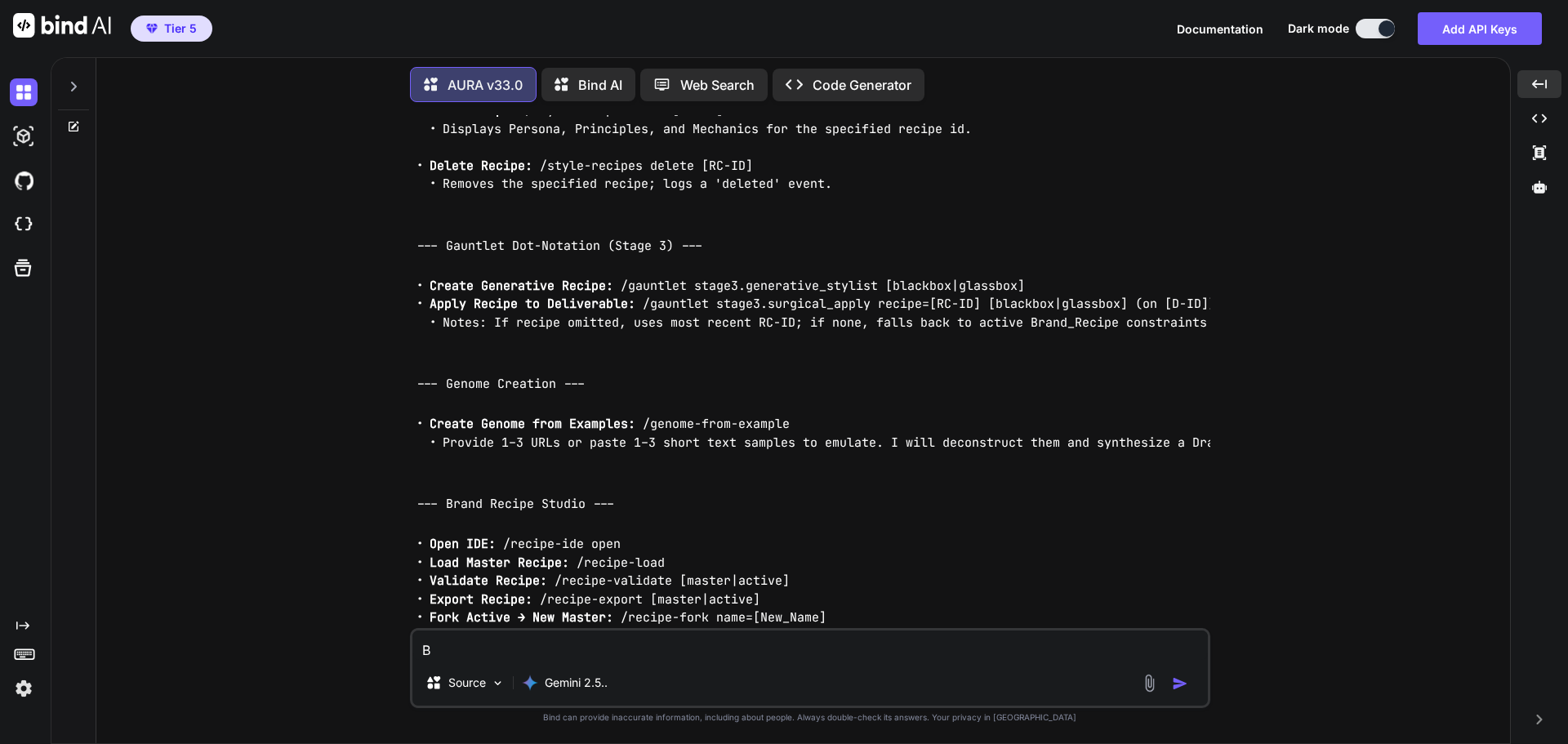
scroll to position [18724, 0]
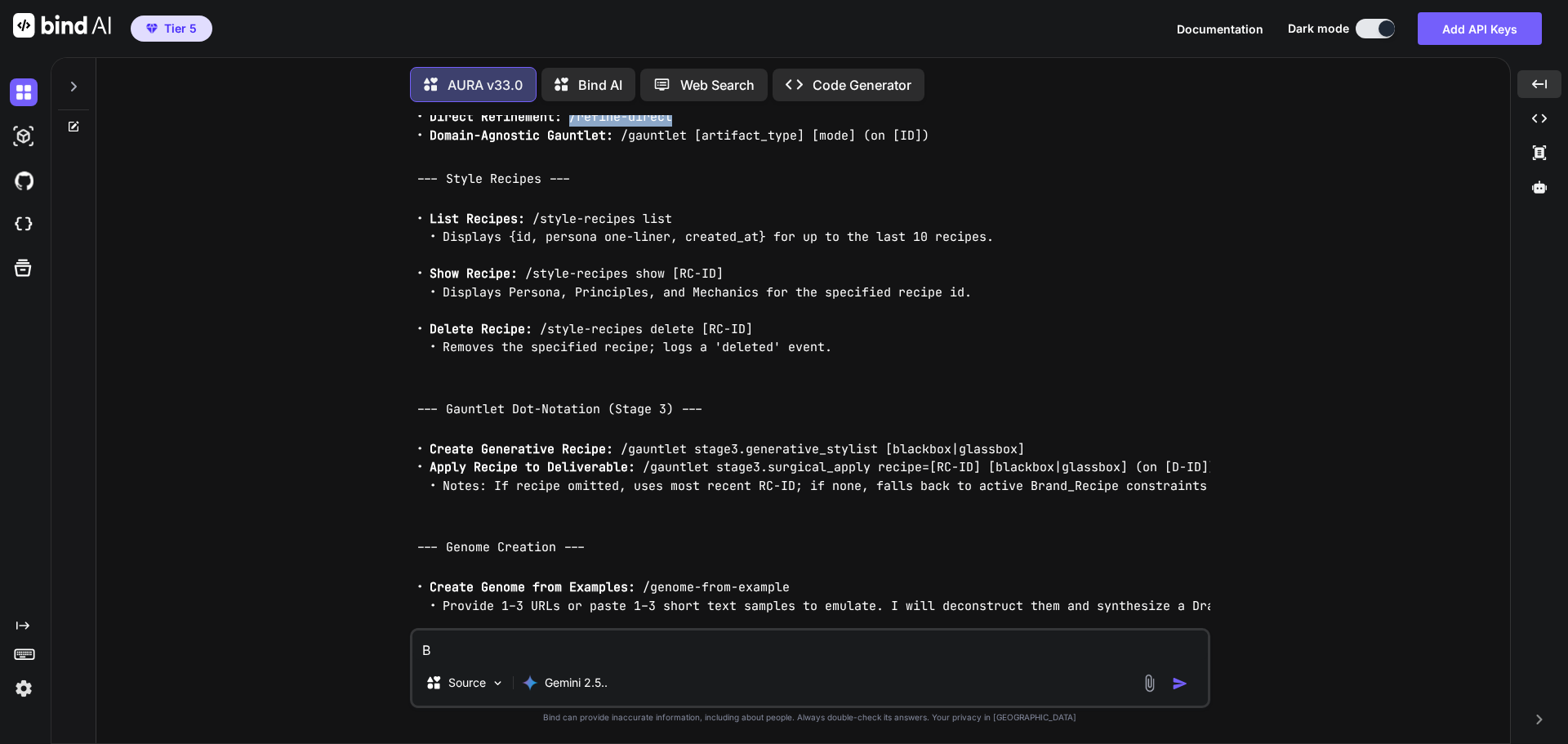
drag, startPoint x: 568, startPoint y: 318, endPoint x: 671, endPoint y: 314, distance: 103.1
click at [671, 125] on code "/refine-direct" at bounding box center [620, 116] width 103 height 16
copy code "/refine-direct"
paste textarea "/refine-direct"
click at [1181, 682] on img "button" at bounding box center [1179, 683] width 16 height 16
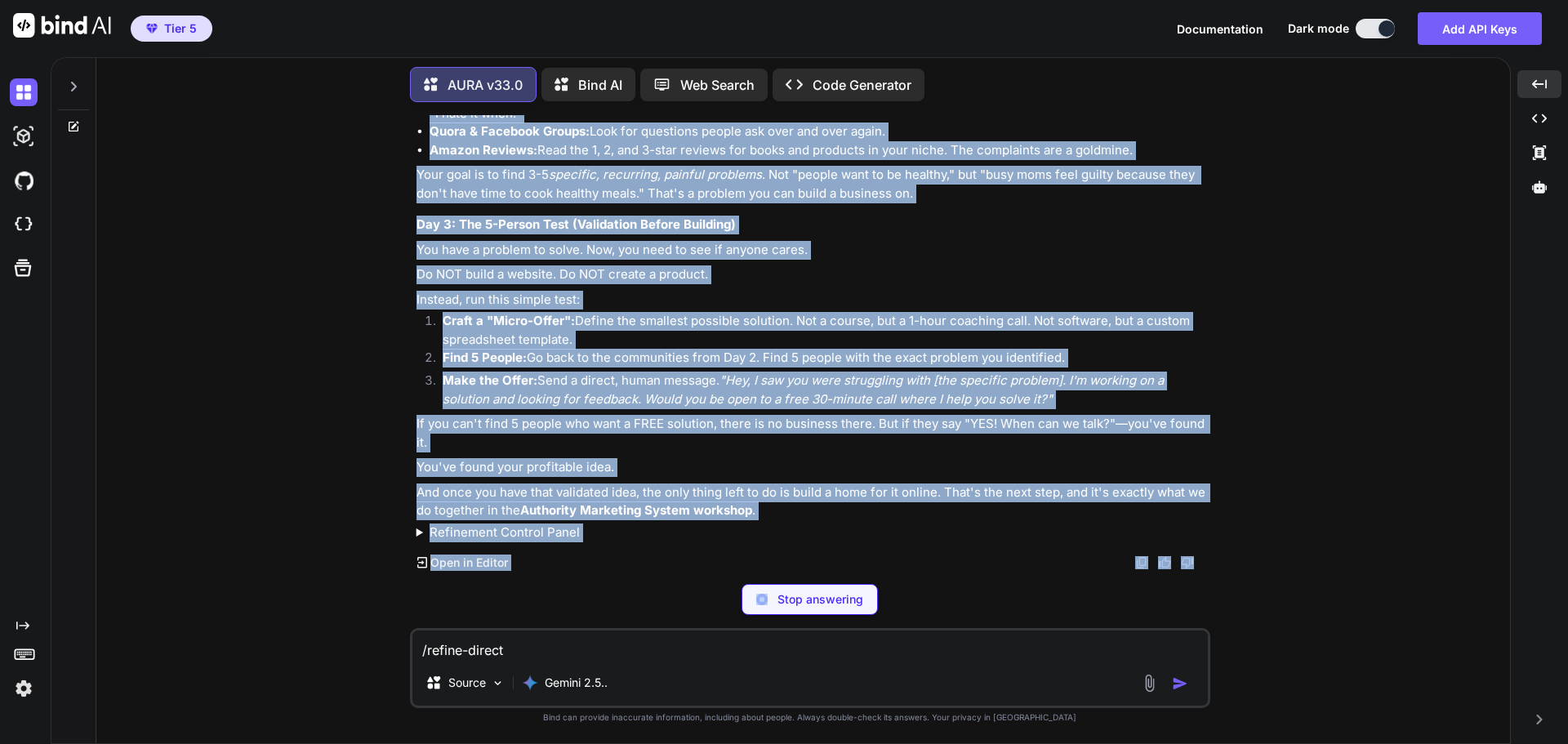
scroll to position [21722, 0]
drag, startPoint x: 415, startPoint y: 188, endPoint x: 779, endPoint y: 508, distance: 484.7
click at [779, 508] on div "You Hi AURA v33.0 Hello. I am AURA, your cognitive systems architect. I am read…" at bounding box center [811, 343] width 797 height 456
copy div "How to Find Your First Profitable Online Business Idea in 72 Hours You have the…"
click at [1258, 367] on div "You Hi AURA v33.0 Hello. I am AURA, your cognitive systems architect. I am read…" at bounding box center [809, 429] width 1400 height 628
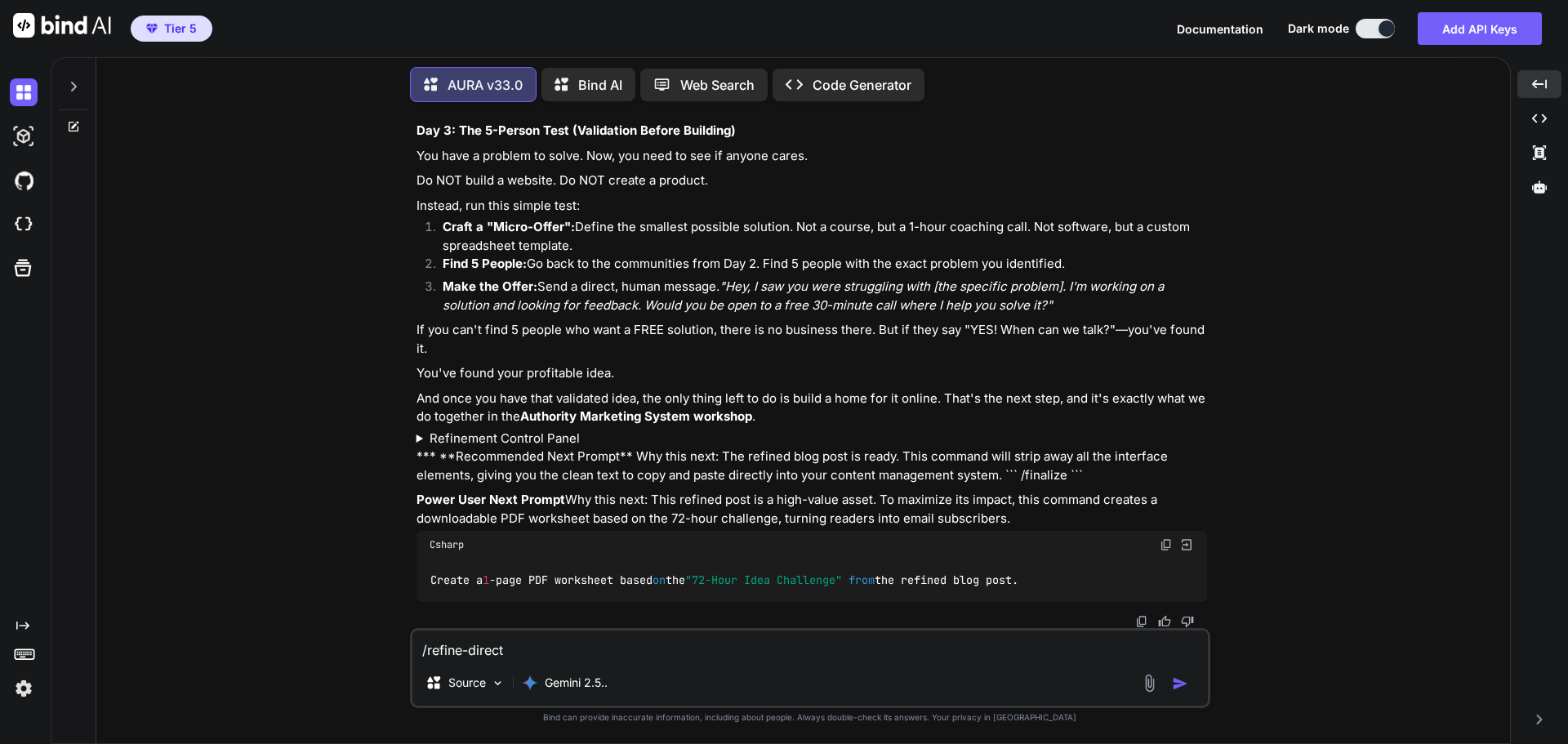
scroll to position [21834, 0]
click at [1159, 538] on img at bounding box center [1165, 544] width 13 height 13
click at [668, 645] on textarea "/refine-direct" at bounding box center [810, 645] width 796 height 29
paste textarea "Create a 1-page PDF worksheet based on the "72-Hour Idea Challenge" from the re…"
type textarea "Create a 1-page PDF worksheet based on the "72-Hour Idea Challenge" from the re…"
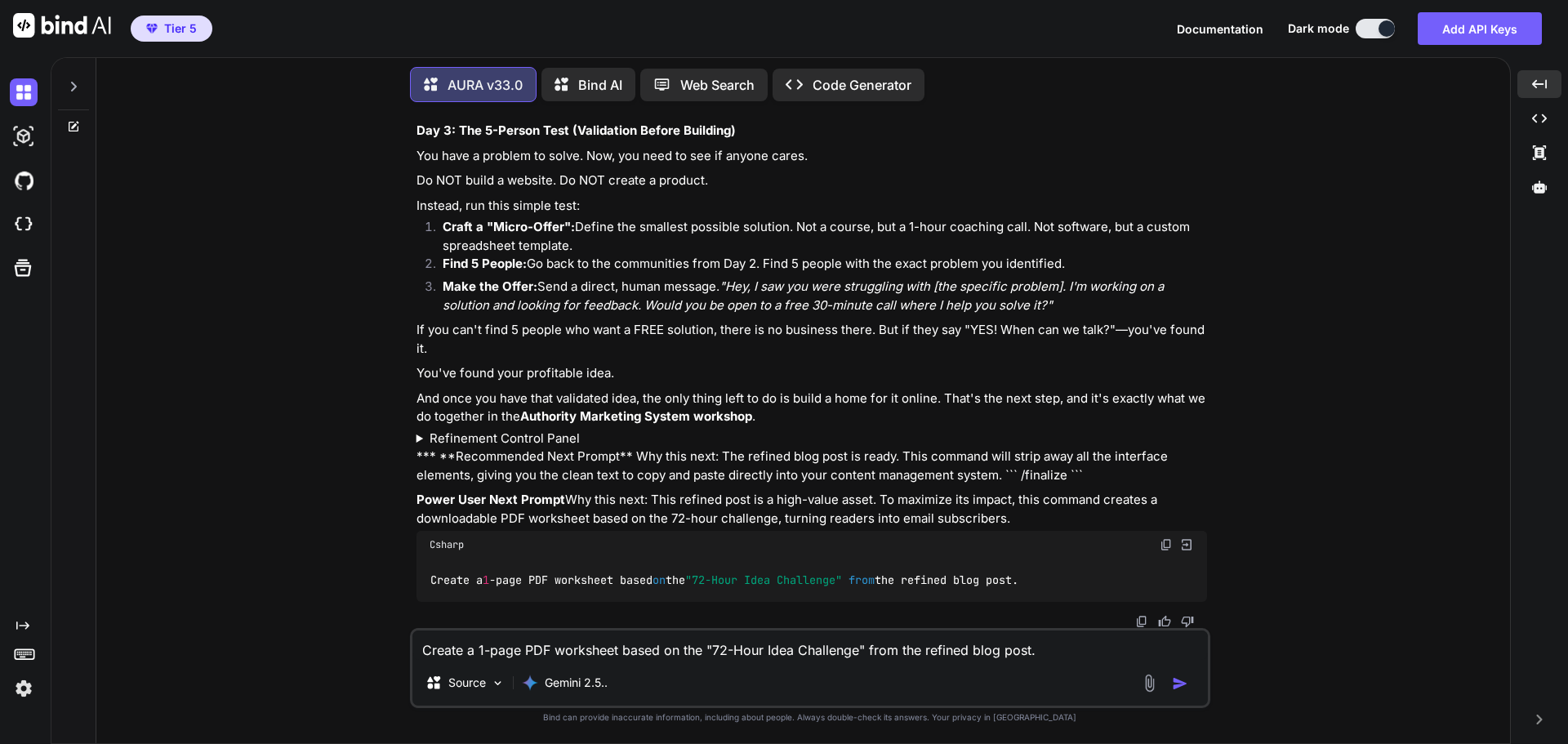
click at [1180, 686] on img "button" at bounding box center [1179, 683] width 16 height 16
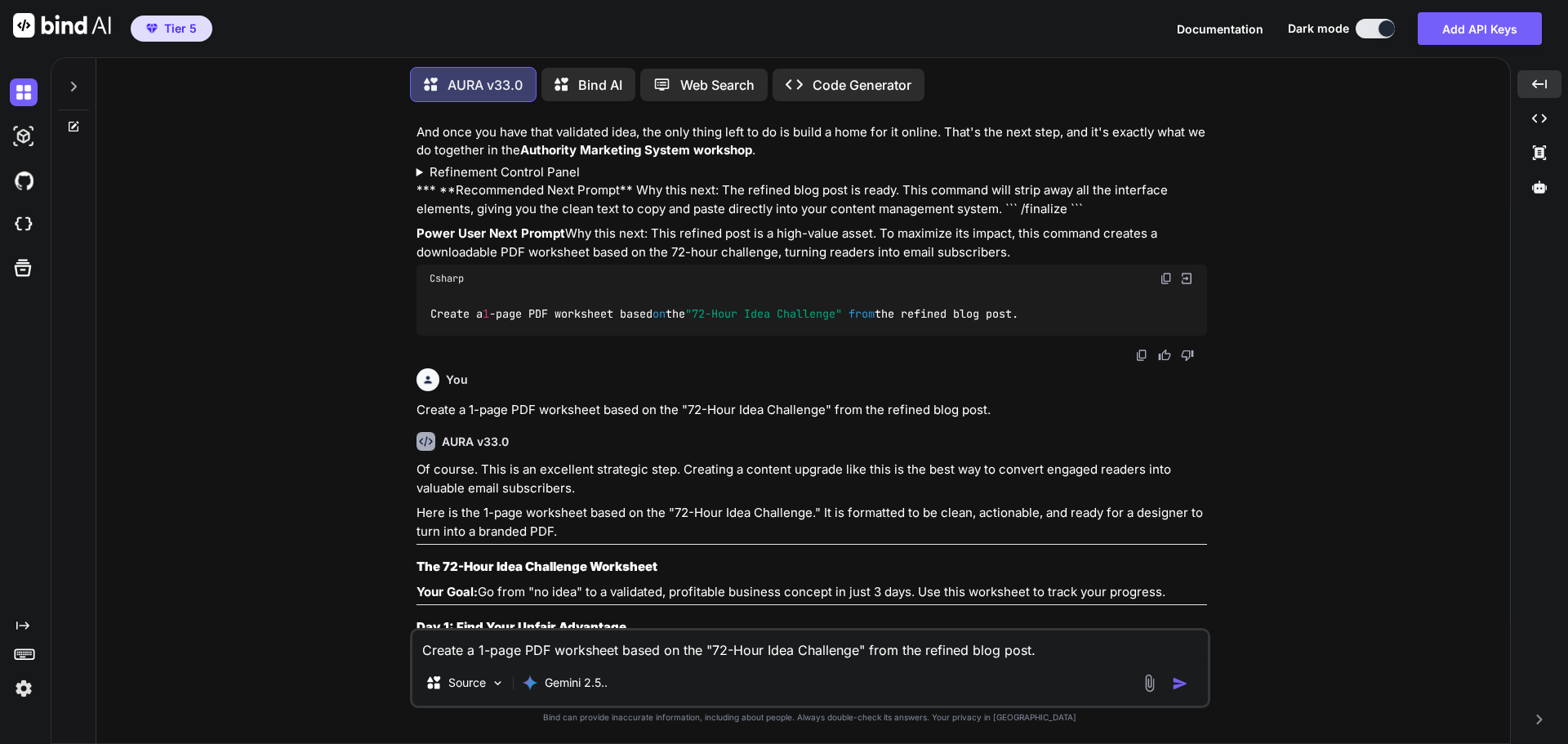
scroll to position [22082, 0]
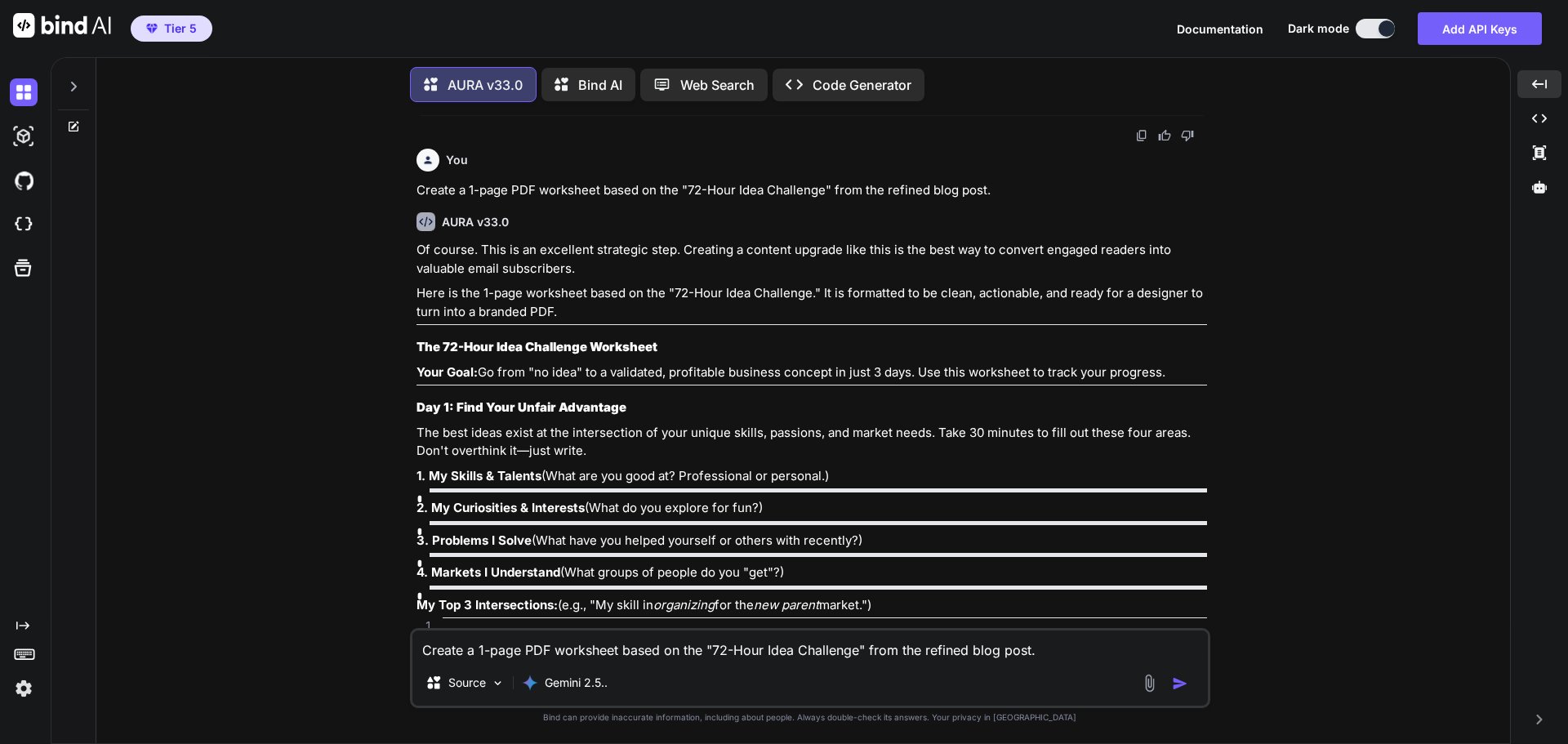
click at [703, 645] on textarea "Create a 1-page PDF worksheet based on the "72-Hour Idea Challenge" from the re…" at bounding box center [810, 645] width 796 height 29
type textarea "Let's create a social media campaign for facebook and linkedin"
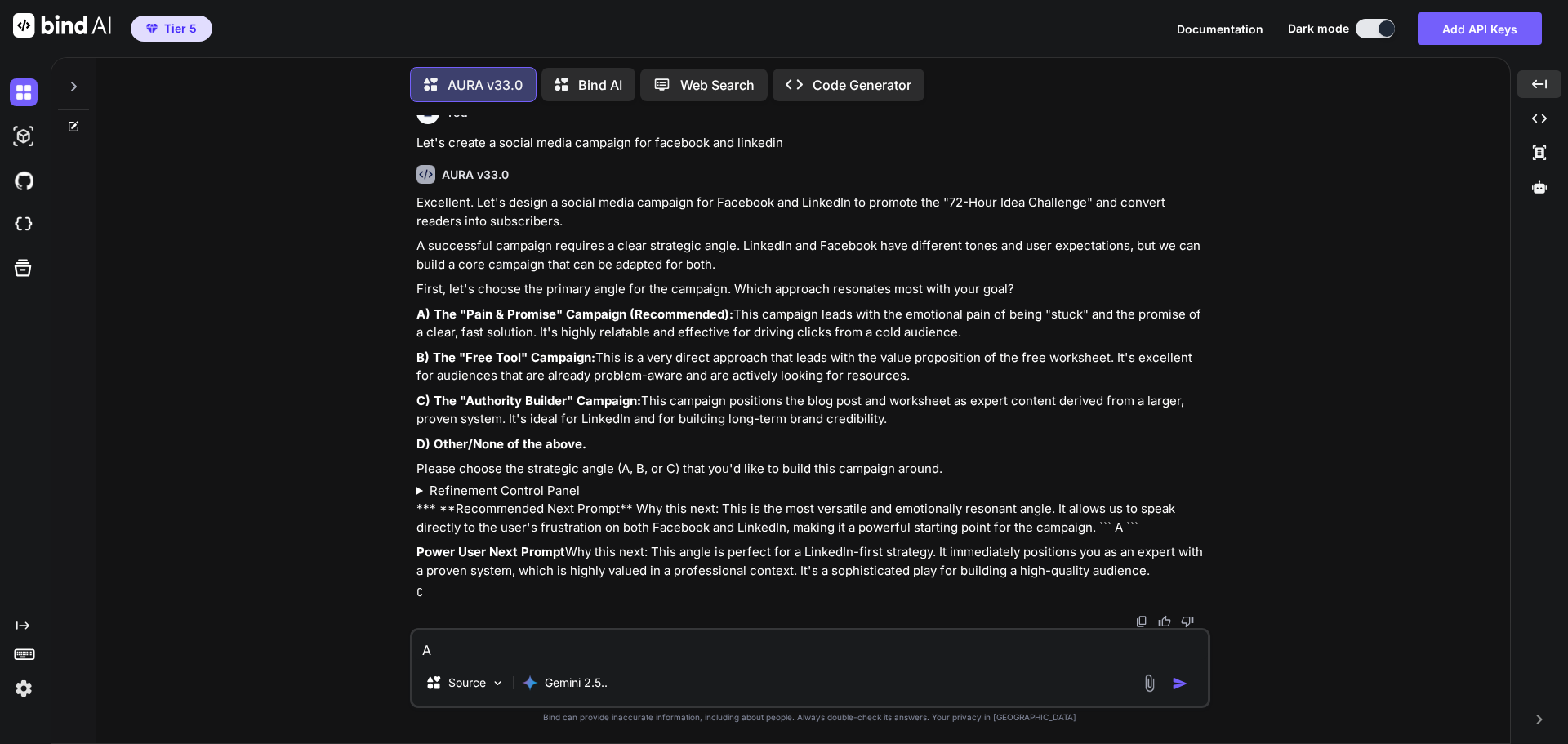
scroll to position [23859, 0]
type textarea "A"
click at [1184, 681] on img "button" at bounding box center [1179, 683] width 16 height 16
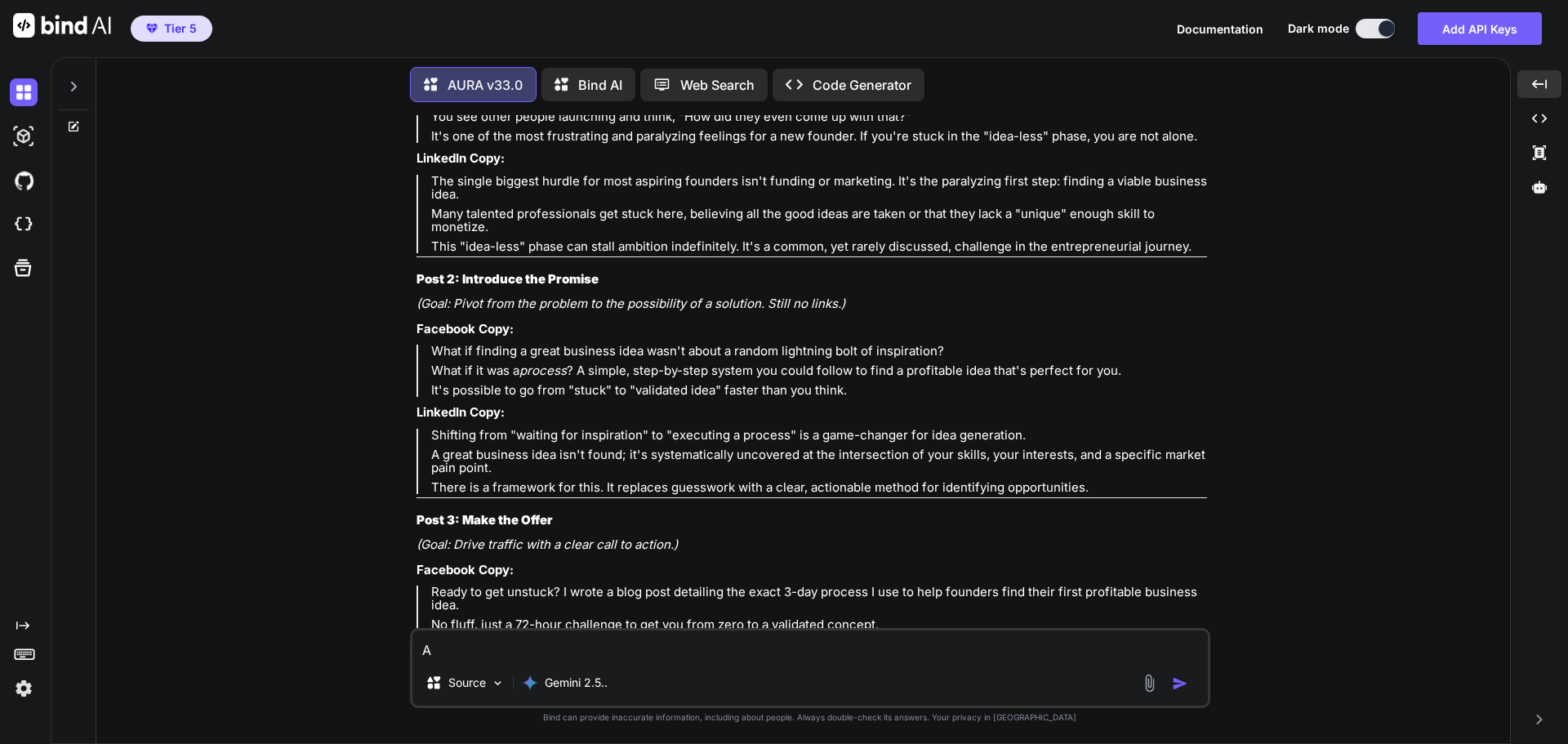
scroll to position [24678, 0]
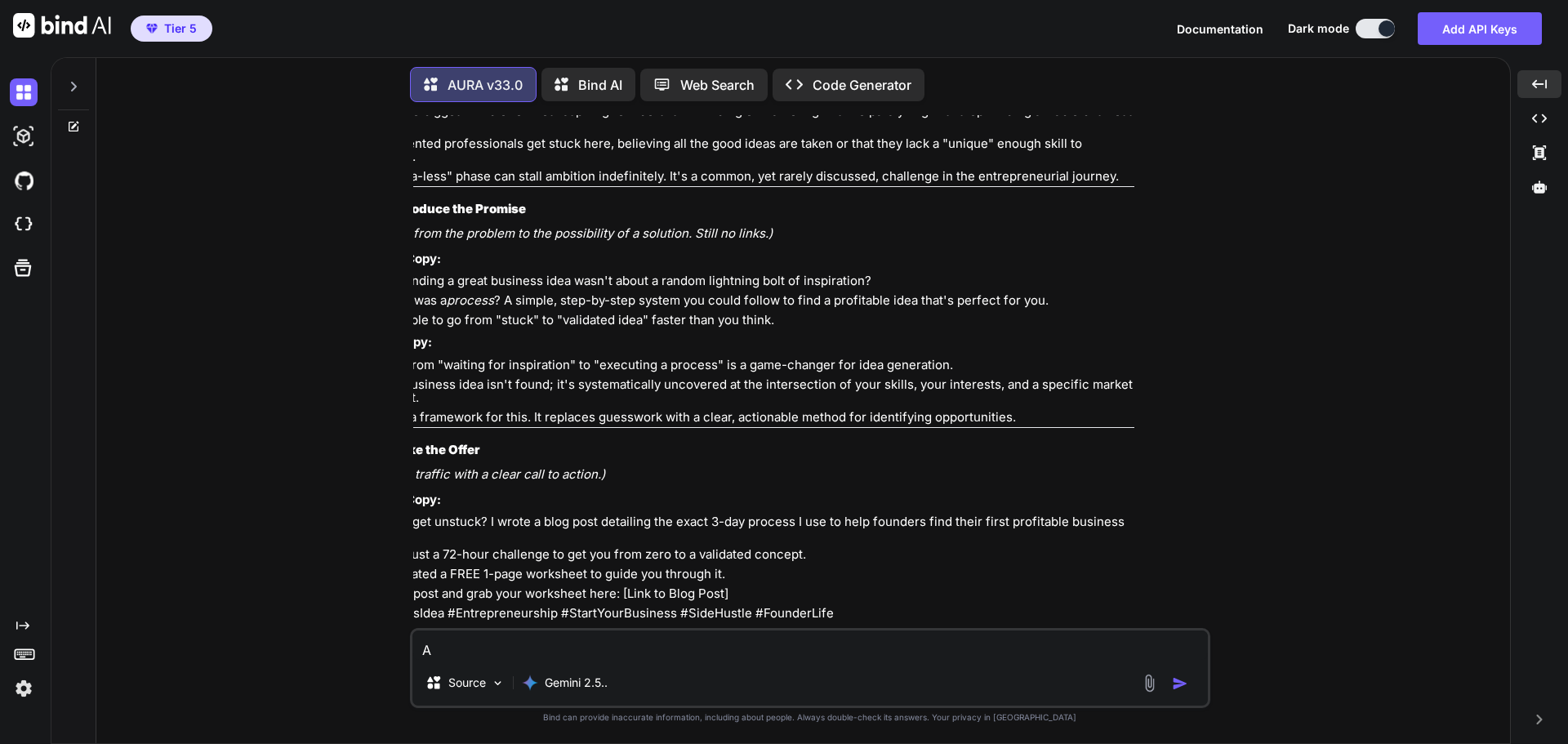
drag, startPoint x: 430, startPoint y: 307, endPoint x: 1197, endPoint y: 362, distance: 769.0
click at [1197, 362] on div "You Hi AURA v33.0 Hello. I am AURA, your cognitive systems architect. I am read…" at bounding box center [811, 372] width 797 height 513
copy blockquote "That feeling when you're SO ready to start your own business... but your brain …"
click at [629, 131] on p "The single biggest hurdle for most aspiring founders isn't funding or marketing…" at bounding box center [739, 118] width 776 height 26
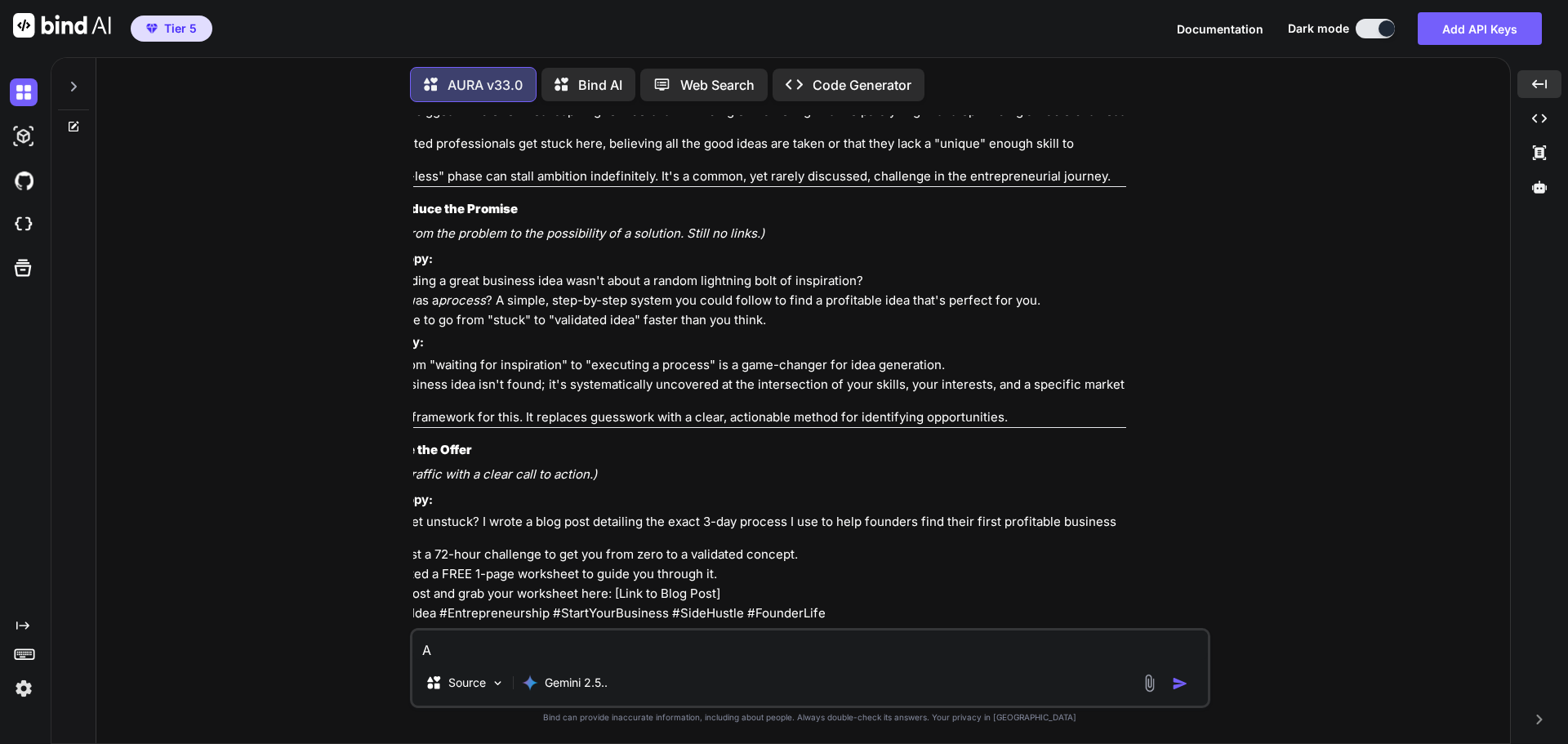
click at [579, 73] on blockquote "That feeling when you're SO ready to start your own business... but your brain …" at bounding box center [731, 39] width 790 height 65
click at [583, 164] on p "Many talented professionals get stuck here, believing all the good ideas are ta…" at bounding box center [739, 150] width 776 height 26
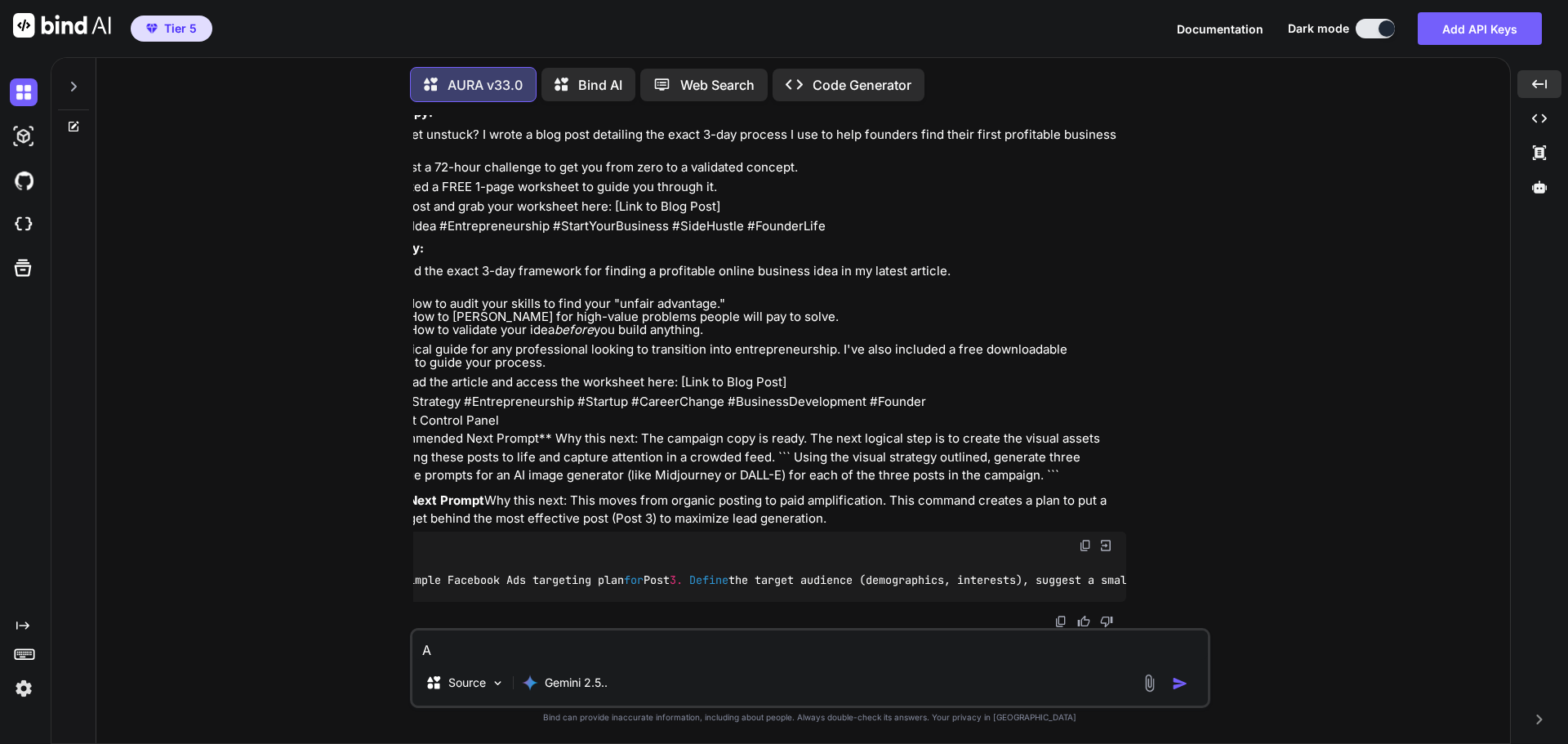
scroll to position [25383, 81]
drag, startPoint x: 660, startPoint y: 596, endPoint x: 637, endPoint y: 596, distance: 23.0
click at [638, 596] on div "Create a simple Facebook Ads targeting plan for Post 3. Define the target audie…" at bounding box center [731, 580] width 790 height 42
click at [1530, 82] on div "Created with Pixso." at bounding box center [1539, 84] width 44 height 28
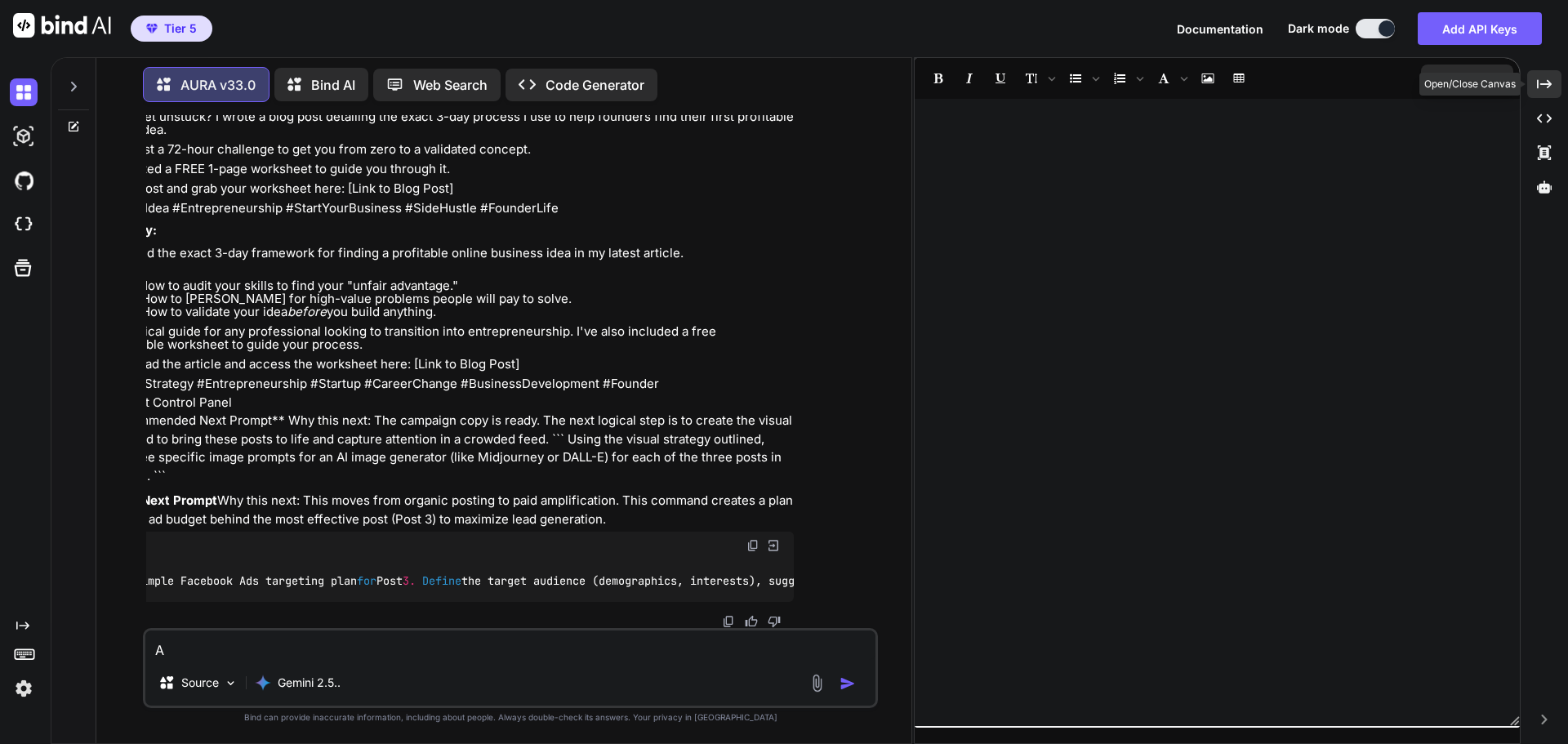
click at [1550, 82] on icon at bounding box center [1544, 83] width 15 height 9
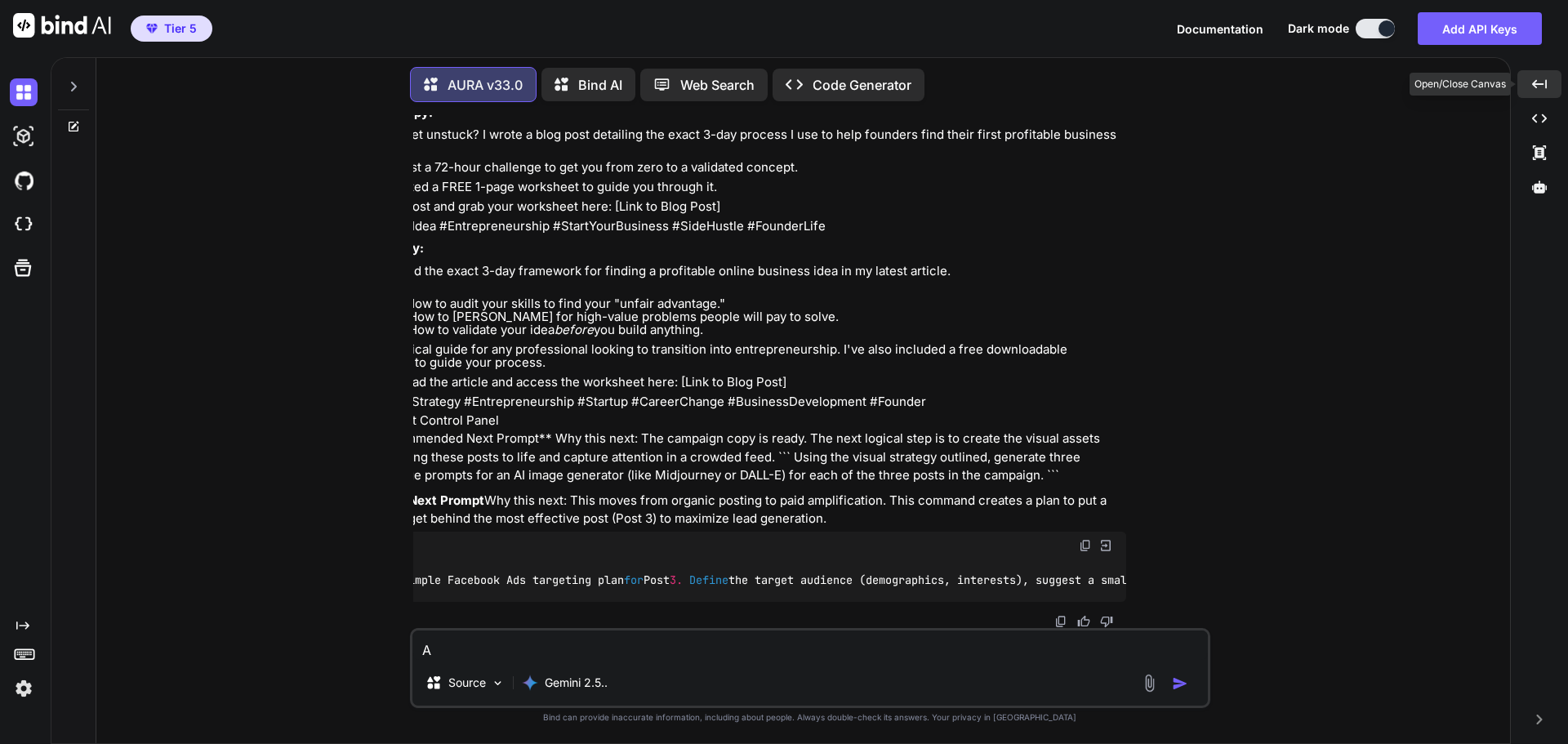
scroll to position [25383, 81]
click at [78, 84] on icon at bounding box center [73, 86] width 13 height 13
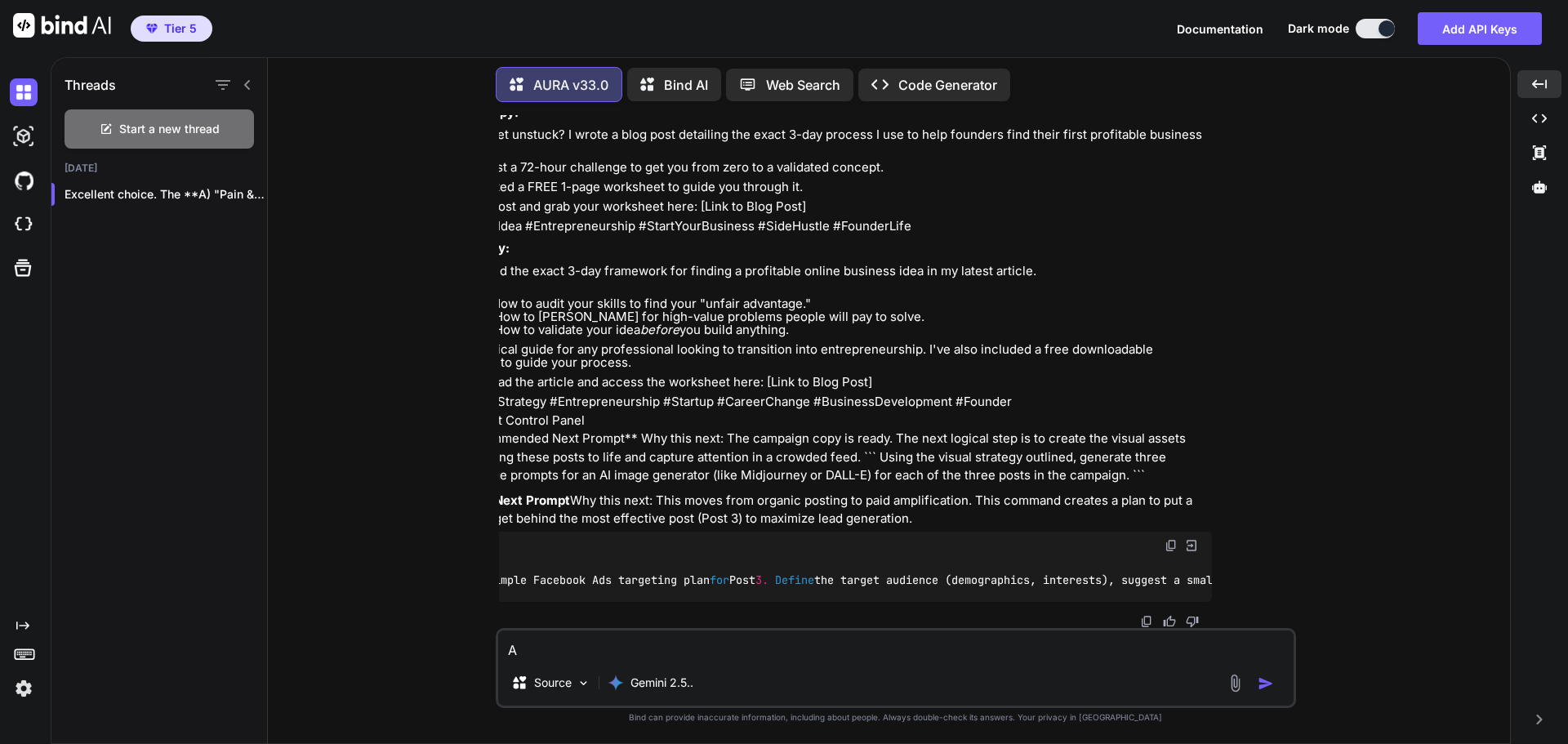
click at [78, 84] on h1 "Threads" at bounding box center [89, 85] width 51 height 20
click at [242, 80] on icon at bounding box center [247, 85] width 13 height 13
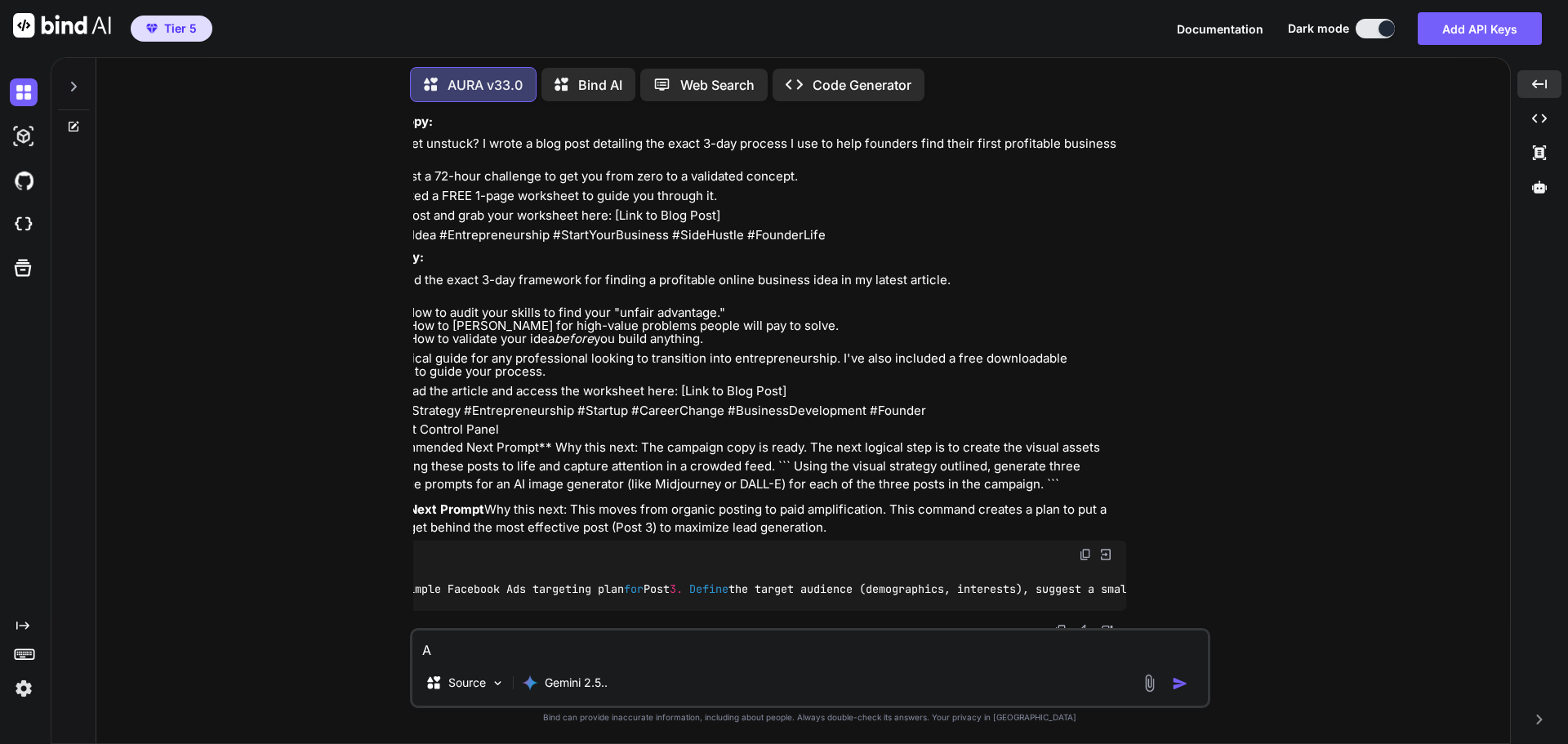
scroll to position [25056, 0]
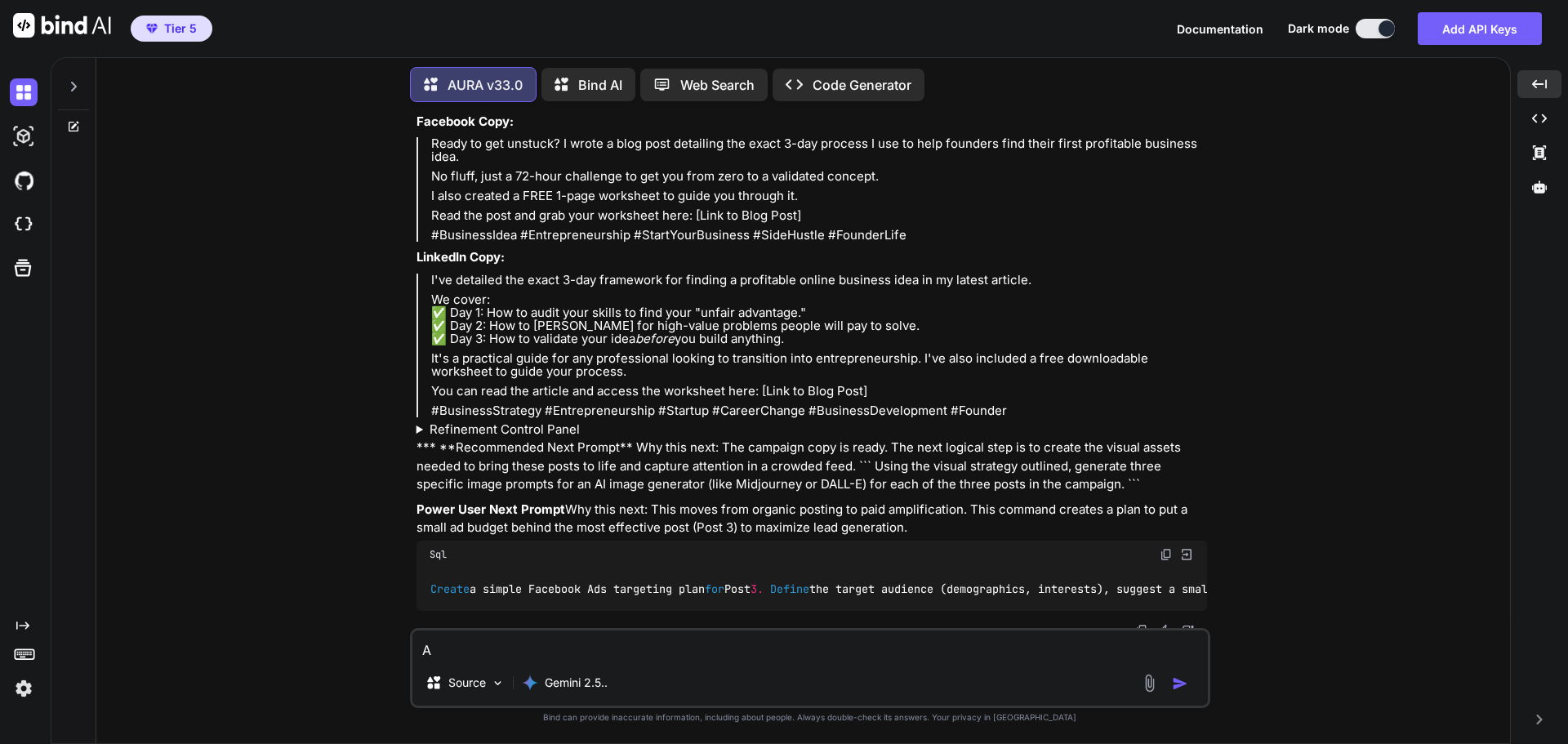
drag, startPoint x: 478, startPoint y: 346, endPoint x: 364, endPoint y: 333, distance: 114.7
click at [364, 333] on div "You Hi AURA v33.0 Hello. I am AURA, your cognitive systems architect. I am read…" at bounding box center [809, 429] width 1400 height 628
click at [351, 417] on div "You Hi AURA v33.0 Hello. I am AURA, your cognitive systems architect. I am read…" at bounding box center [809, 429] width 1400 height 628
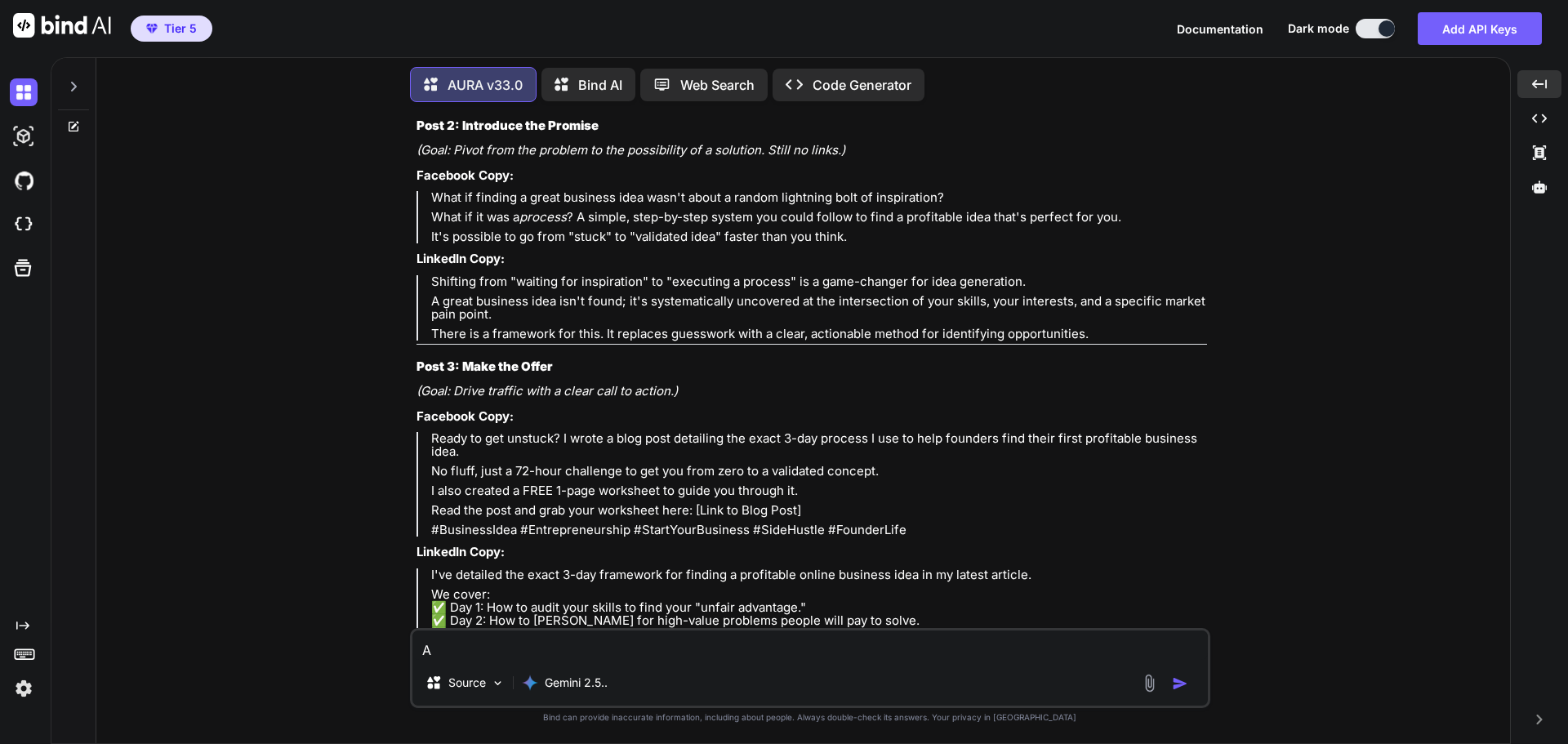
scroll to position [24730, 0]
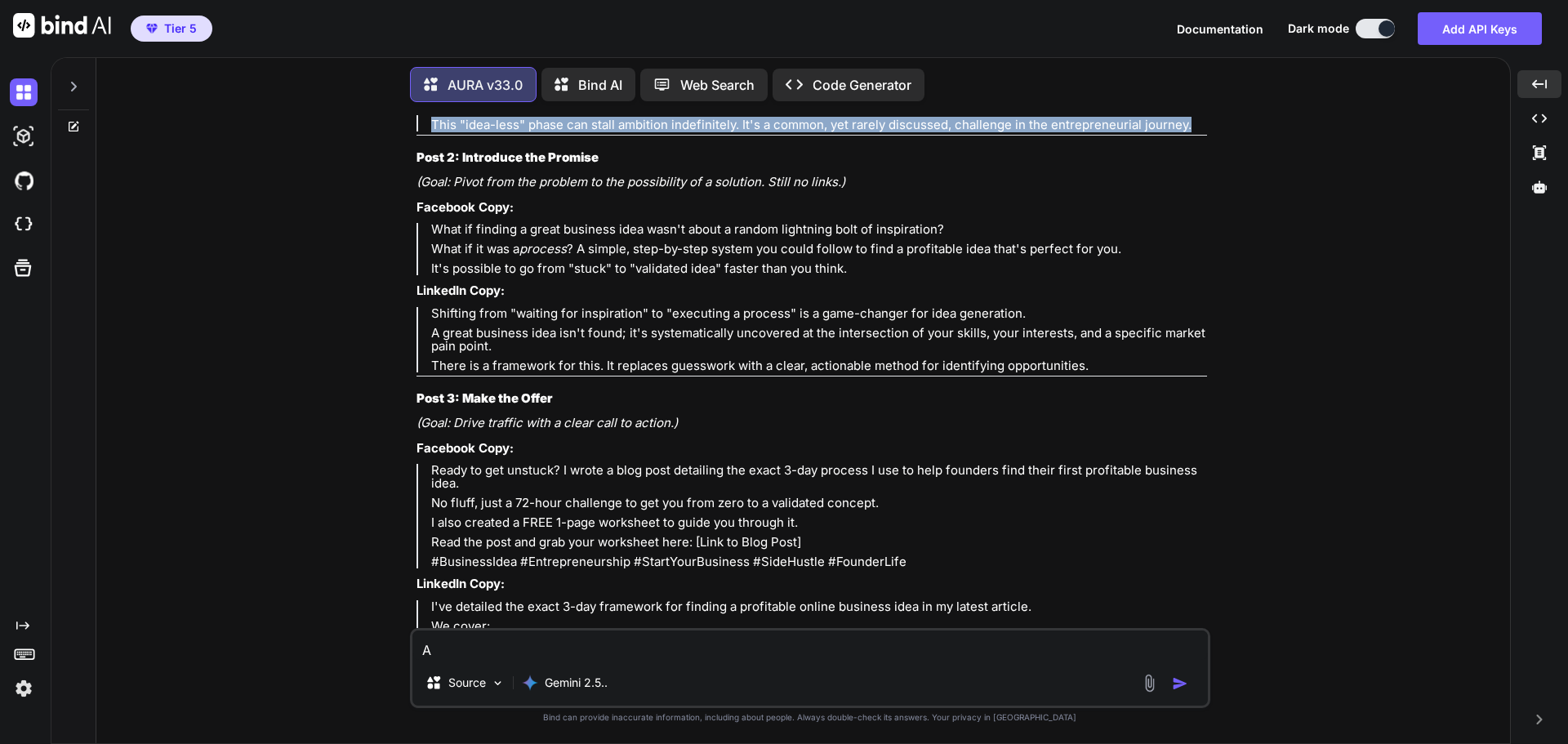
drag, startPoint x: 434, startPoint y: 353, endPoint x: 1186, endPoint y: 417, distance: 754.7
click at [1186, 132] on blockquote "The single biggest hurdle for most aspiring founders isn't funding or marketing…" at bounding box center [811, 92] width 790 height 79
copy blockquote "The single biggest hurdle for most aspiring founders isn't funding or marketing…"
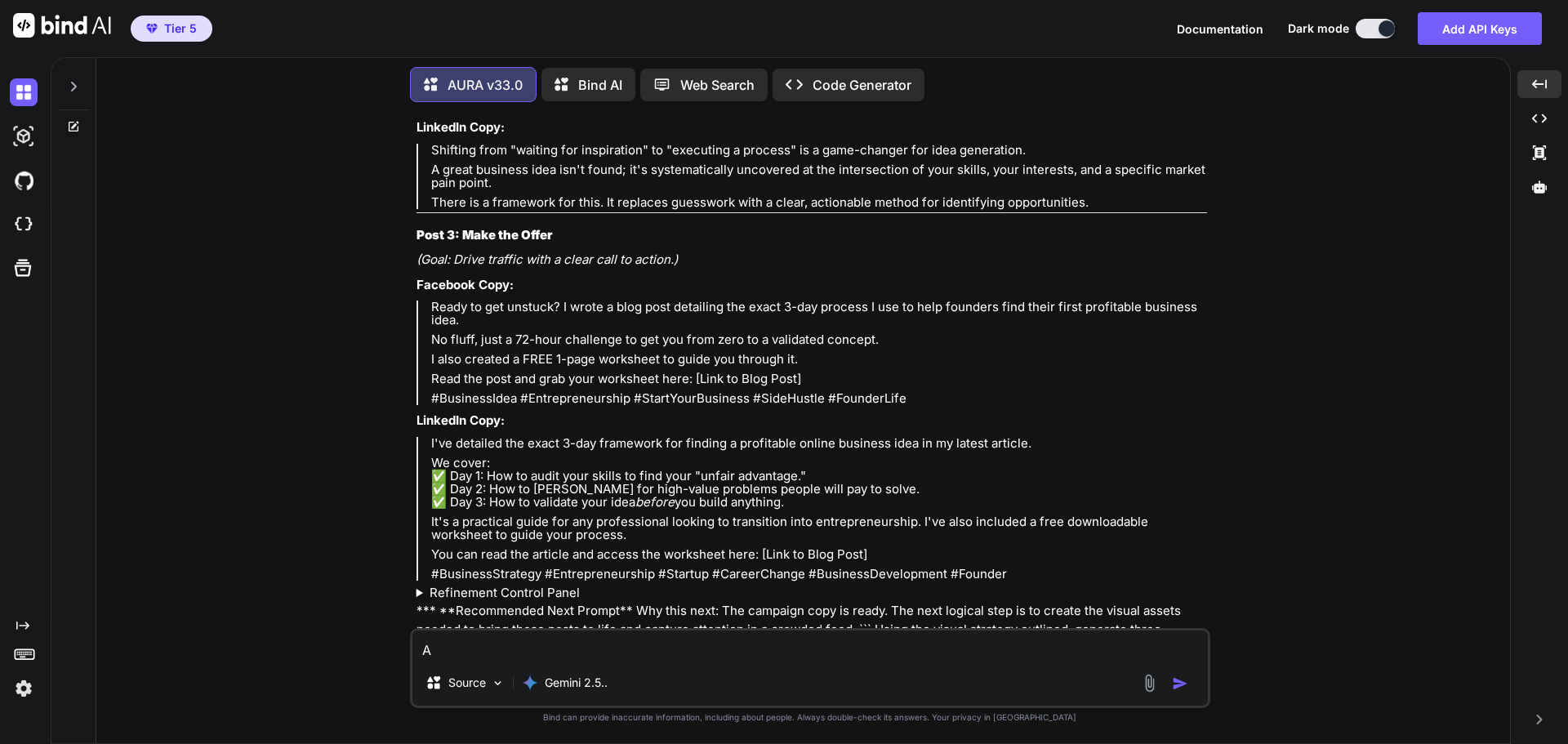
click at [435, 73] on p "What if finding a great business idea wasn't about a random lightning bolt of i…" at bounding box center [819, 66] width 776 height 13
drag, startPoint x: 435, startPoint y: 357, endPoint x: 849, endPoint y: 398, distance: 416.0
click at [849, 112] on blockquote "What if finding a great business idea wasn't about a random lightning bolt of i…" at bounding box center [811, 86] width 790 height 52
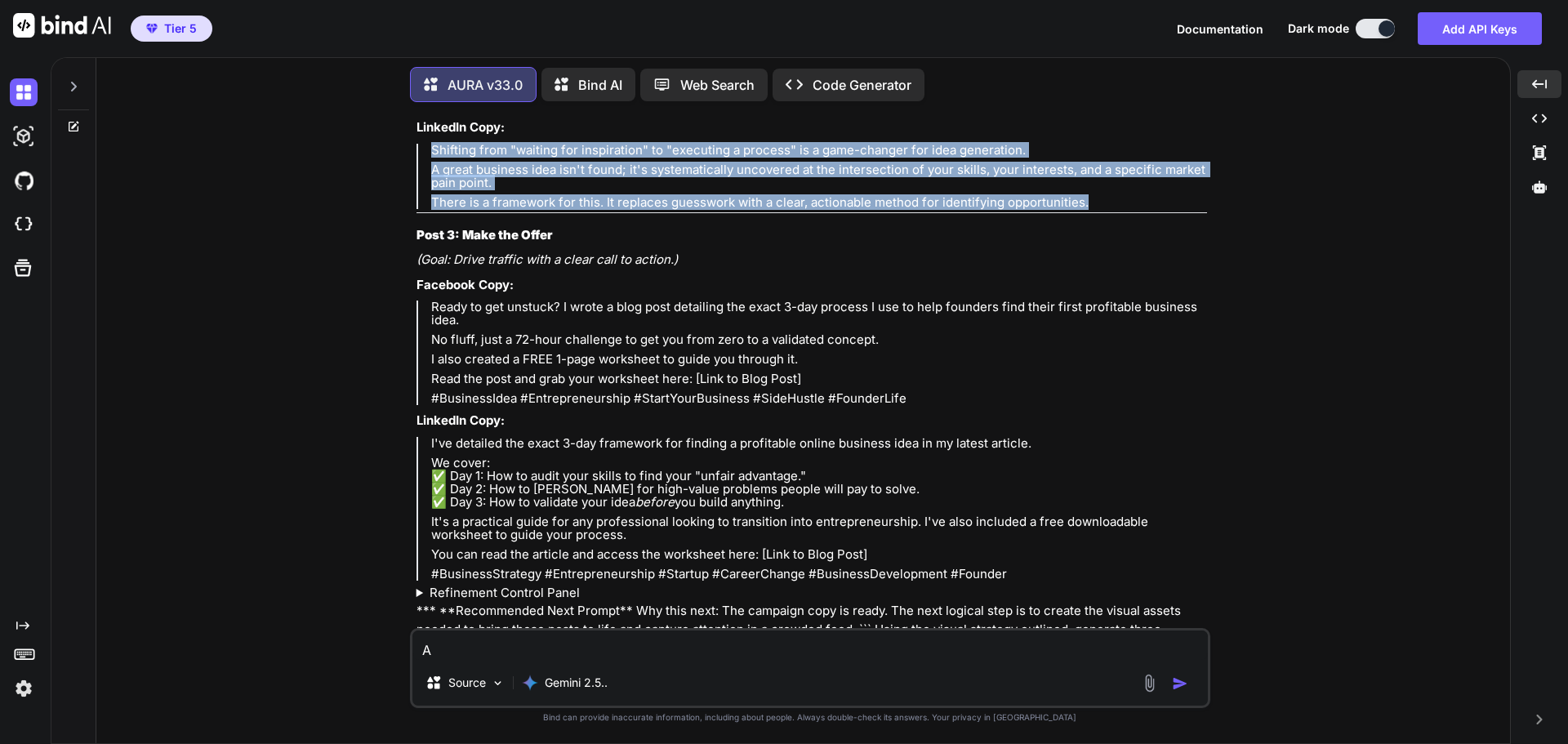
drag, startPoint x: 433, startPoint y: 443, endPoint x: 1095, endPoint y: 488, distance: 663.5
click at [1095, 209] on blockquote "Shifting from "waiting for inspiration" to "executing a process" is a game-chan…" at bounding box center [811, 176] width 790 height 65
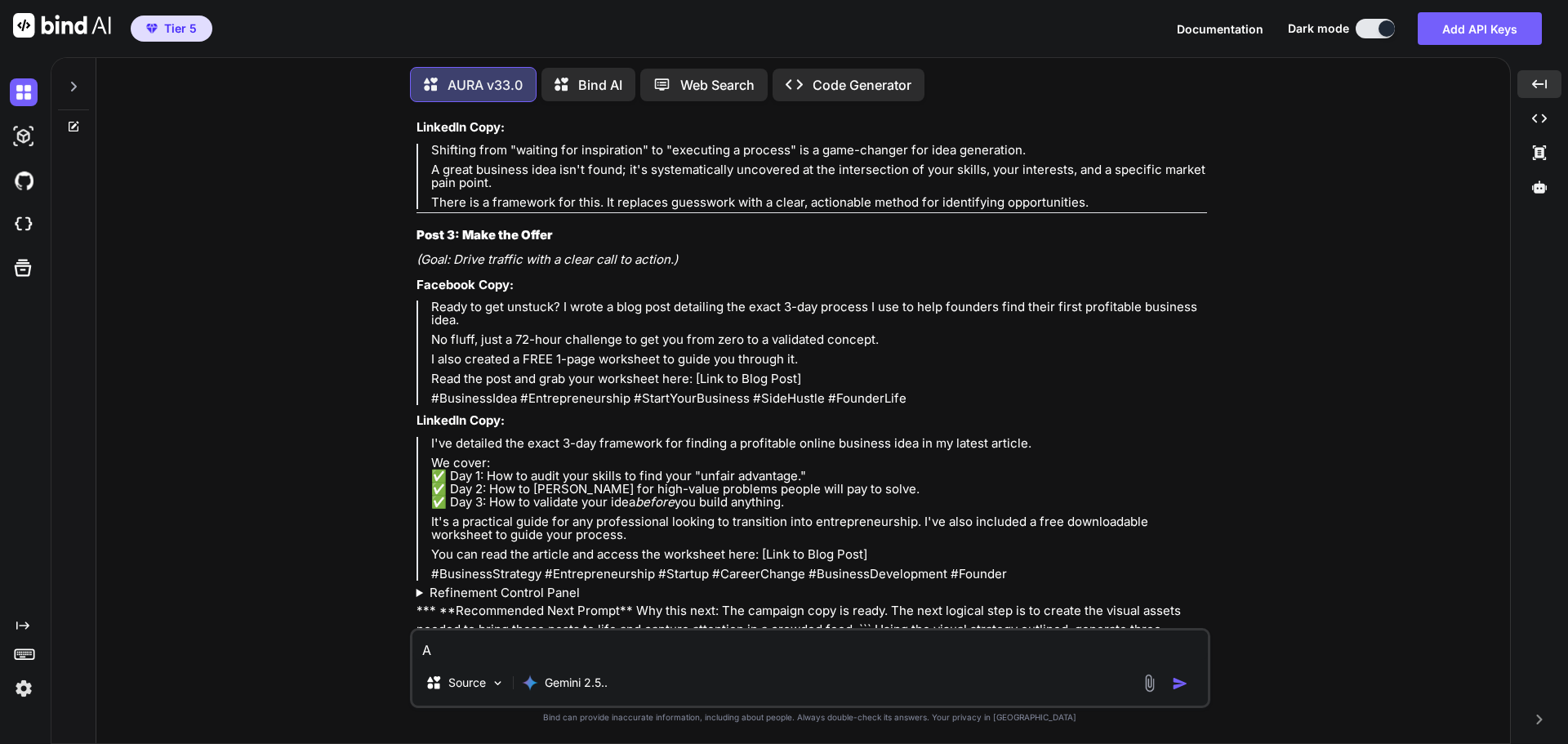
click at [1455, 186] on div "You Hi AURA v33.0 Hello. I am AURA, your cognitive systems architect. I am read…" at bounding box center [809, 429] width 1400 height 628
drag, startPoint x: 1287, startPoint y: 354, endPoint x: 1242, endPoint y: 320, distance: 56.4
click at [1287, 354] on div "You Hi AURA v33.0 Hello. I am AURA, your cognitive systems architect. I am read…" at bounding box center [809, 429] width 1400 height 628
